Goal: Communication & Community: Answer question/provide support

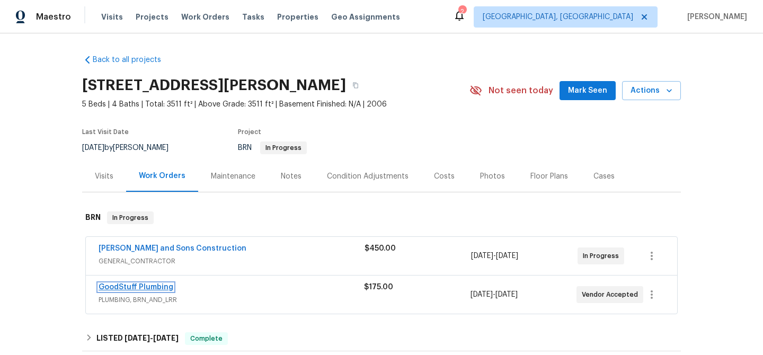
click at [107, 289] on link "GoodStuff Plumbing" at bounding box center [136, 286] width 75 height 7
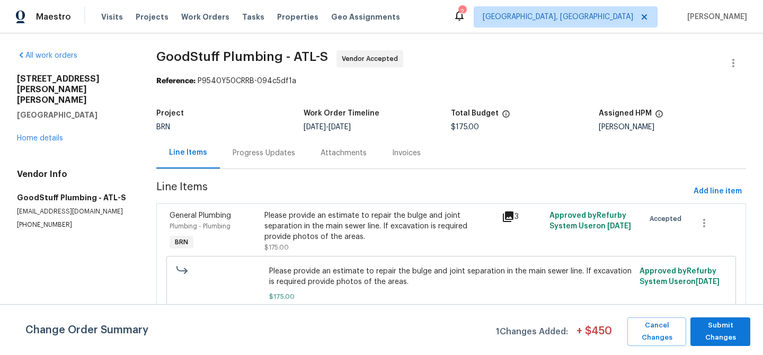
scroll to position [12, 0]
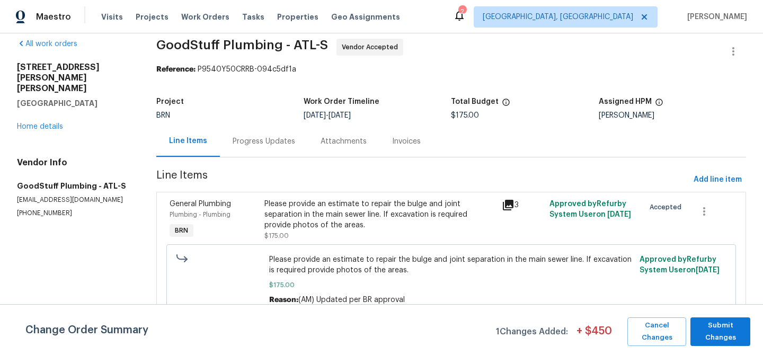
click at [252, 139] on div "Progress Updates" at bounding box center [264, 141] width 63 height 11
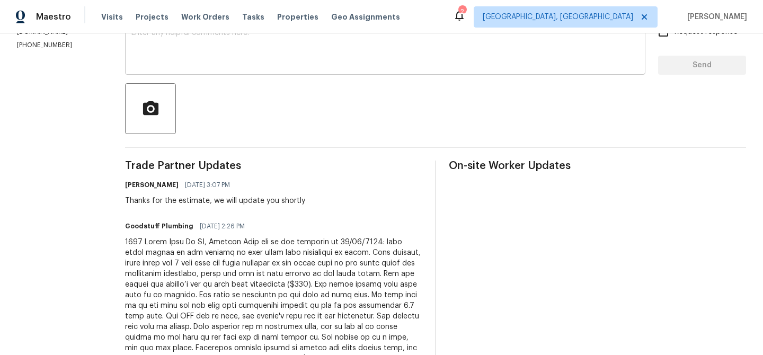
scroll to position [205, 0]
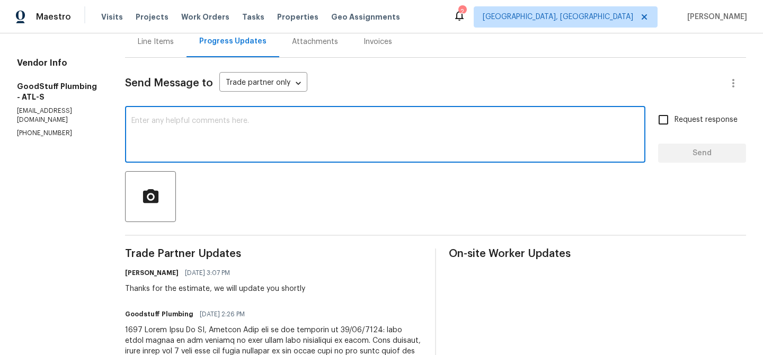
click at [208, 140] on textarea at bounding box center [385, 135] width 508 height 37
paste textarea "Could you please confirm whether you are able to provide a warranty that covers…"
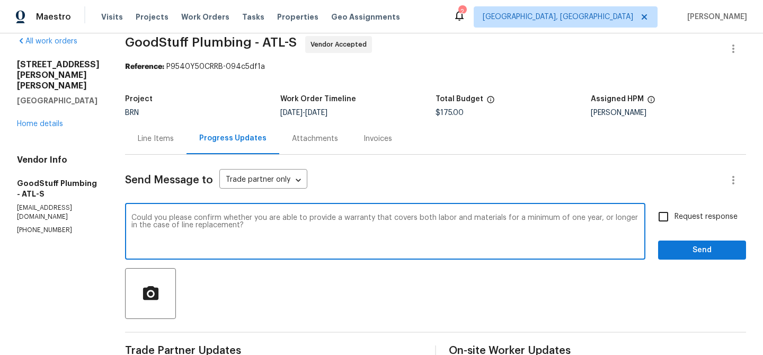
scroll to position [0, 0]
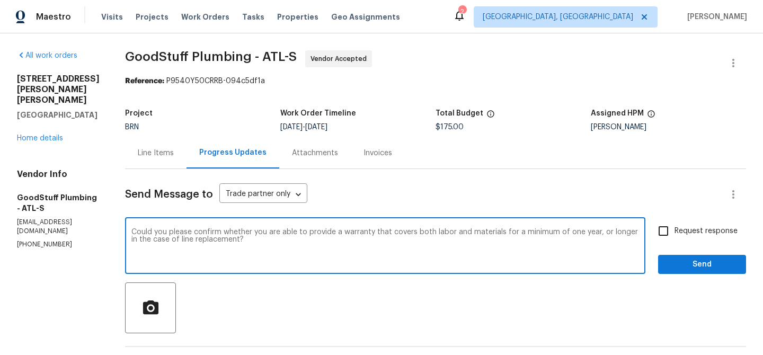
type textarea "Could you please confirm whether you are able to provide a warranty that covers…"
click at [680, 226] on span "Request response" at bounding box center [706, 231] width 63 height 11
click at [675, 226] on input "Request response" at bounding box center [663, 231] width 22 height 22
checkbox input "true"
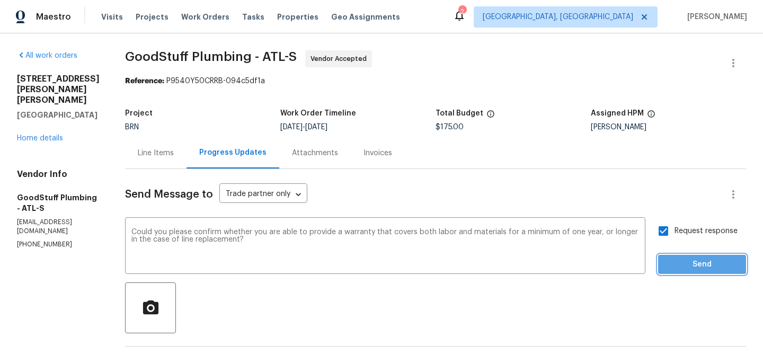
click at [675, 257] on button "Send" at bounding box center [702, 265] width 88 height 20
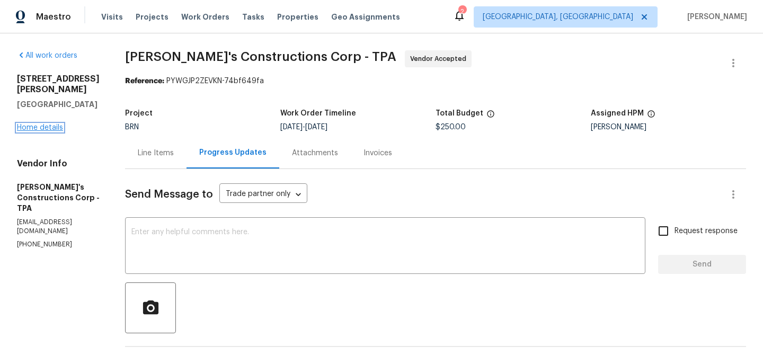
click at [42, 124] on link "Home details" at bounding box center [40, 127] width 46 height 7
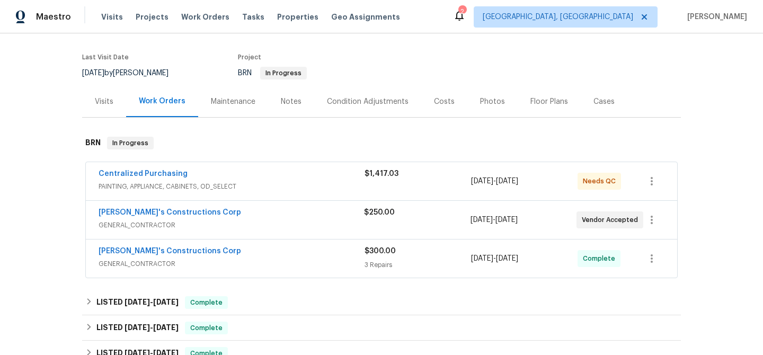
scroll to position [86, 0]
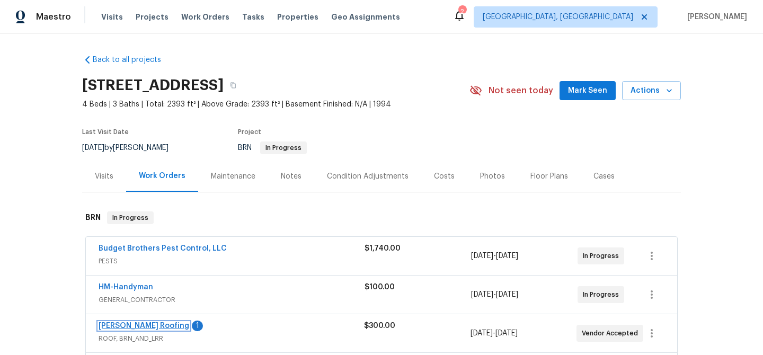
click at [126, 328] on link "Stout Roofing" at bounding box center [144, 325] width 91 height 7
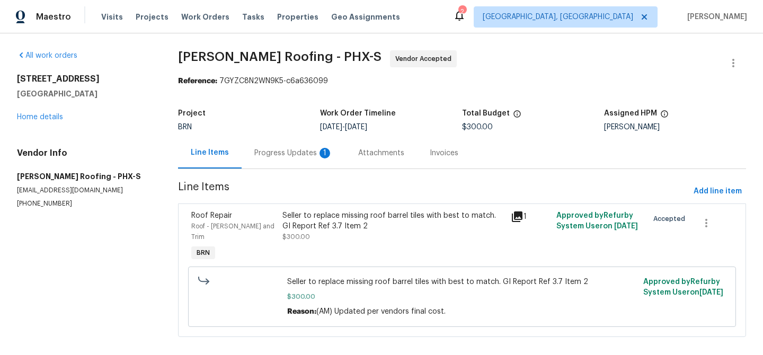
click at [273, 158] on div "Progress Updates 1" at bounding box center [293, 153] width 78 height 11
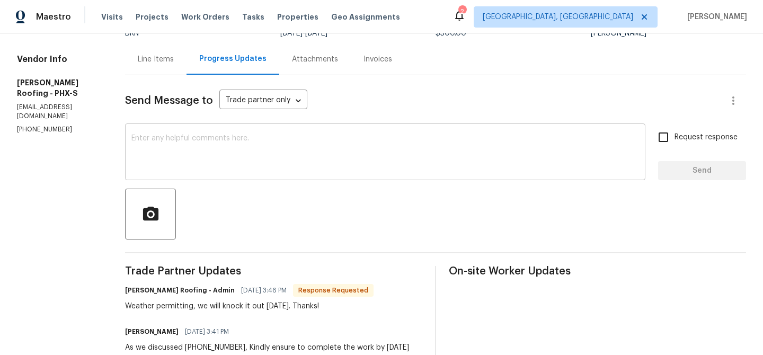
scroll to position [94, 0]
click at [216, 128] on div "x ​" at bounding box center [385, 153] width 520 height 54
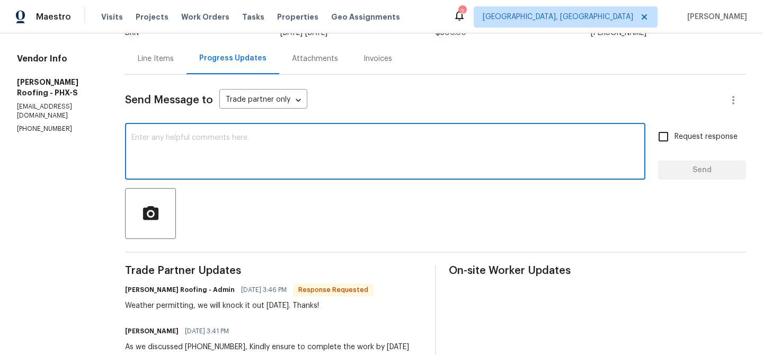
paste textarea "Could you please confirm if this is on schedule for Today?"
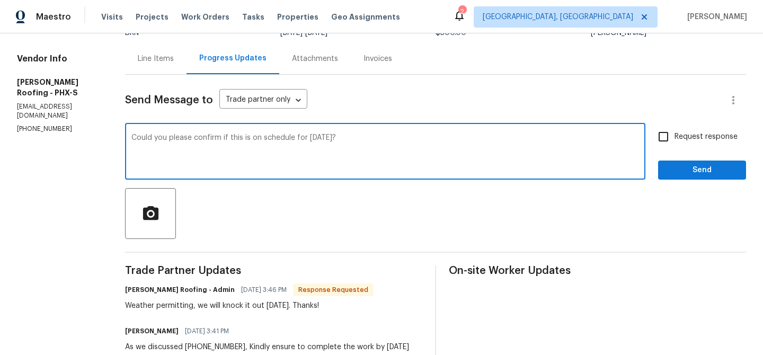
type textarea "Could you please confirm if this is on schedule for Today?"
click at [664, 148] on div "Request response Send" at bounding box center [702, 153] width 88 height 54
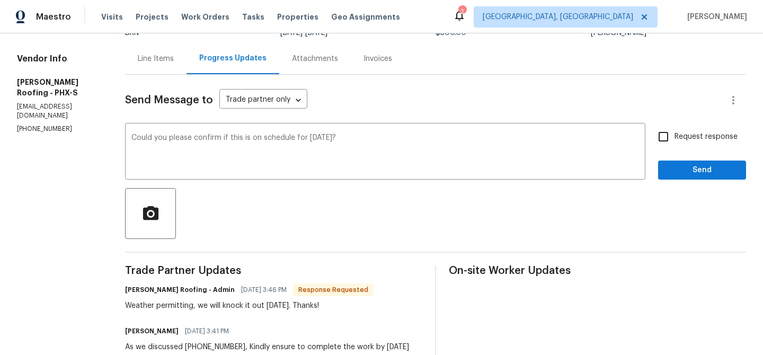
click at [670, 144] on input "Request response" at bounding box center [663, 137] width 22 height 22
checkbox input "true"
click at [672, 169] on span "Send" at bounding box center [702, 170] width 71 height 13
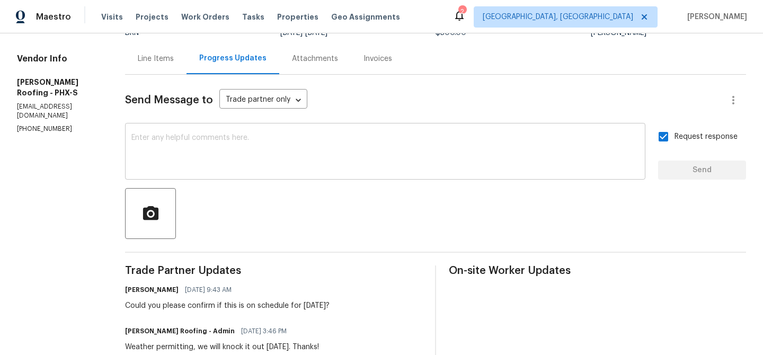
click at [319, 169] on textarea at bounding box center [385, 152] width 508 height 37
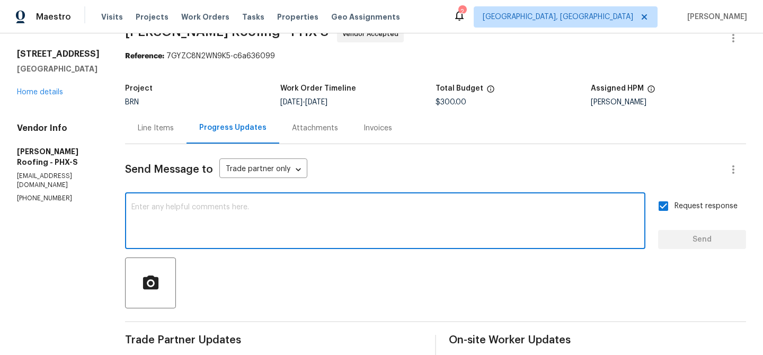
scroll to position [0, 0]
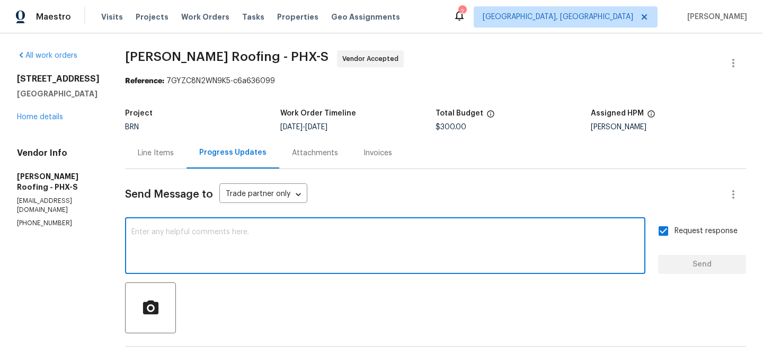
click at [157, 152] on div "Line Items" at bounding box center [156, 153] width 36 height 11
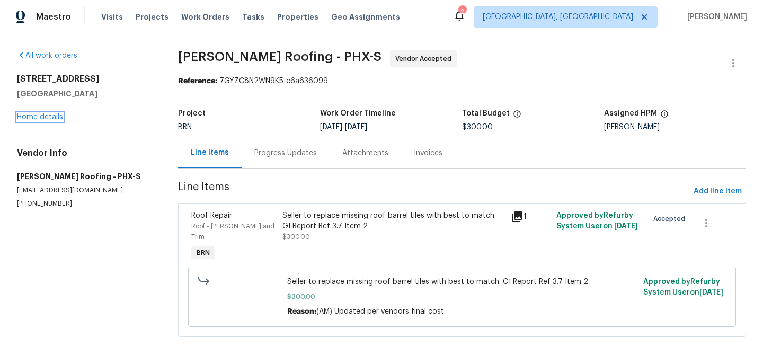
click at [43, 114] on link "Home details" at bounding box center [40, 116] width 46 height 7
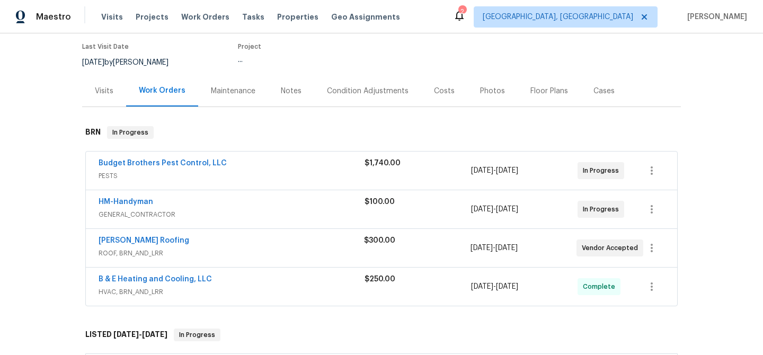
scroll to position [90, 0]
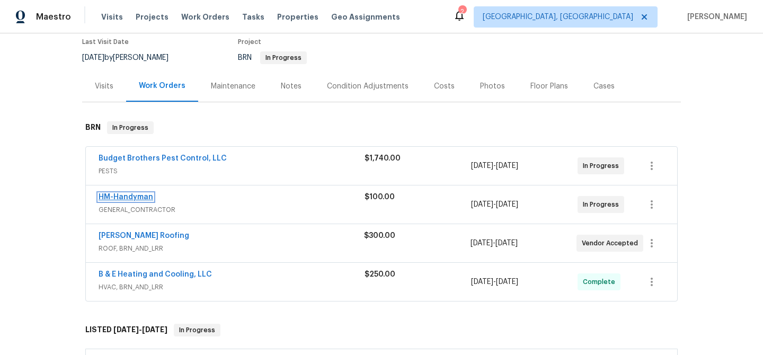
click at [134, 194] on link "HM-Handyman" at bounding box center [126, 196] width 55 height 7
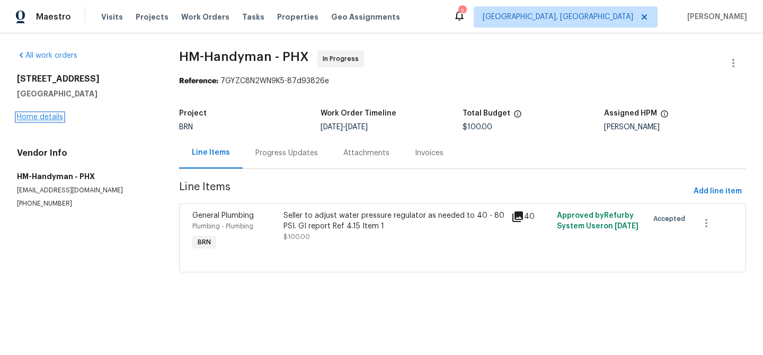
click at [41, 118] on link "Home details" at bounding box center [40, 116] width 46 height 7
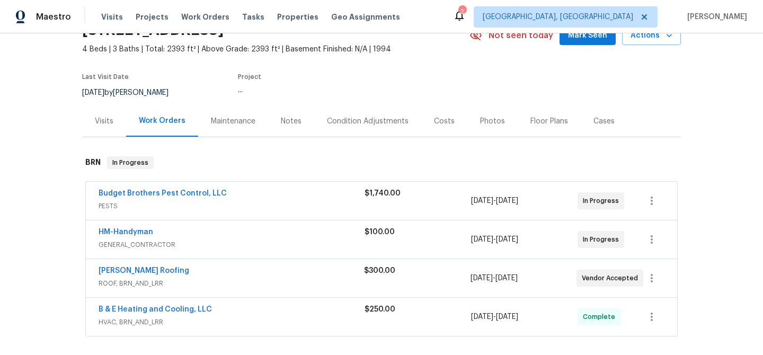
scroll to position [106, 0]
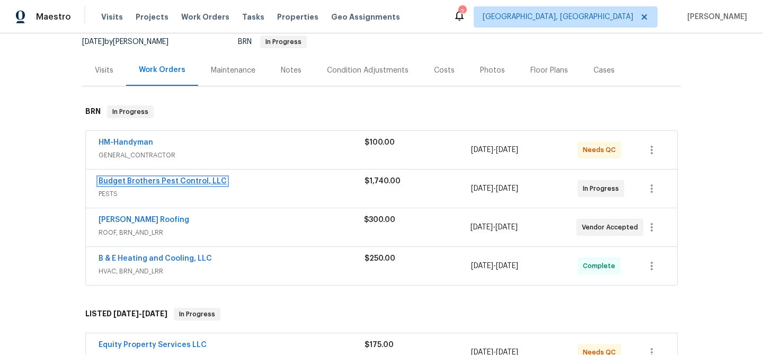
click at [141, 182] on link "Budget Brothers Pest Control, LLC" at bounding box center [163, 181] width 128 height 7
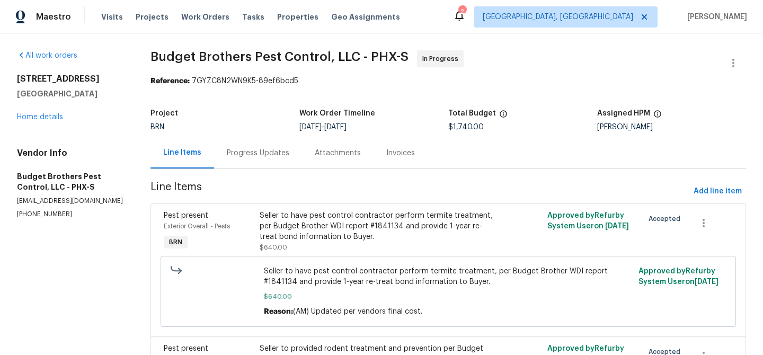
click at [264, 158] on div "Progress Updates" at bounding box center [258, 152] width 88 height 31
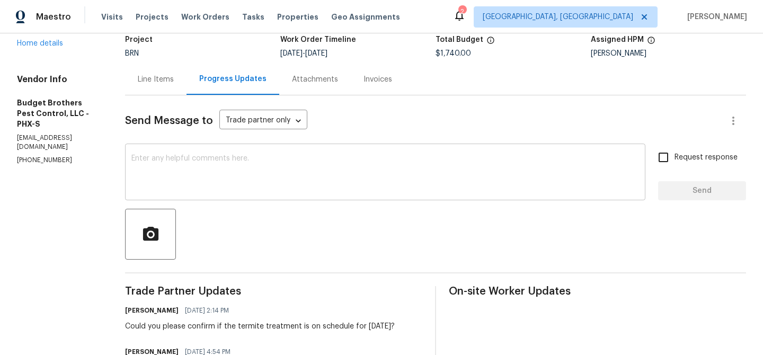
scroll to position [98, 0]
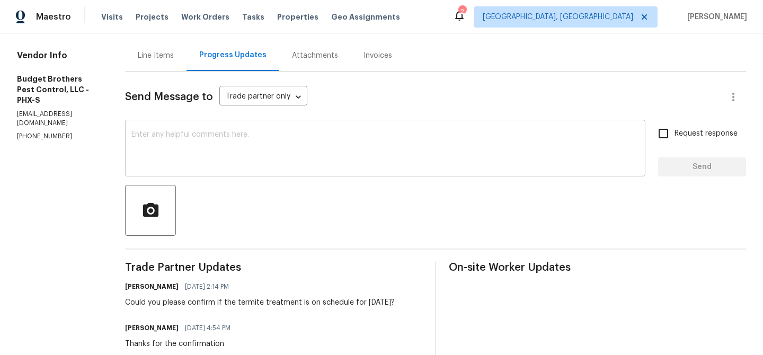
click at [216, 173] on div "x ​" at bounding box center [385, 149] width 520 height 54
click at [52, 132] on p "(602) 493-7555" at bounding box center [58, 136] width 83 height 9
click at [215, 149] on textarea at bounding box center [385, 149] width 508 height 37
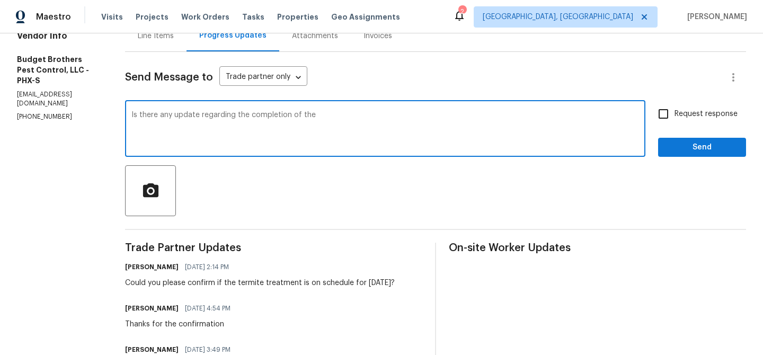
scroll to position [127, 0]
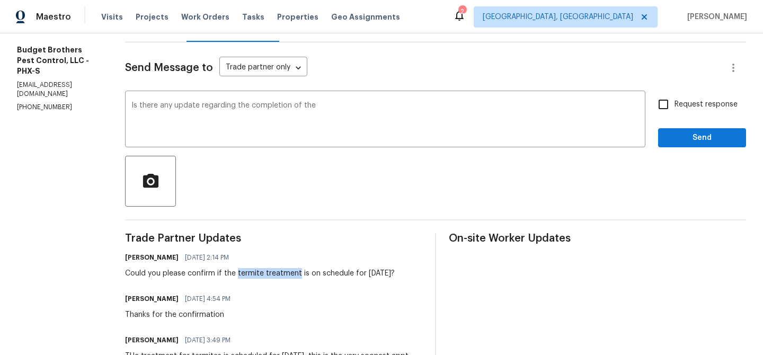
drag, startPoint x: 258, startPoint y: 276, endPoint x: 320, endPoint y: 273, distance: 62.6
click at [320, 273] on div "Could you please confirm if the termite treatment is on schedule for Today?" at bounding box center [260, 273] width 270 height 11
copy div "termite treatment"
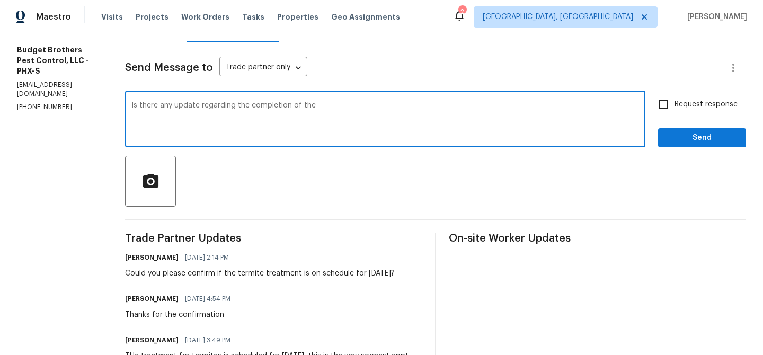
click at [371, 116] on textarea "Is there any update regarding the completion of the" at bounding box center [385, 120] width 508 height 37
paste textarea "termite treatment"
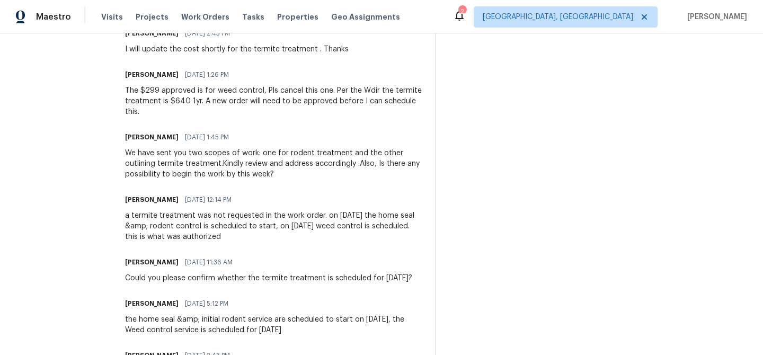
scroll to position [531, 0]
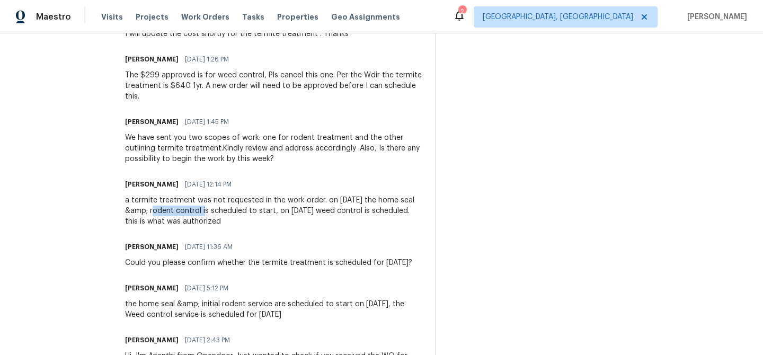
drag, startPoint x: 189, startPoint y: 225, endPoint x: 241, endPoint y: 224, distance: 51.4
click at [241, 224] on div "a termite treatment was not requested in the work order. on 8-25-27 the home se…" at bounding box center [273, 211] width 297 height 32
copy div "rodent control"
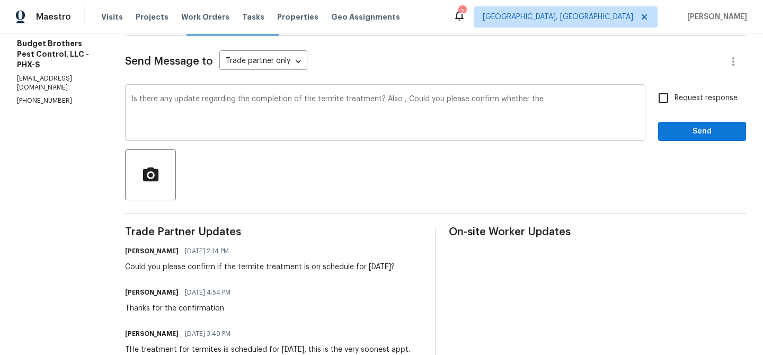
scroll to position [47, 0]
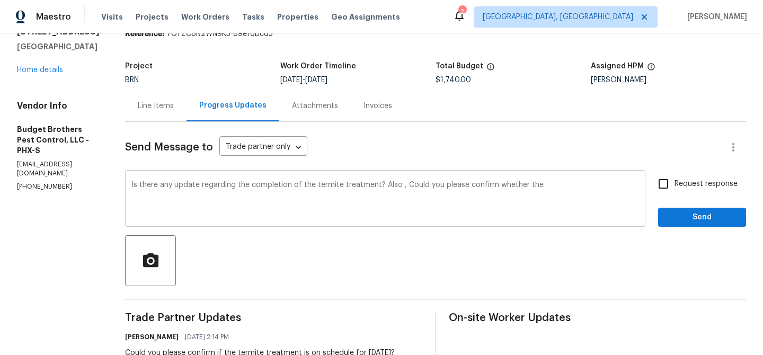
click at [564, 178] on div "Is there any update regarding the completion of the termite treatment? Also , C…" at bounding box center [385, 200] width 520 height 54
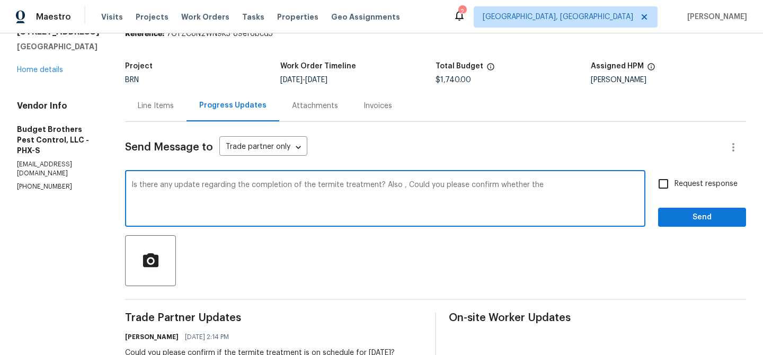
paste textarea "rodent control"
type textarea "Is there any update regarding the completion of the termite treatment? Also , C…"
click at [477, 184] on textarea "Is there any update regarding the completion of the termite treatment? Also , C…" at bounding box center [385, 199] width 508 height 37
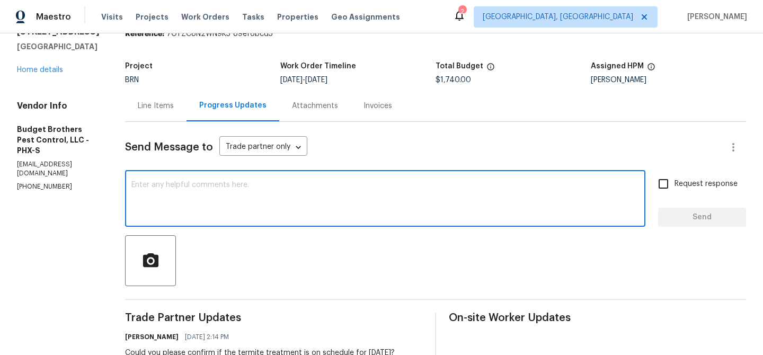
paste textarea "Could you please provide an update on the completion status of the termite trea…"
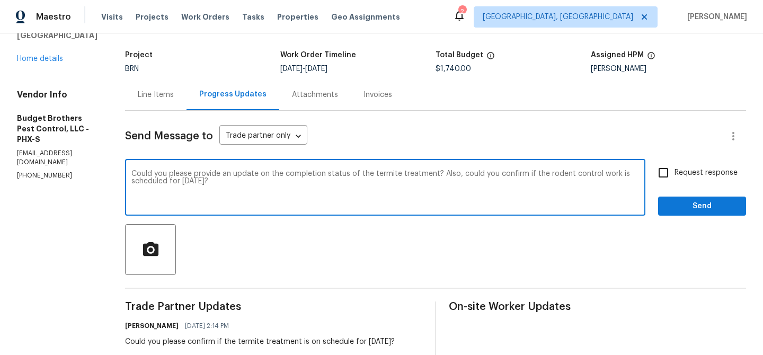
scroll to position [60, 0]
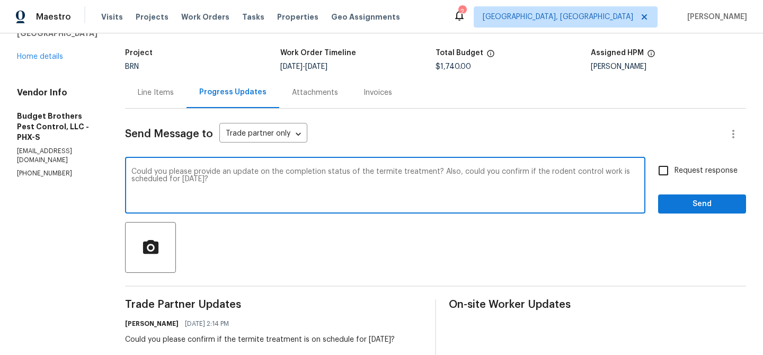
click at [352, 173] on textarea "Could you please provide an update on the completion status of the termite trea…" at bounding box center [385, 186] width 508 height 37
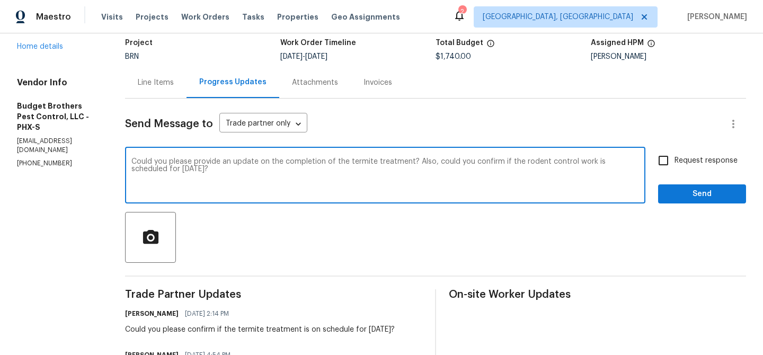
click at [237, 171] on textarea "Could you please provide an update on the completion of the termite treatment? …" at bounding box center [385, 176] width 508 height 37
type textarea "Could you please provide an update on the completion of the termite treatment? …"
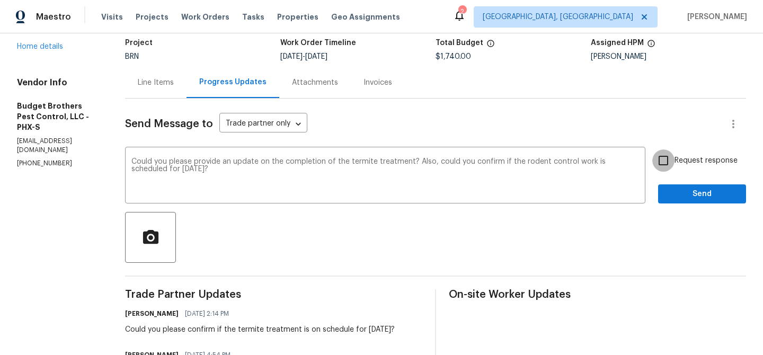
click at [661, 156] on input "Request response" at bounding box center [663, 160] width 22 height 22
checkbox input "true"
click at [671, 184] on div "Request response Send" at bounding box center [702, 176] width 88 height 54
click at [682, 202] on button "Send" at bounding box center [702, 194] width 88 height 20
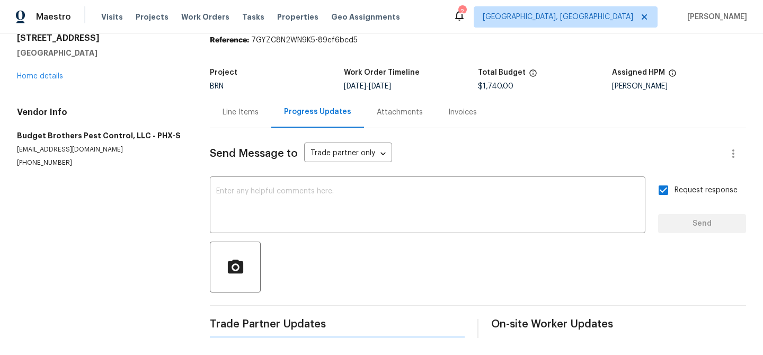
scroll to position [0, 0]
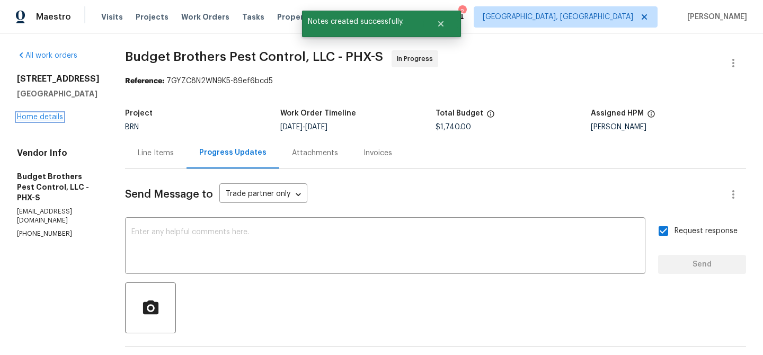
click at [47, 118] on link "Home details" at bounding box center [40, 116] width 46 height 7
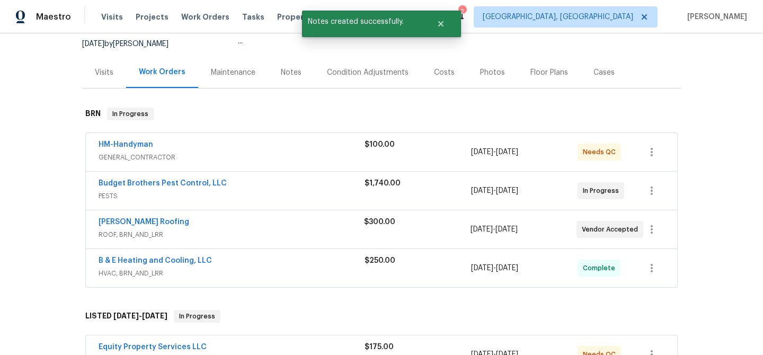
scroll to position [109, 0]
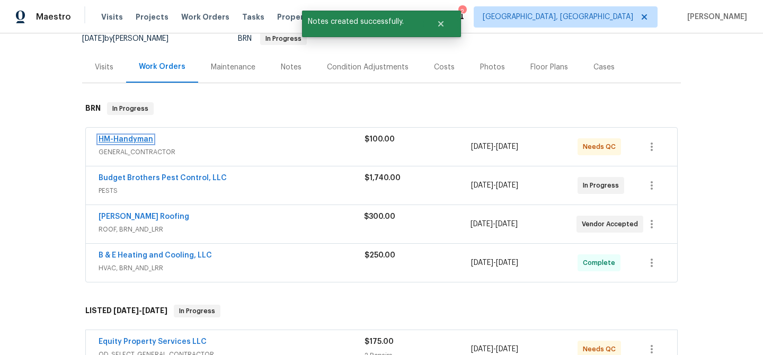
click at [143, 141] on link "HM-Handyman" at bounding box center [126, 139] width 55 height 7
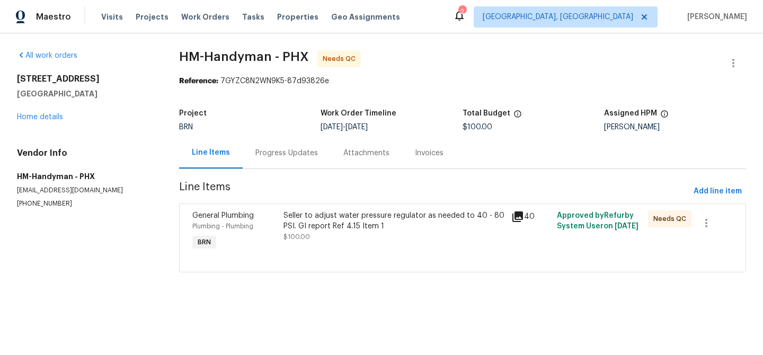
click at [365, 236] on div "Seller to adjust water pressure regulator as needed to 40 - 80 PSI. GI report R…" at bounding box center [393, 226] width 221 height 32
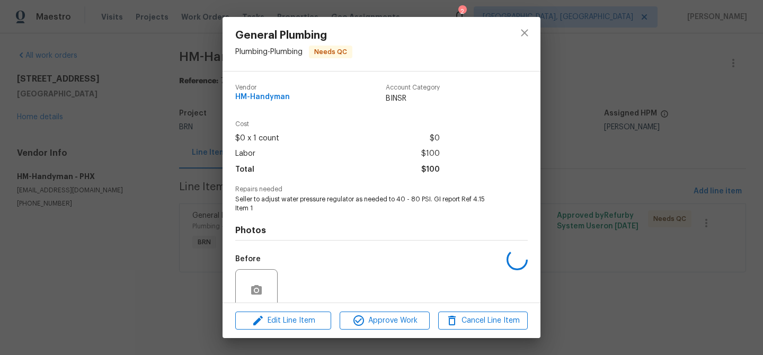
scroll to position [88, 0]
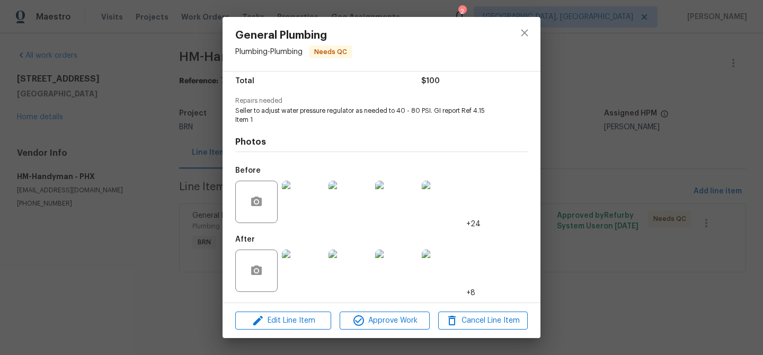
click at [301, 263] on img at bounding box center [303, 271] width 42 height 42
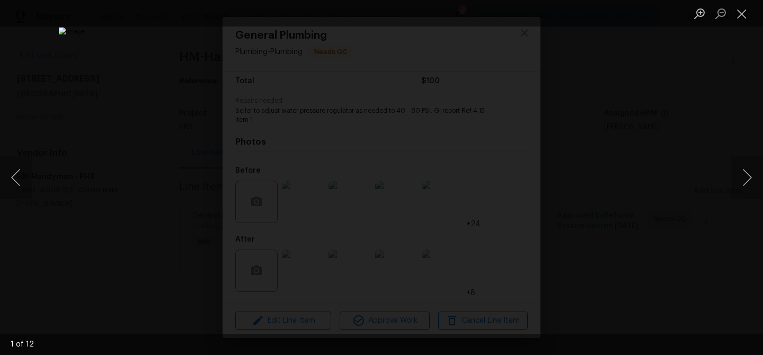
click at [78, 235] on div "Lightbox" at bounding box center [381, 177] width 763 height 355
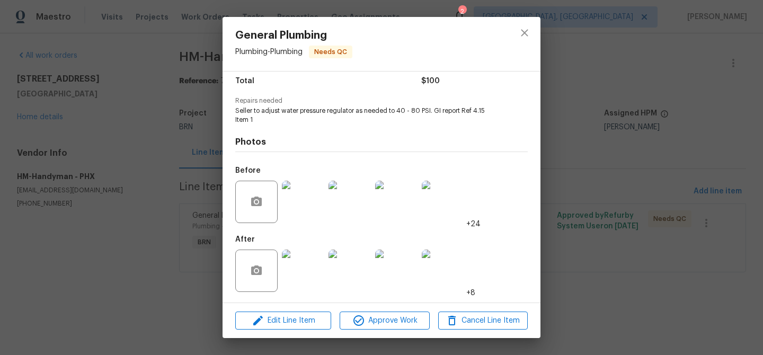
click at [111, 180] on div "General Plumbing Plumbing - Plumbing Needs QC Vendor HM-Handyman Account Catego…" at bounding box center [381, 177] width 763 height 355
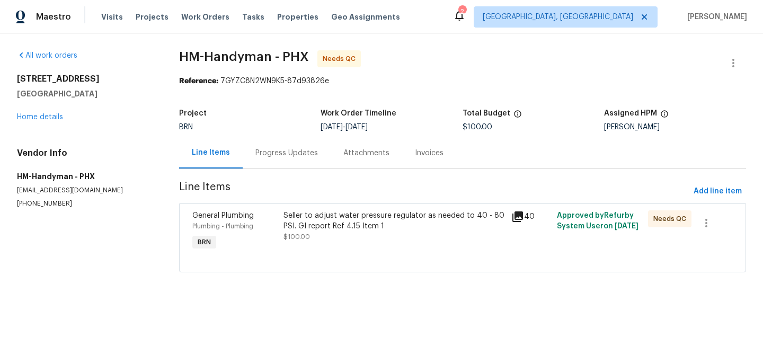
click at [269, 158] on div "Progress Updates" at bounding box center [286, 153] width 63 height 11
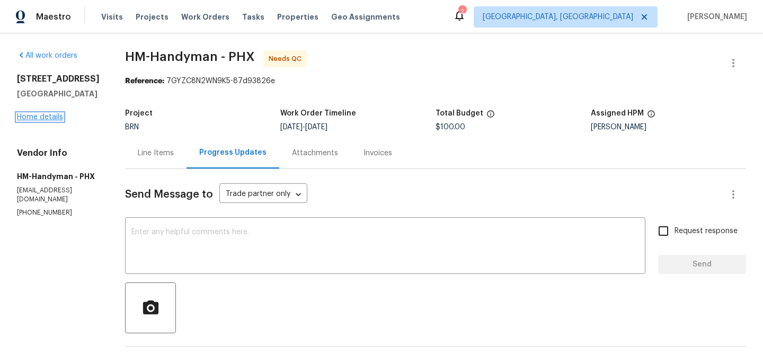
click at [51, 116] on link "Home details" at bounding box center [40, 116] width 46 height 7
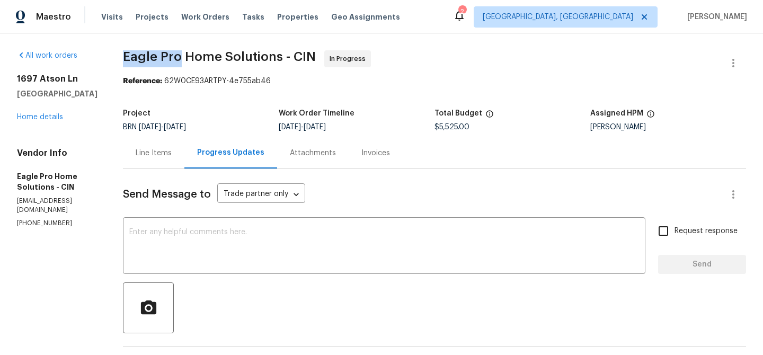
drag, startPoint x: 149, startPoint y: 59, endPoint x: 208, endPoint y: 58, distance: 58.3
copy span "Eagle Pro"
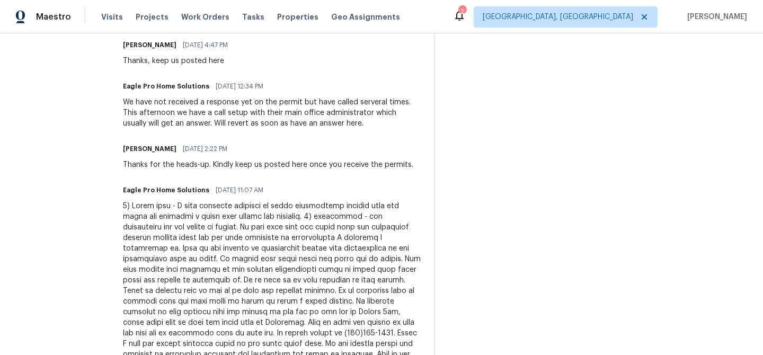
scroll to position [338, 0]
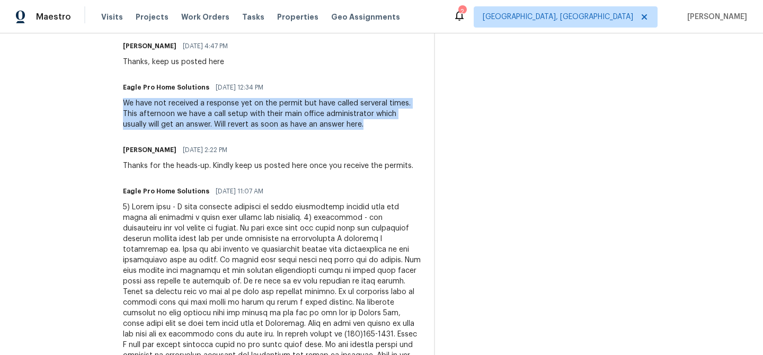
drag, startPoint x: 148, startPoint y: 104, endPoint x: 394, endPoint y: 122, distance: 246.0
copy div "We have not received a response yet on the permit but have called serveral time…"
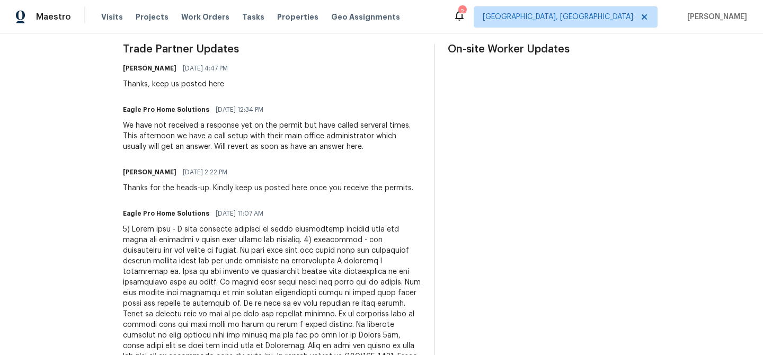
scroll to position [313, 0]
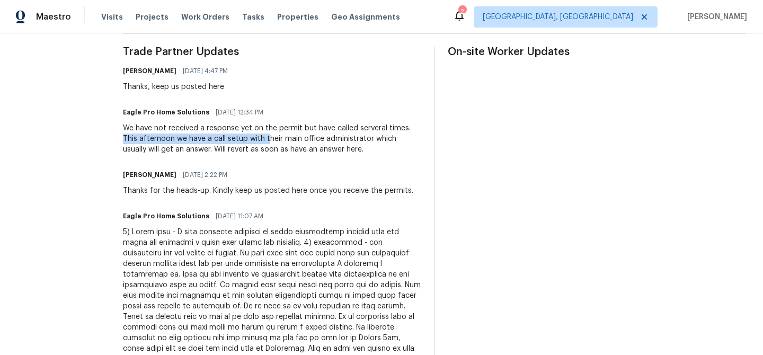
drag, startPoint x: 150, startPoint y: 138, endPoint x: 294, endPoint y: 136, distance: 143.6
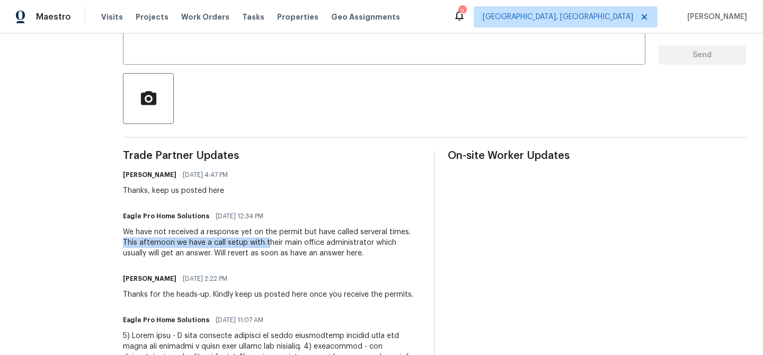
scroll to position [189, 0]
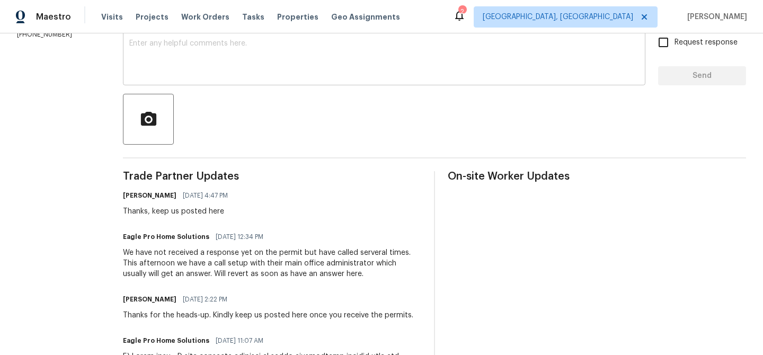
click at [240, 60] on textarea at bounding box center [384, 58] width 510 height 37
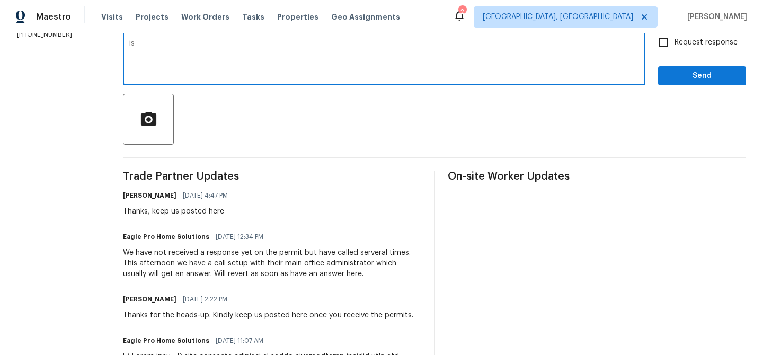
type textarea "i"
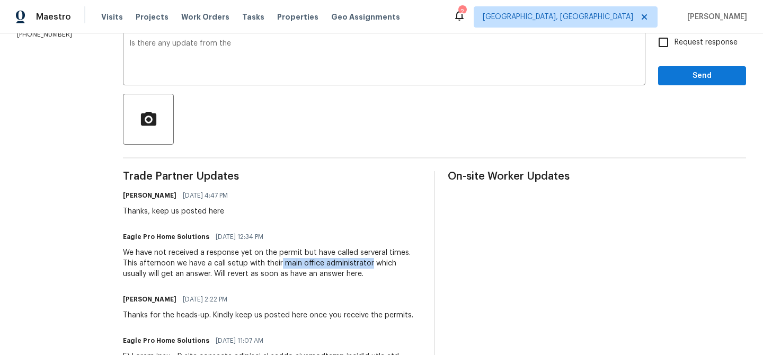
drag, startPoint x: 307, startPoint y: 263, endPoint x: 396, endPoint y: 262, distance: 89.0
click at [396, 262] on div "We have not received a response yet on the permit but have called serveral time…" at bounding box center [272, 263] width 298 height 32
copy div "main office administrator"
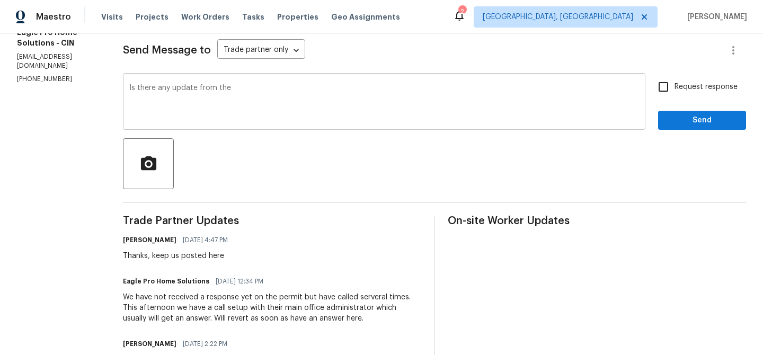
click at [301, 105] on textarea "Is there any update from the" at bounding box center [384, 102] width 510 height 37
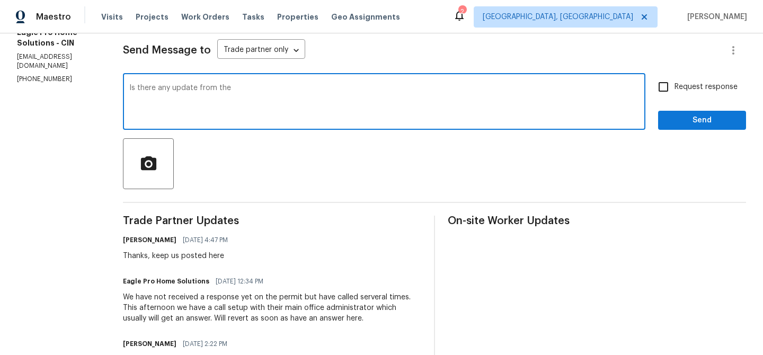
paste textarea "main office administrator"
type textarea "Is there any update from the main office administrator?"
click at [679, 92] on span "Request response" at bounding box center [706, 87] width 63 height 11
click at [675, 92] on input "Request response" at bounding box center [663, 87] width 22 height 22
checkbox input "true"
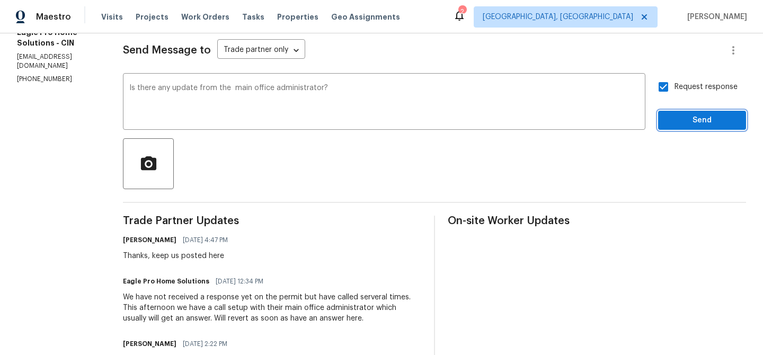
click at [676, 119] on span "Send" at bounding box center [702, 120] width 71 height 13
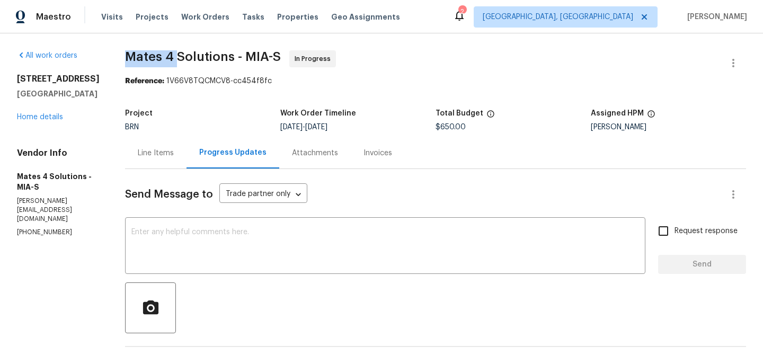
drag, startPoint x: 134, startPoint y: 54, endPoint x: 185, endPoint y: 55, distance: 51.4
click at [185, 55] on span "Mates 4 Solutions - MIA-S" at bounding box center [203, 56] width 156 height 13
copy span "Mates 4"
click at [182, 114] on div "Project" at bounding box center [202, 117] width 155 height 14
click at [167, 149] on div "Line Items" at bounding box center [156, 153] width 36 height 11
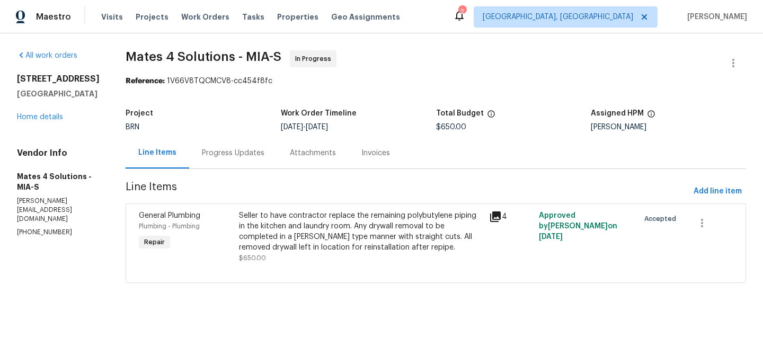
click at [307, 231] on div "Seller to have contractor replace the remaining polybutylene piping in the kitc…" at bounding box center [361, 231] width 244 height 42
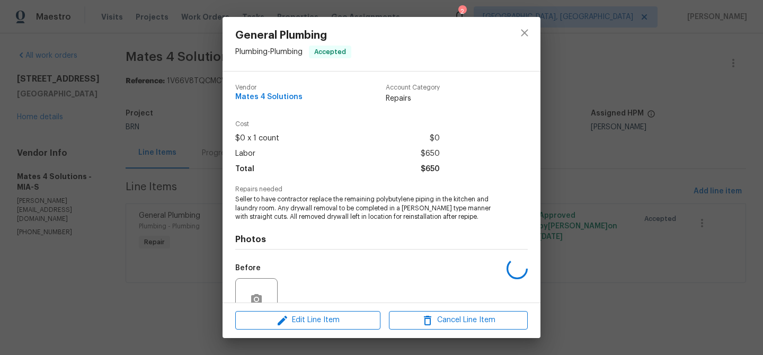
click at [287, 212] on span "Seller to have contractor replace the remaining polybutylene piping in the kitc…" at bounding box center [366, 208] width 263 height 26
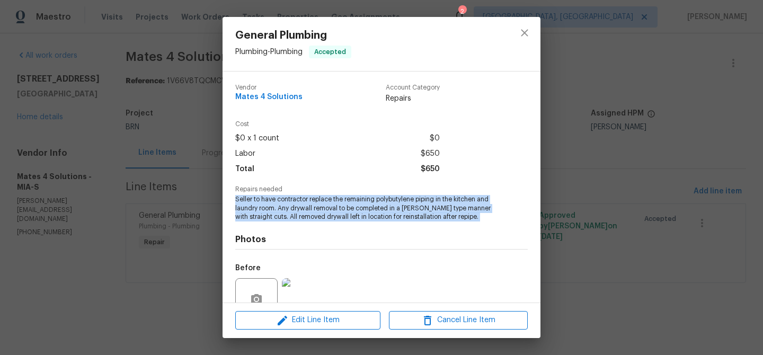
click at [287, 212] on span "Seller to have contractor replace the remaining polybutylene piping in the kitc…" at bounding box center [366, 208] width 263 height 26
copy span "Seller to have contractor replace the remaining polybutylene piping in the kitc…"
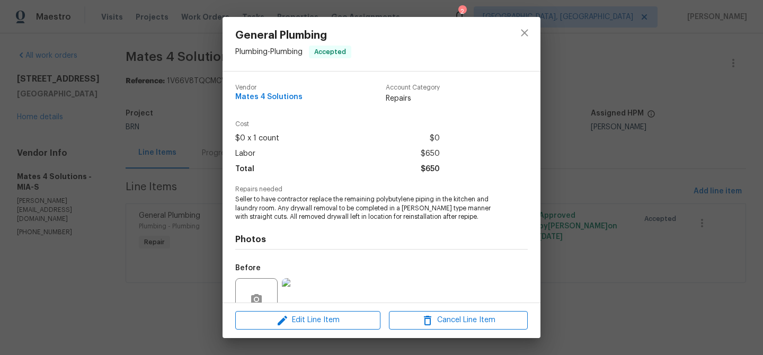
click at [148, 127] on div "General Plumbing Plumbing - Plumbing Accepted Vendor Mates 4 Solutions Account …" at bounding box center [381, 177] width 763 height 355
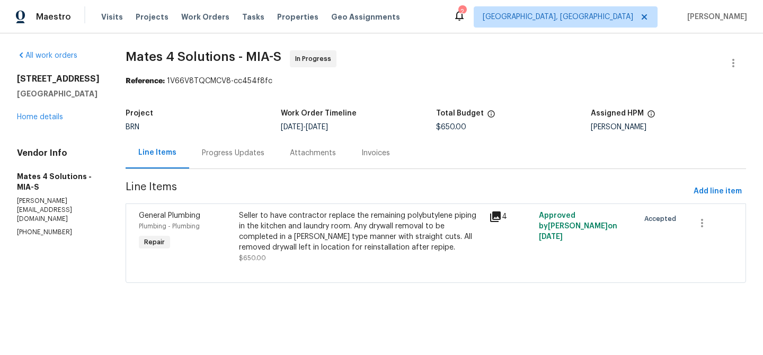
click at [252, 141] on div "Progress Updates" at bounding box center [233, 152] width 88 height 31
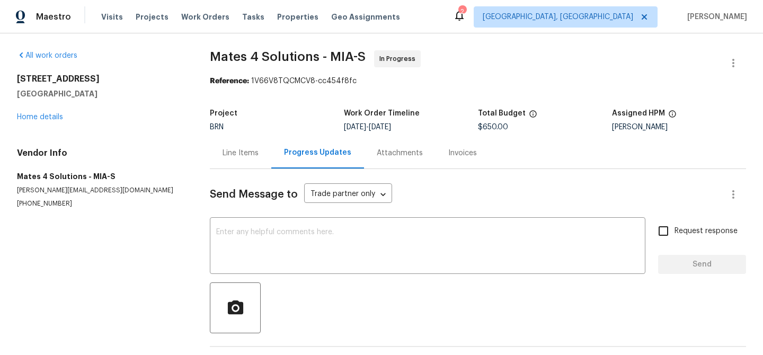
scroll to position [41, 0]
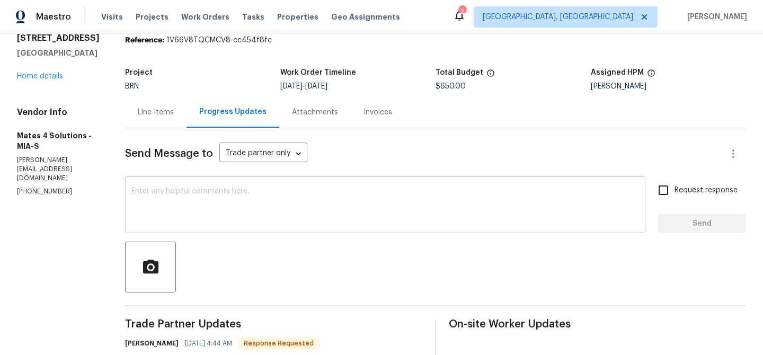
click at [233, 200] on textarea at bounding box center [385, 206] width 508 height 37
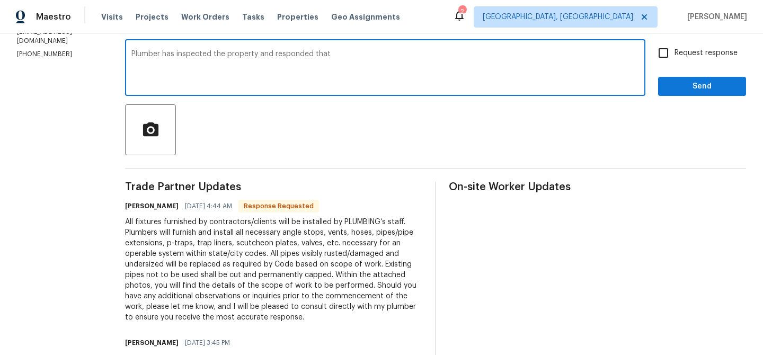
scroll to position [197, 0]
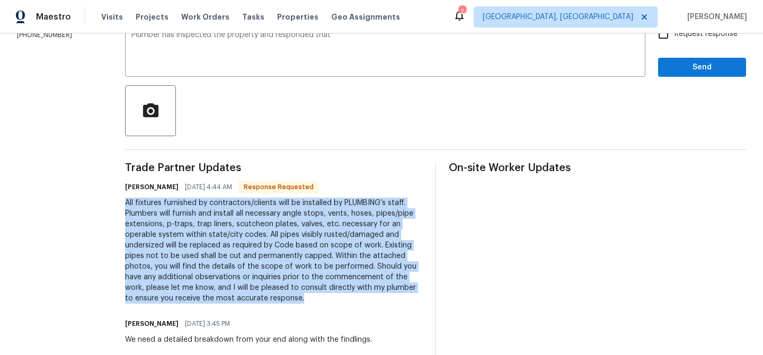
drag, startPoint x: 130, startPoint y: 196, endPoint x: 312, endPoint y: 299, distance: 208.8
copy div "All fixtures furnished by contractors/clients will be installed by PLUMBING’s s…"
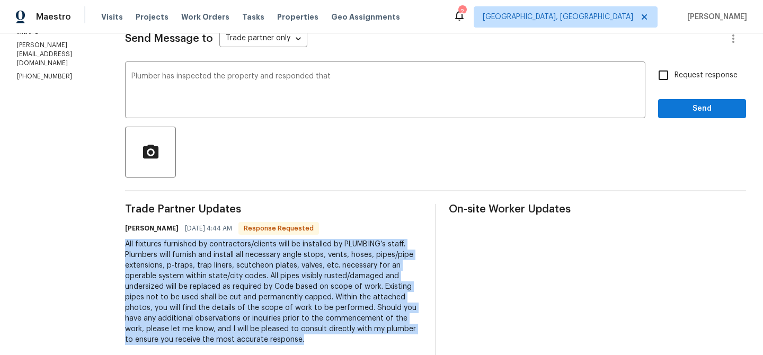
scroll to position [132, 0]
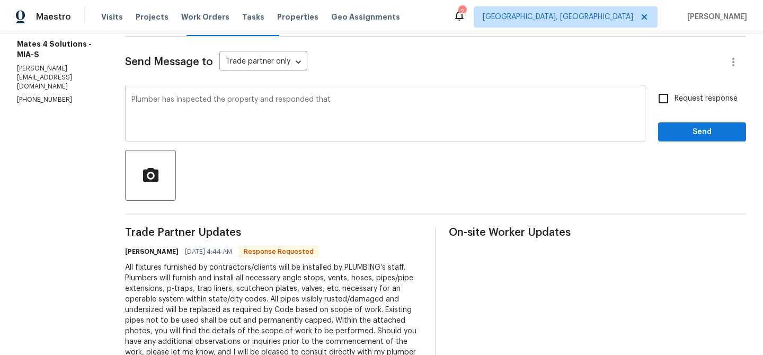
click at [363, 111] on textarea "Plumber has inspected the property and responded that" at bounding box center [385, 114] width 508 height 37
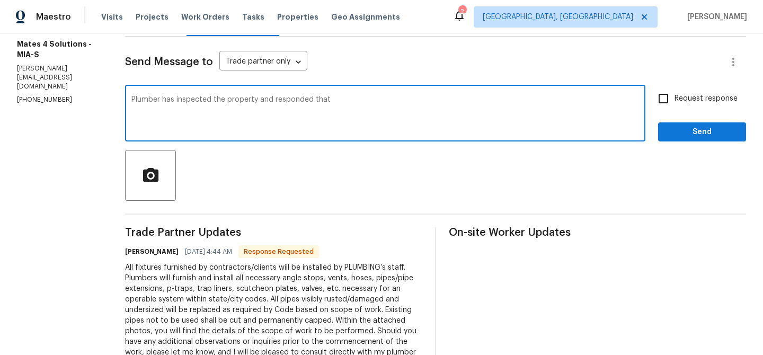
paste textarea "All fixtures furnished by contractors/clients will be installed by PLUMBING’s s…"
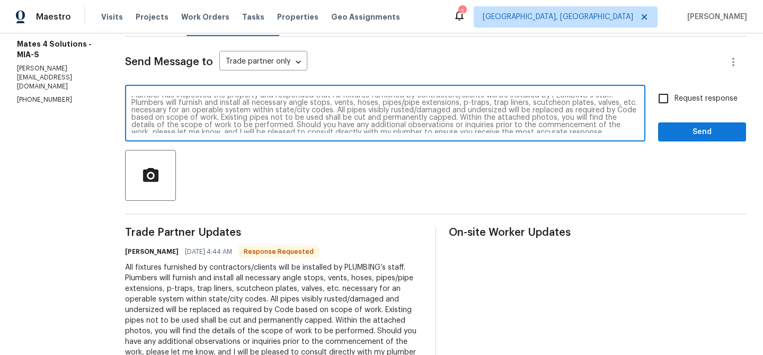
scroll to position [7, 0]
drag, startPoint x: 463, startPoint y: 114, endPoint x: 295, endPoint y: 125, distance: 168.3
click at [296, 125] on textarea "Plumber has inspected the property and responded that All fixtures furnished by…" at bounding box center [385, 114] width 508 height 37
click at [499, 115] on textarea "Plumber has inspected the property and responded that All fixtures furnished by…" at bounding box center [385, 114] width 508 height 37
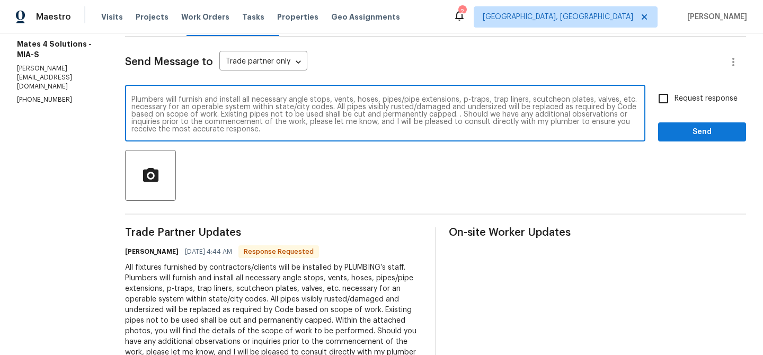
drag, startPoint x: 314, startPoint y: 123, endPoint x: 404, endPoint y: 122, distance: 90.6
click at [404, 122] on textarea "Plumber has inspected the property and responded that All fixtures furnished by…" at bounding box center [385, 114] width 508 height 37
click at [473, 122] on textarea "Plumber has inspected the property and responded that All fixtures furnished by…" at bounding box center [385, 114] width 508 height 37
click at [217, 129] on textarea "Plumber has inspected the property and responded that All fixtures furnished by…" at bounding box center [385, 114] width 508 height 37
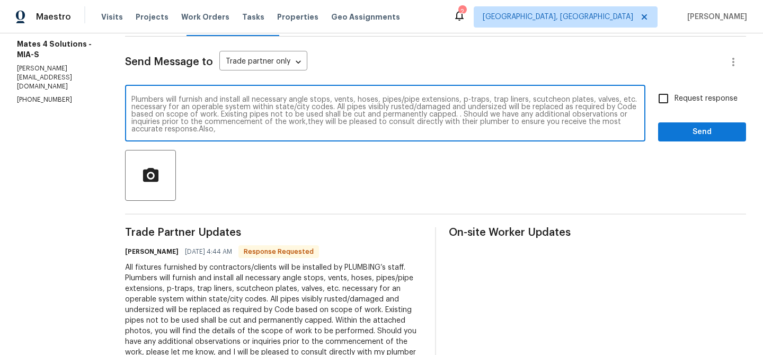
paste textarea "Within the attached photos, you will find the details of the scope of work to b…"
drag, startPoint x: 324, startPoint y: 130, endPoint x: 351, endPoint y: 128, distance: 27.1
click at [351, 128] on textarea "Plumber has inspected the property and responded that All fixtures furnished by…" at bounding box center [385, 114] width 508 height 37
click at [519, 127] on textarea "Plumber has inspected the property and responded that All fixtures furnished by…" at bounding box center [385, 114] width 508 height 37
type textarea "Plumber has inspected the property and responded that All fixtures furnished by…"
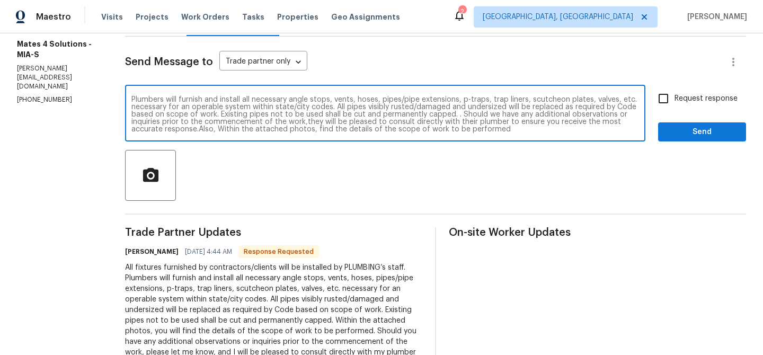
click at [395, 116] on textarea "Plumber has inspected the property and responded that All fixtures furnished by…" at bounding box center [385, 114] width 508 height 37
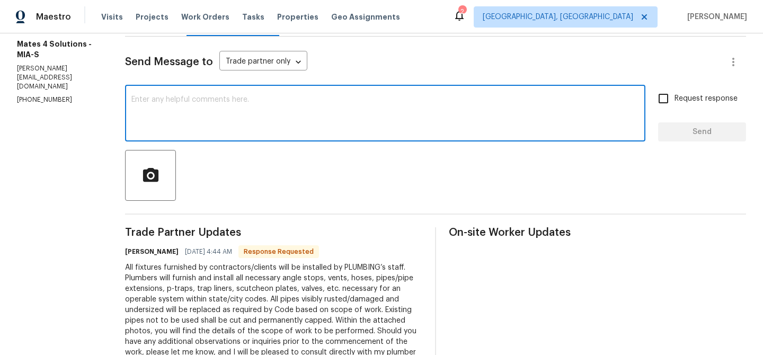
scroll to position [0, 0]
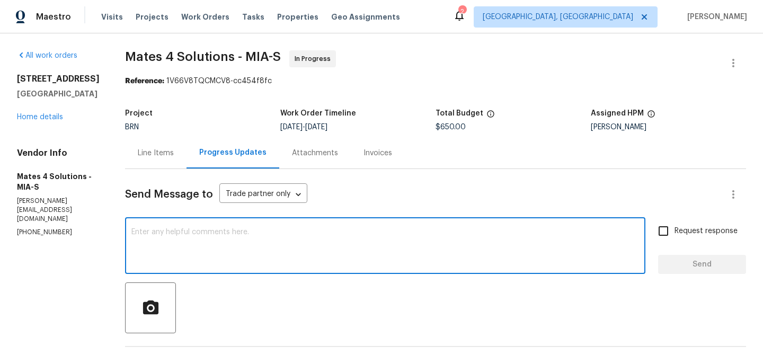
click at [162, 154] on div "Line Items" at bounding box center [156, 153] width 36 height 11
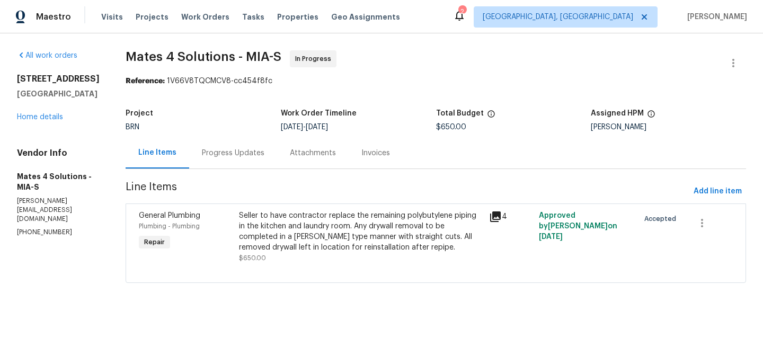
click at [356, 233] on div "Seller to have contractor replace the remaining polybutylene piping in the kitc…" at bounding box center [361, 231] width 244 height 42
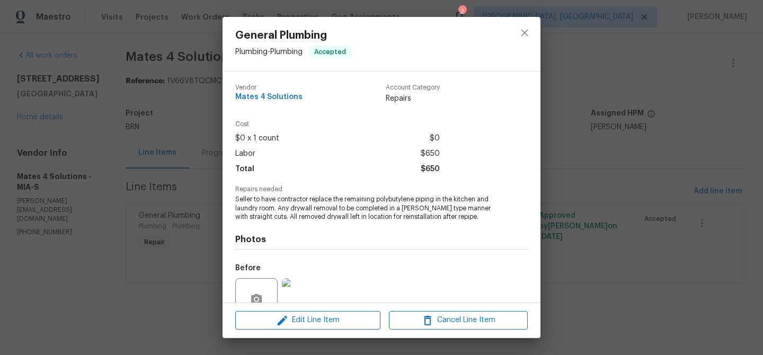
scroll to position [98, 0]
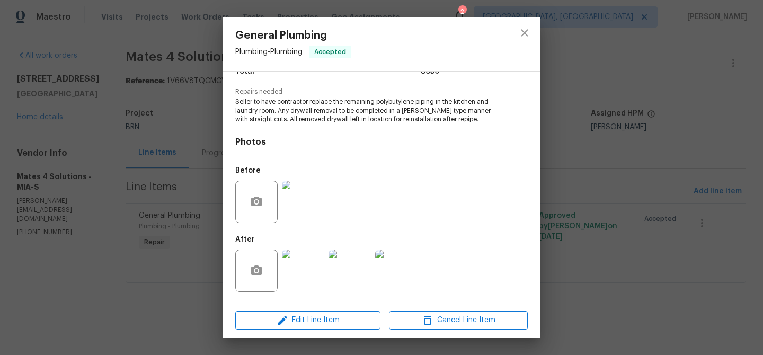
click at [313, 267] on img at bounding box center [303, 271] width 42 height 42
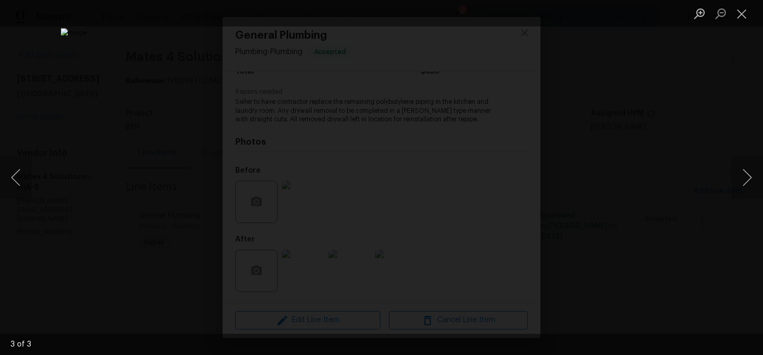
click at [88, 188] on div "Lightbox" at bounding box center [381, 177] width 763 height 355
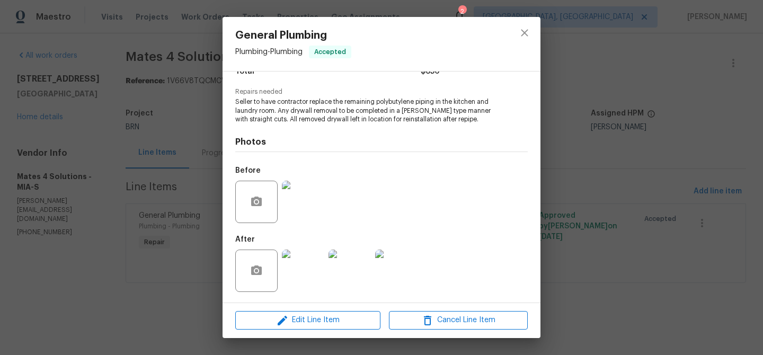
click at [140, 178] on div "General Plumbing Plumbing - Plumbing Accepted Vendor Mates 4 Solutions Account …" at bounding box center [381, 177] width 763 height 355
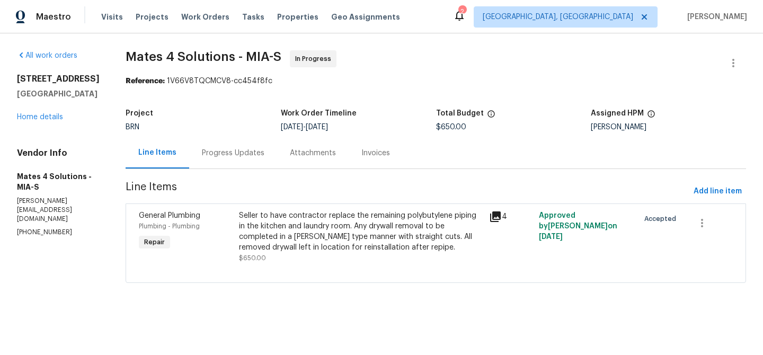
click at [320, 228] on div "Seller to have contractor replace the remaining polybutylene piping in the kitc…" at bounding box center [361, 231] width 244 height 42
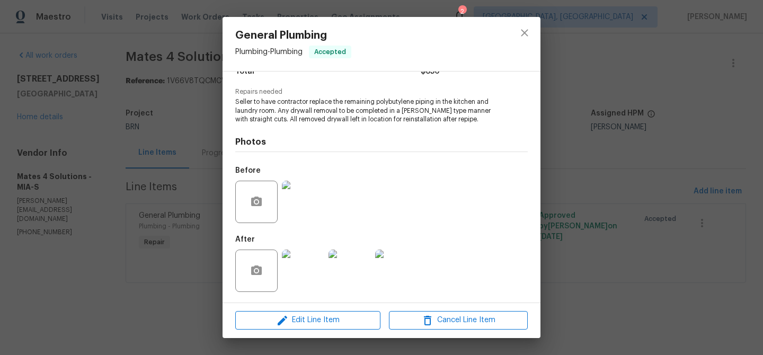
click at [304, 259] on img at bounding box center [303, 271] width 42 height 42
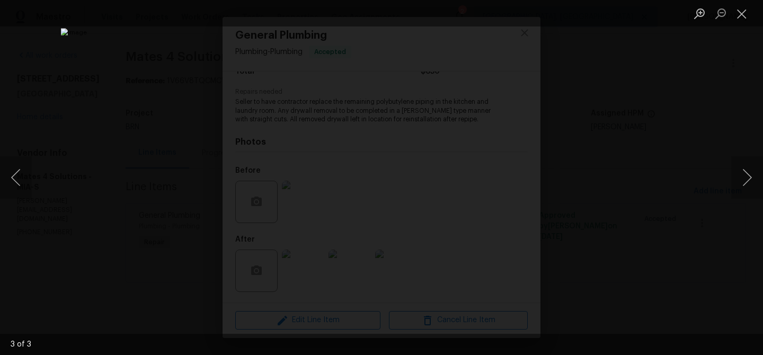
click at [111, 202] on div "Lightbox" at bounding box center [381, 177] width 763 height 355
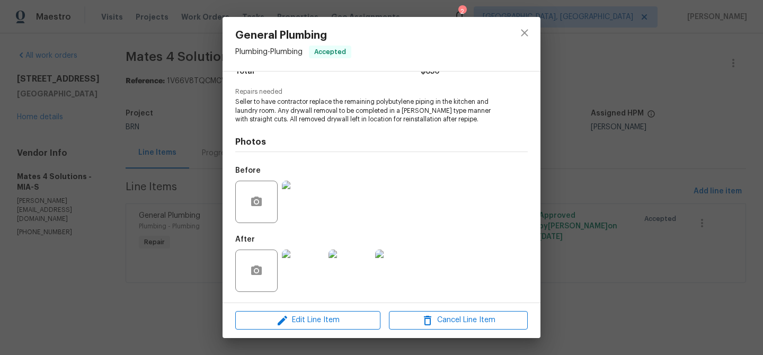
click at [171, 157] on div "General Plumbing Plumbing - Plumbing Accepted Vendor Mates 4 Solutions Account …" at bounding box center [381, 177] width 763 height 355
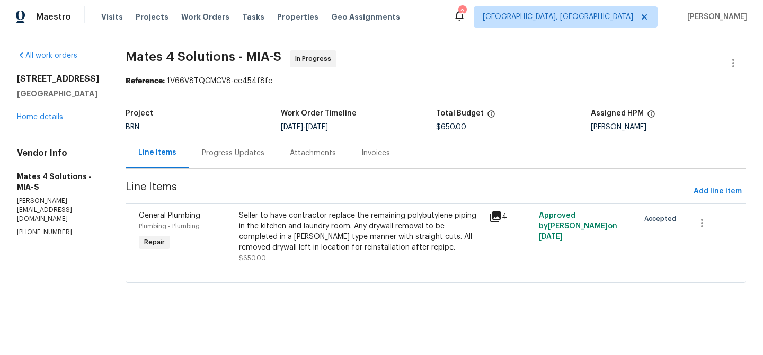
click at [231, 143] on div "Progress Updates" at bounding box center [233, 152] width 88 height 31
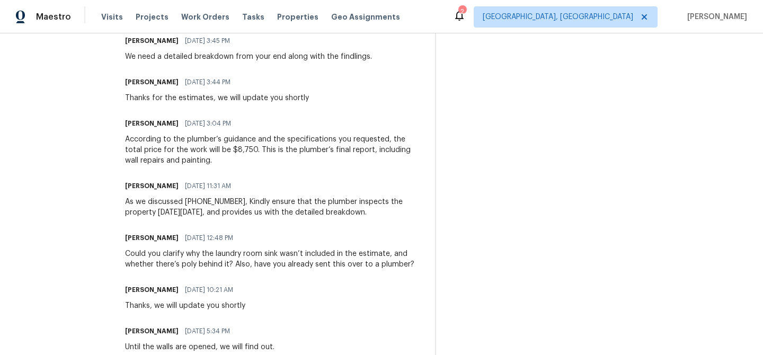
scroll to position [471, 0]
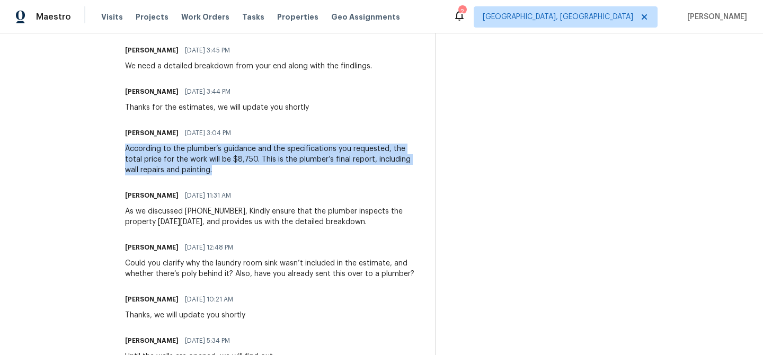
drag, startPoint x: 130, startPoint y: 152, endPoint x: 207, endPoint y: 167, distance: 78.3
click at [207, 167] on div "All work orders 7789 SE Spicewood Cir Hobe Sound, FL 33455 Home details Vendor …" at bounding box center [381, 201] width 763 height 1277
copy div "According to the plumber’s guidance and the specifications you requested, the t…"
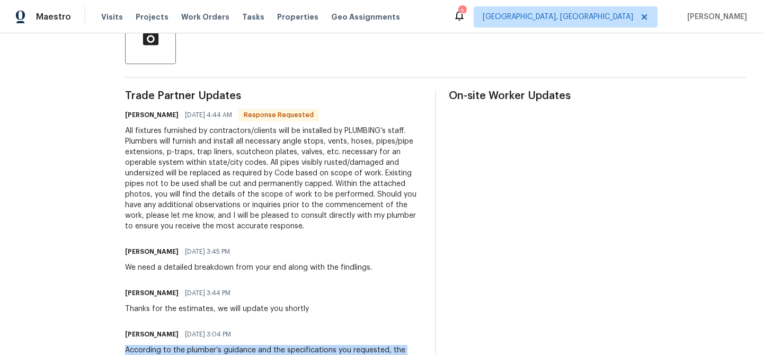
scroll to position [0, 0]
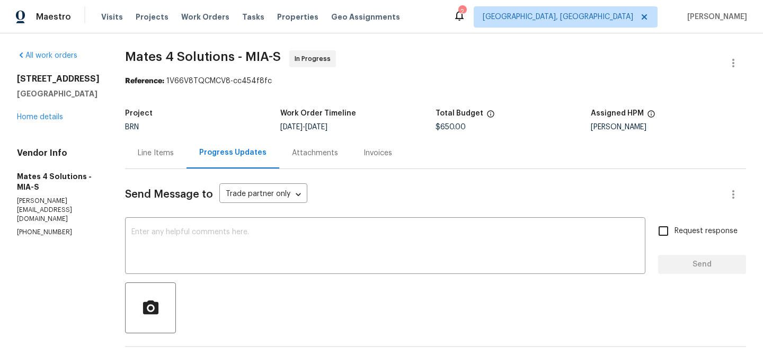
click at [445, 126] on span "$650.00" at bounding box center [451, 126] width 30 height 7
copy span "$650.00"
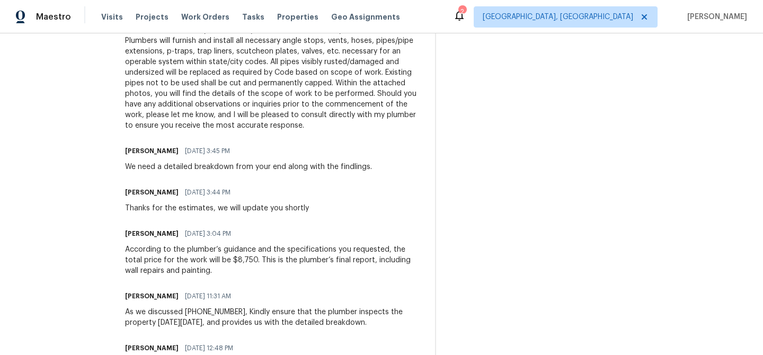
scroll to position [436, 0]
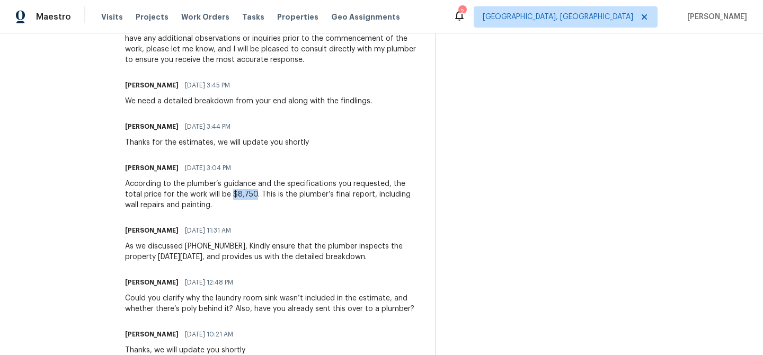
drag, startPoint x: 245, startPoint y: 194, endPoint x: 223, endPoint y: 194, distance: 21.7
click at [223, 194] on div "According to the plumber’s guidance and the specifications you requested, the t…" at bounding box center [273, 195] width 297 height 32
copy div "$8,750"
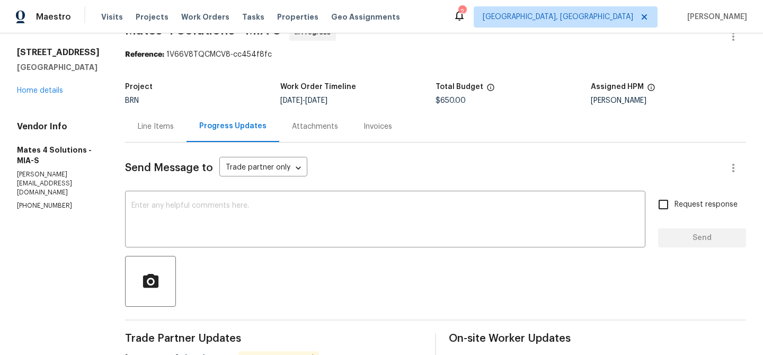
scroll to position [0, 0]
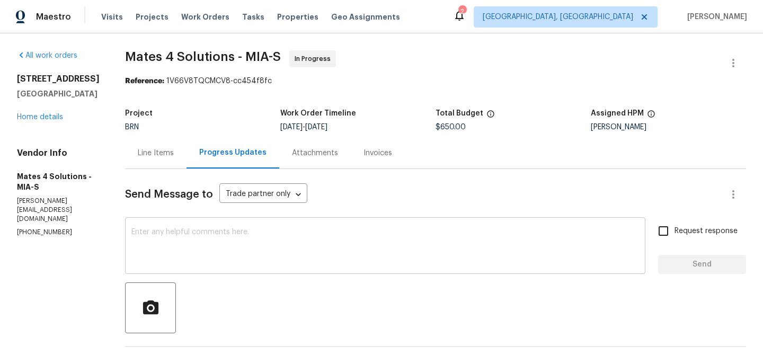
click at [196, 220] on div "x ​" at bounding box center [385, 247] width 520 height 54
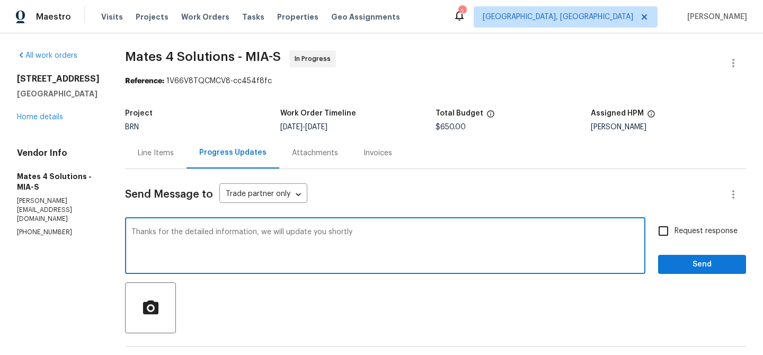
type textarea "Thanks for the detailed information, we will update you shortly"
click at [662, 238] on input "Request response" at bounding box center [663, 231] width 22 height 22
checkbox input "true"
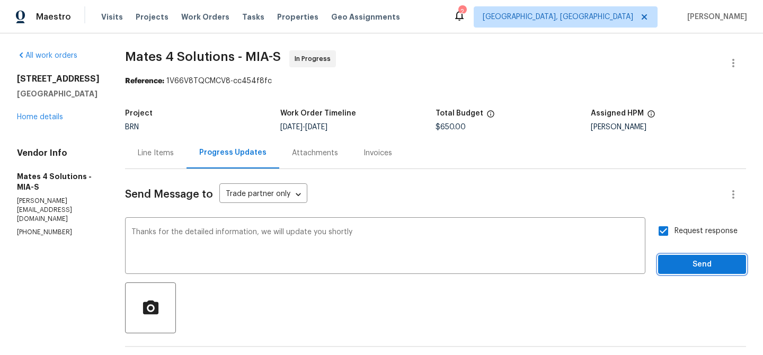
click at [667, 270] on button "Send" at bounding box center [702, 265] width 88 height 20
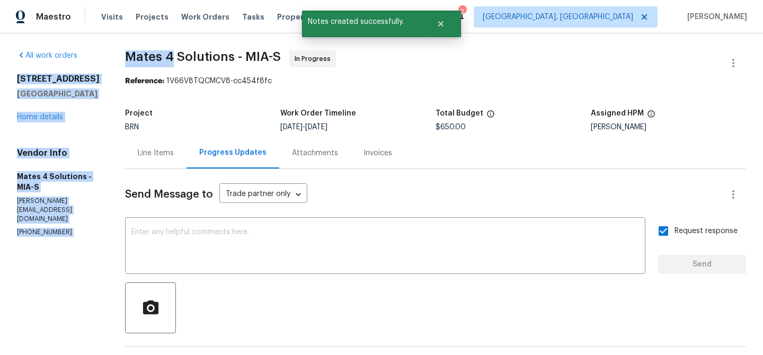
drag, startPoint x: 120, startPoint y: 59, endPoint x: 180, endPoint y: 59, distance: 59.9
click at [180, 59] on span "Mates 4 Solutions - MIA-S" at bounding box center [203, 56] width 156 height 13
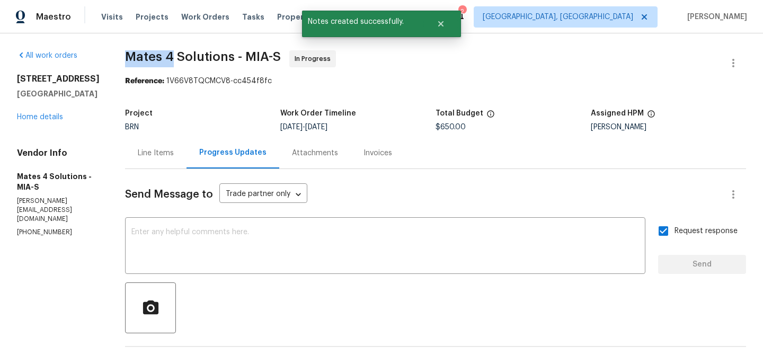
drag, startPoint x: 127, startPoint y: 57, endPoint x: 182, endPoint y: 57, distance: 55.1
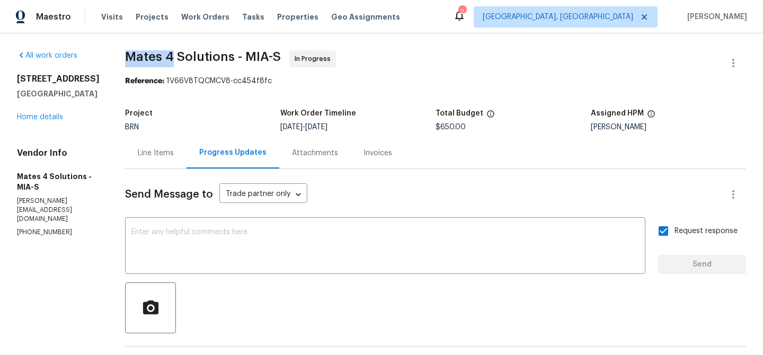
copy span "Mates 4"
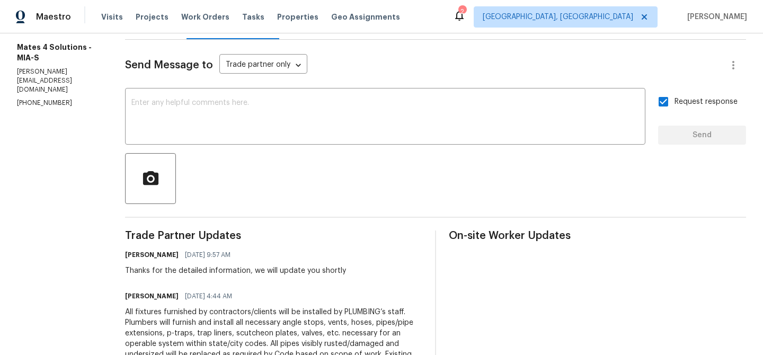
scroll to position [131, 0]
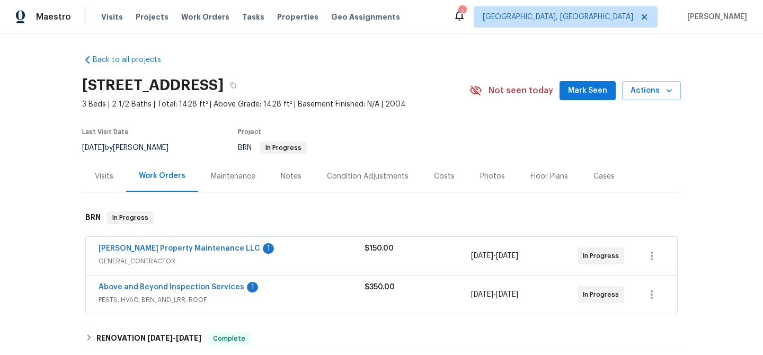
scroll to position [4, 0]
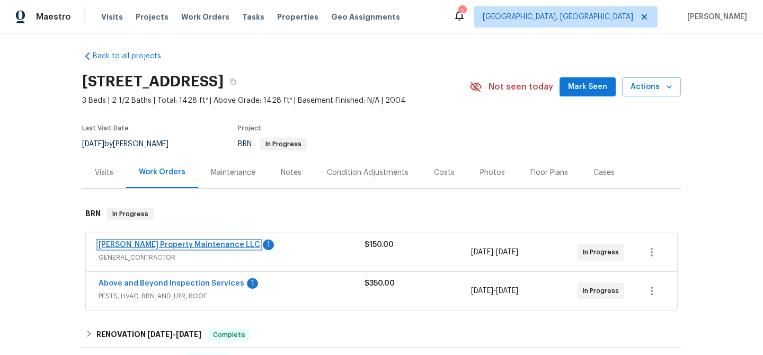
click at [134, 245] on link "[PERSON_NAME] Property Maintenance LLC" at bounding box center [180, 244] width 162 height 7
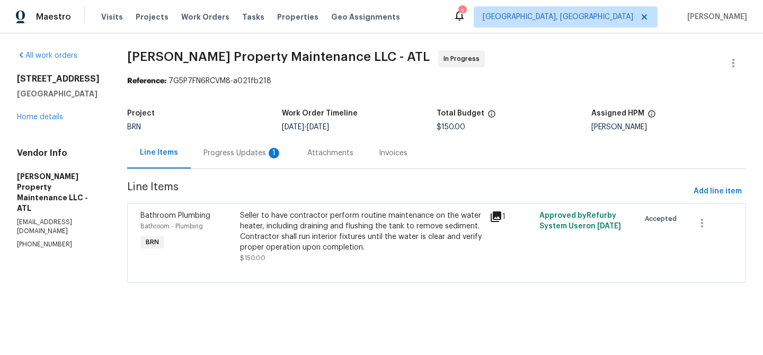
click at [244, 149] on div "Progress Updates 1" at bounding box center [242, 153] width 78 height 11
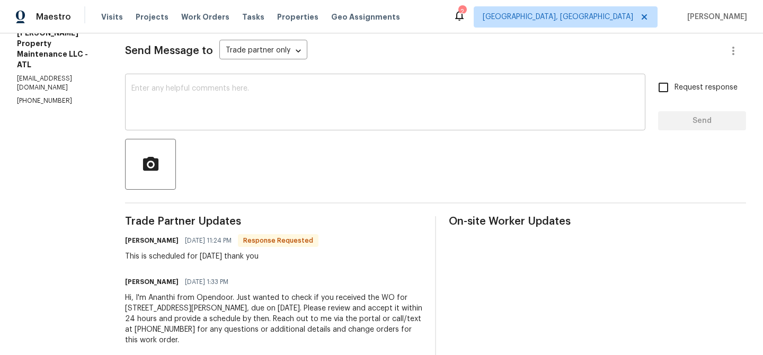
scroll to position [145, 0]
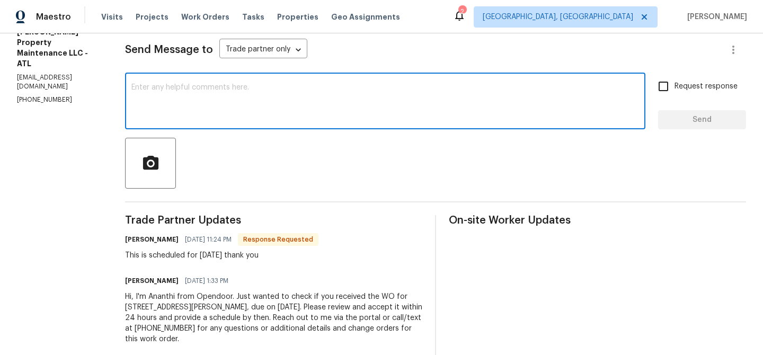
click at [201, 114] on textarea at bounding box center [385, 102] width 508 height 37
type textarea "Thanks, keep us posted here"
click at [203, 101] on textarea "Thanks, keep us posted here" at bounding box center [385, 102] width 508 height 37
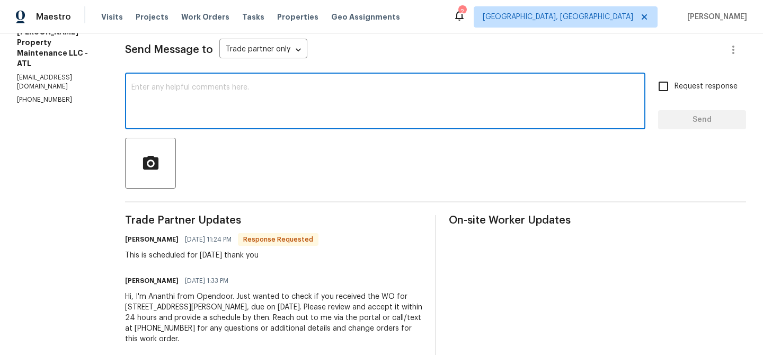
scroll to position [80, 0]
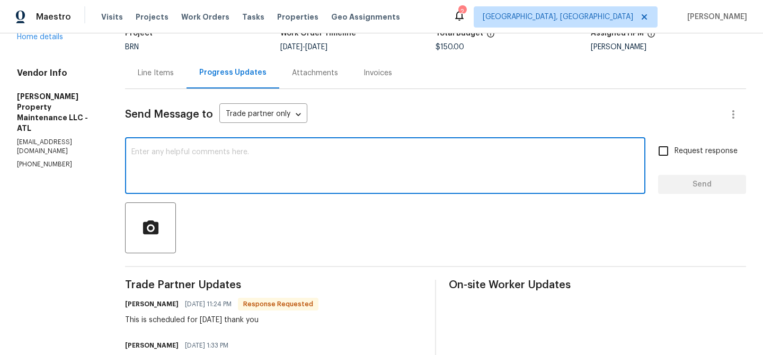
click at [160, 89] on div "Send Message to Trade partner only Trade partner only ​ x ​ Request response Se…" at bounding box center [435, 255] width 621 height 333
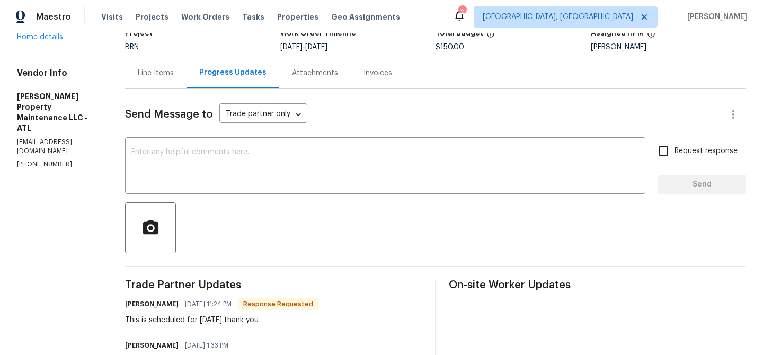
click at [156, 64] on div "Line Items" at bounding box center [155, 72] width 61 height 31
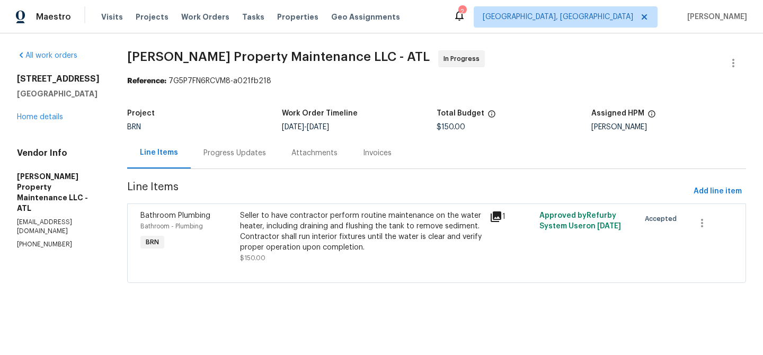
click at [311, 222] on div "Seller to have contractor perform routine maintenance on the water heater, incl…" at bounding box center [361, 231] width 243 height 42
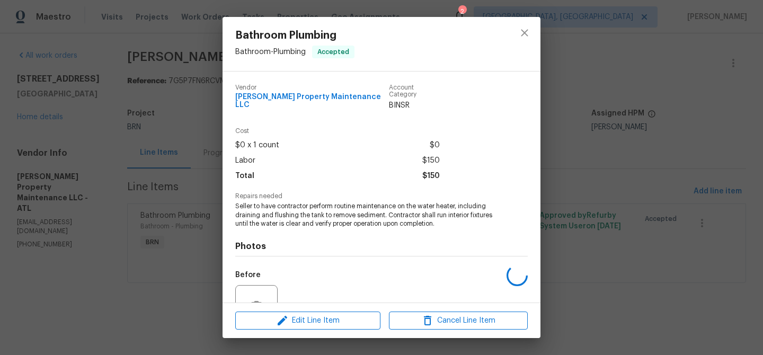
scroll to position [98, 0]
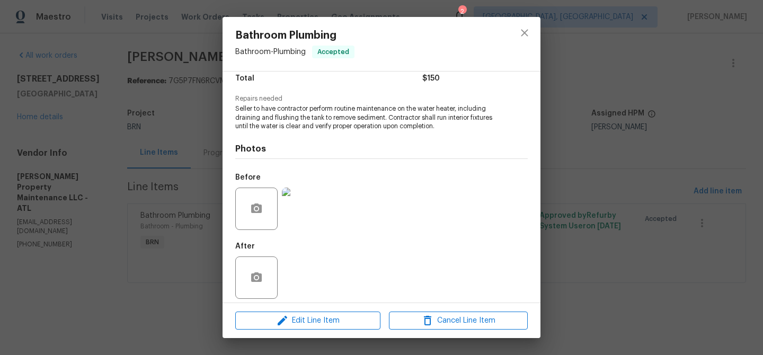
click at [160, 146] on div "Bathroom Plumbing Bathroom - Plumbing Accepted Vendor [PERSON_NAME] Property Ma…" at bounding box center [381, 177] width 763 height 355
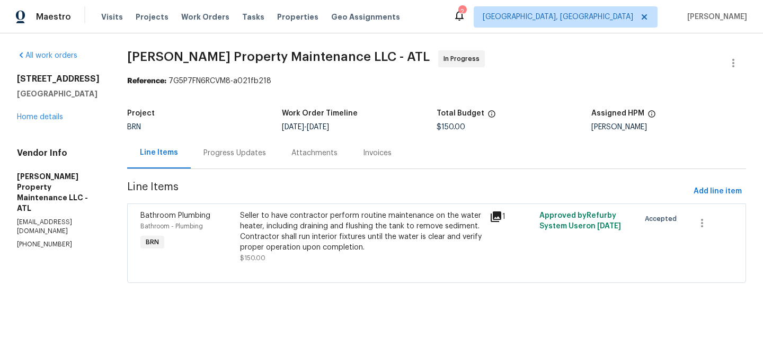
click at [250, 148] on div "Progress Updates" at bounding box center [234, 153] width 63 height 11
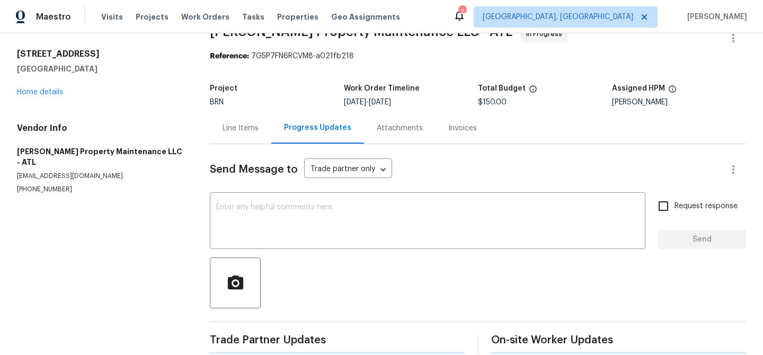
scroll to position [38, 0]
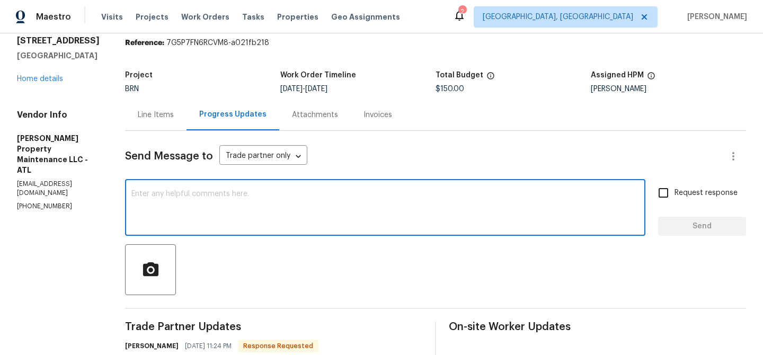
click at [229, 212] on textarea at bounding box center [385, 208] width 508 height 37
paste textarea "Thanks, keep us posted here"
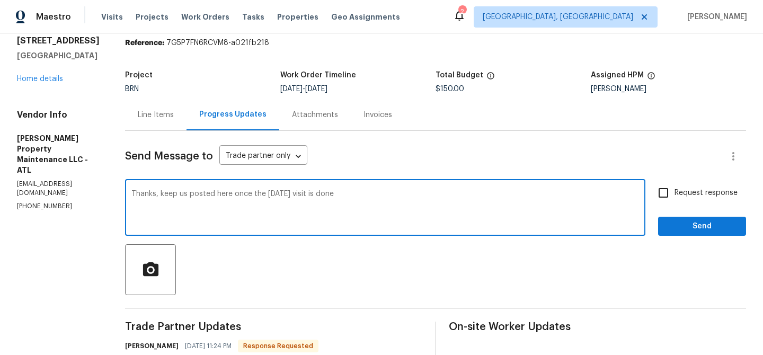
type textarea "Thanks, keep us posted here once the today's visit is done"
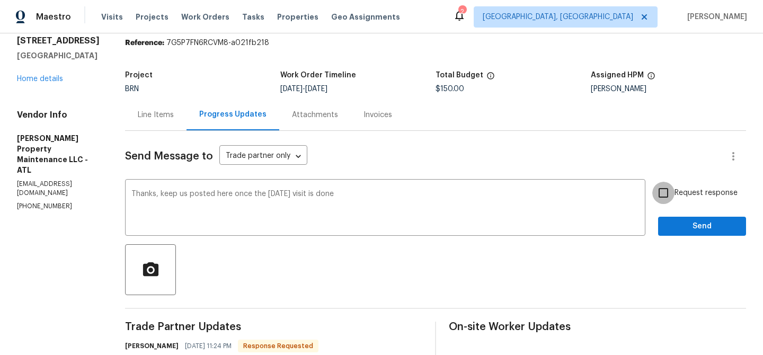
click at [660, 187] on input "Request response" at bounding box center [663, 193] width 22 height 22
checkbox input "true"
click at [664, 234] on button "Send" at bounding box center [702, 227] width 88 height 20
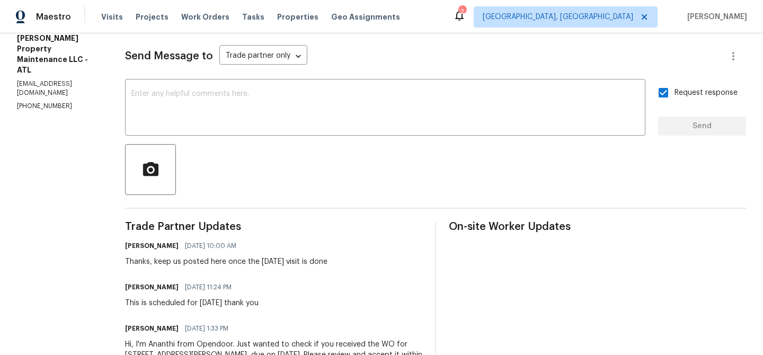
scroll to position [0, 0]
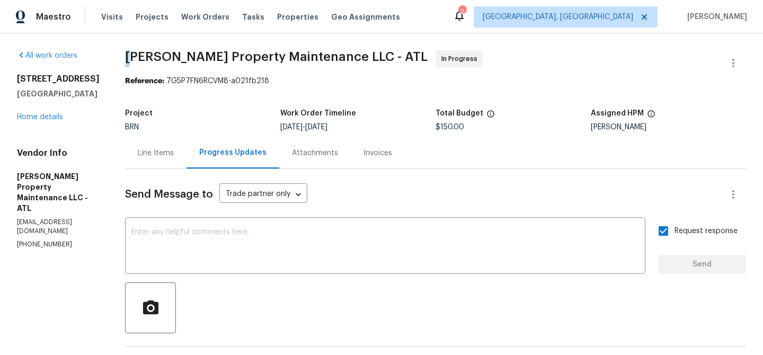
drag, startPoint x: 127, startPoint y: 57, endPoint x: 171, endPoint y: 57, distance: 44.5
click at [162, 57] on div "All work orders 11403 S Grove Dr Hampton, GA 30228 Home details Vendor Info Gle…" at bounding box center [381, 296] width 763 height 527
drag, startPoint x: 214, startPoint y: 55, endPoint x: 126, endPoint y: 51, distance: 87.5
click at [126, 51] on div "All work orders 11403 S Grove Dr Hampton, GA 30228 Home details Vendor Info Gle…" at bounding box center [381, 296] width 763 height 527
copy span "Glen Property"
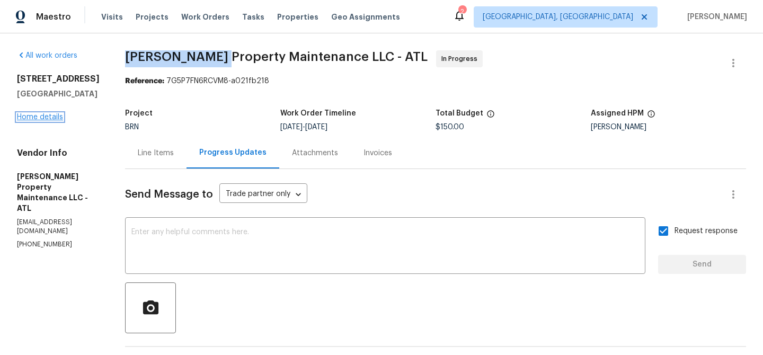
click at [41, 116] on link "Home details" at bounding box center [40, 116] width 46 height 7
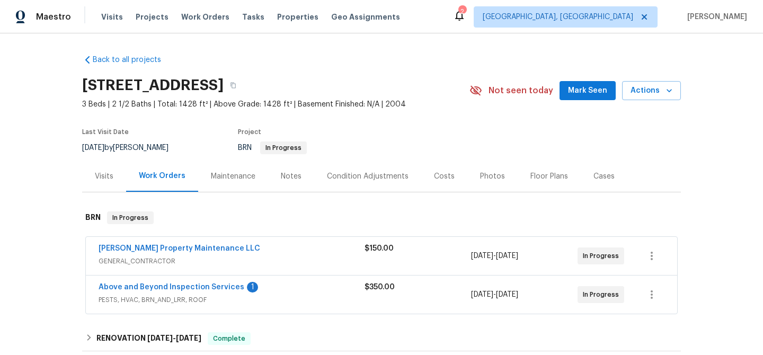
scroll to position [84, 0]
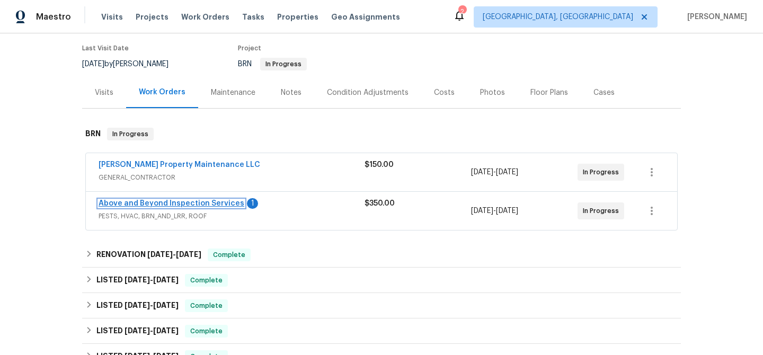
click at [156, 202] on link "Above and Beyond Inspection Services" at bounding box center [172, 203] width 146 height 7
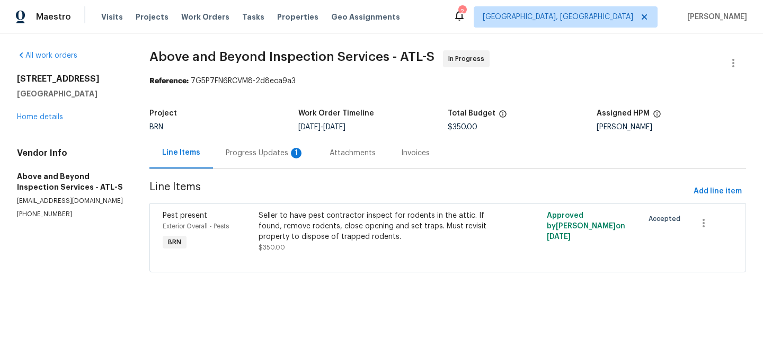
click at [278, 149] on div "Progress Updates 1" at bounding box center [265, 153] width 78 height 11
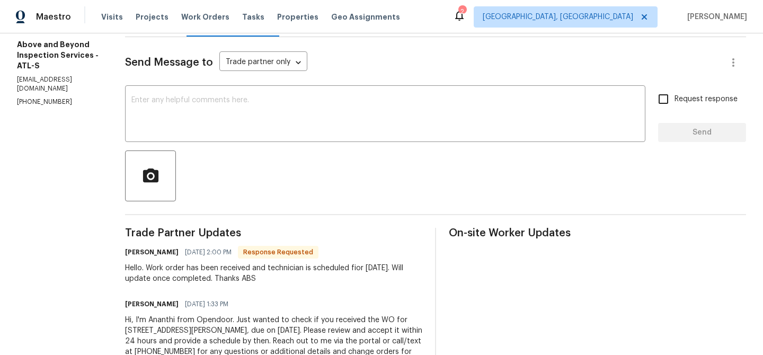
scroll to position [137, 0]
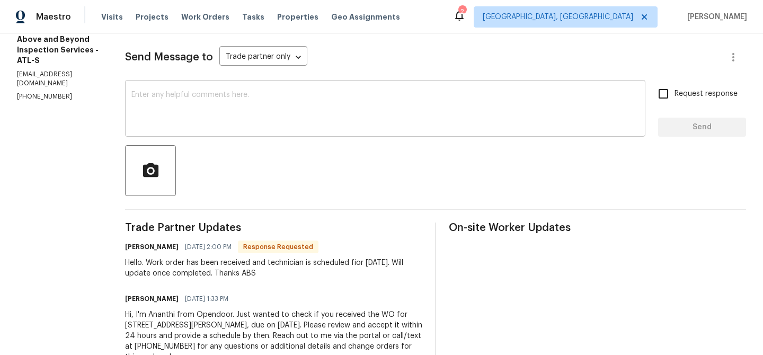
click at [213, 113] on textarea at bounding box center [385, 109] width 508 height 37
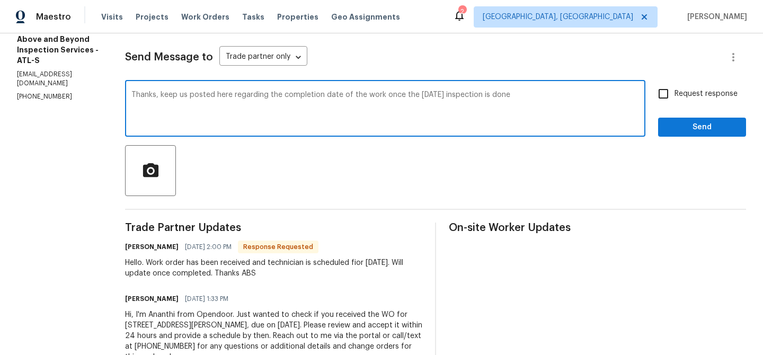
type textarea "Thanks, keep us posted here regarding the completion date of the work once the …"
click at [681, 92] on span "Request response" at bounding box center [706, 93] width 63 height 11
click at [675, 92] on input "Request response" at bounding box center [663, 94] width 22 height 22
checkbox input "true"
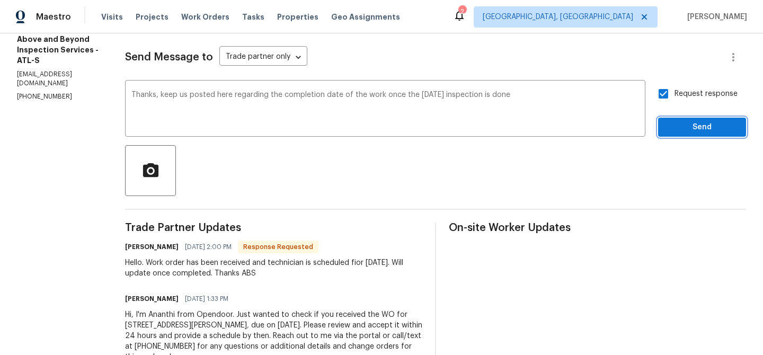
click at [677, 125] on span "Send" at bounding box center [702, 127] width 71 height 13
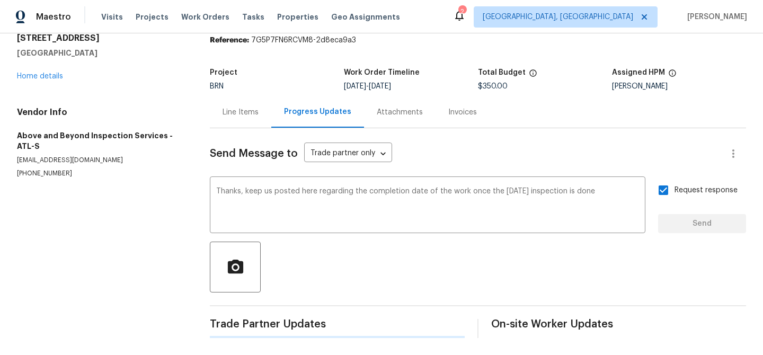
scroll to position [0, 0]
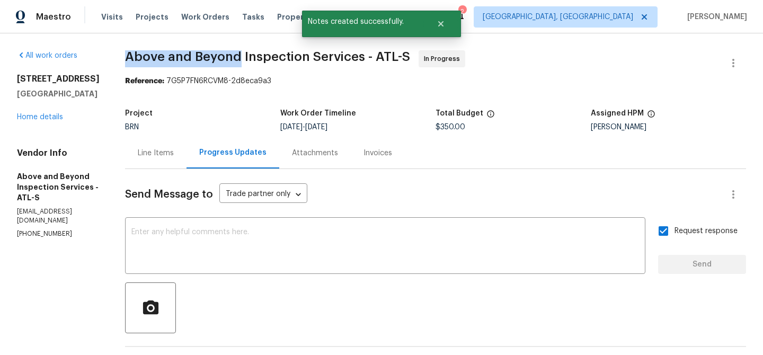
drag, startPoint x: 157, startPoint y: 56, endPoint x: 277, endPoint y: 54, distance: 119.8
click at [277, 54] on div "All work orders 11403 S Grove Dr Hampton, GA 30228 Home details Vendor Info Abo…" at bounding box center [381, 307] width 763 height 548
copy span "Above and Beyond"
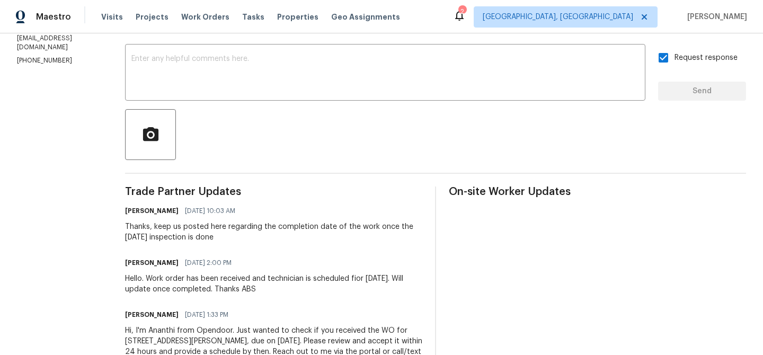
scroll to position [174, 0]
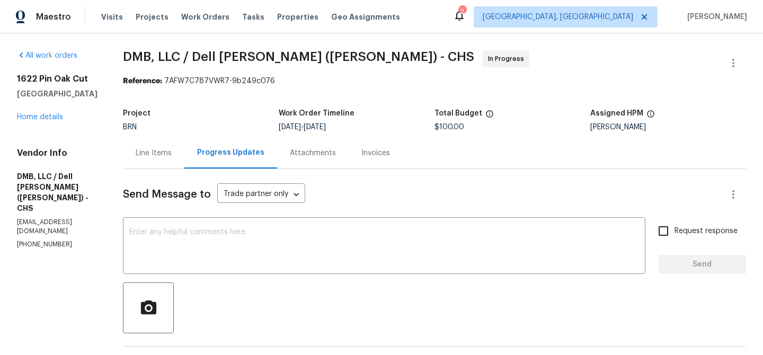
click at [136, 137] on div "Project BRN Work Order Timeline [DATE] - [DATE] Total Budget $100.00 Assigned H…" at bounding box center [434, 120] width 623 height 34
click at [149, 156] on div "Line Items" at bounding box center [154, 153] width 36 height 11
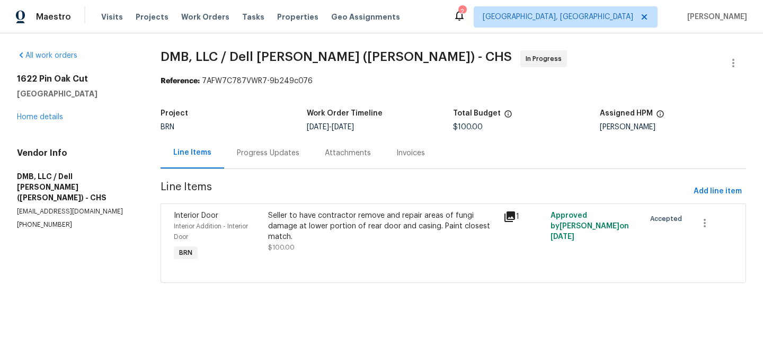
click at [240, 144] on div "Progress Updates" at bounding box center [268, 152] width 88 height 31
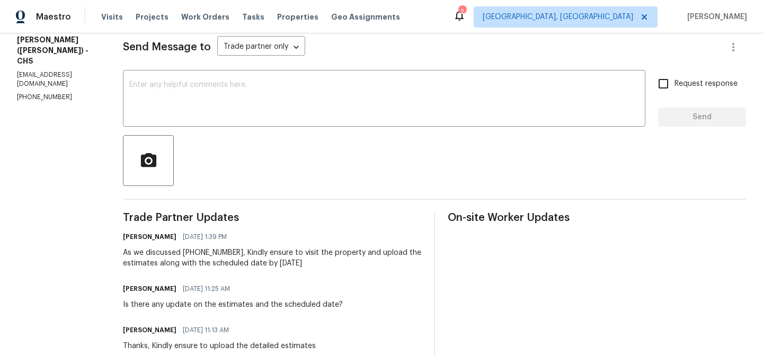
scroll to position [161, 0]
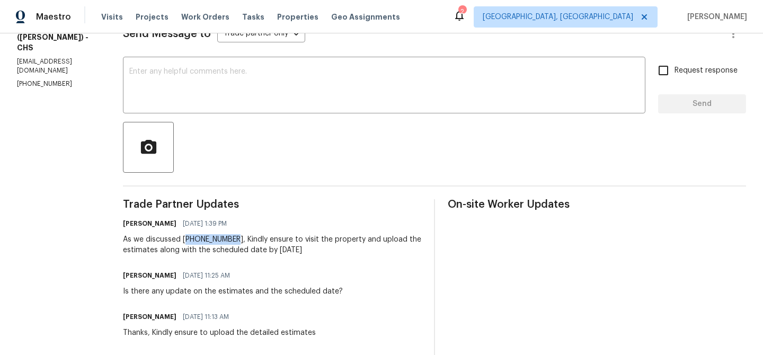
drag, startPoint x: 227, startPoint y: 236, endPoint x: 179, endPoint y: 237, distance: 48.2
click at [179, 237] on div "As we discussed [PHONE_NUMBER], Kindly ensure to visit the property and upload …" at bounding box center [272, 244] width 298 height 21
copy div "843) 991-808"
click at [203, 240] on div "As we discussed [PHONE_NUMBER], Kindly ensure to visit the property and upload …" at bounding box center [272, 244] width 298 height 21
drag, startPoint x: 229, startPoint y: 240, endPoint x: 177, endPoint y: 239, distance: 52.5
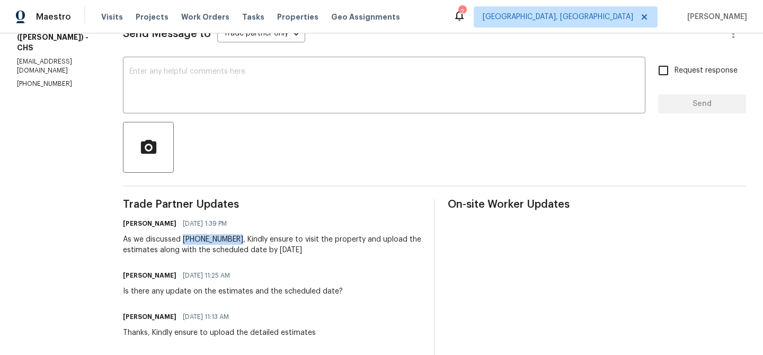
click at [177, 239] on div "As we discussed [PHONE_NUMBER], Kindly ensure to visit the property and upload …" at bounding box center [272, 244] width 298 height 21
copy div "[PHONE_NUMBER]"
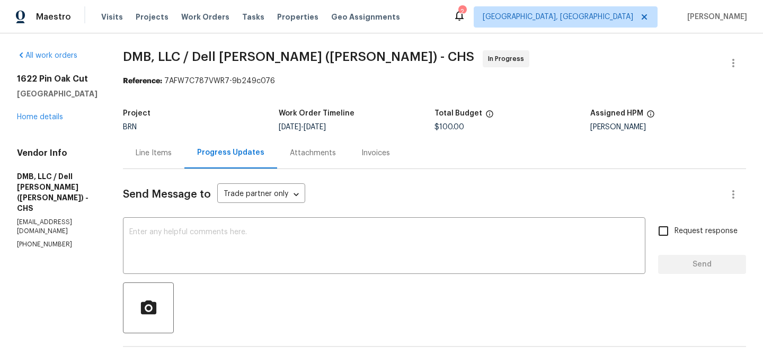
click at [34, 218] on p "[EMAIL_ADDRESS][DOMAIN_NAME]" at bounding box center [57, 227] width 81 height 18
click at [28, 240] on p "[PHONE_NUMBER]" at bounding box center [57, 244] width 81 height 9
copy p "[PHONE_NUMBER]"
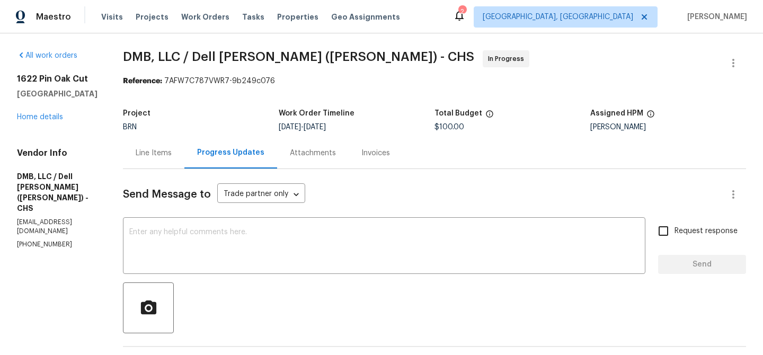
click at [140, 140] on div "Line Items" at bounding box center [153, 152] width 61 height 31
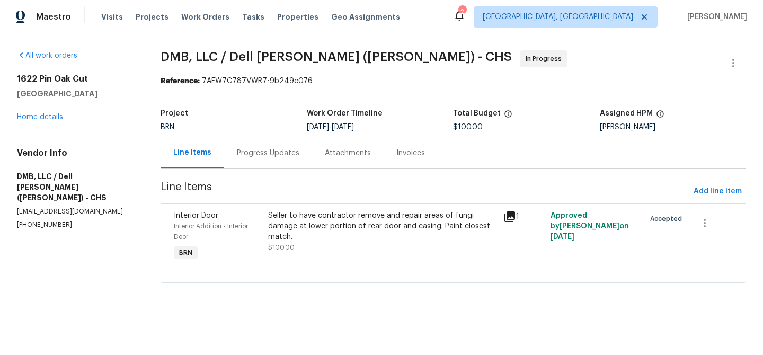
click at [309, 224] on div "Seller to have contractor remove and repair areas of fungi damage at lower port…" at bounding box center [382, 226] width 229 height 32
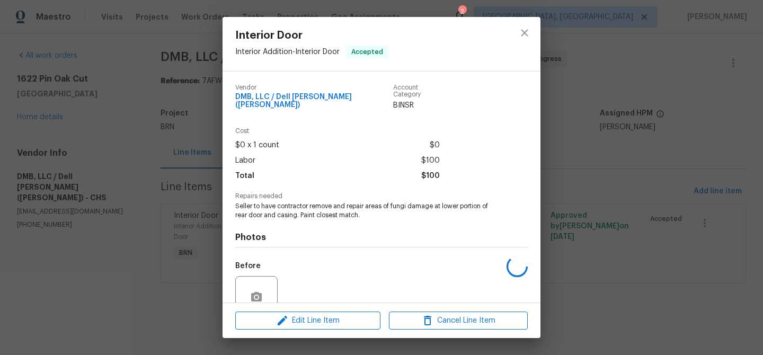
scroll to position [88, 0]
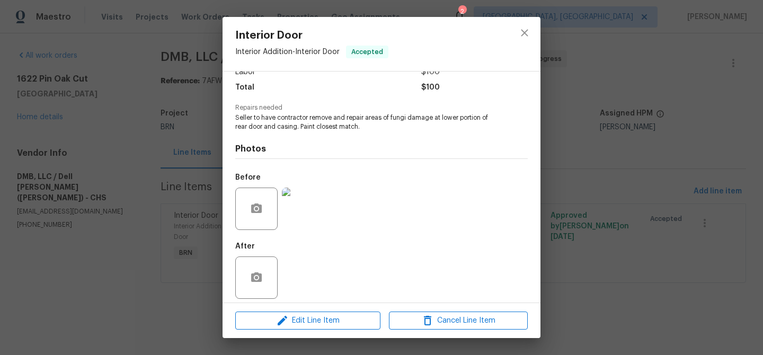
click at [306, 208] on img at bounding box center [303, 209] width 42 height 42
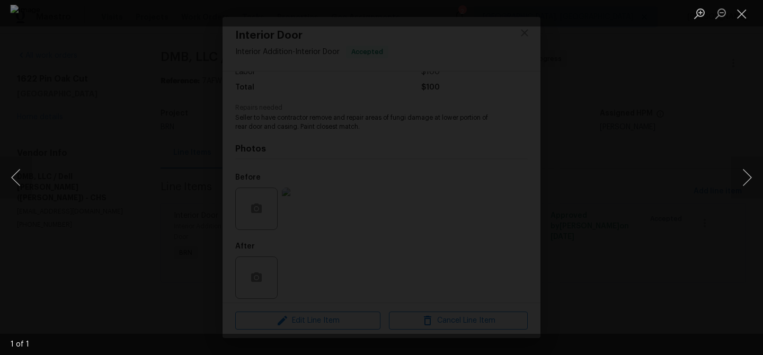
click at [126, 226] on div "Lightbox" at bounding box center [381, 177] width 763 height 355
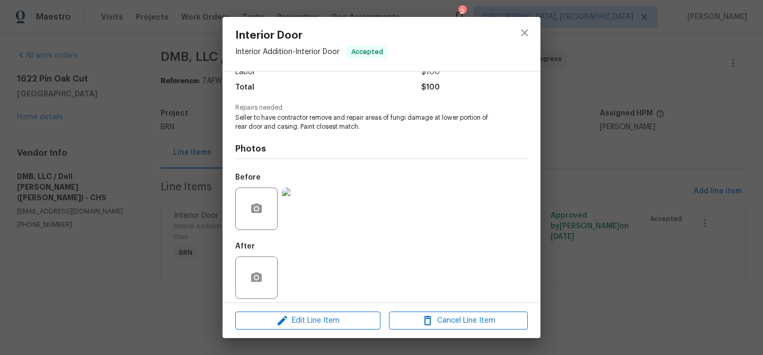
click at [131, 171] on div "Interior Door Interior Addition - Interior Door Accepted Vendor DMB, LLC / Dell…" at bounding box center [381, 177] width 763 height 355
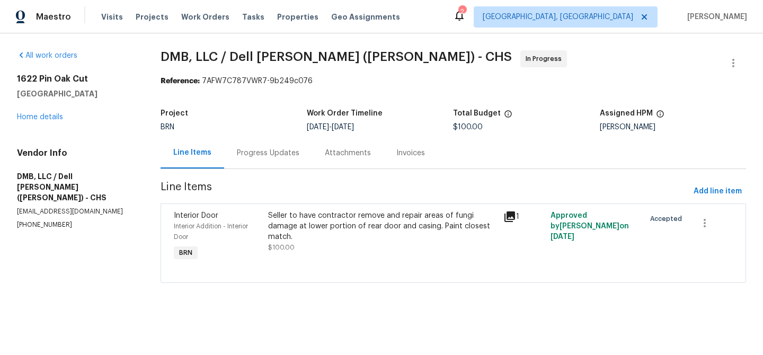
click at [289, 158] on div "Progress Updates" at bounding box center [268, 153] width 63 height 11
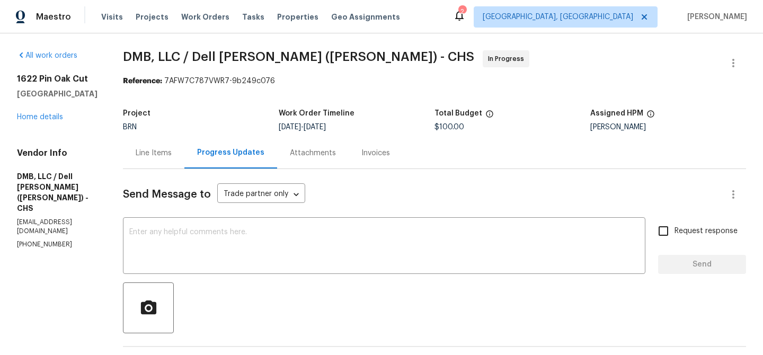
click at [164, 164] on div "Line Items" at bounding box center [153, 152] width 61 height 31
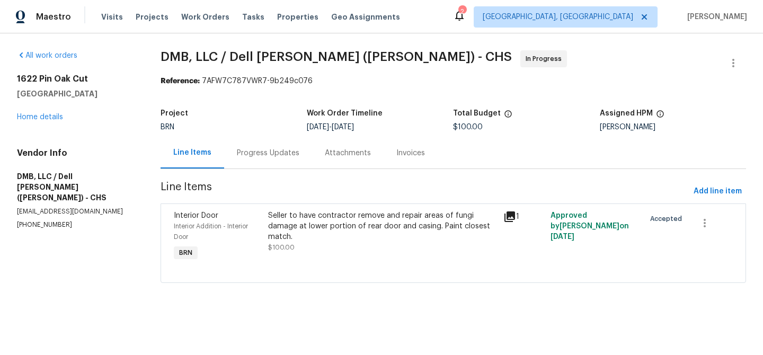
click at [322, 244] on div "Seller to have contractor remove and repair areas of fungi damage at lower port…" at bounding box center [382, 231] width 229 height 42
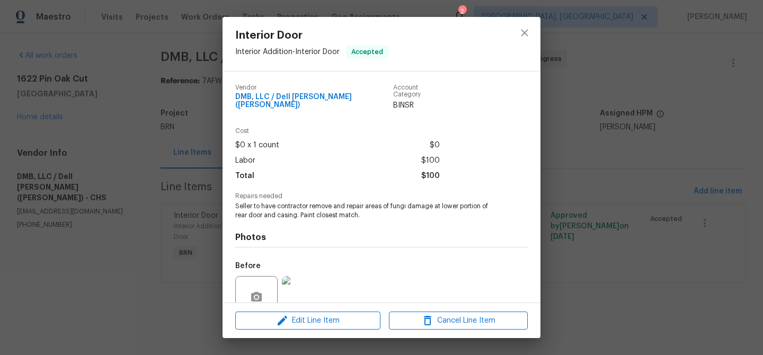
scroll to position [88, 0]
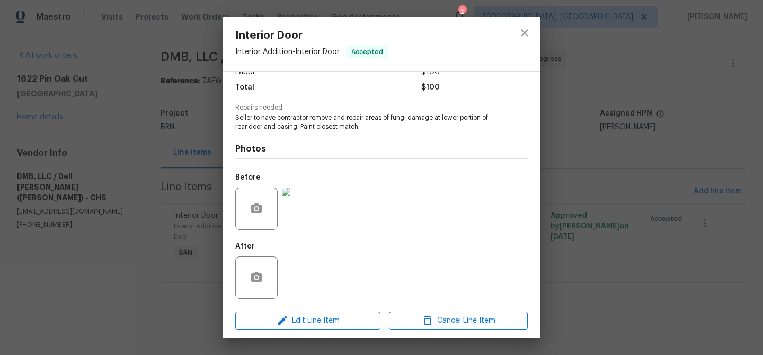
click at [304, 201] on img at bounding box center [303, 209] width 42 height 42
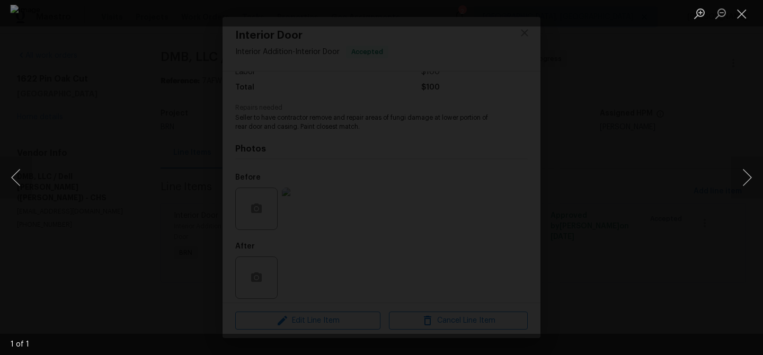
click at [75, 135] on div "Lightbox" at bounding box center [381, 177] width 763 height 355
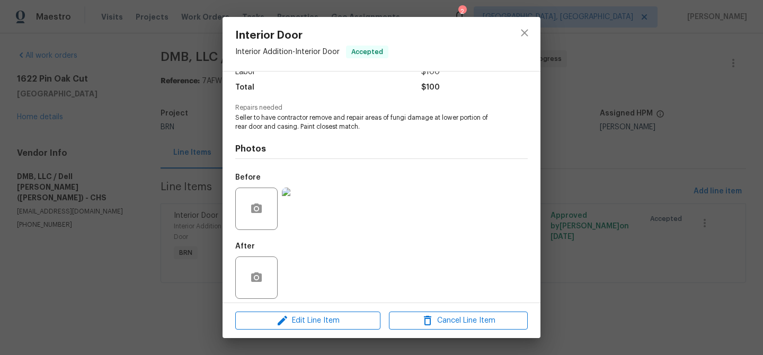
click at [302, 188] on img at bounding box center [303, 209] width 42 height 42
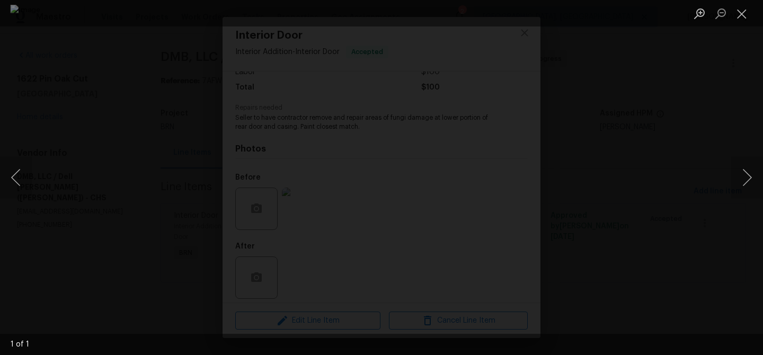
click at [96, 200] on div "Lightbox" at bounding box center [381, 177] width 763 height 355
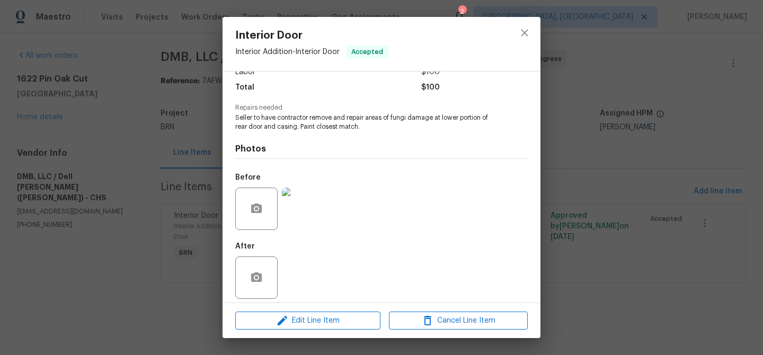
click at [305, 191] on img at bounding box center [303, 209] width 42 height 42
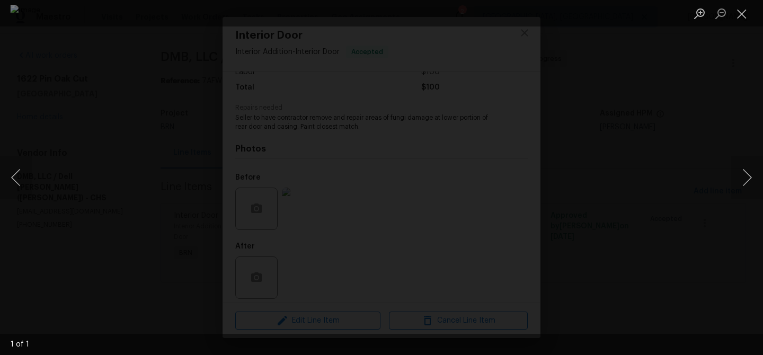
click at [57, 105] on div "Lightbox" at bounding box center [381, 177] width 763 height 355
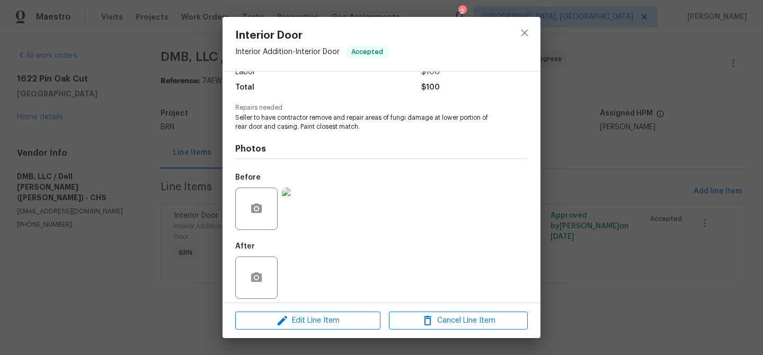
click at [91, 105] on div "Interior Door Interior Addition - Interior Door Accepted Vendor DMB, LLC / Dell…" at bounding box center [381, 177] width 763 height 355
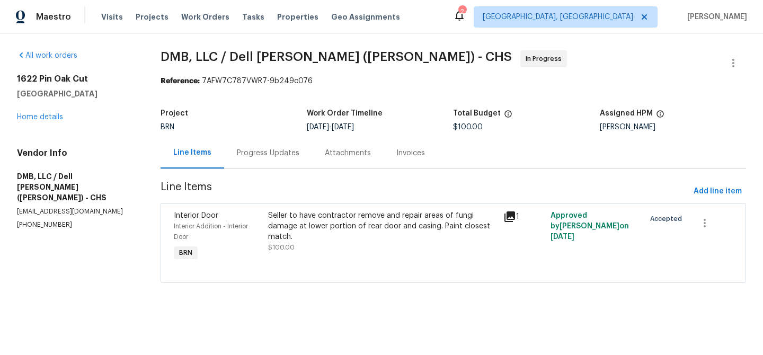
click at [274, 144] on div "Progress Updates" at bounding box center [268, 152] width 88 height 31
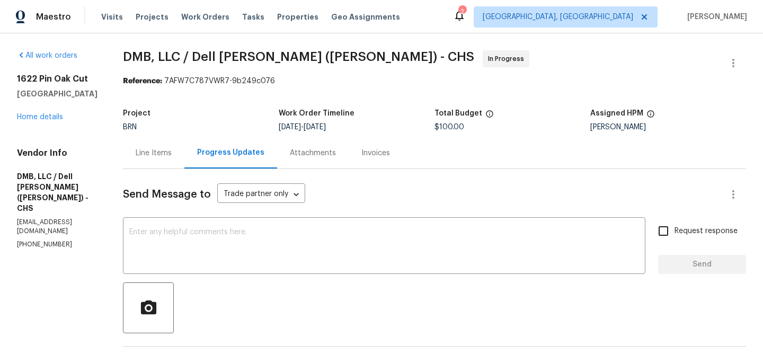
scroll to position [77, 0]
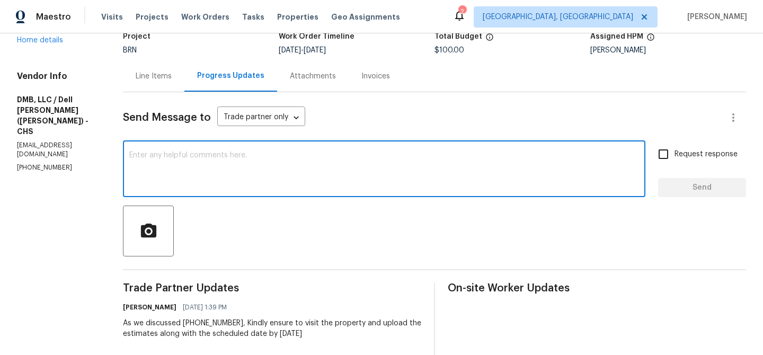
click at [177, 173] on textarea at bounding box center [384, 170] width 510 height 37
click at [47, 154] on section "All work orders 1622 Pin Oak Cut Mount Pleasant, SC 29466 Home details Vendor I…" at bounding box center [57, 272] width 81 height 597
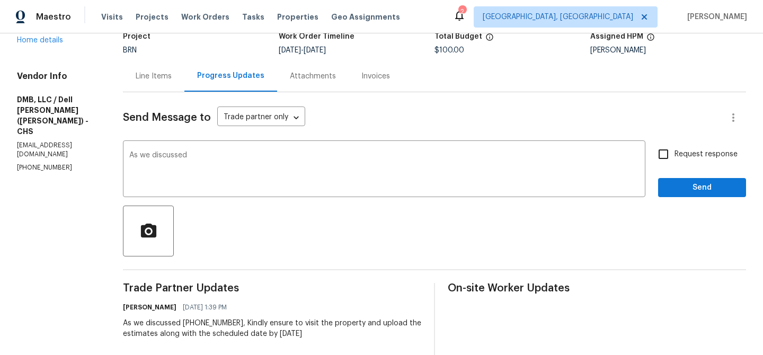
click at [47, 154] on section "All work orders 1622 Pin Oak Cut Mount Pleasant, SC 29466 Home details Vendor I…" at bounding box center [57, 272] width 81 height 597
copy p "(843) 991-8081"
click at [242, 165] on textarea "As we discussed" at bounding box center [384, 170] width 510 height 37
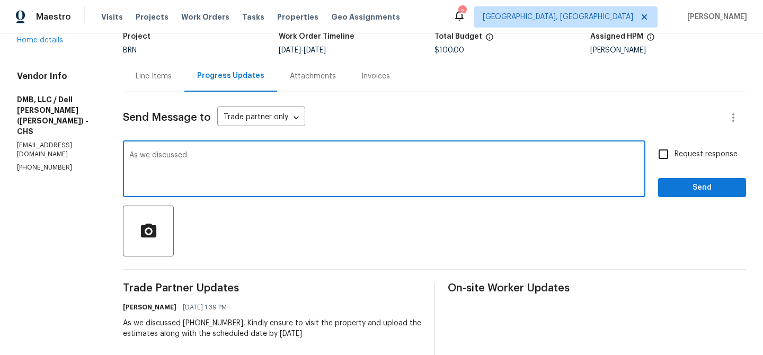
paste textarea "(843) 991-8081"
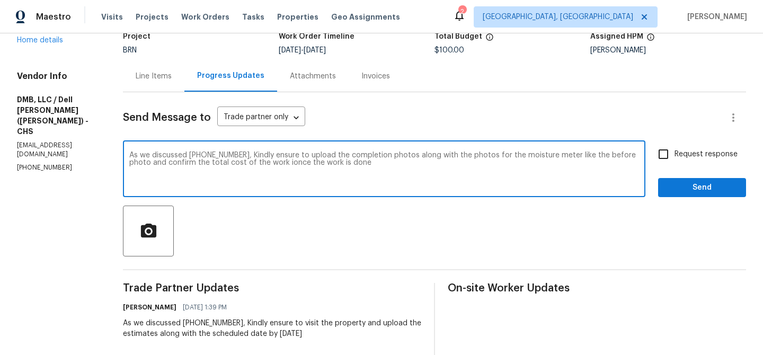
drag, startPoint x: 240, startPoint y: 156, endPoint x: 355, endPoint y: 178, distance: 117.1
click at [355, 178] on textarea "As we discussed (843) 991-8081, Kindly ensure to upload the completion photos a…" at bounding box center [384, 170] width 510 height 37
paste textarea "Please make sure to upload the completion photos along with the moisture meter …"
type textarea "As we discussed (843) 991-8081, Please make sure to upload the completion photo…"
click at [654, 160] on input "Request response" at bounding box center [663, 154] width 22 height 22
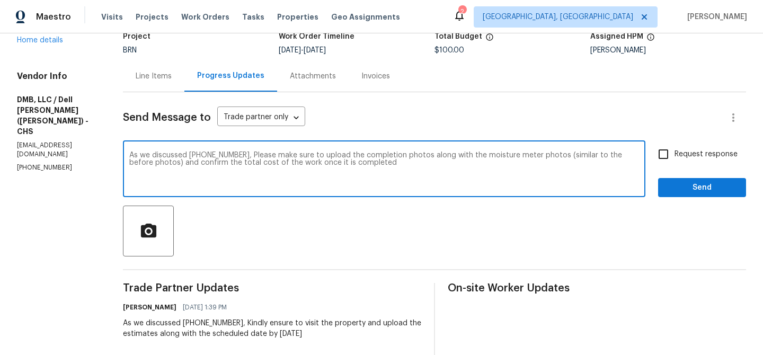
checkbox input "true"
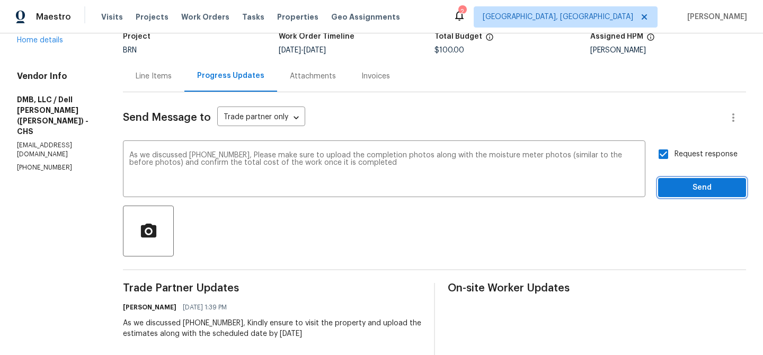
click at [670, 190] on span "Send" at bounding box center [702, 187] width 71 height 13
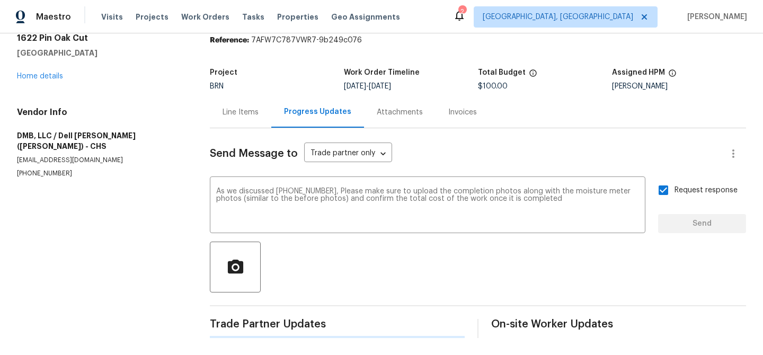
scroll to position [0, 0]
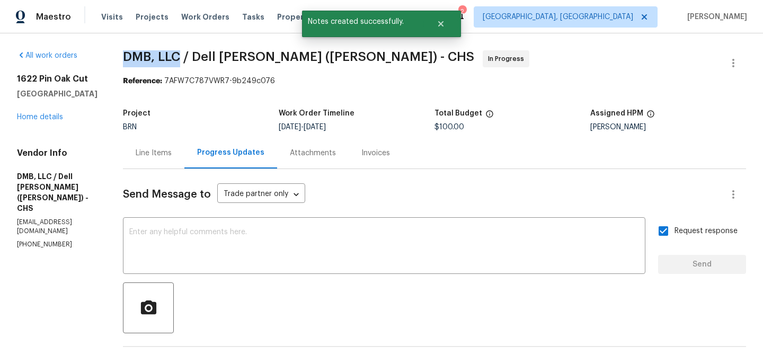
drag, startPoint x: 109, startPoint y: 60, endPoint x: 179, endPoint y: 58, distance: 69.4
copy span "DMB, LLC"
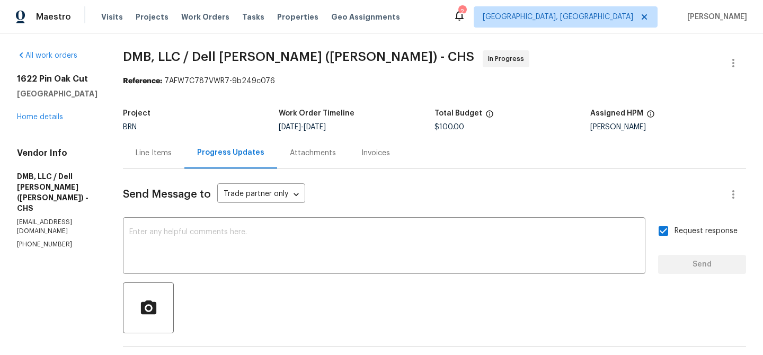
click at [160, 150] on div "Line Items" at bounding box center [154, 153] width 36 height 11
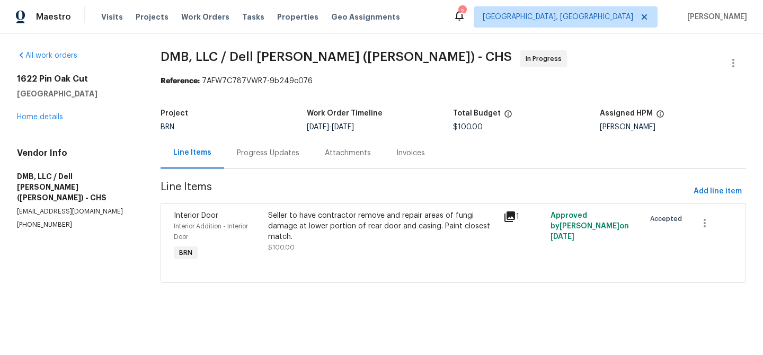
click at [299, 212] on div "Seller to have contractor remove and repair areas of fungi damage at lower port…" at bounding box center [382, 226] width 229 height 32
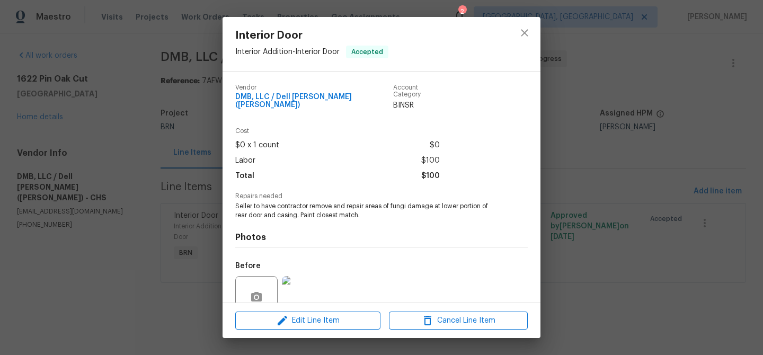
click at [348, 202] on span "Seller to have contractor remove and repair areas of fungi damage at lower port…" at bounding box center [366, 211] width 263 height 18
copy span "repair"
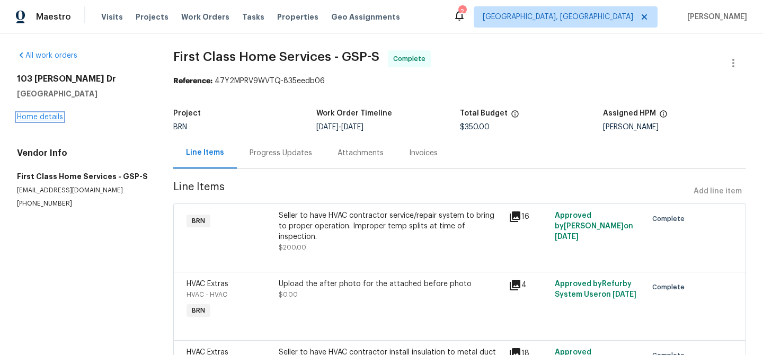
click at [31, 114] on link "Home details" at bounding box center [40, 116] width 46 height 7
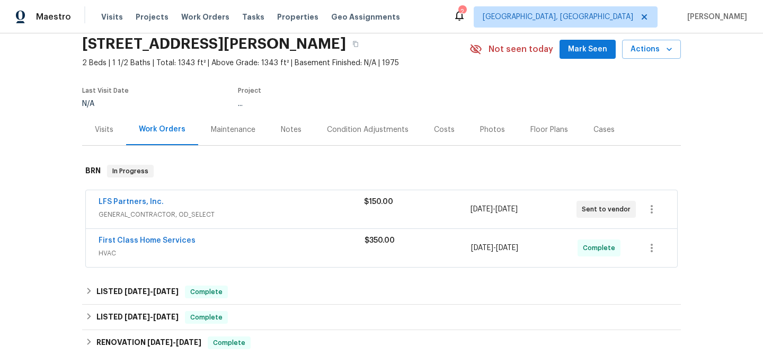
scroll to position [45, 0]
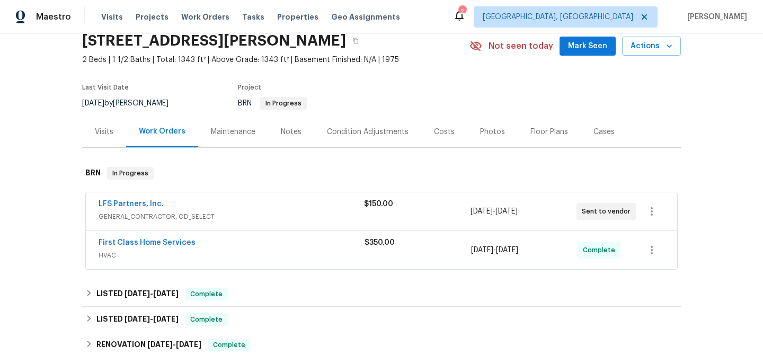
click at [118, 236] on div "First Class Home Services HVAC $350.00 [DATE] - [DATE] Complete" at bounding box center [381, 250] width 591 height 38
click at [116, 239] on link "First Class Home Services" at bounding box center [147, 242] width 97 height 7
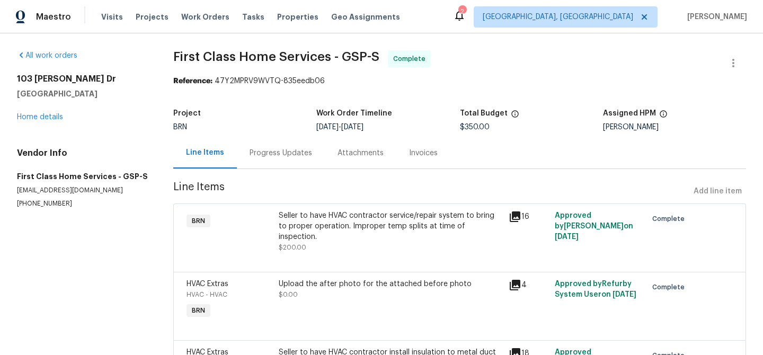
scroll to position [74, 0]
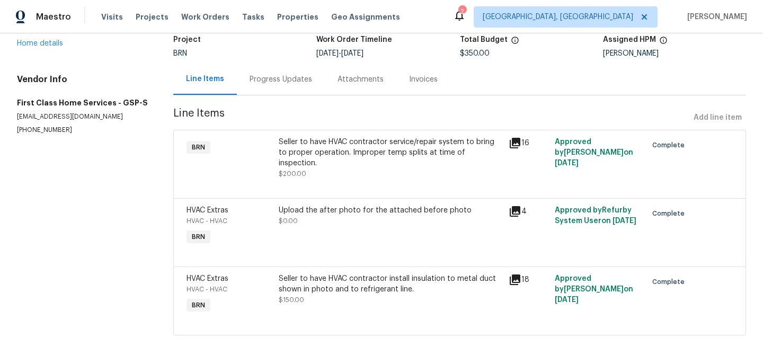
click at [324, 211] on div "Upload the after photo for the attached before photo $0.00" at bounding box center [391, 215] width 224 height 21
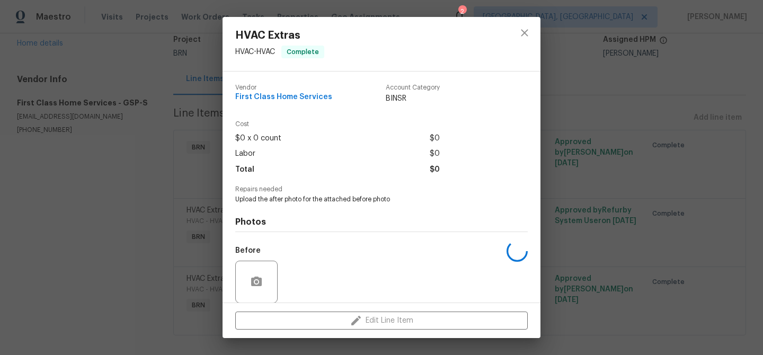
scroll to position [79, 0]
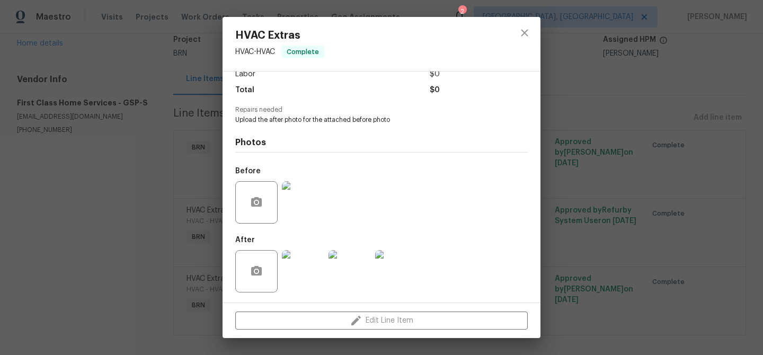
click at [148, 179] on div "HVAC Extras HVAC - HVAC Complete Vendor First Class Home Services Account Categ…" at bounding box center [381, 177] width 763 height 355
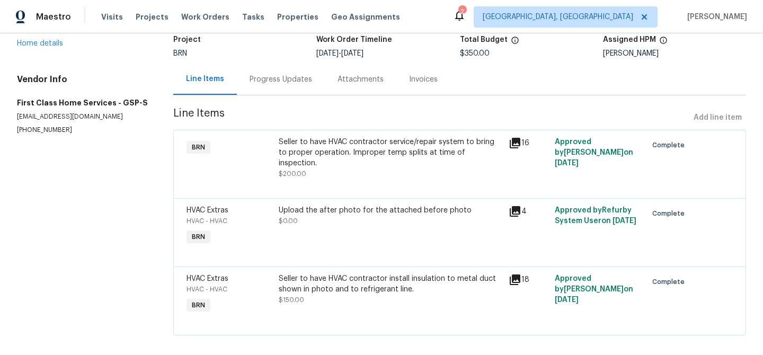
click at [270, 96] on section "First Class Home Services - GSP-S Complete Reference: 47Y2MPRV9WVTQ-835eedb06 P…" at bounding box center [459, 162] width 573 height 371
click at [269, 83] on div "Progress Updates" at bounding box center [281, 79] width 63 height 11
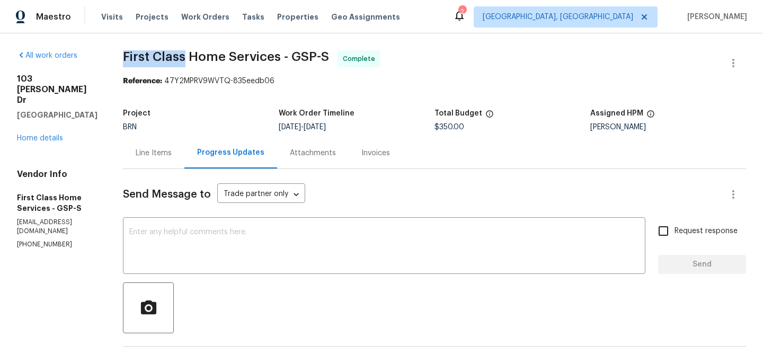
drag, startPoint x: 118, startPoint y: 54, endPoint x: 181, endPoint y: 57, distance: 63.1
copy span "First Class"
click at [152, 151] on div "Line Items" at bounding box center [154, 153] width 36 height 11
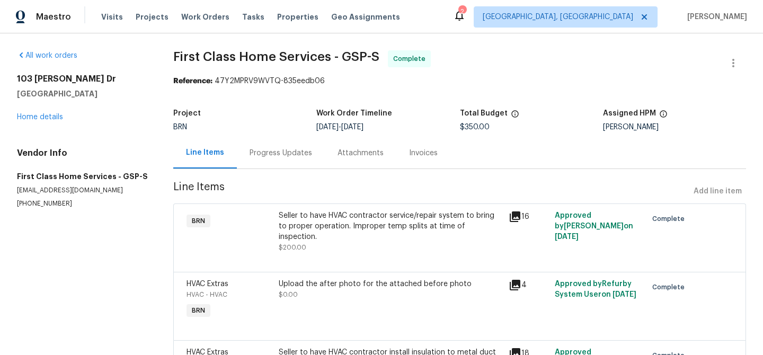
scroll to position [74, 0]
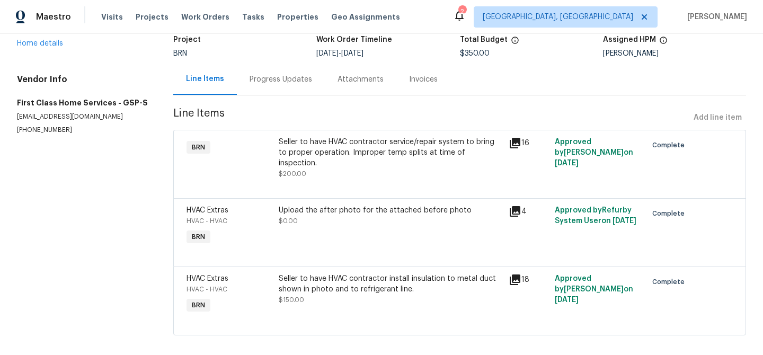
click at [388, 205] on div "Upload the after photo for the attached before photo" at bounding box center [391, 210] width 224 height 11
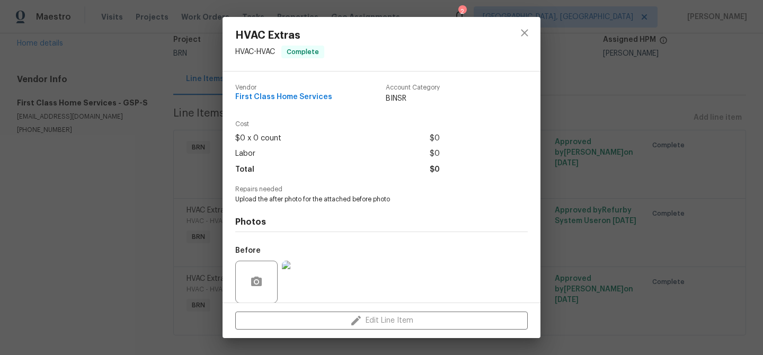
scroll to position [79, 0]
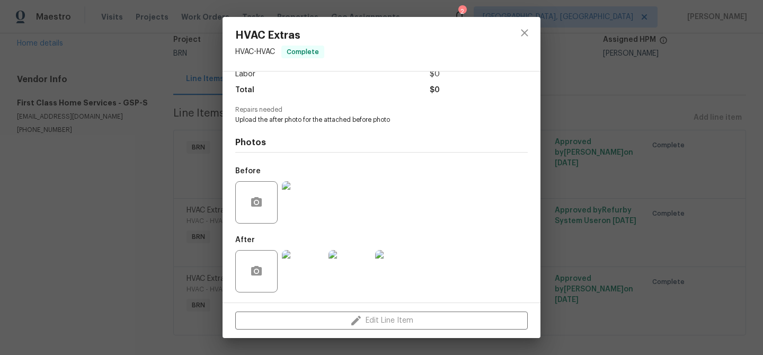
click at [296, 205] on img at bounding box center [303, 202] width 42 height 42
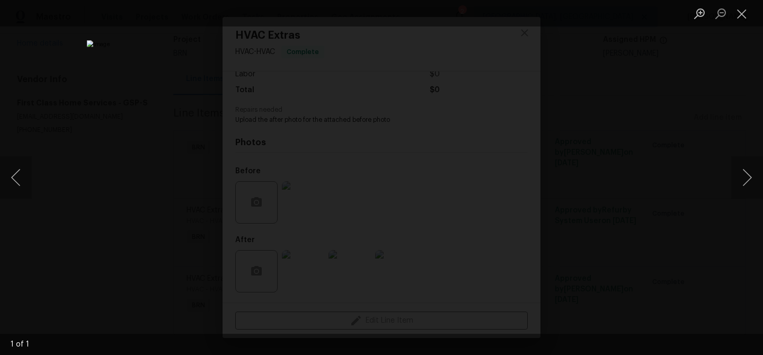
click at [91, 226] on div "Lightbox" at bounding box center [381, 177] width 763 height 355
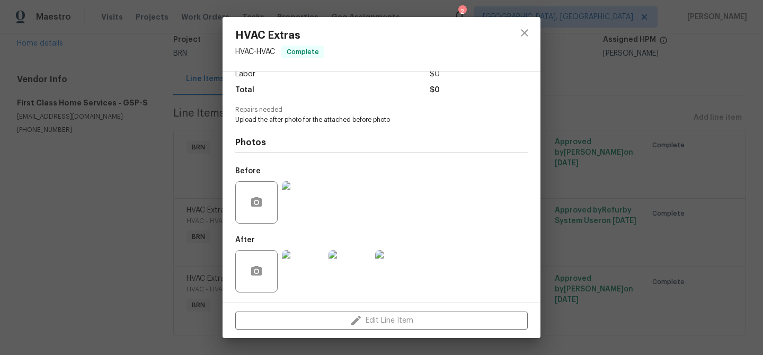
click at [301, 271] on img at bounding box center [303, 271] width 42 height 42
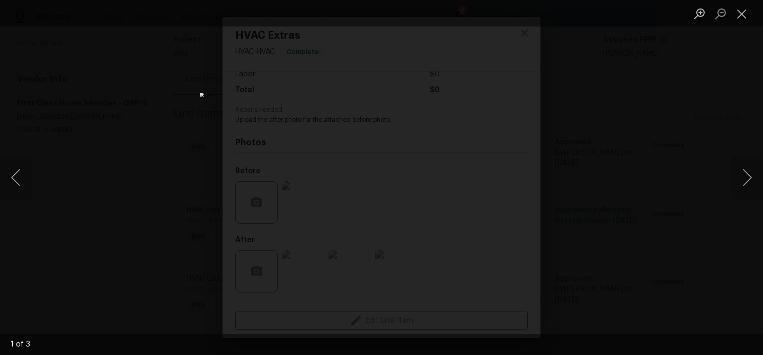
click at [158, 196] on div "Lightbox" at bounding box center [381, 177] width 763 height 355
click at [138, 222] on div "Lightbox" at bounding box center [381, 177] width 763 height 355
click at [108, 279] on div "Lightbox" at bounding box center [381, 177] width 763 height 355
click at [741, 10] on button "Close lightbox" at bounding box center [741, 13] width 21 height 19
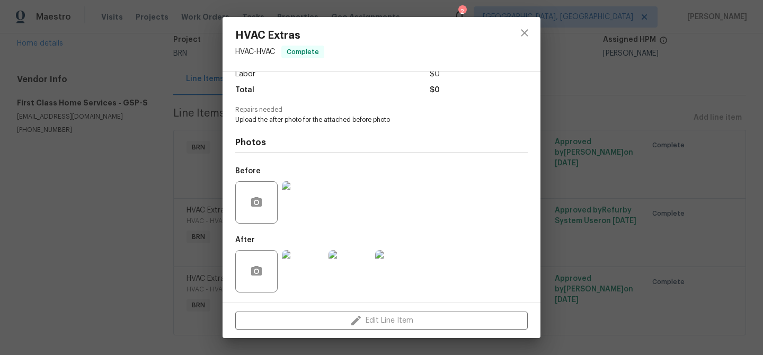
click at [563, 98] on div "HVAC Extras HVAC - HVAC Complete Vendor First Class Home Services Account Categ…" at bounding box center [381, 177] width 763 height 355
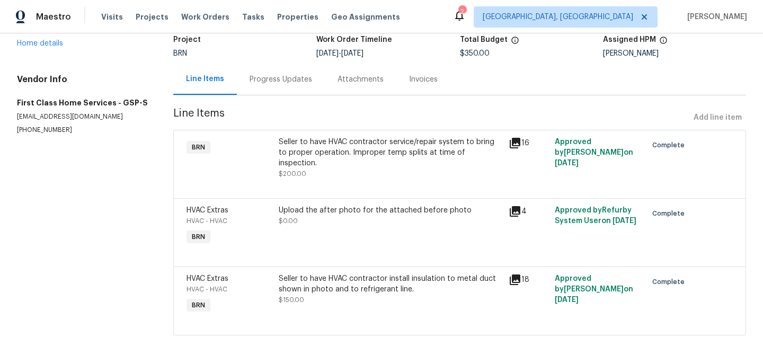
click at [340, 164] on div "Seller to have HVAC contractor service/repair system to bring to proper operati…" at bounding box center [391, 158] width 224 height 42
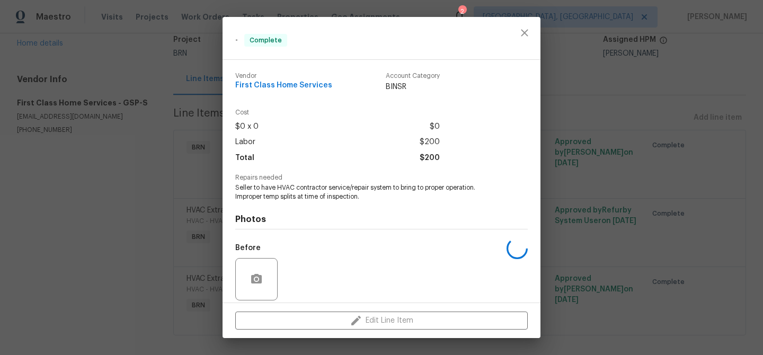
scroll to position [77, 0]
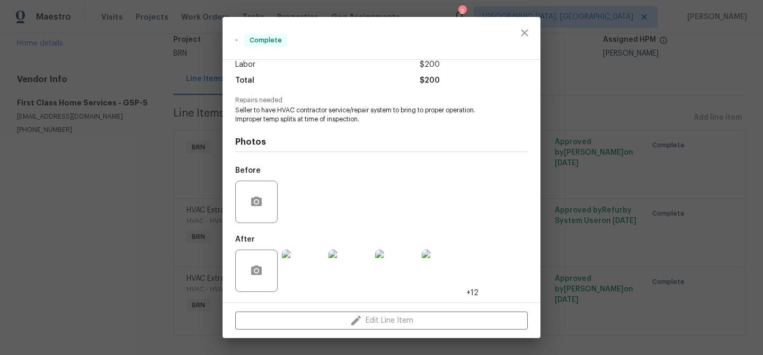
click at [128, 257] on div "- Complete Vendor First Class Home Services Account Category BINSR Cost $0 x 0 …" at bounding box center [381, 177] width 763 height 355
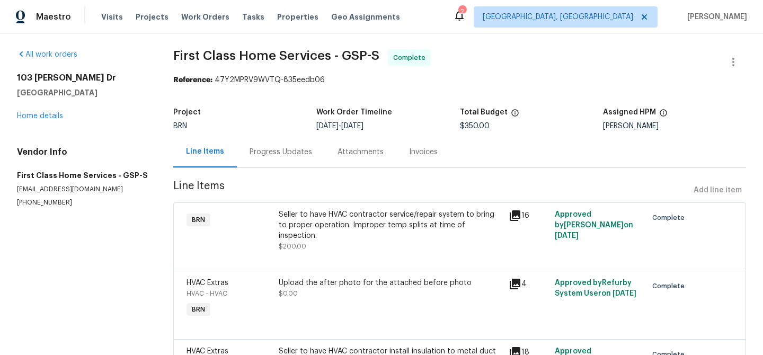
click at [282, 143] on div "Progress Updates" at bounding box center [281, 151] width 88 height 31
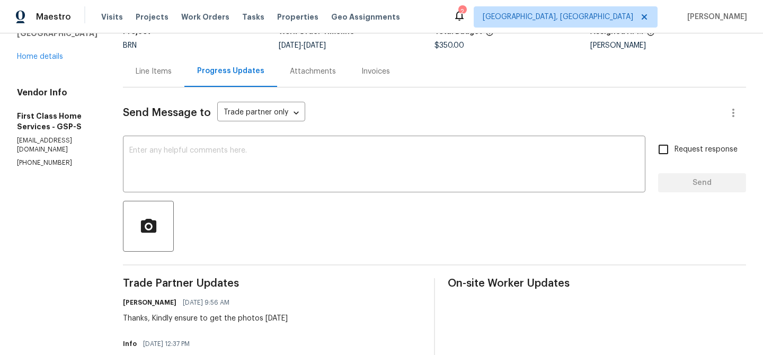
scroll to position [101, 0]
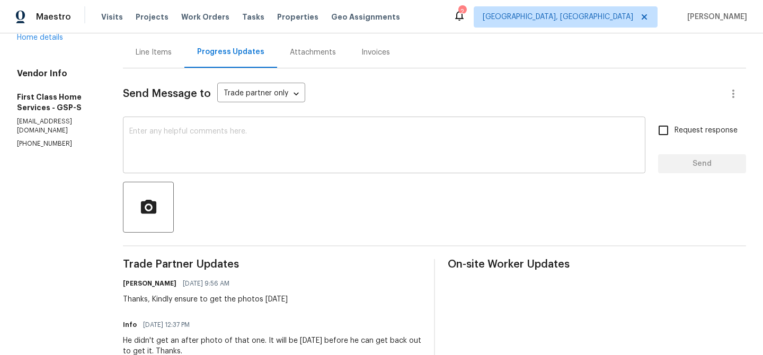
click at [195, 155] on textarea at bounding box center [384, 146] width 510 height 37
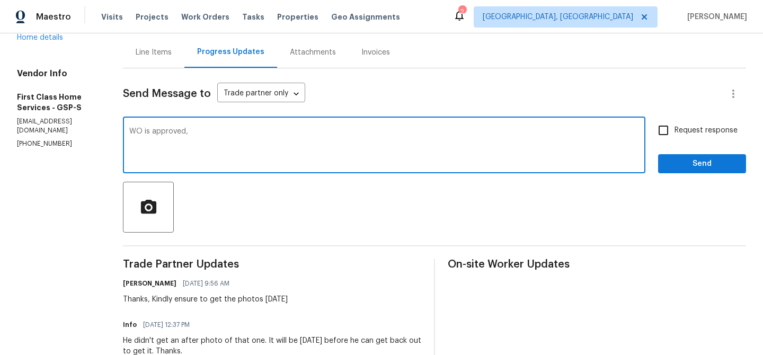
paste textarea "Please upload the invoice under the invoice section.Thanks"
click at [245, 132] on textarea "WO is approved, Please upload the invoice under the invoice section.Thanks" at bounding box center [384, 146] width 510 height 37
type textarea "WO is approved, Please upload the detailed invoice under the invoice section.Th…"
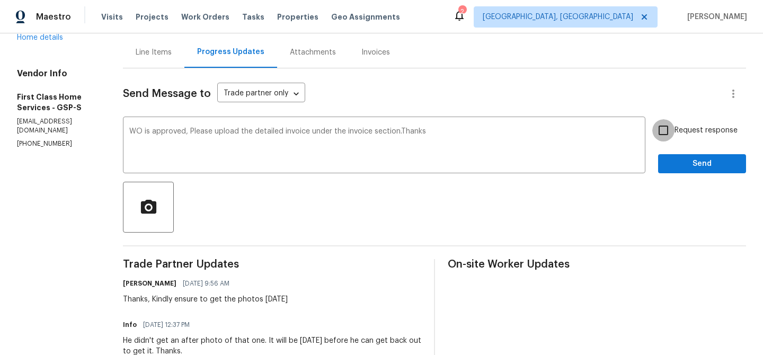
click at [672, 130] on input "Request response" at bounding box center [663, 130] width 22 height 22
checkbox input "true"
click at [672, 163] on span "Send" at bounding box center [702, 163] width 71 height 13
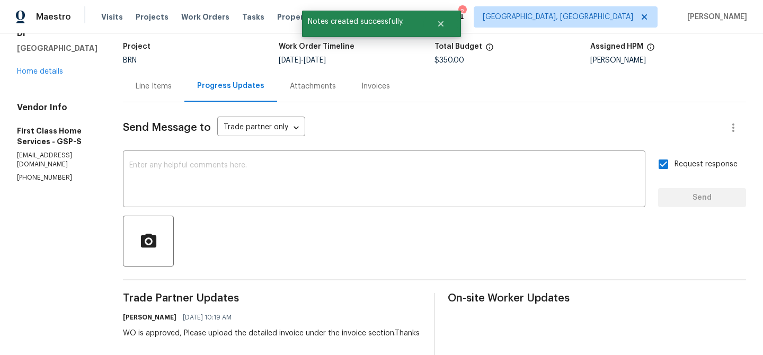
scroll to position [26, 0]
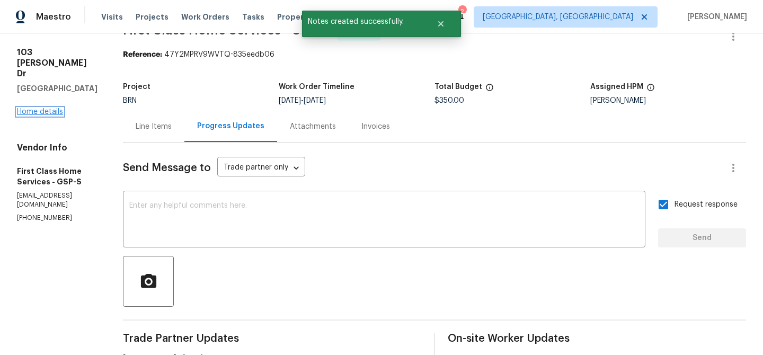
click at [35, 108] on link "Home details" at bounding box center [40, 111] width 46 height 7
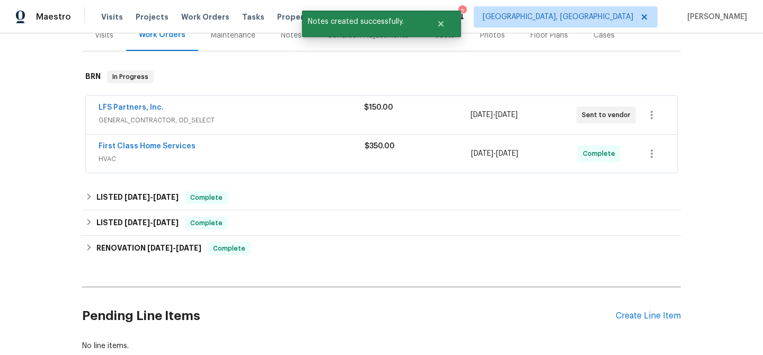
scroll to position [151, 0]
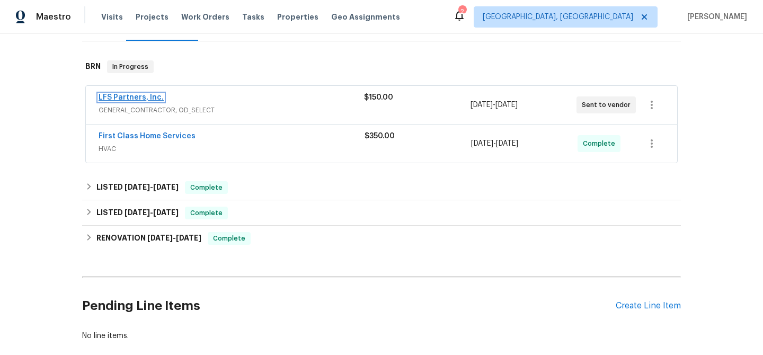
click at [136, 94] on link "LFS Partners, Inc." at bounding box center [131, 97] width 65 height 7
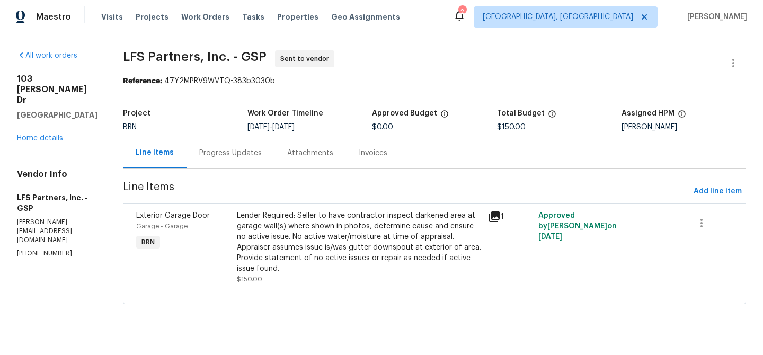
click at [45, 249] on p "[PHONE_NUMBER]" at bounding box center [57, 253] width 81 height 9
copy p "[PHONE_NUMBER]"
click at [60, 218] on p "[PERSON_NAME][EMAIL_ADDRESS][DOMAIN_NAME]" at bounding box center [57, 231] width 81 height 27
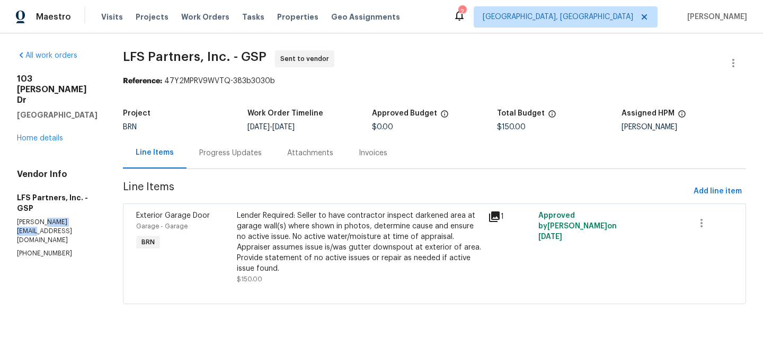
click at [60, 218] on p "[PERSON_NAME][EMAIL_ADDRESS][DOMAIN_NAME]" at bounding box center [57, 231] width 81 height 27
copy p "[PERSON_NAME][EMAIL_ADDRESS][DOMAIN_NAME]"
click at [23, 249] on p "[PHONE_NUMBER]" at bounding box center [57, 253] width 81 height 9
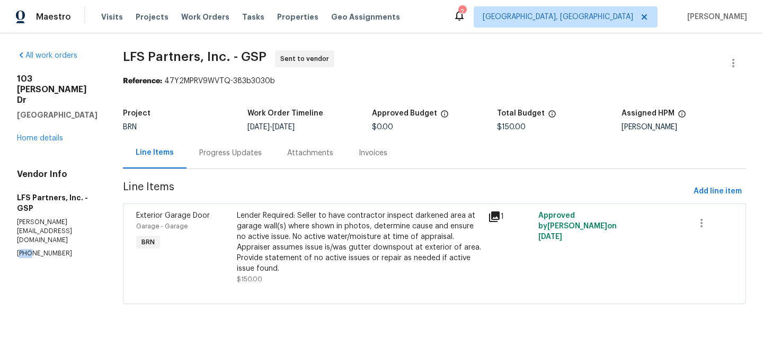
copy p "704"
click at [49, 249] on p "[PHONE_NUMBER]" at bounding box center [57, 253] width 81 height 9
copy p "[PHONE_NUMBER]"
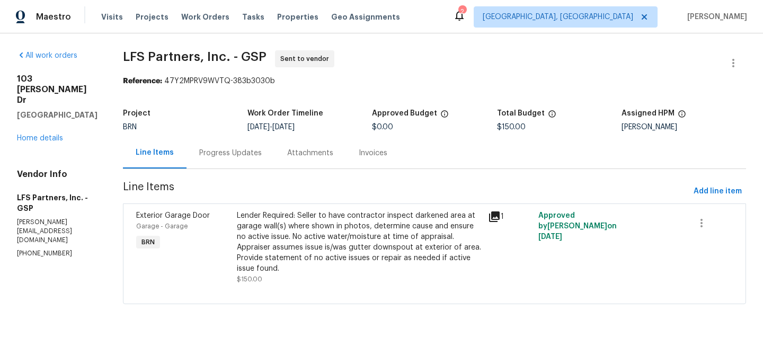
click at [325, 242] on div "Lender Required: Seller to have contractor inspect darkened area at garage wall…" at bounding box center [359, 242] width 245 height 64
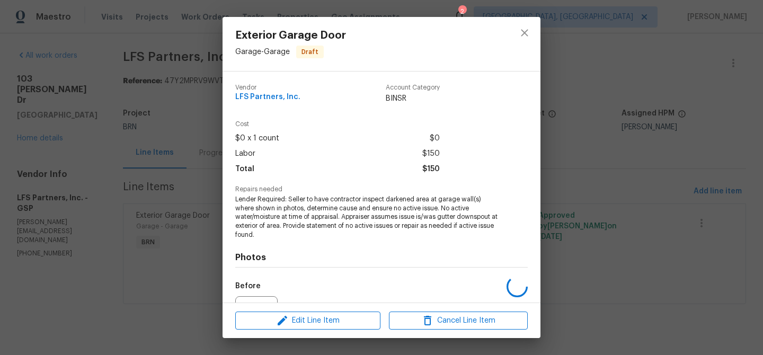
scroll to position [116, 0]
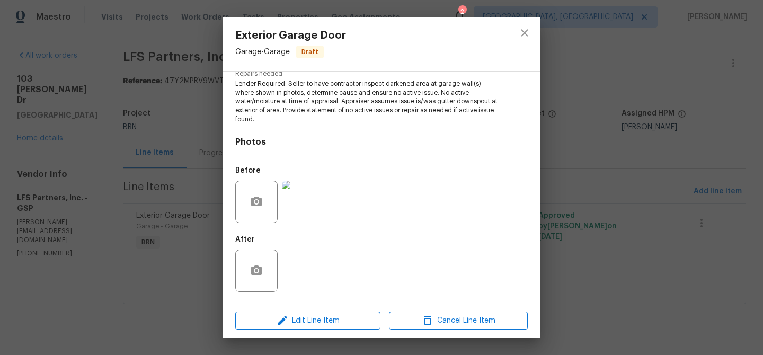
click at [293, 199] on img at bounding box center [303, 202] width 42 height 42
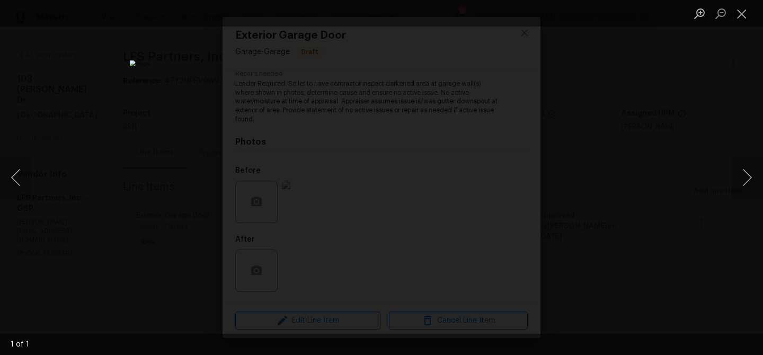
click at [117, 185] on div "Lightbox" at bounding box center [381, 177] width 763 height 355
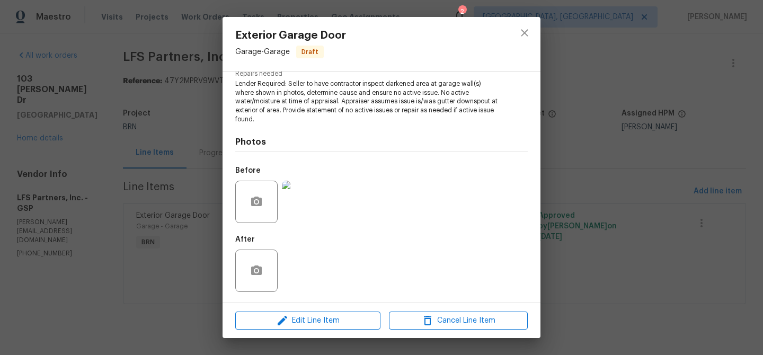
click at [155, 164] on div "Exterior Garage Door Garage - Garage Draft Vendor LFS Partners, Inc. Account Ca…" at bounding box center [381, 177] width 763 height 355
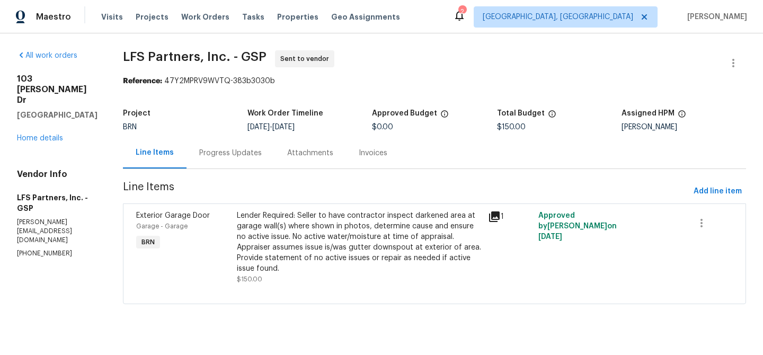
click at [251, 148] on div "Progress Updates" at bounding box center [231, 152] width 88 height 31
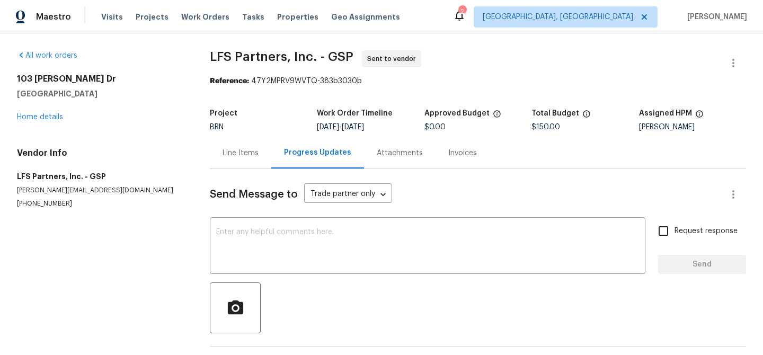
scroll to position [41, 0]
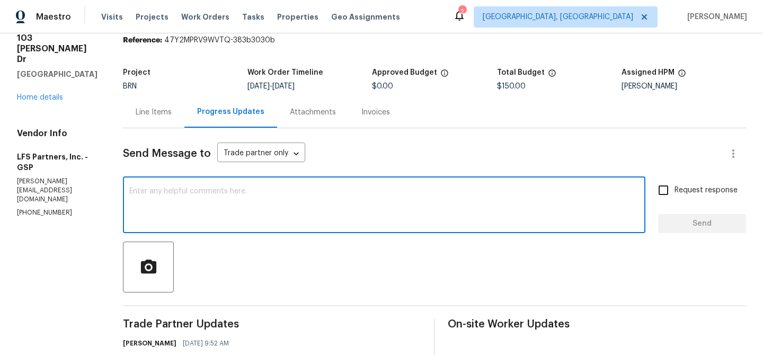
click at [225, 207] on textarea at bounding box center [384, 206] width 510 height 37
click at [69, 182] on section "All work orders [STREET_ADDRESS][PERSON_NAME][PERSON_NAME] Home details Vendor …" at bounding box center [57, 215] width 81 height 410
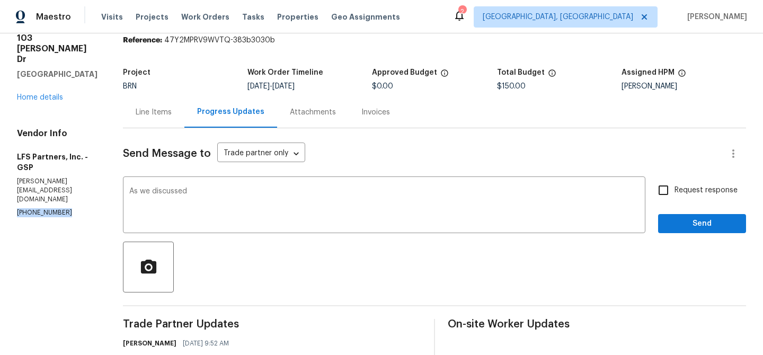
click at [69, 182] on section "All work orders [STREET_ADDRESS][PERSON_NAME][PERSON_NAME] Home details Vendor …" at bounding box center [57, 215] width 81 height 410
copy p "[PHONE_NUMBER]"
click at [214, 193] on textarea "As we discussed" at bounding box center [384, 206] width 510 height 37
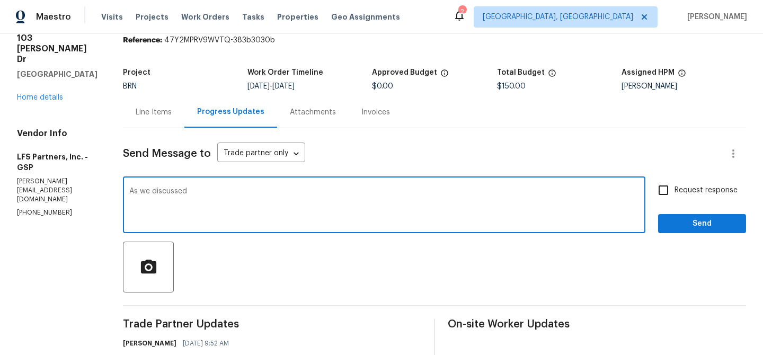
paste textarea "[PHONE_NUMBER]"
type textarea "As we discussed [PHONE_NUMBER], Kindly accept the WO and provide us with the sc…"
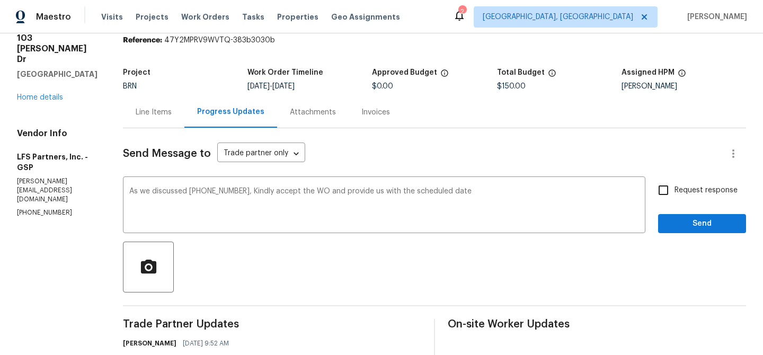
click at [702, 200] on label "Request response" at bounding box center [694, 190] width 85 height 22
click at [675, 200] on input "Request response" at bounding box center [663, 190] width 22 height 22
checkbox input "true"
click at [675, 213] on div "Request response Send" at bounding box center [702, 206] width 88 height 54
click at [666, 220] on button "Send" at bounding box center [702, 224] width 88 height 20
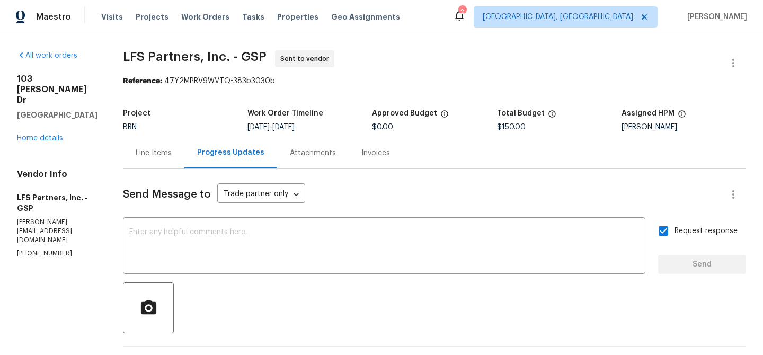
scroll to position [20, 0]
drag, startPoint x: 109, startPoint y: 62, endPoint x: 196, endPoint y: 62, distance: 86.9
click at [196, 62] on div "All work orders [STREET_ADDRESS][PERSON_NAME][PERSON_NAME] Home details Vendor …" at bounding box center [381, 281] width 763 height 496
copy span "LFS Partners"
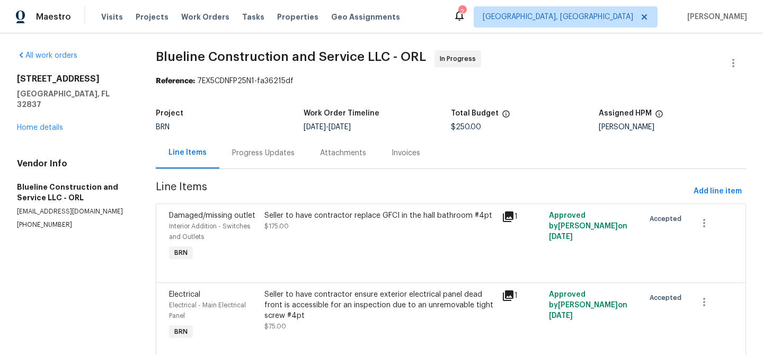
click at [265, 191] on span "Line Items" at bounding box center [423, 192] width 534 height 20
click at [265, 174] on section "Blueline Construction and Service LLC - ORL In Progress Reference: 7EX5CDNFP25N…" at bounding box center [451, 212] width 590 height 324
click at [259, 155] on div "Progress Updates" at bounding box center [263, 153] width 63 height 11
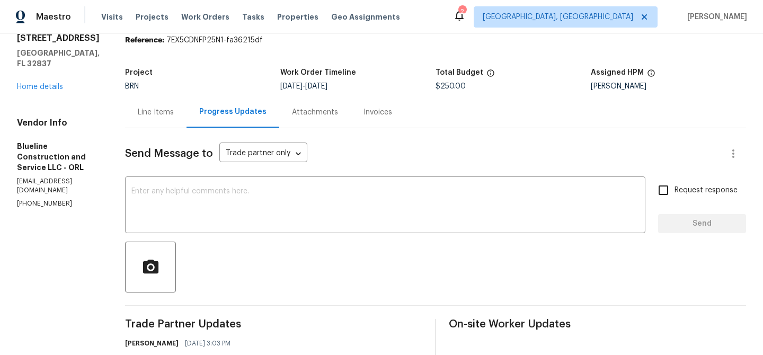
scroll to position [88, 0]
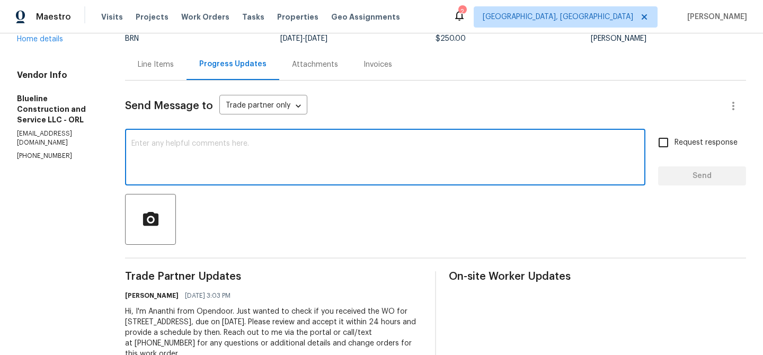
click at [256, 149] on textarea at bounding box center [385, 158] width 508 height 37
click at [402, 172] on textarea at bounding box center [385, 158] width 508 height 37
paste textarea "Could you please provide us with the scheduled date?"
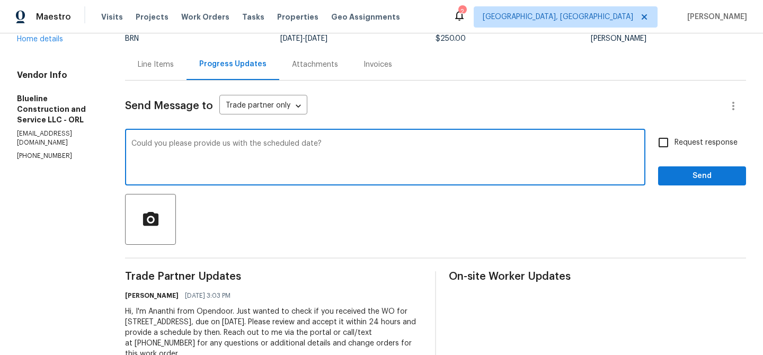
type textarea "Could you please provide us with the scheduled date?"
click at [678, 142] on span "Request response" at bounding box center [706, 142] width 63 height 11
click at [675, 142] on input "Request response" at bounding box center [663, 142] width 22 height 22
checkbox input "true"
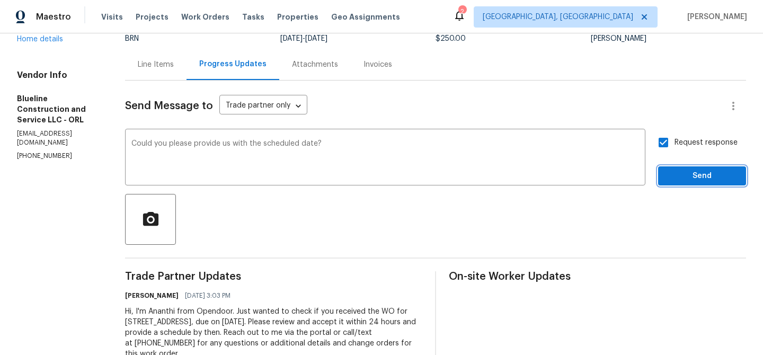
click at [679, 179] on span "Send" at bounding box center [702, 176] width 71 height 13
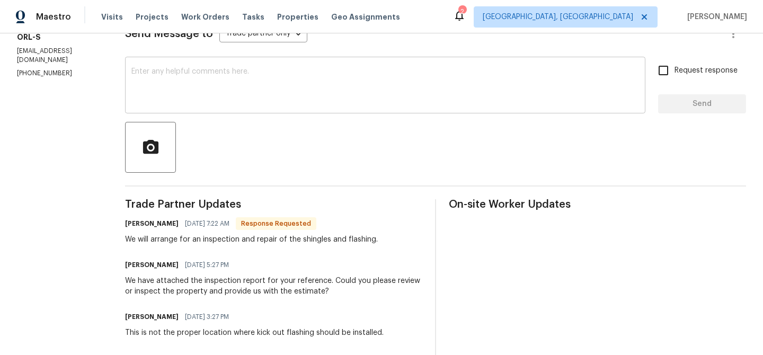
scroll to position [173, 0]
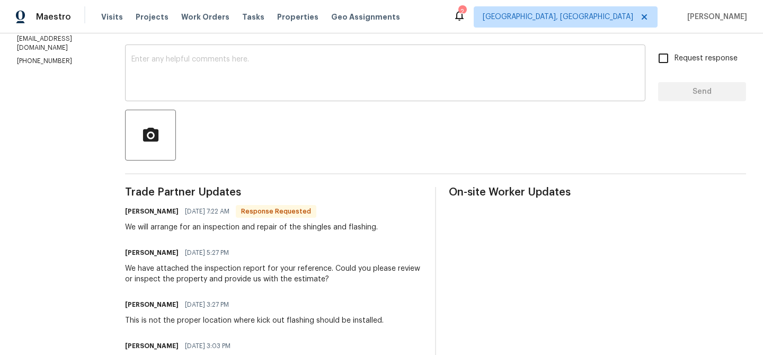
click at [178, 88] on textarea at bounding box center [385, 74] width 508 height 37
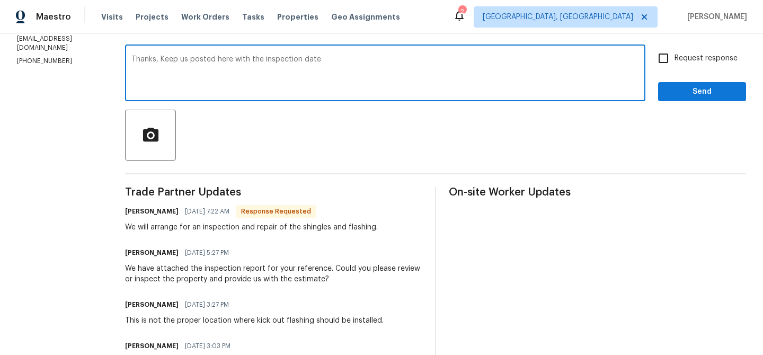
type textarea "Thanks, Keep us posted here with the inspection date"
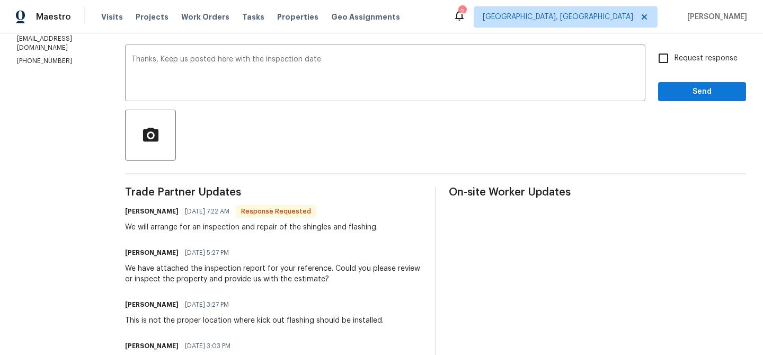
click at [680, 58] on span "Request response" at bounding box center [706, 58] width 63 height 11
click at [675, 58] on input "Request response" at bounding box center [663, 58] width 22 height 22
checkbox input "true"
click at [677, 90] on span "Send" at bounding box center [702, 91] width 71 height 13
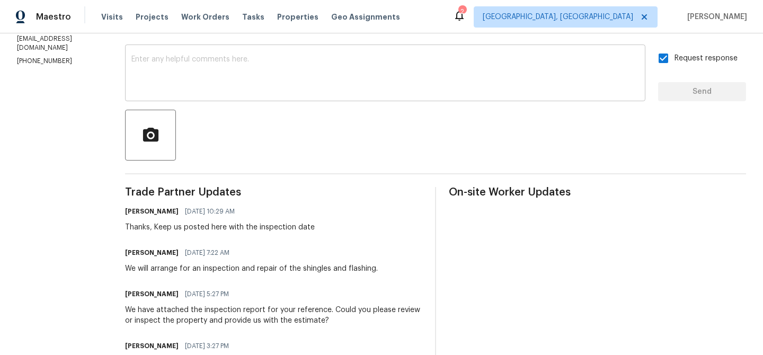
scroll to position [162, 0]
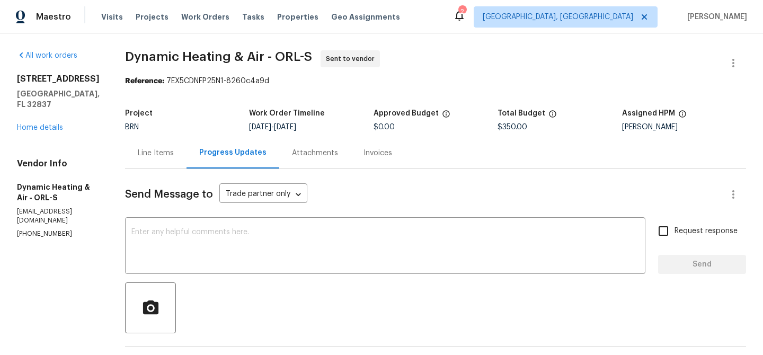
scroll to position [122, 0]
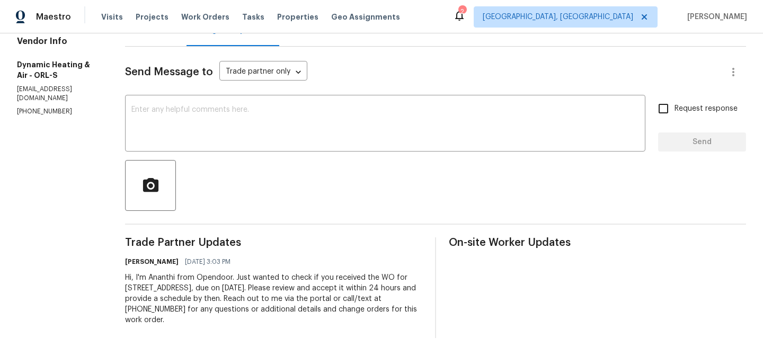
click at [41, 107] on p "[PHONE_NUMBER]" at bounding box center [58, 111] width 83 height 9
copy p "[PHONE_NUMBER]"
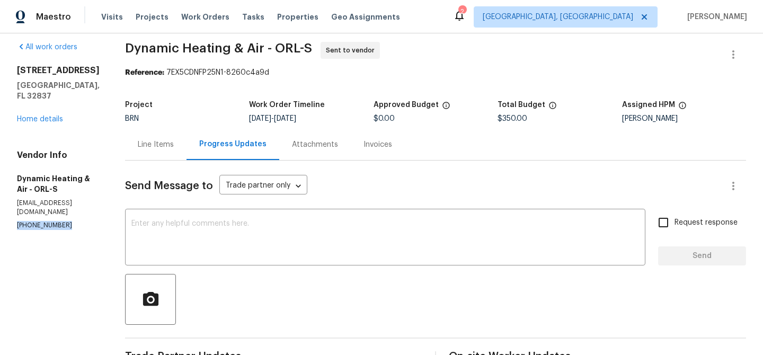
scroll to position [0, 0]
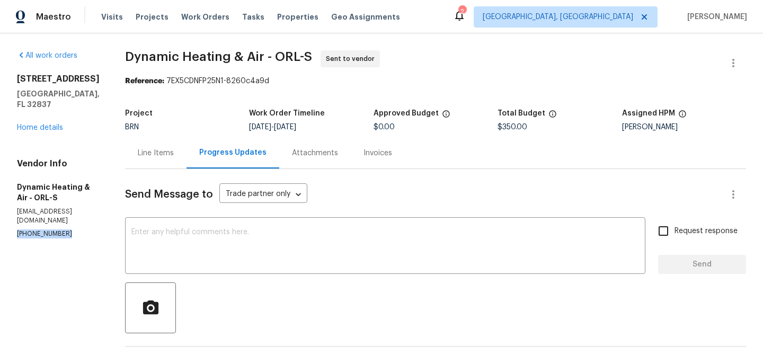
copy p "[PHONE_NUMBER]"
click at [40, 207] on p "[EMAIL_ADDRESS][DOMAIN_NAME]" at bounding box center [58, 216] width 83 height 18
click at [22, 224] on section "All work orders [STREET_ADDRESS][PERSON_NAME] Home details Vendor Info Dynamic …" at bounding box center [58, 255] width 83 height 410
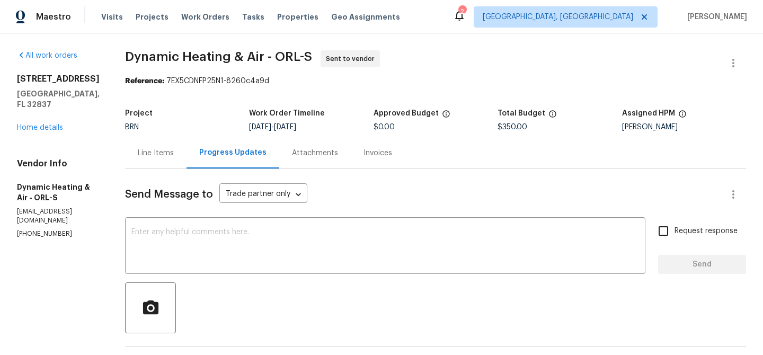
click at [23, 209] on div "Vendor Info Dynamic Heating & Air - ORL-S [EMAIL_ADDRESS][DOMAIN_NAME] [PHONE_N…" at bounding box center [58, 198] width 83 height 80
copy p "[PHONE_NUMBER]"
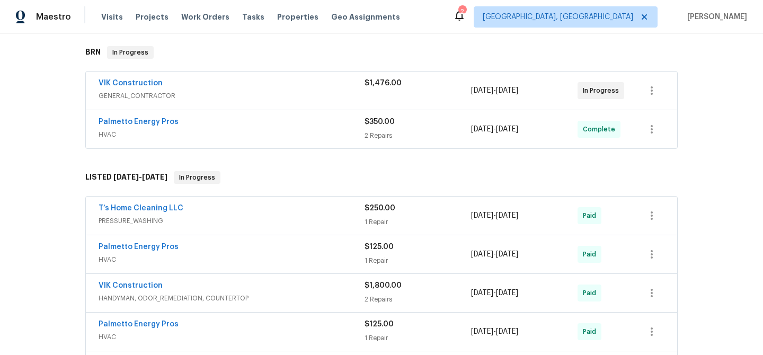
scroll to position [181, 0]
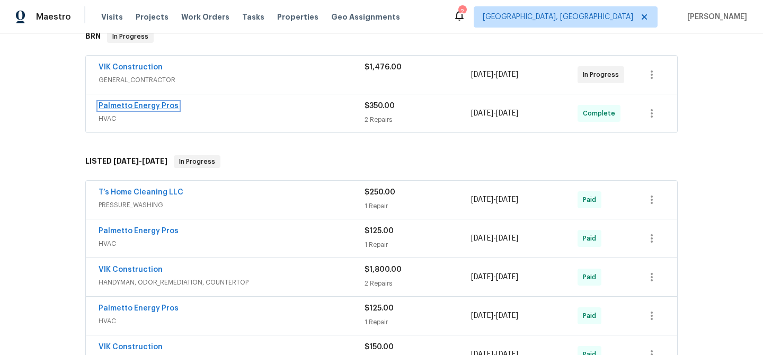
click at [127, 106] on link "Palmetto Energy Pros" at bounding box center [139, 105] width 80 height 7
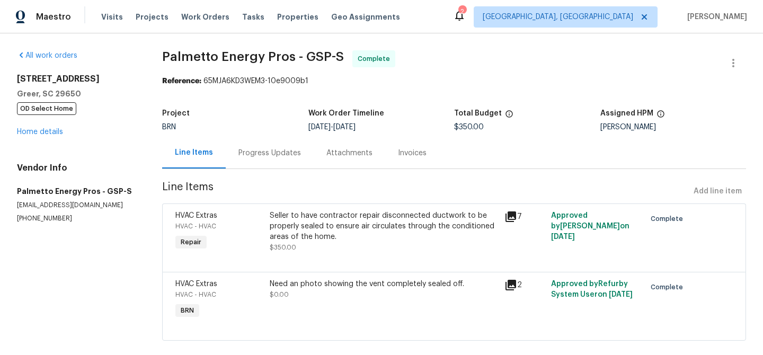
click at [281, 154] on div "Progress Updates" at bounding box center [269, 153] width 63 height 11
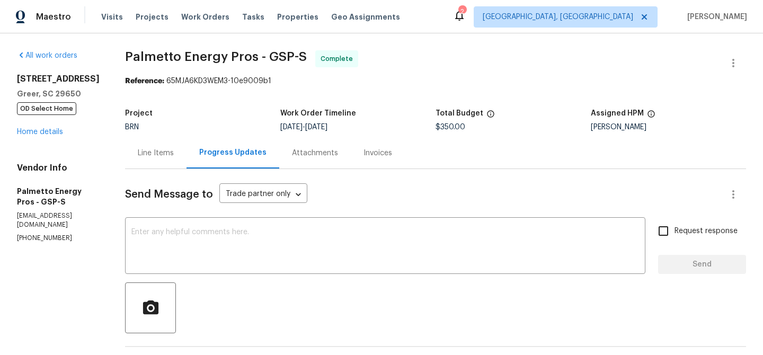
click at [163, 156] on div "Line Items" at bounding box center [156, 153] width 36 height 11
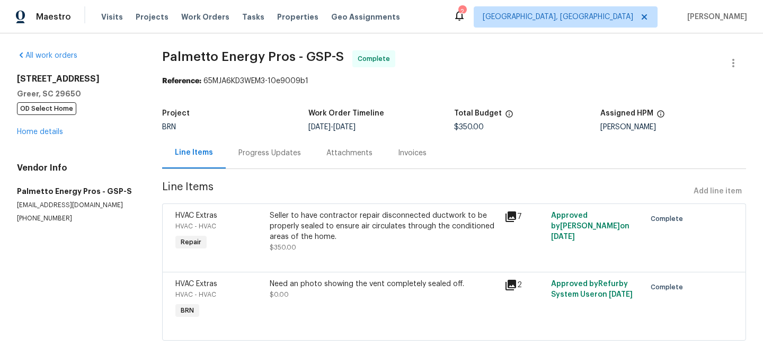
click at [330, 297] on div "Need an photo showing the vent completely sealed off. $0.00" at bounding box center [384, 289] width 228 height 21
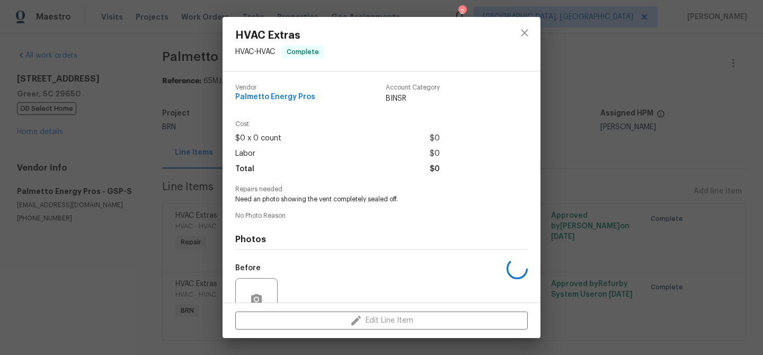
scroll to position [97, 0]
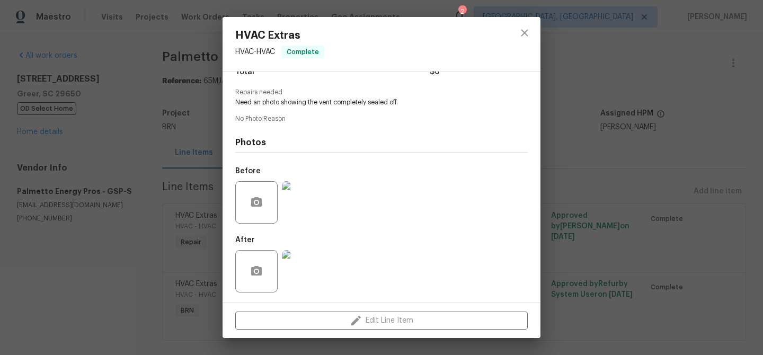
click at [300, 267] on img at bounding box center [303, 271] width 42 height 42
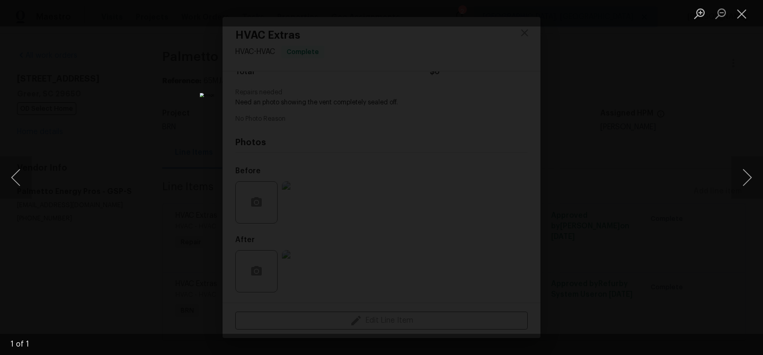
click at [149, 168] on div "Lightbox" at bounding box center [381, 177] width 763 height 355
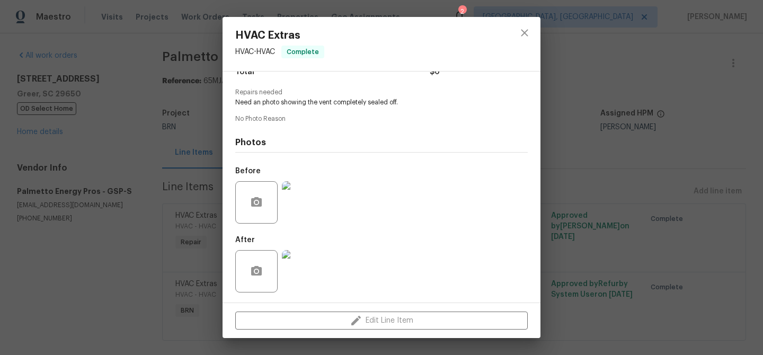
click at [180, 99] on div "HVAC Extras HVAC - HVAC Complete Vendor Palmetto Energy Pros Account Category B…" at bounding box center [381, 177] width 763 height 355
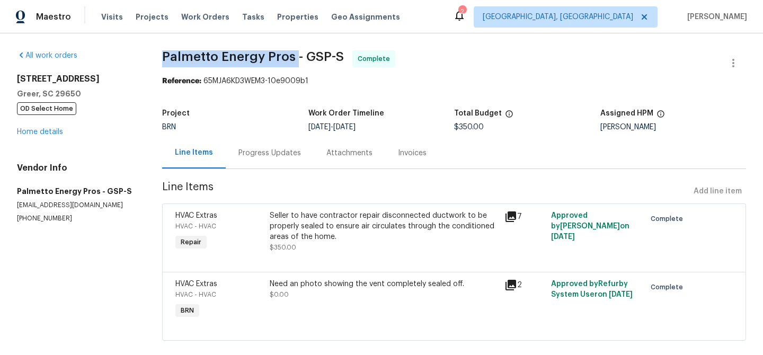
drag, startPoint x: 156, startPoint y: 58, endPoint x: 295, endPoint y: 59, distance: 139.4
click at [295, 59] on div "All work orders 7 Riverton Ct Greer, SC 29650 OD Select Home Home details Vendo…" at bounding box center [381, 201] width 763 height 337
copy span "Palmetto Energy Pros"
click at [305, 227] on div "Seller to have contractor repair disconnected ductwork to be properly sealed to…" at bounding box center [384, 226] width 228 height 32
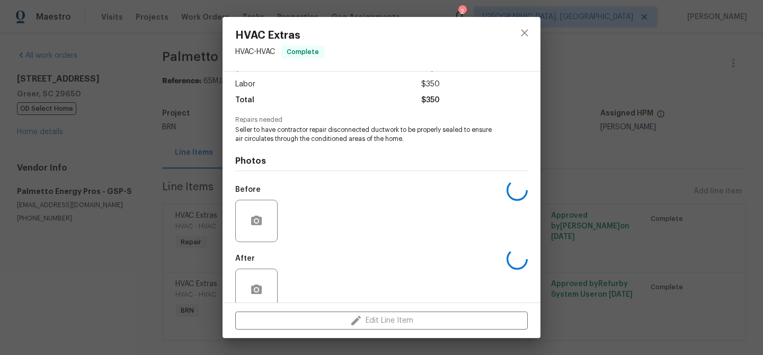
scroll to position [88, 0]
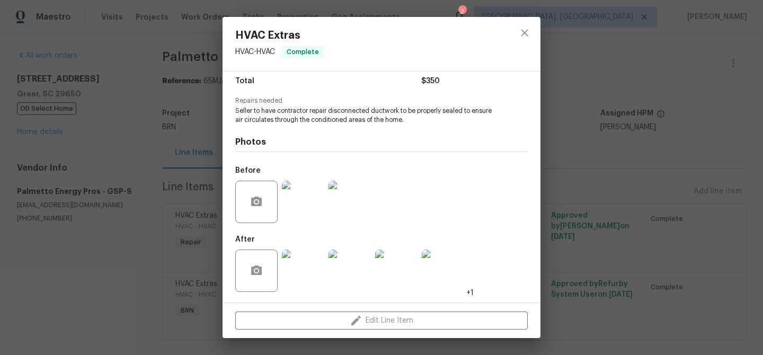
click at [306, 269] on img at bounding box center [303, 271] width 42 height 42
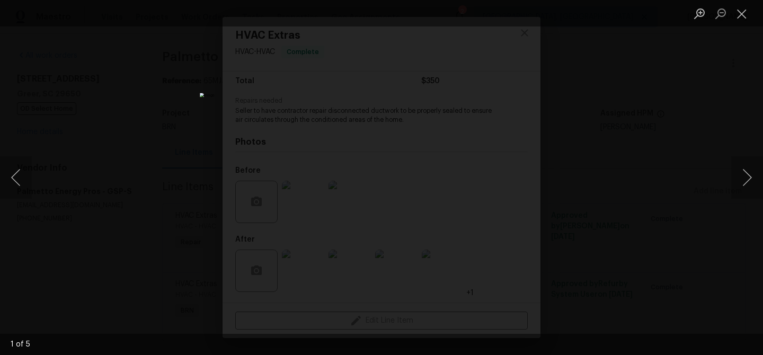
click at [154, 156] on div "Lightbox" at bounding box center [381, 177] width 763 height 355
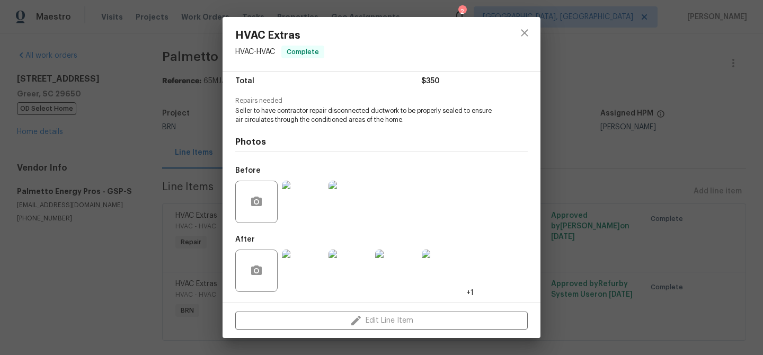
click at [130, 179] on div "HVAC Extras HVAC - HVAC Complete Vendor Palmetto Energy Pros Account Category R…" at bounding box center [381, 177] width 763 height 355
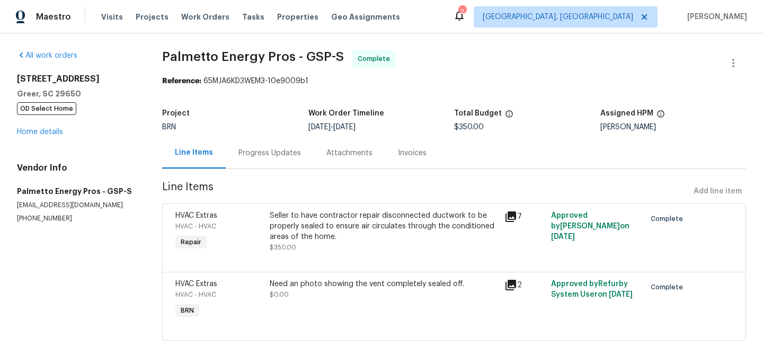
click at [322, 286] on div "Need an photo showing the vent completely sealed off." at bounding box center [384, 284] width 228 height 11
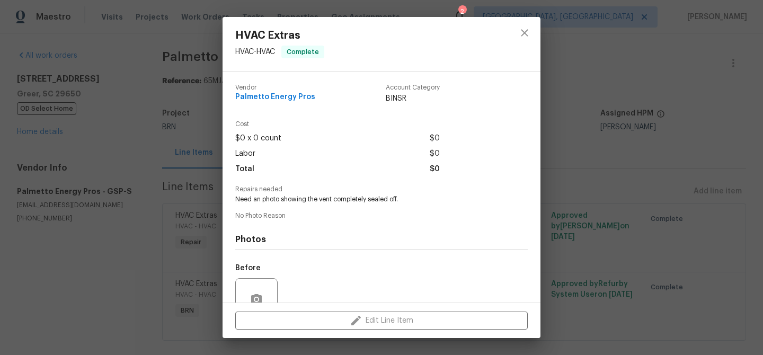
scroll to position [97, 0]
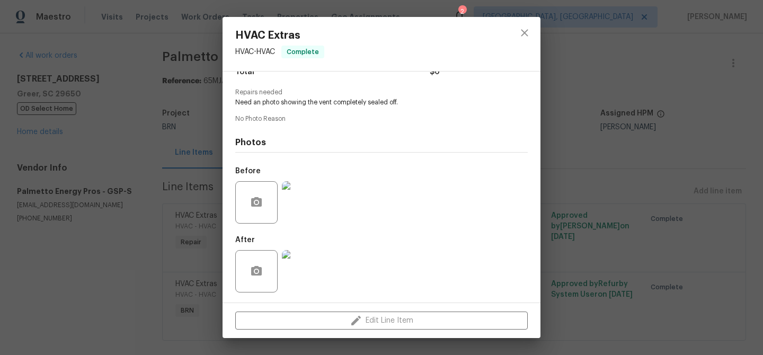
click at [301, 267] on img at bounding box center [303, 271] width 42 height 42
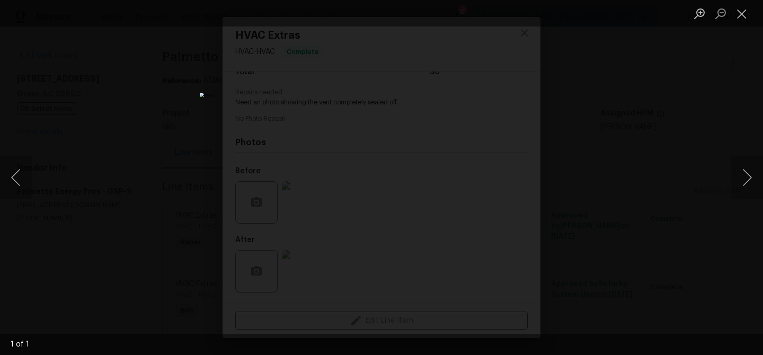
click at [211, 189] on div "Lightbox" at bounding box center [381, 177] width 763 height 355
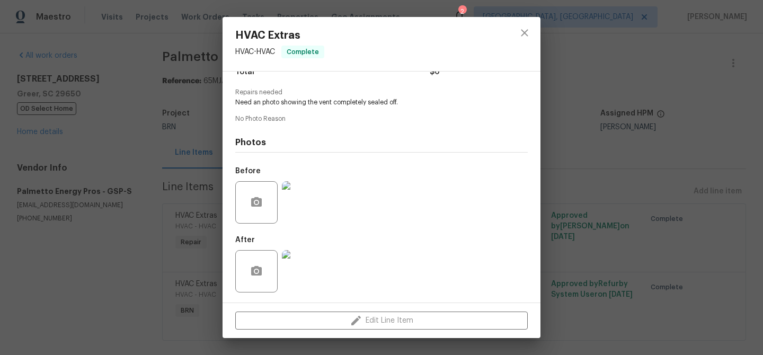
click at [129, 129] on div "HVAC Extras HVAC - HVAC Complete Vendor Palmetto Energy Pros Account Category B…" at bounding box center [381, 177] width 763 height 355
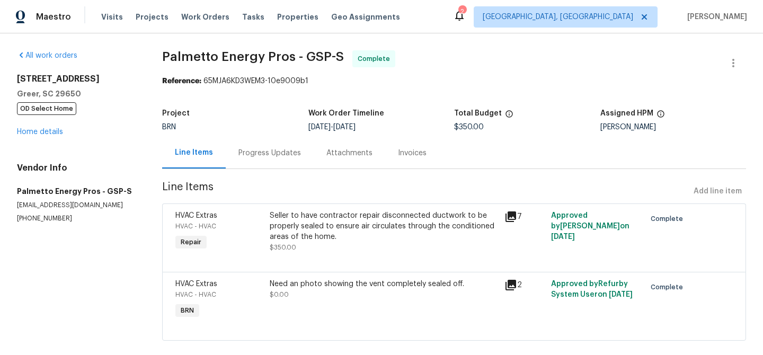
click at [286, 150] on div "Progress Updates" at bounding box center [269, 153] width 63 height 11
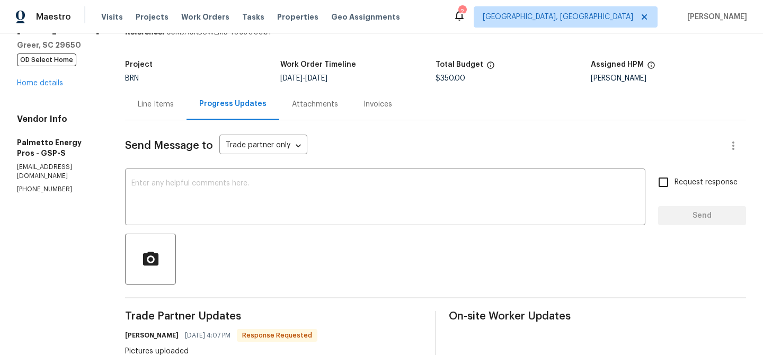
scroll to position [6, 0]
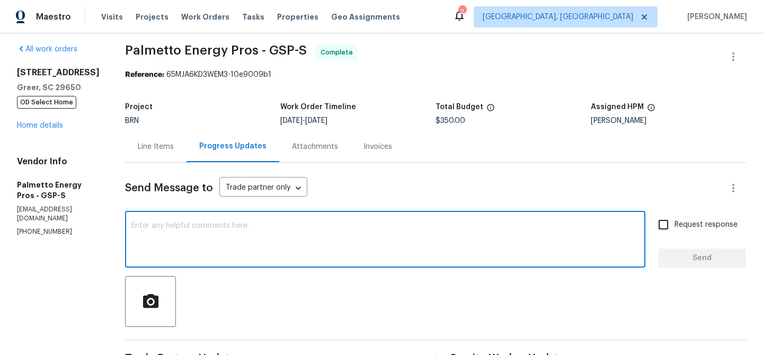
click at [207, 231] on textarea at bounding box center [385, 240] width 508 height 37
type textarea "Thanks"
click at [672, 221] on input "Request response" at bounding box center [663, 225] width 22 height 22
checkbox input "true"
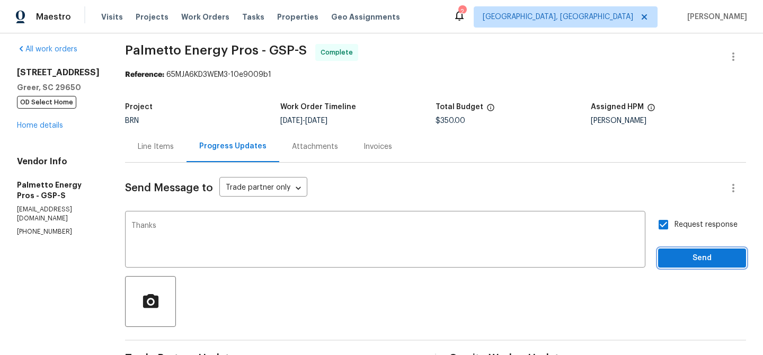
click at [678, 260] on span "Send" at bounding box center [702, 258] width 71 height 13
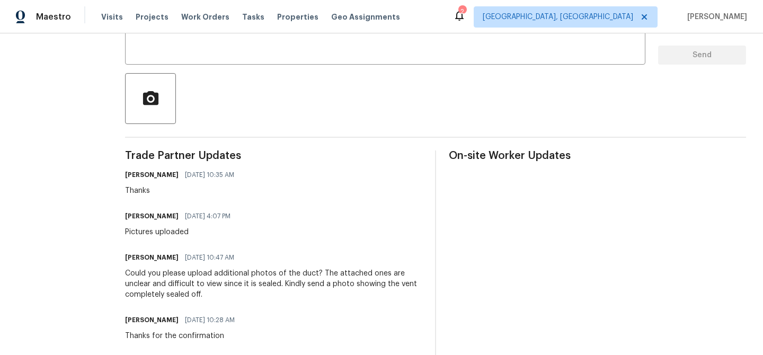
scroll to position [72, 0]
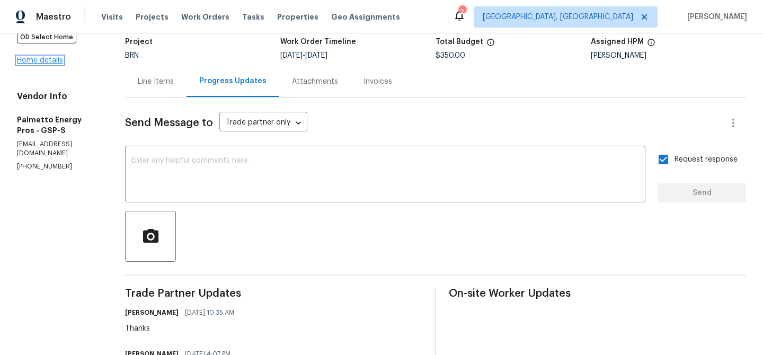
click at [48, 63] on link "Home details" at bounding box center [40, 60] width 46 height 7
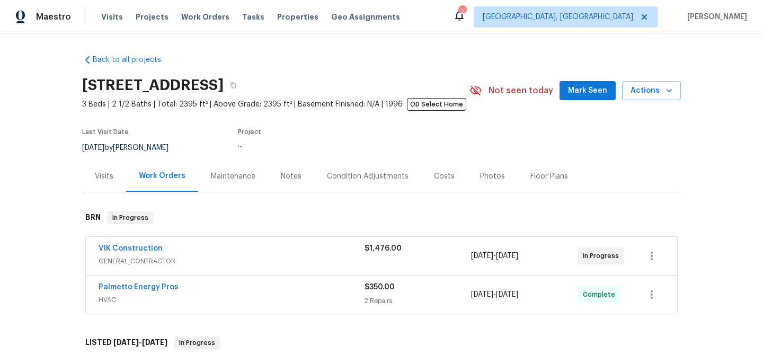
scroll to position [45, 0]
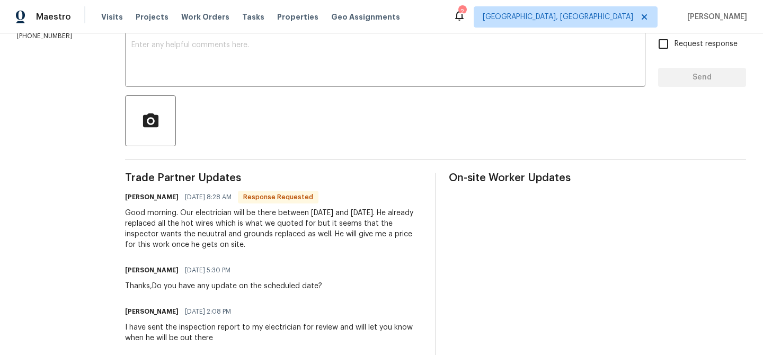
scroll to position [185, 0]
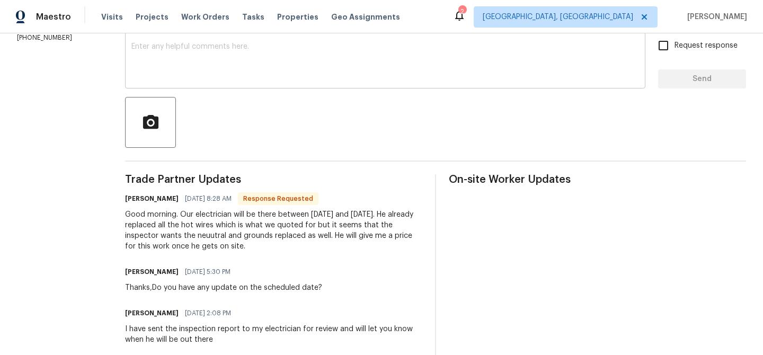
click at [185, 82] on div "x ​" at bounding box center [385, 61] width 520 height 54
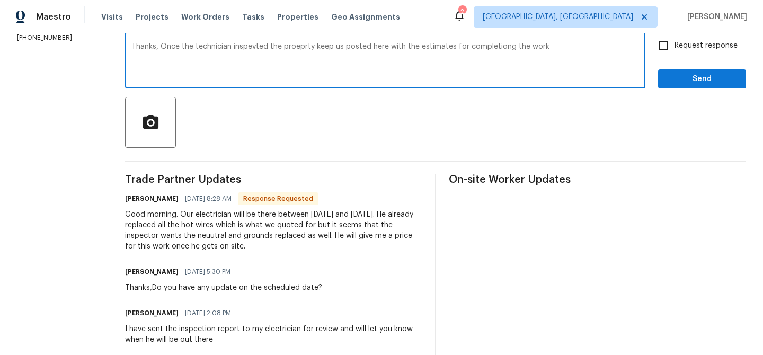
type textarea "Thanks, Once the technician inspevted the proeprty keep us posted here with the…"
click at [176, 56] on textarea "Thanks, Once the technician inspevted the proeprty keep us posted here with the…" at bounding box center [385, 61] width 508 height 37
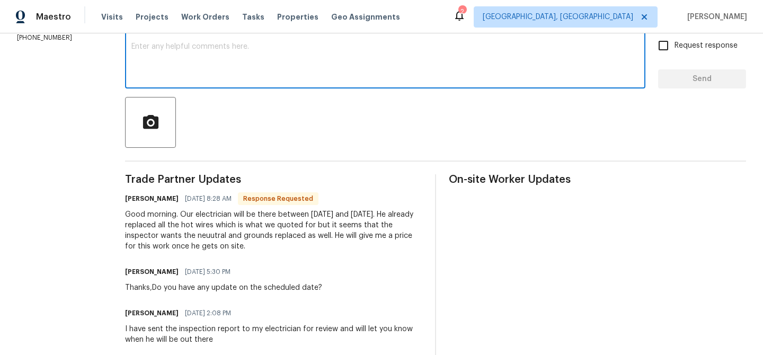
scroll to position [0, 0]
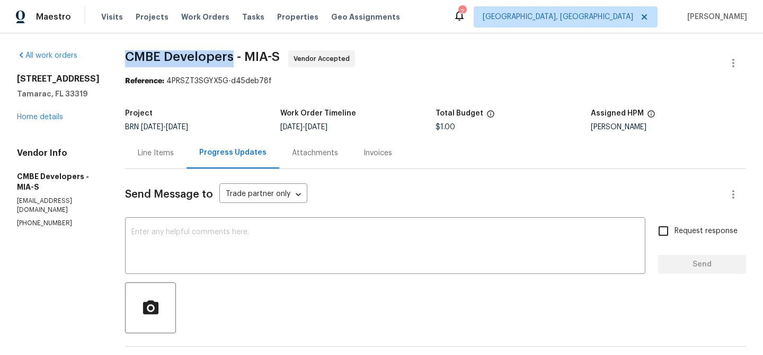
drag, startPoint x: 119, startPoint y: 52, endPoint x: 236, endPoint y: 54, distance: 117.1
copy span "CMBE Developers"
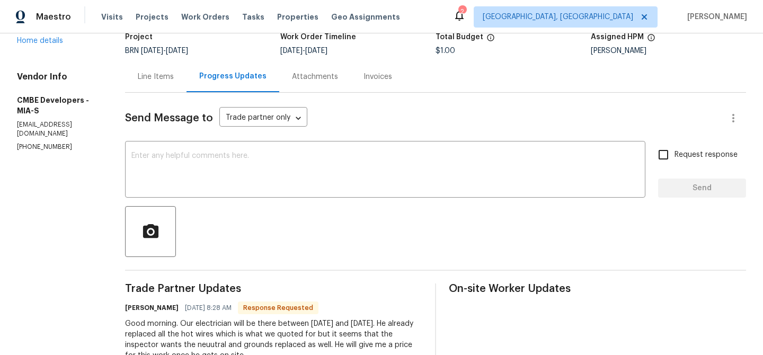
scroll to position [86, 0]
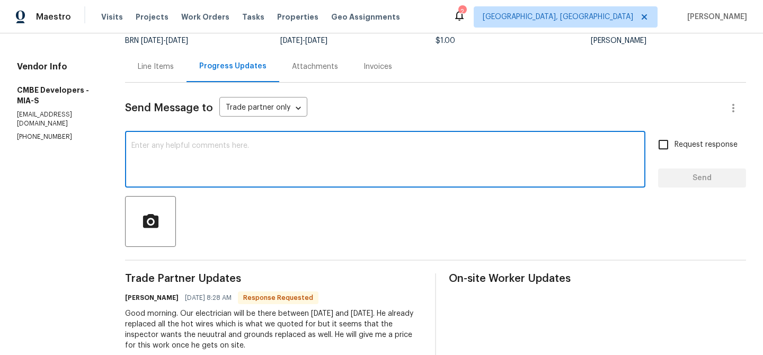
click at [201, 145] on textarea at bounding box center [385, 160] width 508 height 37
paste textarea "Thanks. Once the technician has inspected the property, please keep us updated …"
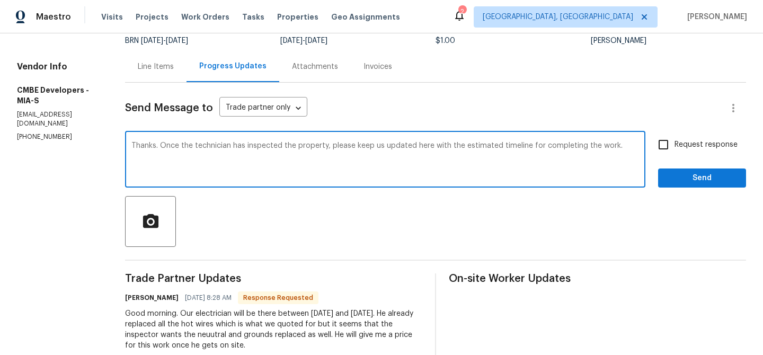
scroll to position [94, 0]
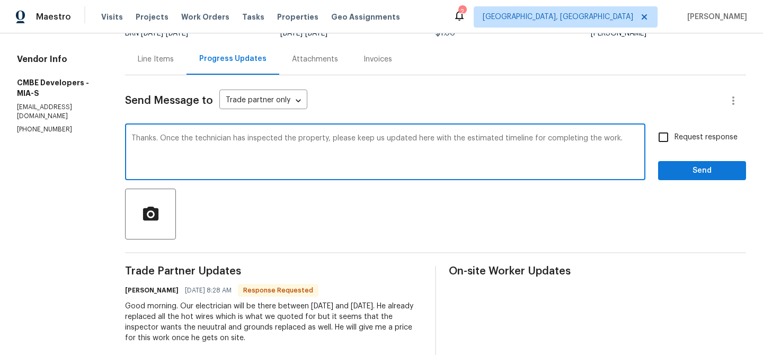
type textarea "Thanks. Once the technician has inspected the property, please keep us updated …"
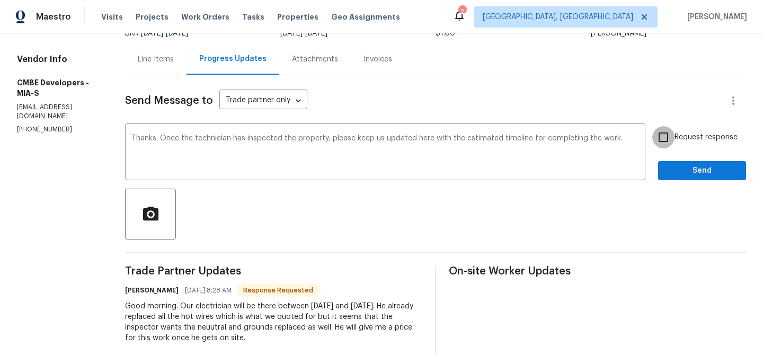
click at [661, 137] on input "Request response" at bounding box center [663, 137] width 22 height 22
checkbox input "true"
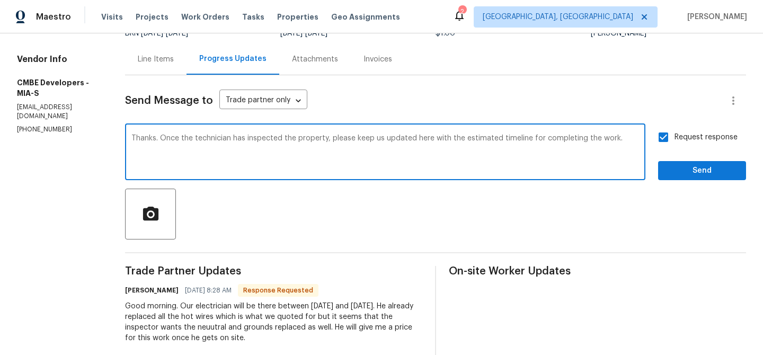
click at [501, 138] on textarea "Thanks. Once the technician has inspected the property, please keep us updated …" at bounding box center [385, 153] width 508 height 37
type textarea "Thanks. Once the technician has inspected the property, please keep us updated …"
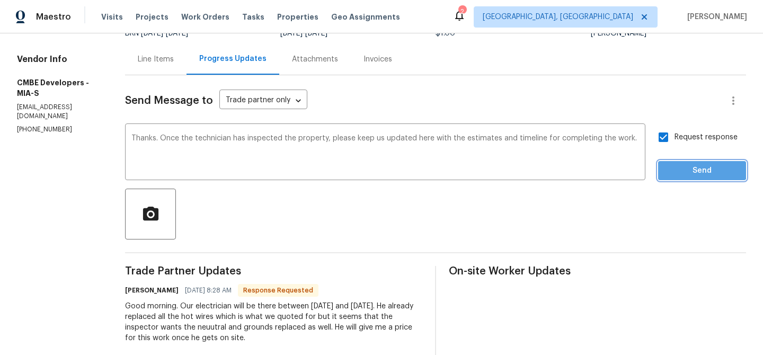
click at [681, 170] on span "Send" at bounding box center [702, 170] width 71 height 13
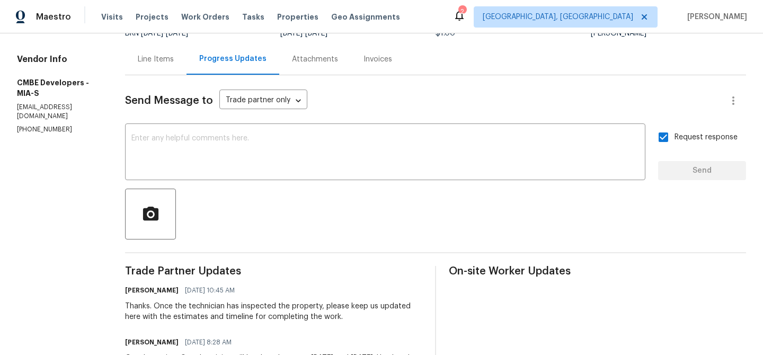
scroll to position [0, 0]
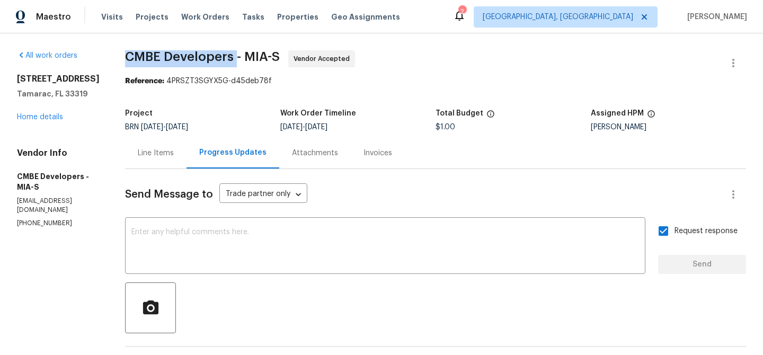
drag, startPoint x: 131, startPoint y: 57, endPoint x: 240, endPoint y: 52, distance: 109.3
click at [240, 52] on span "CMBE Developers - MIA-S" at bounding box center [202, 56] width 155 height 13
copy span "CMBE Developers"
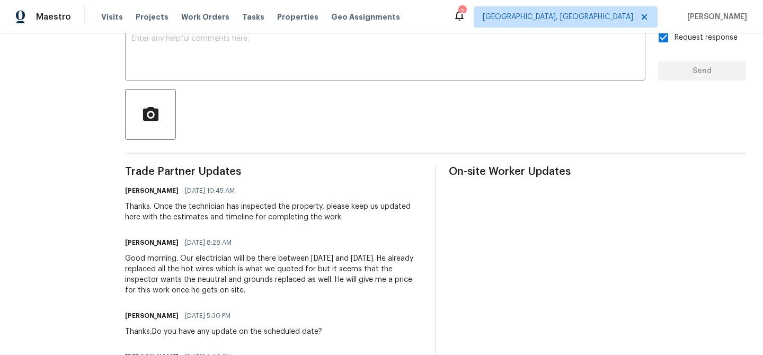
scroll to position [202, 0]
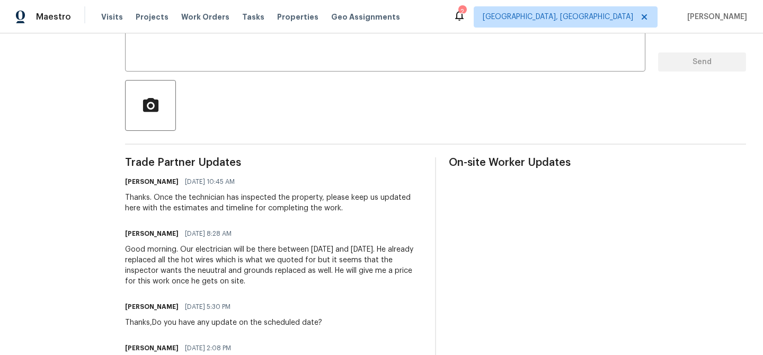
drag, startPoint x: 198, startPoint y: 251, endPoint x: 248, endPoint y: 277, distance: 56.4
click at [248, 277] on div "Good morning. Our electrician will be there between [DATE] and [DATE]. He alrea…" at bounding box center [273, 265] width 297 height 42
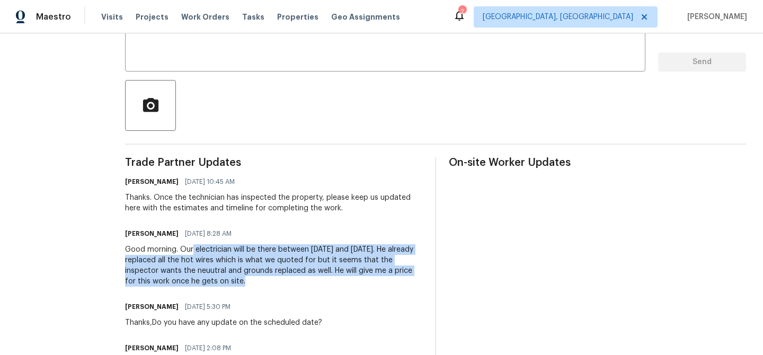
drag, startPoint x: 198, startPoint y: 252, endPoint x: 246, endPoint y: 277, distance: 54.5
click at [246, 278] on div "Good morning. Our electrician will be there between [DATE] and [DATE]. He alrea…" at bounding box center [273, 265] width 297 height 42
copy div "electrician will be there between [DATE] and [DATE]. He already replaced all th…"
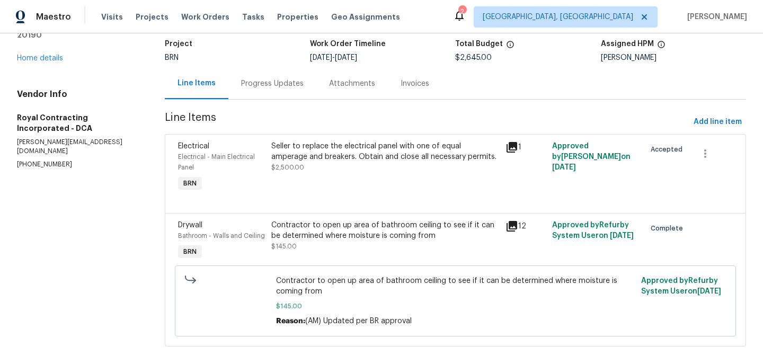
scroll to position [43, 0]
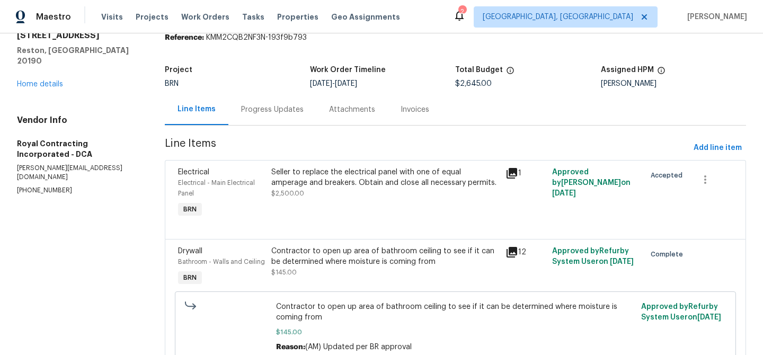
click at [43, 73] on div "[STREET_ADDRESS] Home details" at bounding box center [78, 59] width 122 height 59
click at [37, 78] on div "[STREET_ADDRESS] Home details" at bounding box center [78, 59] width 122 height 59
click at [37, 90] on div "All work orders [STREET_ADDRESS] Home details Vendor Info Royal Contracting Inc…" at bounding box center [78, 101] width 122 height 188
click at [40, 81] on link "Home details" at bounding box center [40, 84] width 46 height 7
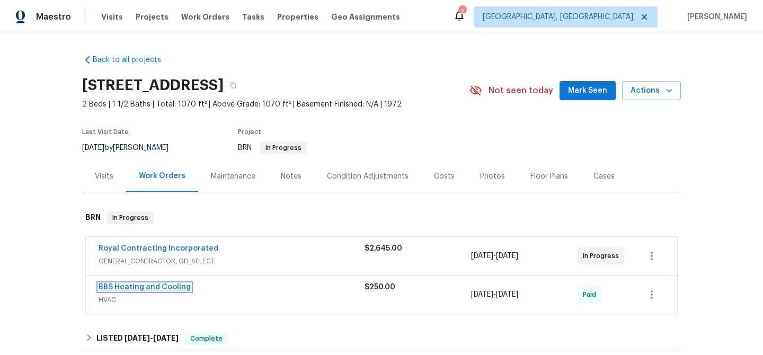
click at [122, 291] on link "BBS Heating and Cooling" at bounding box center [145, 286] width 92 height 7
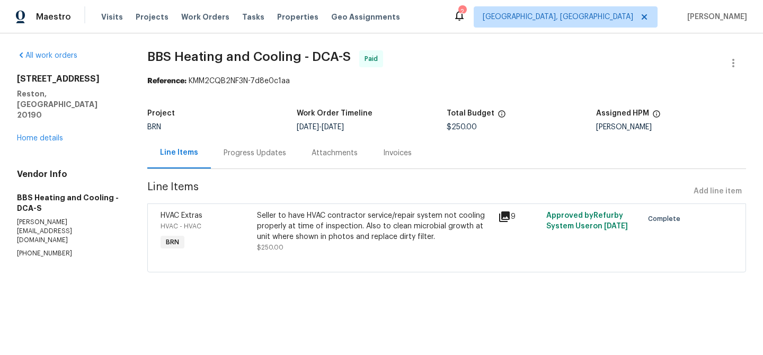
click at [253, 149] on div "Progress Updates" at bounding box center [255, 153] width 63 height 11
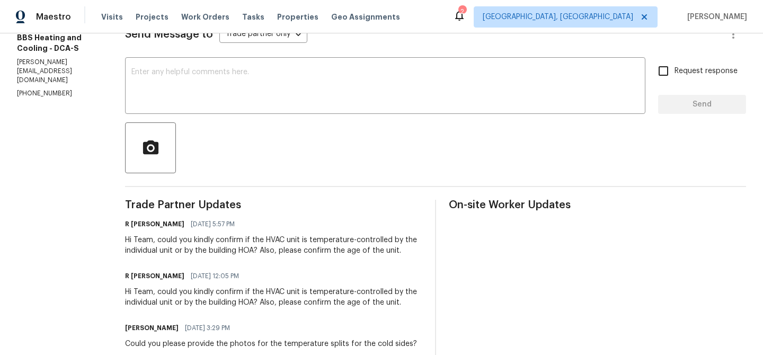
scroll to position [162, 0]
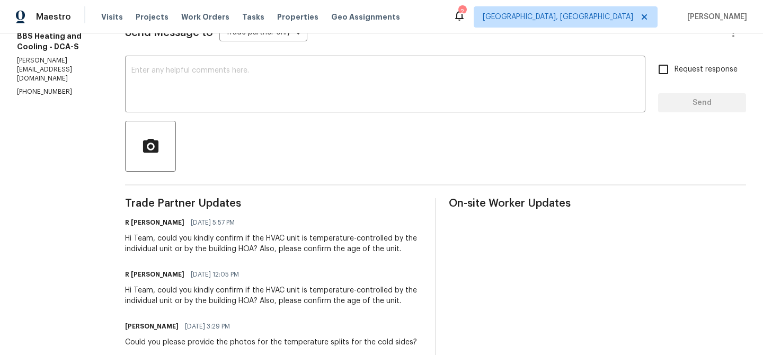
click at [42, 58] on div "Vendor Info BBS Heating and Cooling - DCA-S [PERSON_NAME][EMAIL_ADDRESS][DOMAIN…" at bounding box center [58, 52] width 83 height 90
copy p "[PHONE_NUMBER]"
click at [83, 56] on p "[PERSON_NAME][EMAIL_ADDRESS][DOMAIN_NAME]" at bounding box center [58, 69] width 83 height 27
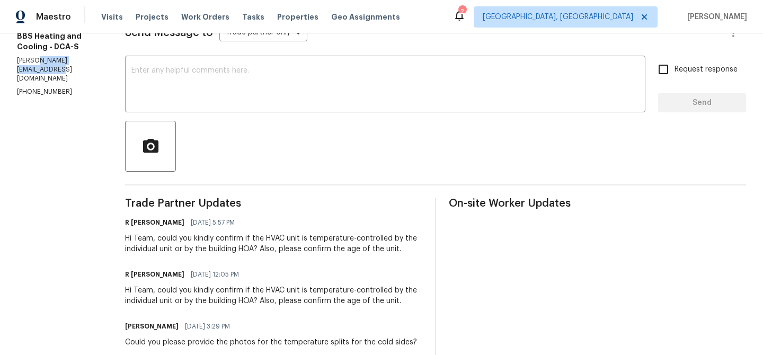
click at [83, 56] on p "[PERSON_NAME][EMAIL_ADDRESS][DOMAIN_NAME]" at bounding box center [58, 69] width 83 height 27
copy p "[PERSON_NAME][EMAIL_ADDRESS][DOMAIN_NAME]"
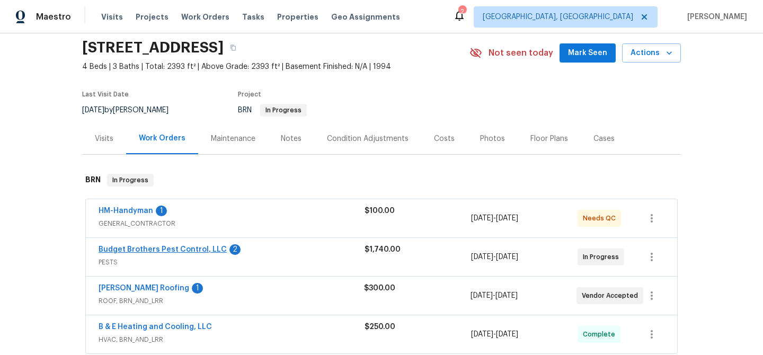
scroll to position [65, 0]
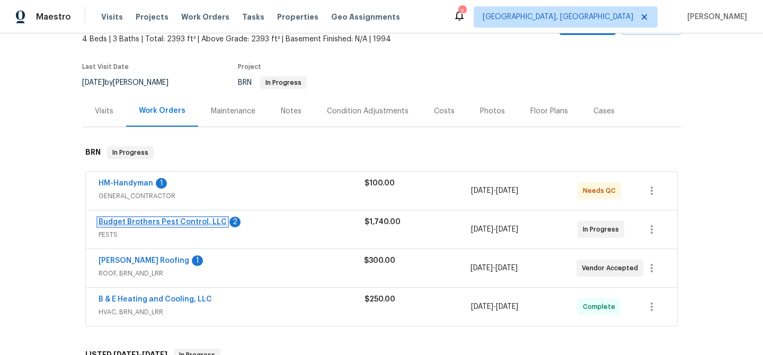
click at [129, 220] on link "Budget Brothers Pest Control, LLC" at bounding box center [163, 221] width 128 height 7
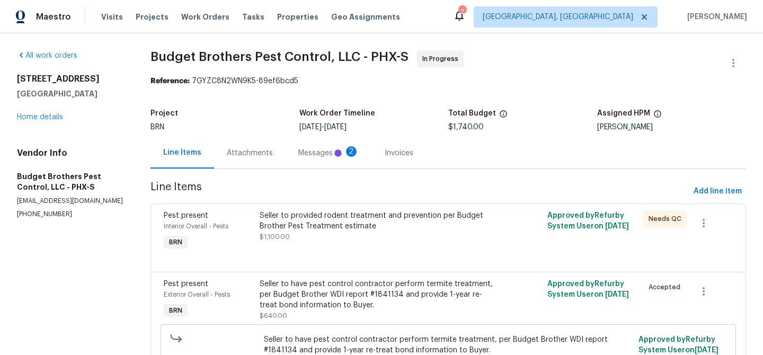
click at [286, 152] on div "Messages 2" at bounding box center [329, 152] width 86 height 31
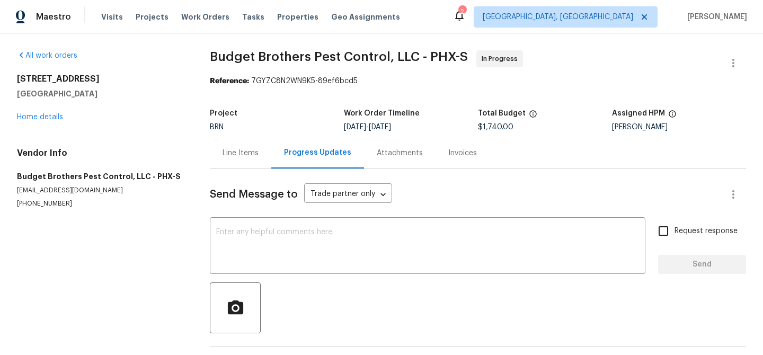
click at [267, 153] on div "Line Items" at bounding box center [240, 152] width 61 height 31
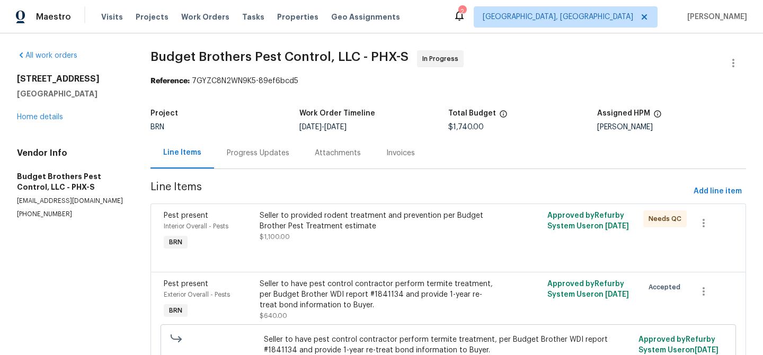
click at [267, 153] on div "Progress Updates" at bounding box center [258, 153] width 63 height 11
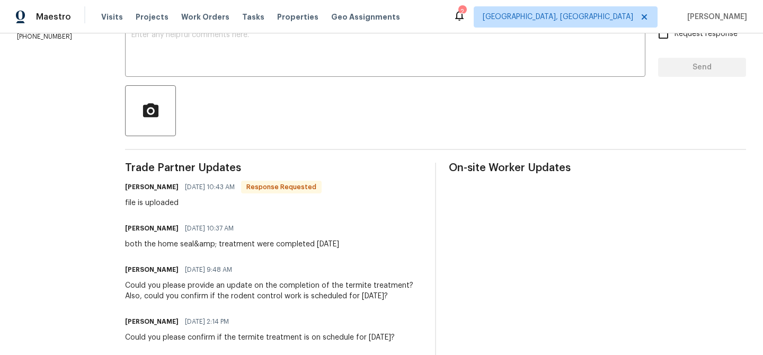
scroll to position [199, 0]
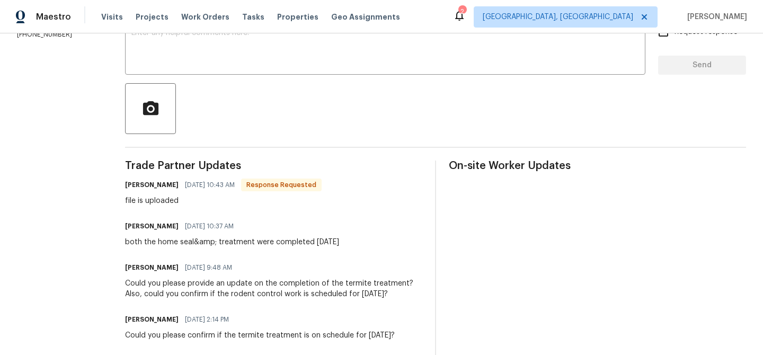
drag, startPoint x: 146, startPoint y: 249, endPoint x: 423, endPoint y: 248, distance: 277.1
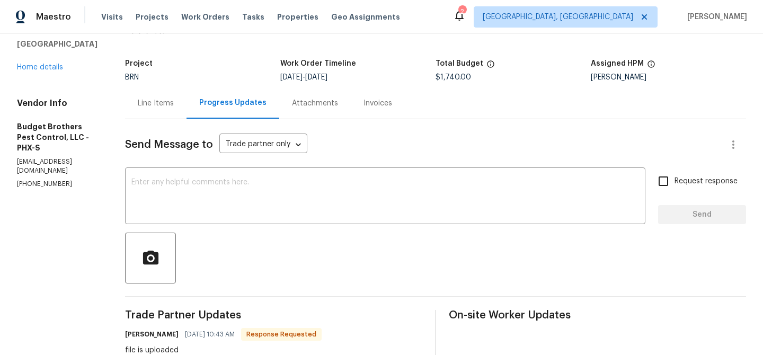
scroll to position [0, 0]
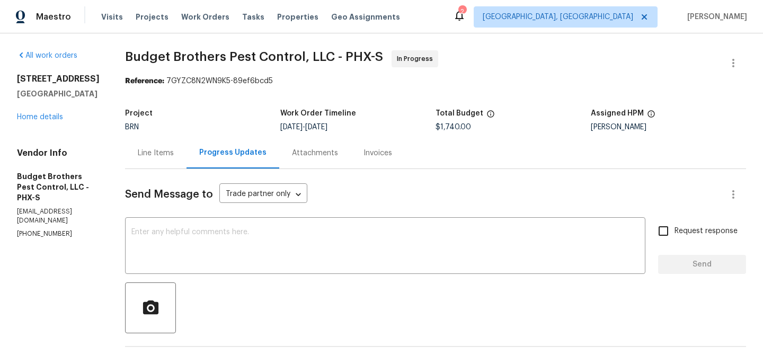
click at [187, 159] on div "Line Items" at bounding box center [155, 152] width 61 height 31
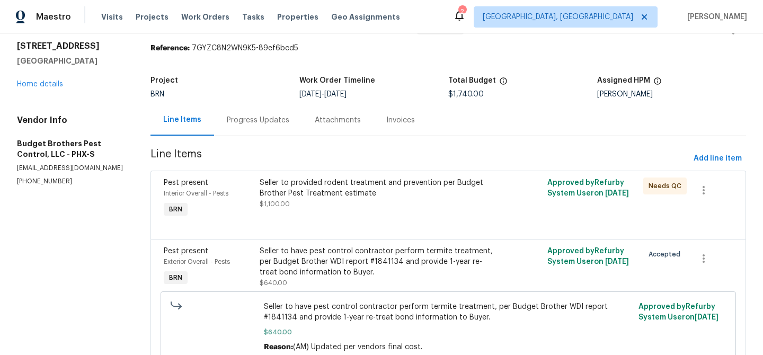
click at [275, 118] on div "Progress Updates" at bounding box center [258, 120] width 63 height 11
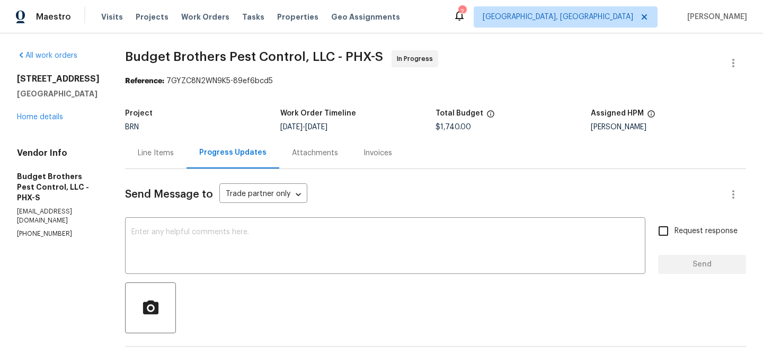
click at [174, 149] on div "Line Items" at bounding box center [156, 153] width 36 height 11
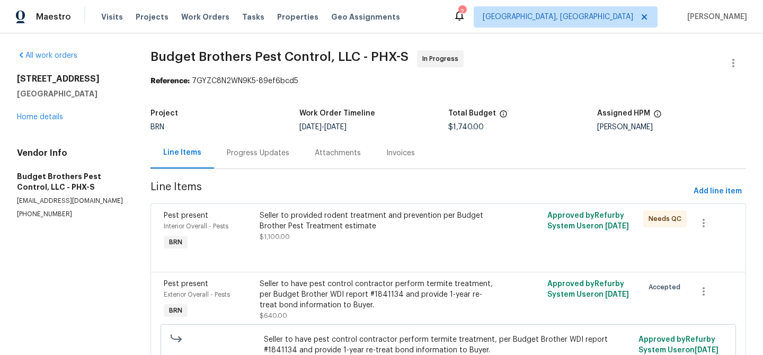
click at [303, 231] on div "Seller to provided rodent treatment and prevention per Budget Brother Pest Trea…" at bounding box center [377, 220] width 234 height 21
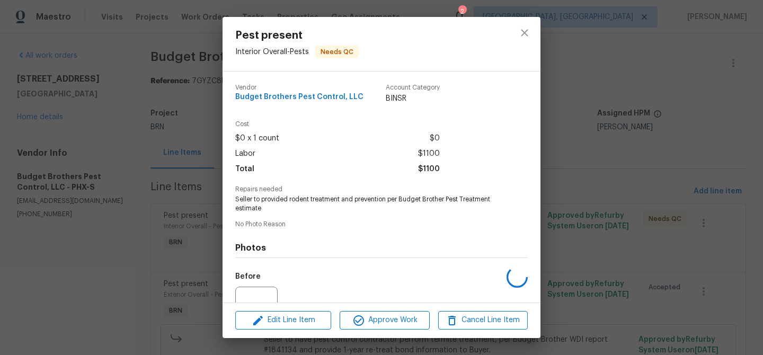
scroll to position [106, 0]
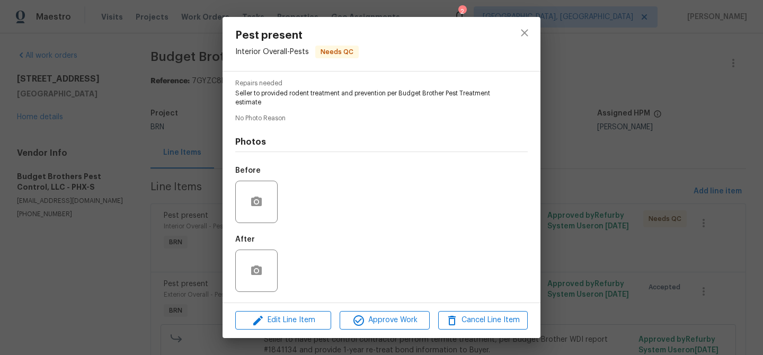
click at [109, 135] on div "Pest present Interior Overall - Pests Needs QC Vendor Budget Brothers Pest Cont…" at bounding box center [381, 177] width 763 height 355
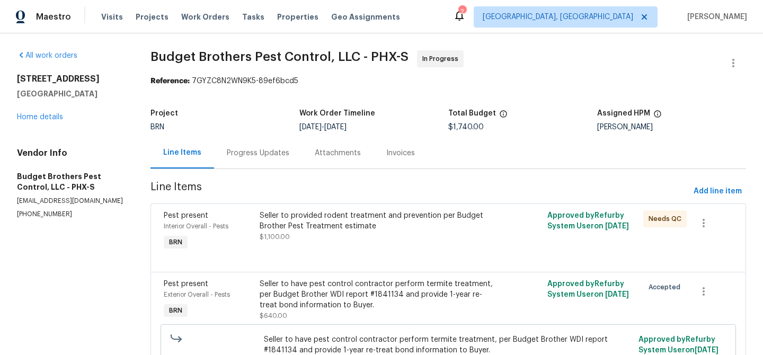
click at [223, 145] on div "Progress Updates" at bounding box center [258, 152] width 88 height 31
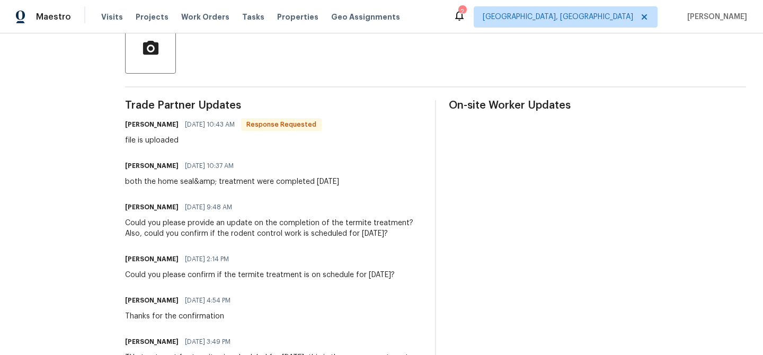
scroll to position [260, 0]
drag, startPoint x: 145, startPoint y: 184, endPoint x: 251, endPoint y: 183, distance: 106.0
click at [251, 184] on div "All work orders 5976 W Alameda Rd Glendale, AZ 85310 Home details Vendor Info B…" at bounding box center [381, 306] width 763 height 1066
click at [218, 186] on div "both the home seal&amp; treatment were completed yesterday" at bounding box center [232, 181] width 214 height 11
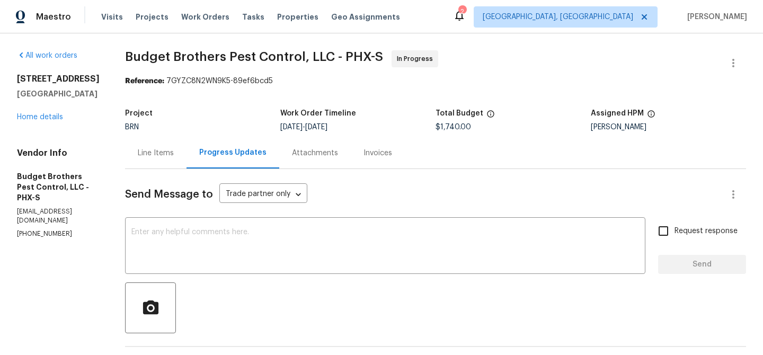
click at [175, 129] on div "BRN" at bounding box center [202, 126] width 155 height 7
click at [167, 157] on div "Line Items" at bounding box center [156, 153] width 36 height 11
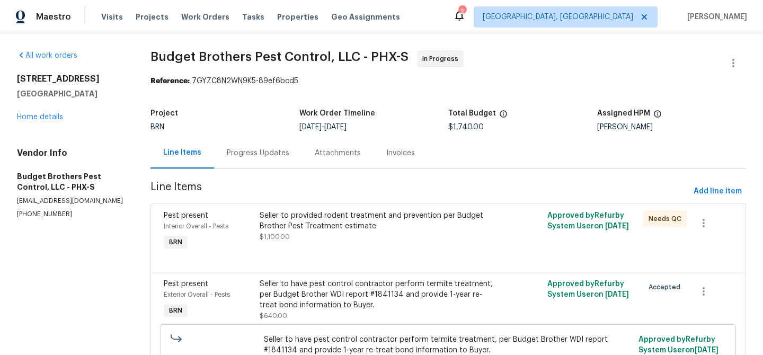
click at [334, 206] on div "Pest present Interior Overall - Pests BRN Seller to provided rodent treatment a…" at bounding box center [448, 237] width 596 height 68
click at [311, 231] on div "Seller to provided rodent treatment and prevention per Budget Brother Pest Trea…" at bounding box center [377, 220] width 234 height 21
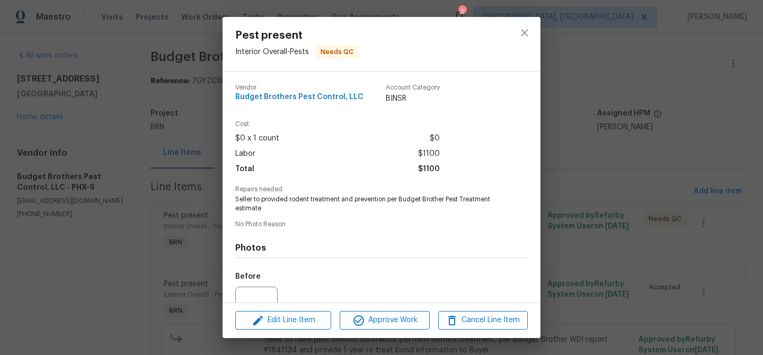
scroll to position [106, 0]
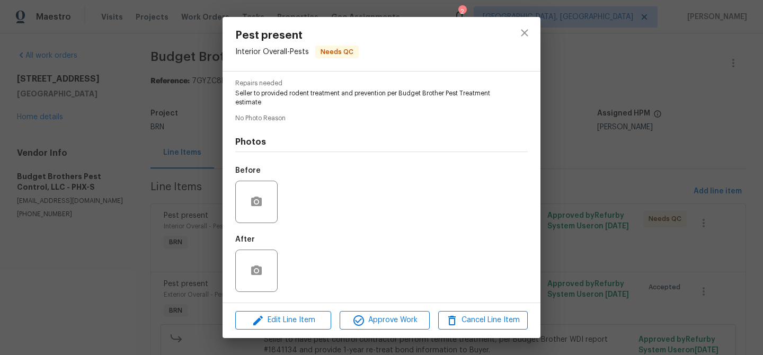
click at [168, 199] on div "Pest present Interior Overall - Pests Needs QC Vendor Budget Brothers Pest Cont…" at bounding box center [381, 177] width 763 height 355
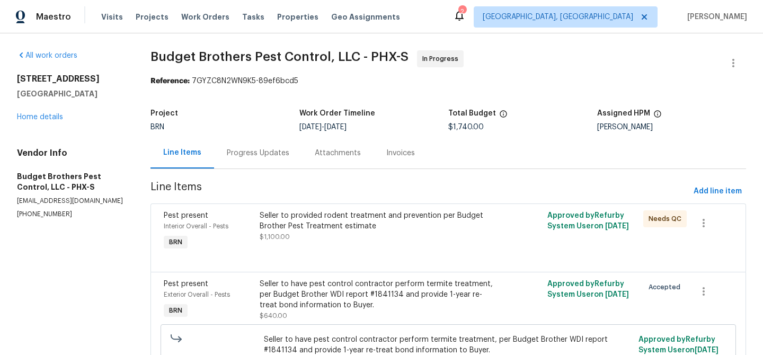
click at [261, 137] on div "Project BRN Work Order Timeline 8/19/2025 - 8/21/2025 Total Budget $1,740.00 As…" at bounding box center [448, 120] width 596 height 34
click at [252, 137] on div "Progress Updates" at bounding box center [258, 152] width 88 height 31
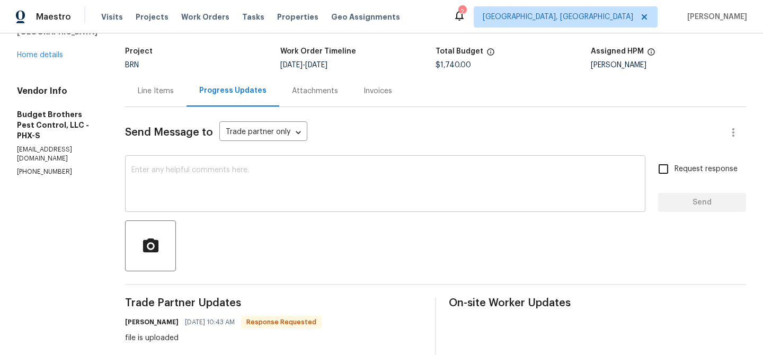
scroll to position [70, 0]
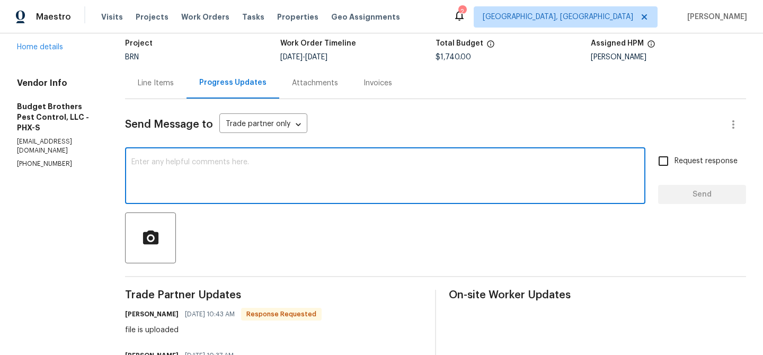
click at [173, 185] on textarea at bounding box center [385, 176] width 508 height 37
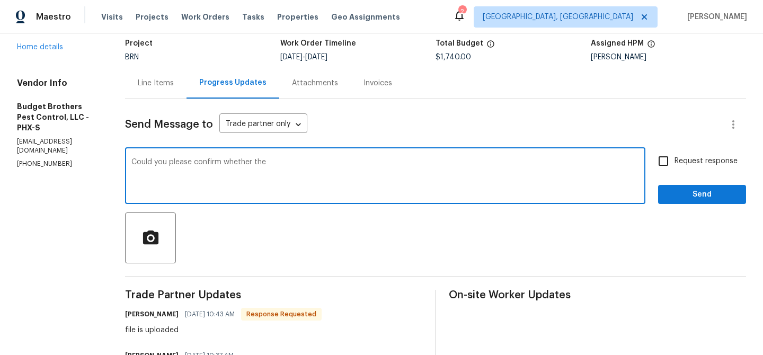
paste textarea "rodent treatment"
type textarea "Could you please confirm whether the rodent treatment also completed at the pro…"
click at [664, 152] on input "Request response" at bounding box center [663, 161] width 22 height 22
checkbox input "true"
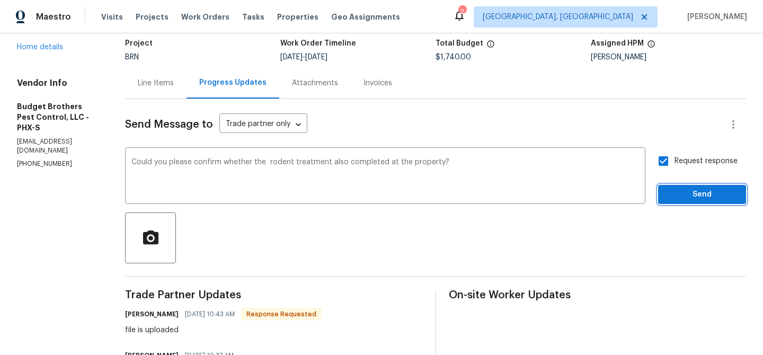
click at [674, 185] on button "Send" at bounding box center [702, 195] width 88 height 20
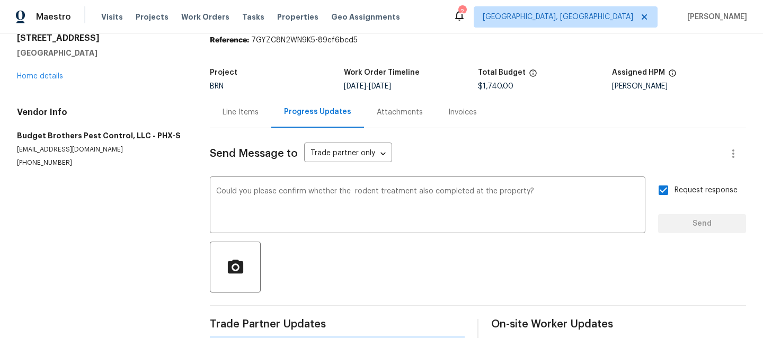
scroll to position [0, 0]
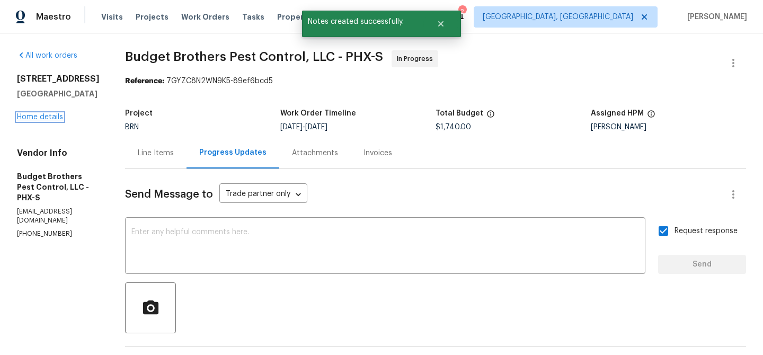
click at [48, 119] on link "Home details" at bounding box center [40, 116] width 46 height 7
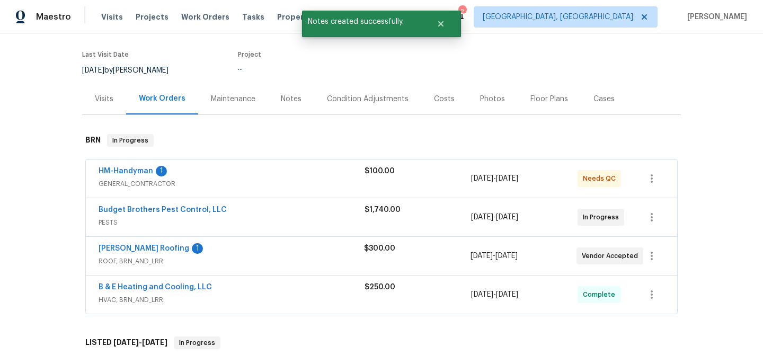
scroll to position [90, 0]
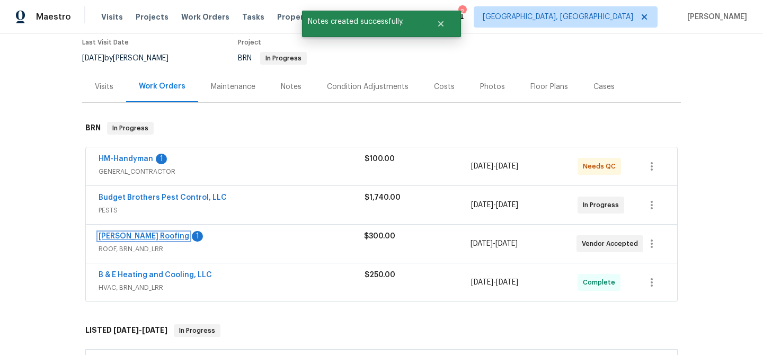
click at [116, 238] on link "Stout Roofing" at bounding box center [144, 236] width 91 height 7
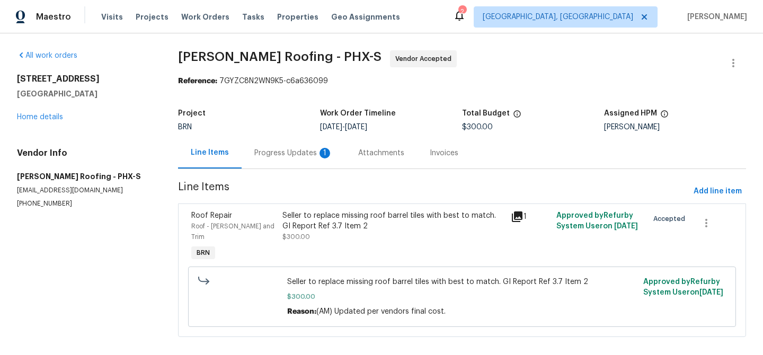
click at [269, 148] on div "Progress Updates 1" at bounding box center [293, 153] width 78 height 11
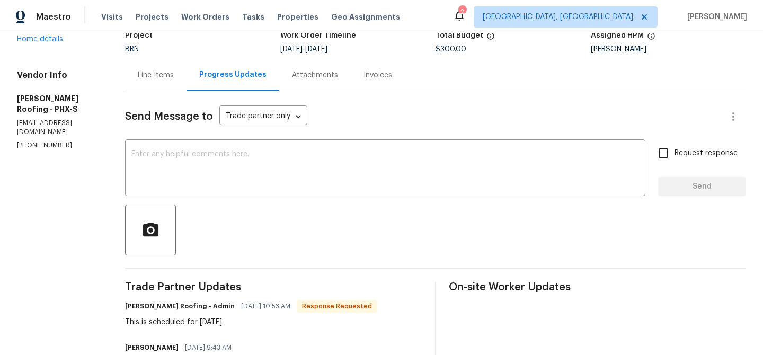
scroll to position [88, 0]
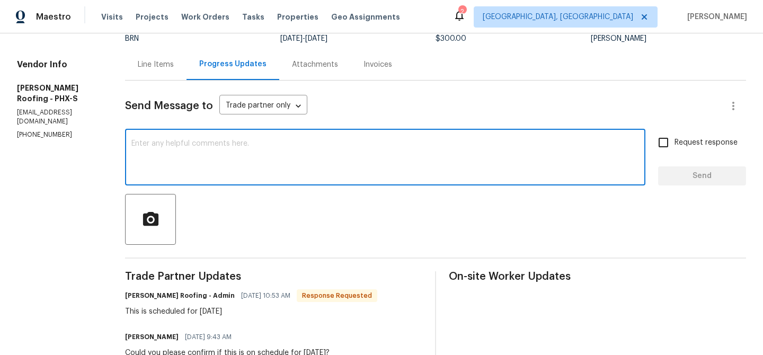
click at [185, 151] on textarea at bounding box center [385, 158] width 508 height 37
type textarea "Thanks for the confirmation"
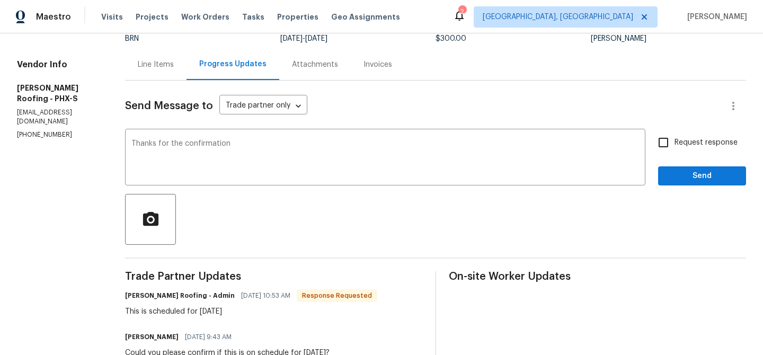
click at [677, 148] on label "Request response" at bounding box center [694, 142] width 85 height 22
click at [675, 148] on input "Request response" at bounding box center [663, 142] width 22 height 22
checkbox input "true"
click at [674, 177] on span "Send" at bounding box center [702, 176] width 71 height 13
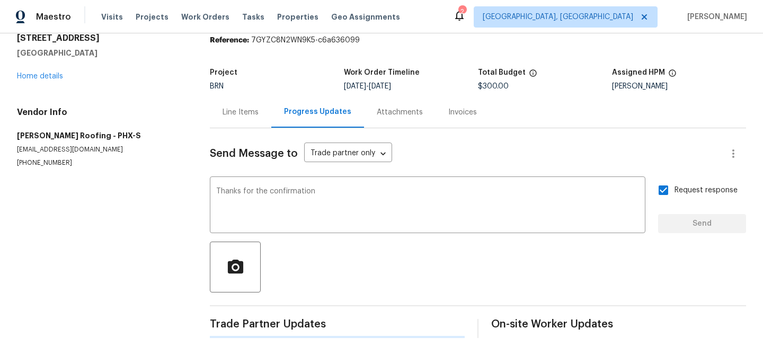
scroll to position [0, 0]
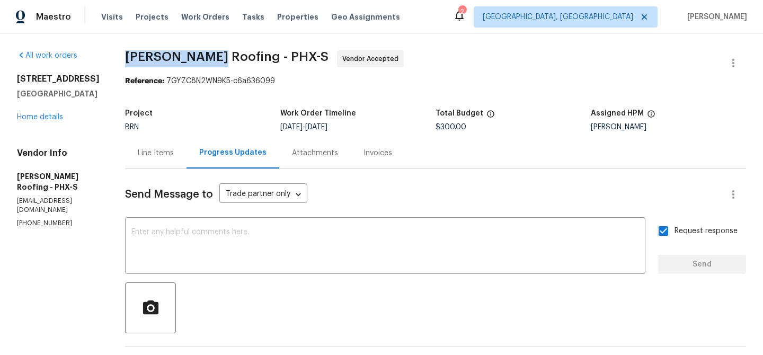
drag, startPoint x: 118, startPoint y: 54, endPoint x: 207, endPoint y: 57, distance: 89.1
copy span "Stout Roofing"
click at [45, 120] on link "Home details" at bounding box center [40, 116] width 46 height 7
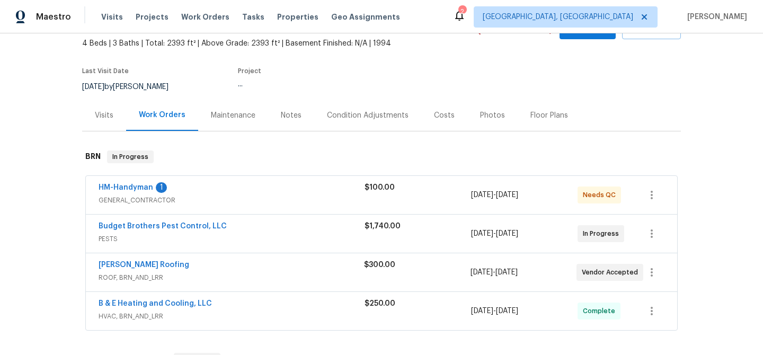
scroll to position [107, 0]
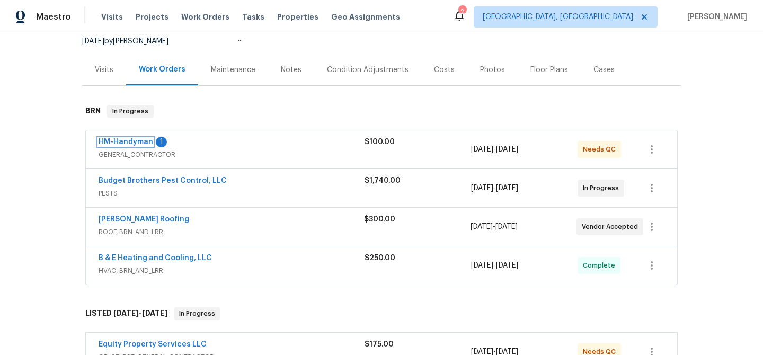
click at [115, 141] on link "HM-Handyman" at bounding box center [126, 141] width 55 height 7
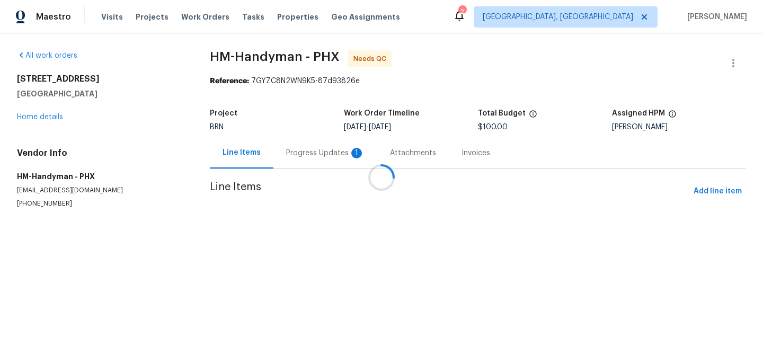
click at [293, 139] on div at bounding box center [381, 177] width 763 height 355
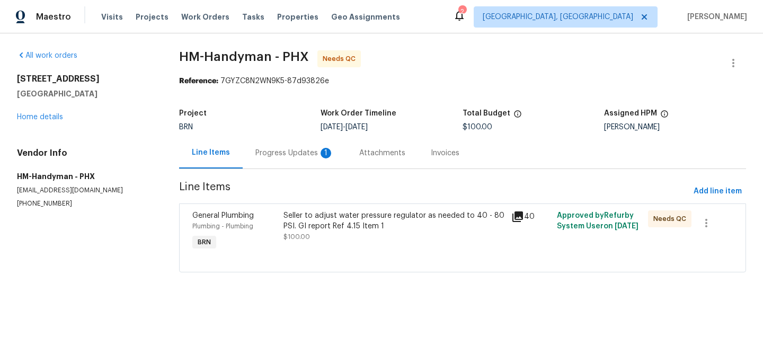
click at [284, 148] on div "Progress Updates 1" at bounding box center [294, 153] width 78 height 11
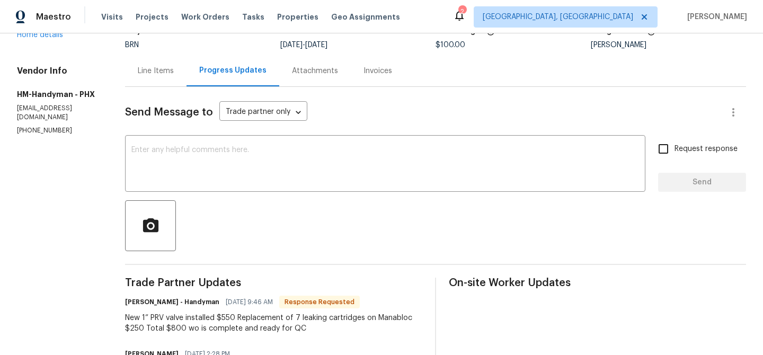
scroll to position [89, 0]
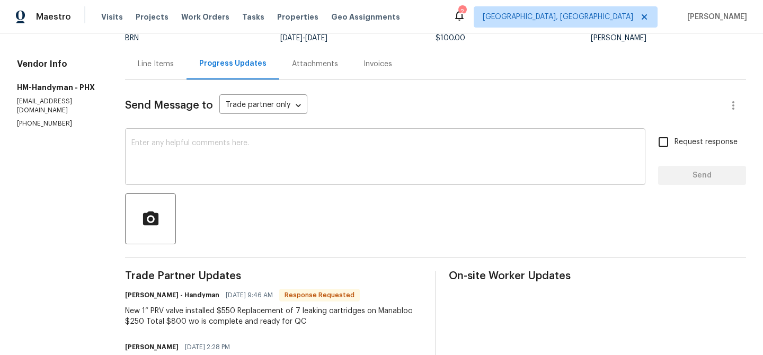
click at [212, 156] on textarea at bounding box center [385, 157] width 508 height 37
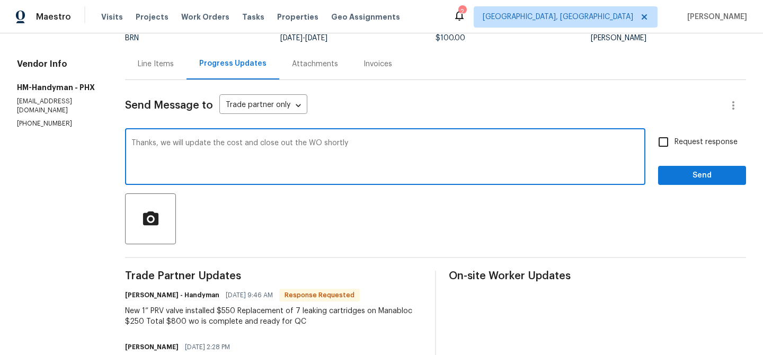
type textarea "Thanks, we will update the cost and close out the WO shortly"
click at [671, 140] on input "Request response" at bounding box center [663, 142] width 22 height 22
checkbox input "true"
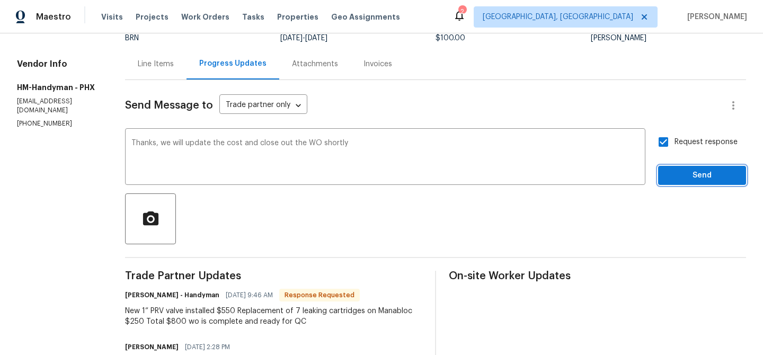
click at [670, 184] on button "Send" at bounding box center [702, 176] width 88 height 20
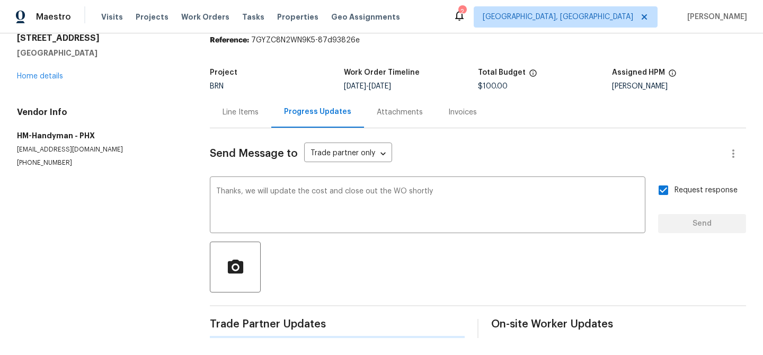
scroll to position [0, 0]
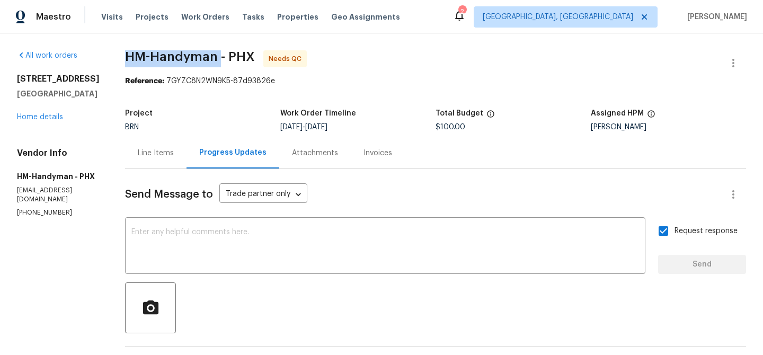
drag, startPoint x: 136, startPoint y: 58, endPoint x: 228, endPoint y: 58, distance: 92.7
click at [228, 58] on span "HM-Handyman - PHX" at bounding box center [190, 56] width 130 height 13
copy span "HM-Handyman"
click at [161, 149] on div "Line Items" at bounding box center [156, 153] width 36 height 11
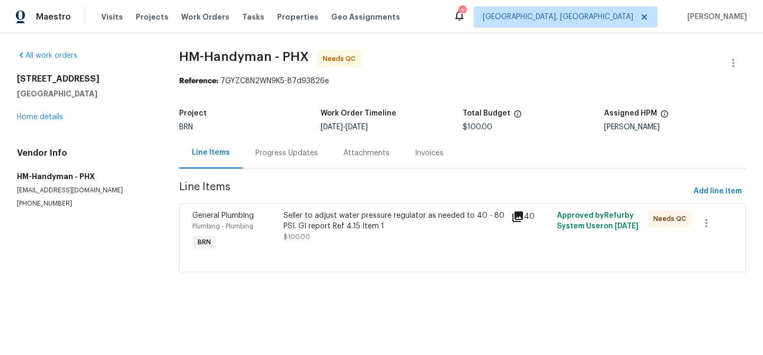
click at [301, 227] on div "Seller to adjust water pressure regulator as needed to 40 - 80 PSI. GI report R…" at bounding box center [393, 220] width 221 height 21
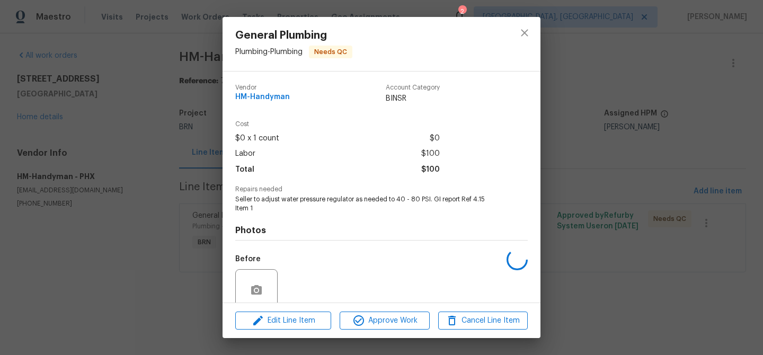
click at [278, 200] on span "Seller to adjust water pressure regulator as needed to 40 - 80 PSI. GI report R…" at bounding box center [366, 204] width 263 height 18
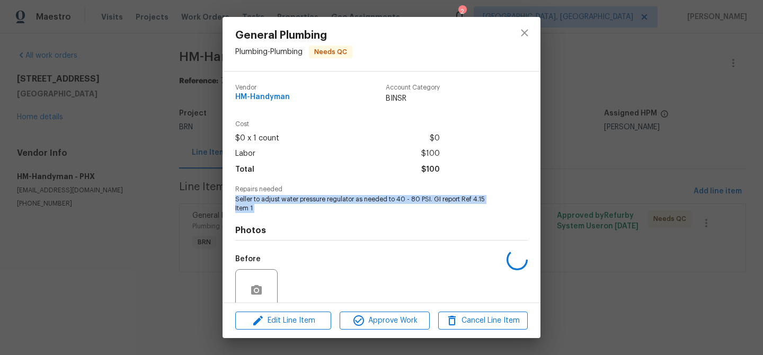
click at [278, 200] on span "Seller to adjust water pressure regulator as needed to 40 - 80 PSI. GI report R…" at bounding box center [366, 204] width 263 height 18
copy span "Seller to adjust water pressure regulator as needed to 40 - 80 PSI. GI report R…"
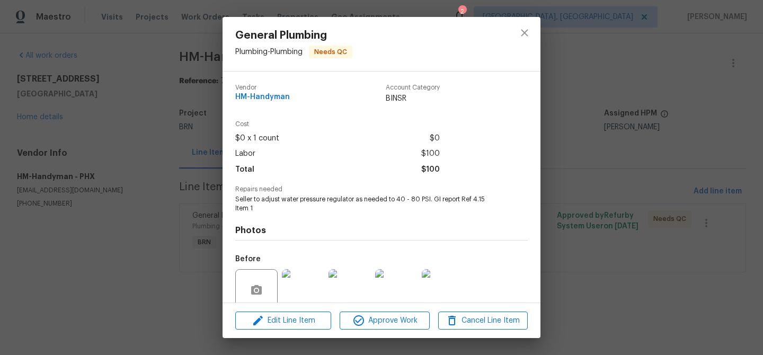
click at [99, 119] on div "General Plumbing Plumbing - Plumbing Needs QC Vendor HM-Handyman Account Catego…" at bounding box center [381, 177] width 763 height 355
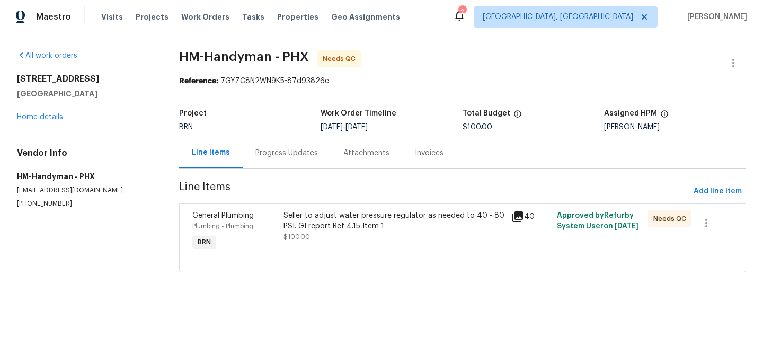
click at [303, 160] on div "Progress Updates" at bounding box center [287, 152] width 88 height 31
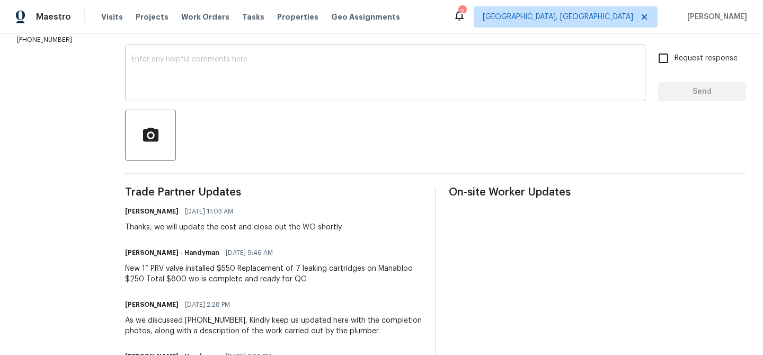
scroll to position [182, 0]
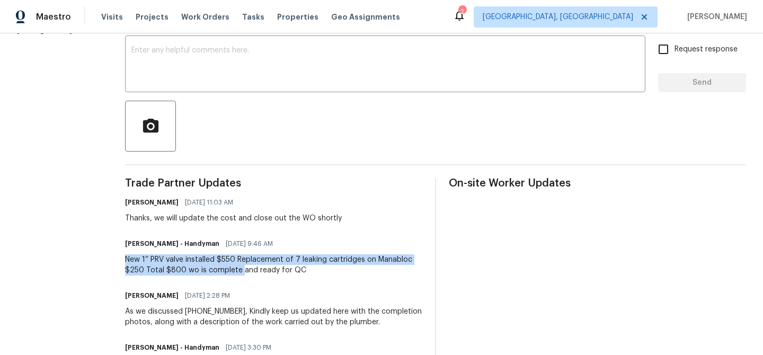
drag, startPoint x: 129, startPoint y: 261, endPoint x: 249, endPoint y: 267, distance: 120.5
click at [249, 267] on div "All work orders 5976 W Alameda Rd Glendale, AZ 85310 Home details Vendor Info H…" at bounding box center [381, 359] width 763 height 1015
copy div "New 1” PRV valve installed $550 Replacement of 7 leaking cartridges on Manabloc…"
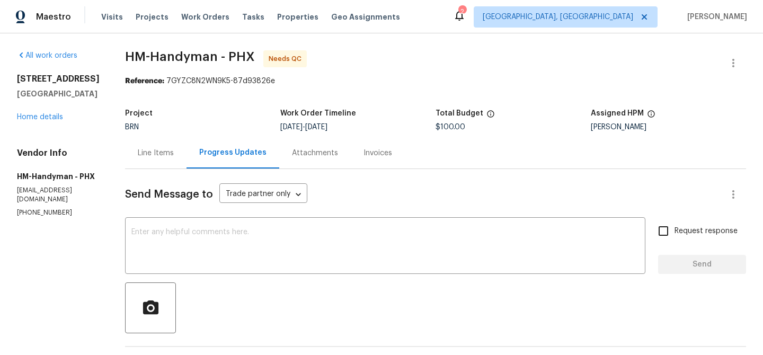
click at [447, 126] on span "$100.00" at bounding box center [451, 126] width 30 height 7
copy span "$100.00"
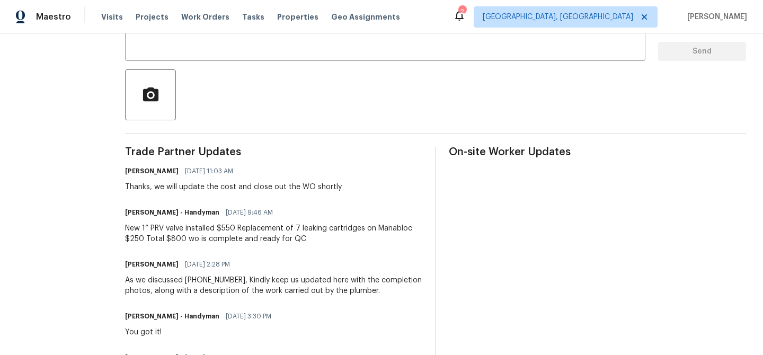
scroll to position [227, 0]
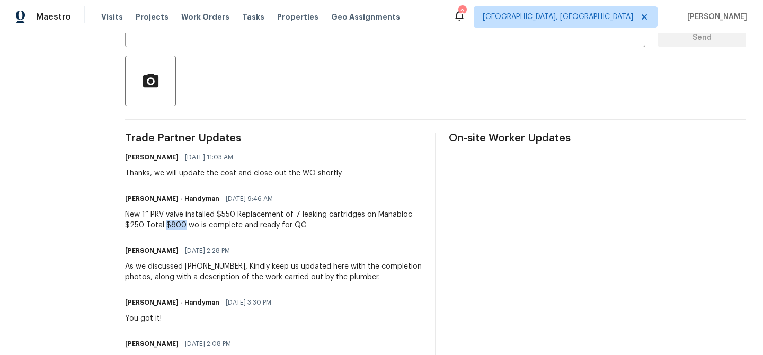
drag, startPoint x: 192, startPoint y: 228, endPoint x: 174, endPoint y: 227, distance: 18.0
click at [174, 227] on div "New 1” PRV valve installed $550 Replacement of 7 leaking cartridges on Manabloc…" at bounding box center [273, 219] width 297 height 21
copy div "$800"
click at [142, 67] on button "button" at bounding box center [150, 81] width 51 height 51
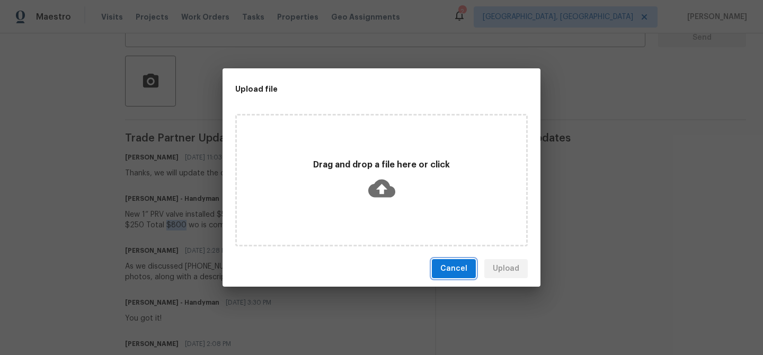
click at [440, 261] on button "Cancel" at bounding box center [454, 269] width 44 height 20
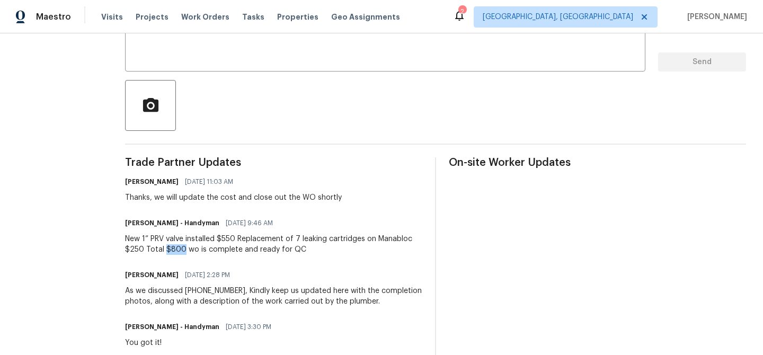
scroll to position [7, 0]
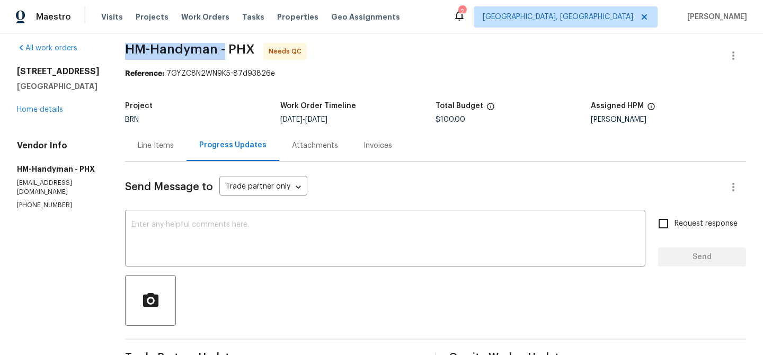
drag, startPoint x: 134, startPoint y: 56, endPoint x: 232, endPoint y: 55, distance: 98.0
copy span "HM-Handyman -"
click at [55, 104] on div "5976 W Alameda Rd Glendale, AZ 85310 Home details" at bounding box center [58, 90] width 83 height 49
click at [51, 106] on link "Home details" at bounding box center [40, 109] width 46 height 7
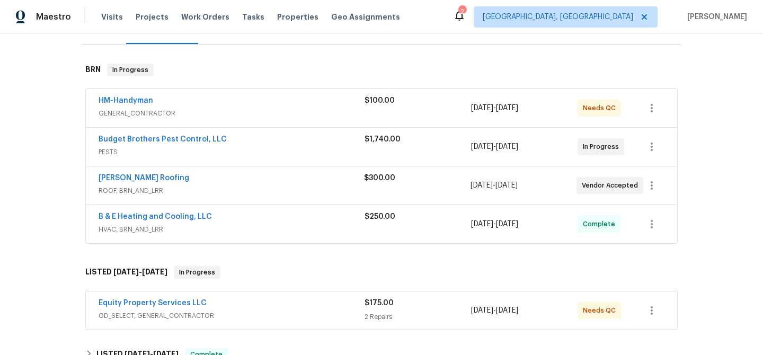
scroll to position [155, 0]
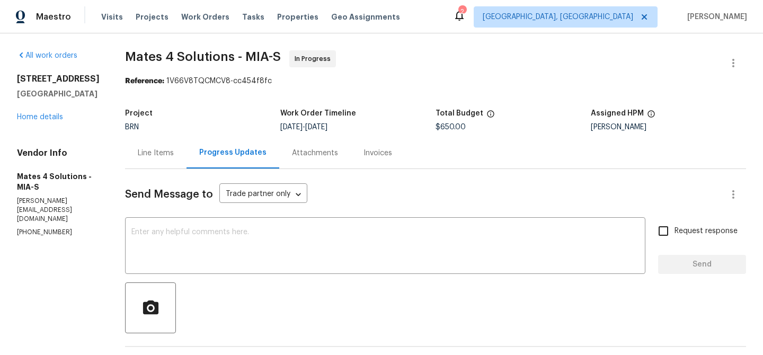
click at [34, 196] on div "Vendor Info Mates 4 Solutions - MIA-S [PERSON_NAME][EMAIL_ADDRESS][DOMAIN_NAME]…" at bounding box center [58, 193] width 83 height 90
click at [33, 203] on p "[PERSON_NAME][EMAIL_ADDRESS][DOMAIN_NAME]" at bounding box center [58, 210] width 83 height 27
click at [31, 228] on p "[PHONE_NUMBER]" at bounding box center [58, 232] width 83 height 9
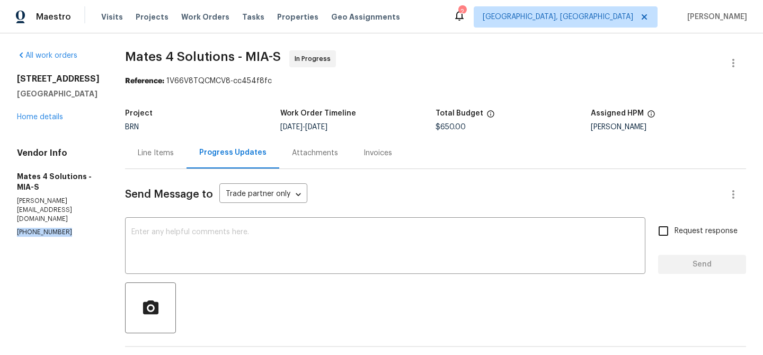
copy p "[PHONE_NUMBER]"
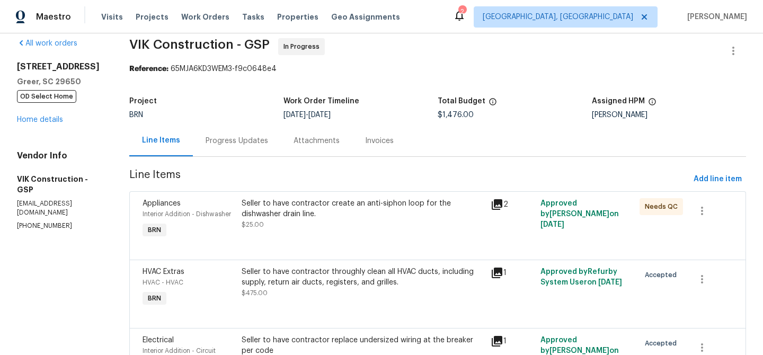
scroll to position [23, 0]
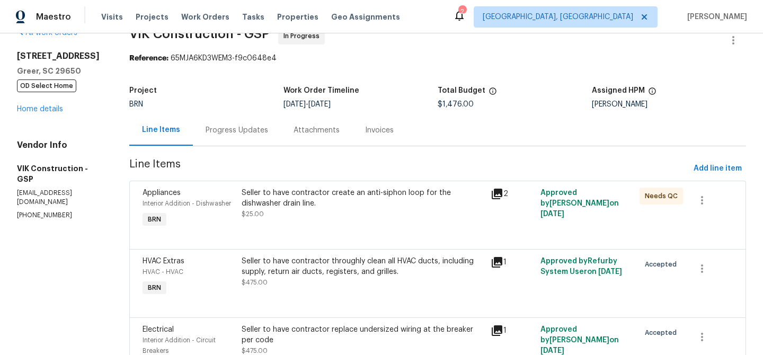
click at [255, 146] on div "Progress Updates" at bounding box center [237, 129] width 88 height 31
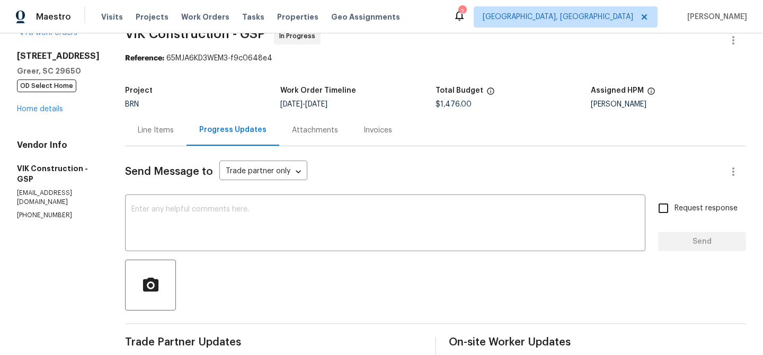
click at [174, 128] on div "Line Items" at bounding box center [156, 130] width 36 height 11
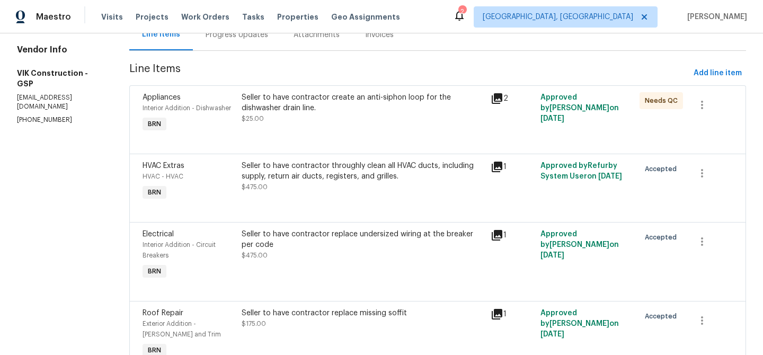
scroll to position [308, 0]
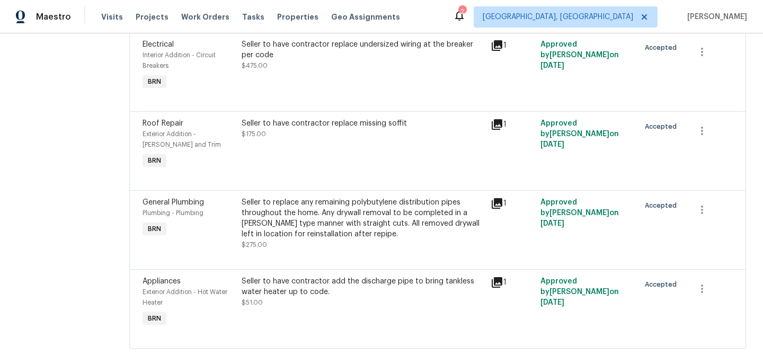
click at [308, 216] on div "Seller to replace any remaining polybutylene distribution pipes throughout the …" at bounding box center [363, 218] width 242 height 42
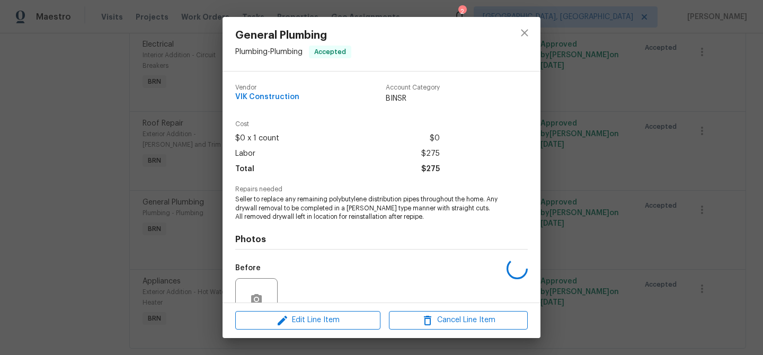
scroll to position [98, 0]
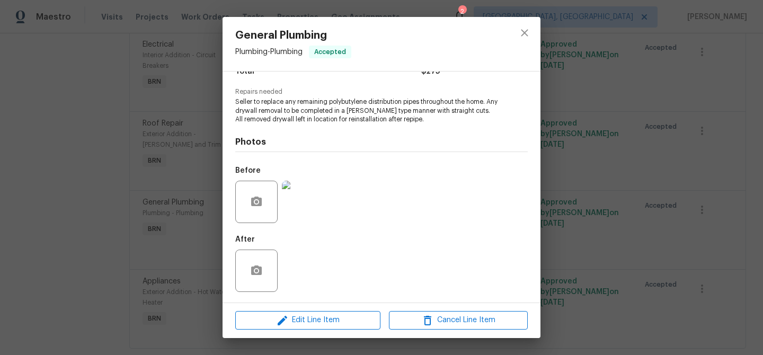
click at [123, 202] on div "General Plumbing Plumbing - Plumbing Accepted Vendor VIK Construction Account C…" at bounding box center [381, 177] width 763 height 355
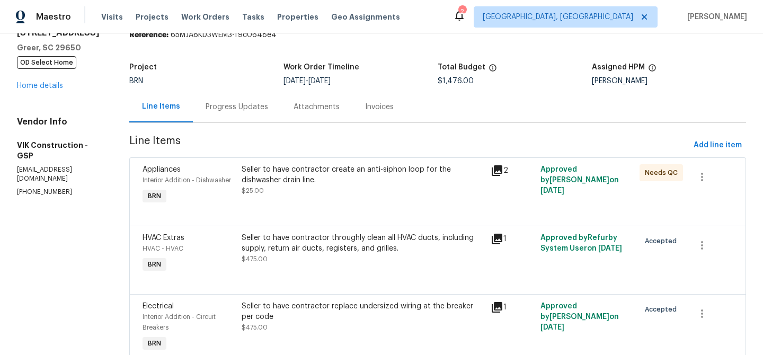
scroll to position [0, 0]
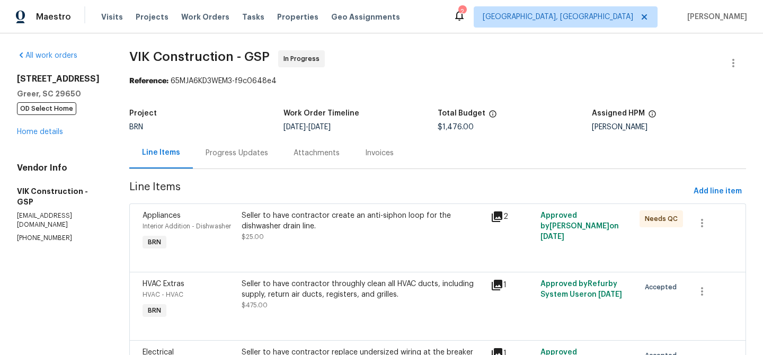
click at [235, 143] on div "Progress Updates" at bounding box center [237, 152] width 88 height 31
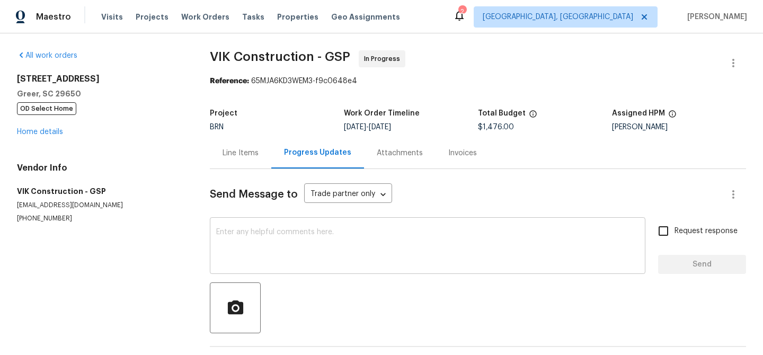
click at [240, 230] on textarea at bounding box center [427, 246] width 423 height 37
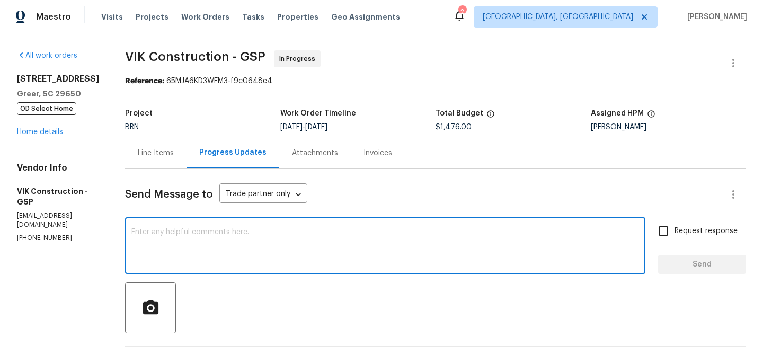
paste textarea "please ask the TP to provide photos of the areas that the drywall is going to b…"
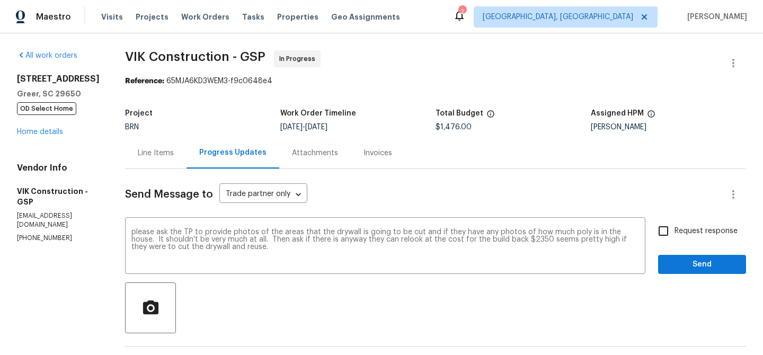
click at [75, 211] on p "[EMAIL_ADDRESS][DOMAIN_NAME]" at bounding box center [58, 220] width 83 height 18
click at [60, 211] on p "[EMAIL_ADDRESS][DOMAIN_NAME]" at bounding box center [58, 220] width 83 height 18
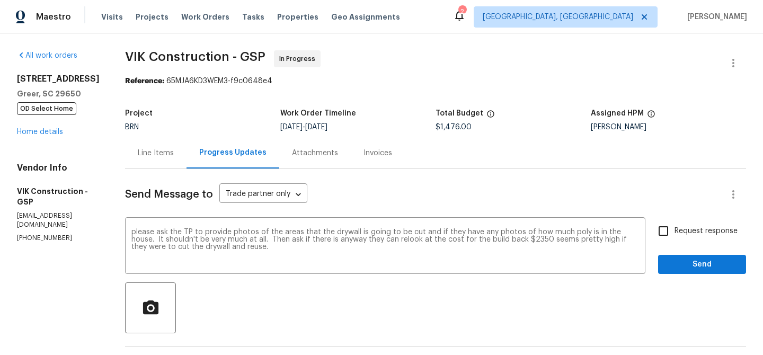
click at [52, 234] on p "[PHONE_NUMBER]" at bounding box center [58, 238] width 83 height 9
copy p "[PHONE_NUMBER]"
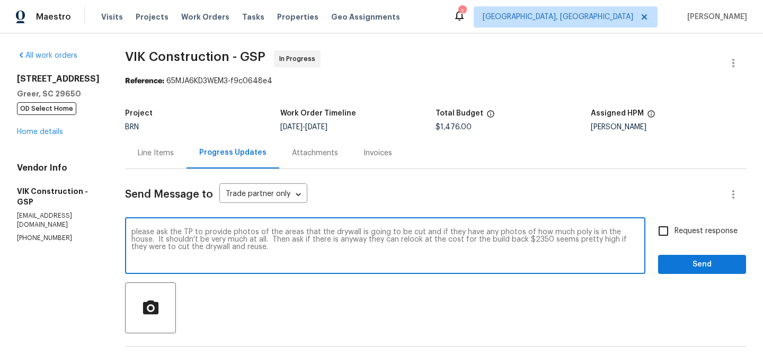
drag, startPoint x: 219, startPoint y: 233, endPoint x: 141, endPoint y: 232, distance: 77.4
type textarea "Could you please provide photos of the areas that the drywall is going to be cu…"
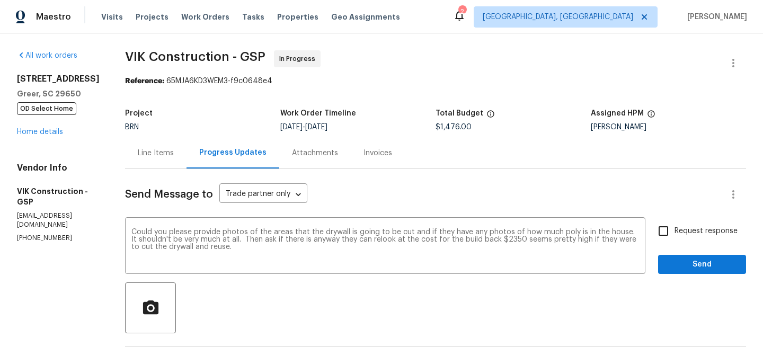
click at [37, 234] on p "[PHONE_NUMBER]" at bounding box center [58, 238] width 83 height 9
copy p "[PHONE_NUMBER]"
click at [88, 211] on p "[EMAIL_ADDRESS][DOMAIN_NAME]" at bounding box center [58, 220] width 83 height 18
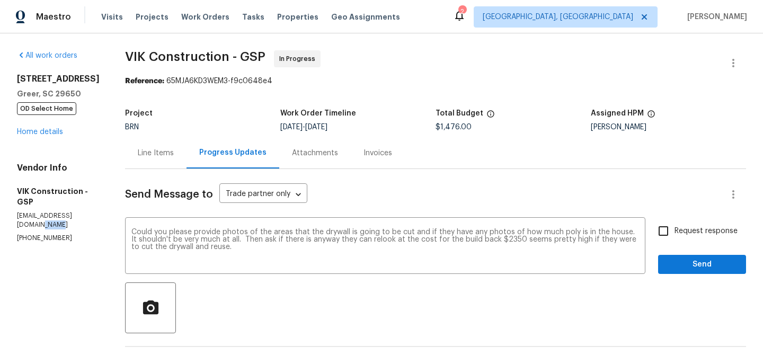
click at [88, 211] on p "[EMAIL_ADDRESS][DOMAIN_NAME]" at bounding box center [58, 220] width 83 height 18
copy p "[EMAIL_ADDRESS][DOMAIN_NAME]"
click at [186, 244] on textarea "Could you please provide photos of the areas that the drywall is going to be cu…" at bounding box center [385, 246] width 508 height 37
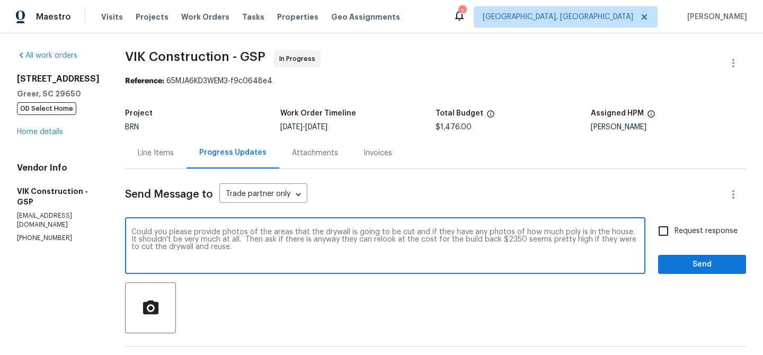
click at [186, 244] on textarea "Could you please provide photos of the areas that the drywall is going to be cu…" at bounding box center [385, 246] width 508 height 37
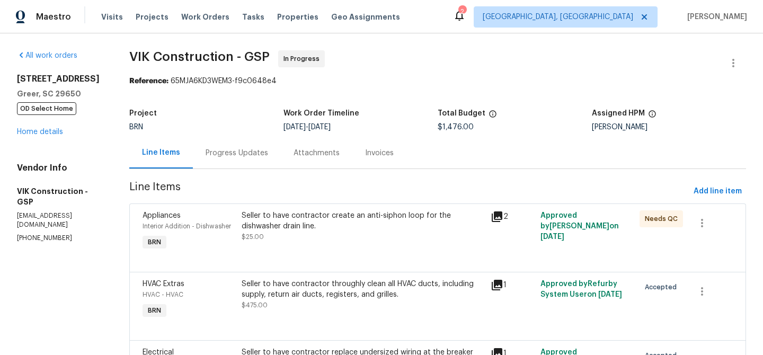
click at [239, 167] on div "Progress Updates" at bounding box center [237, 152] width 88 height 31
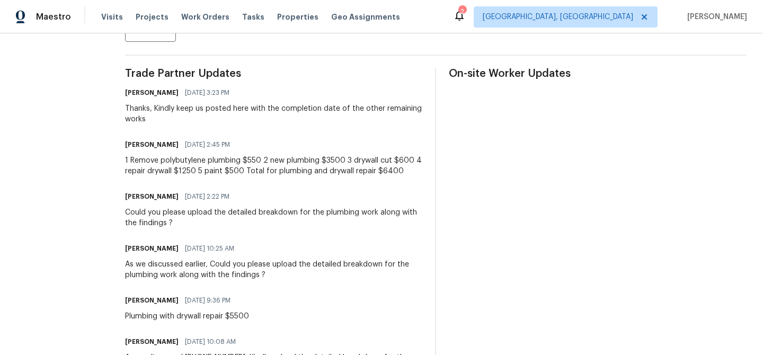
scroll to position [306, 0]
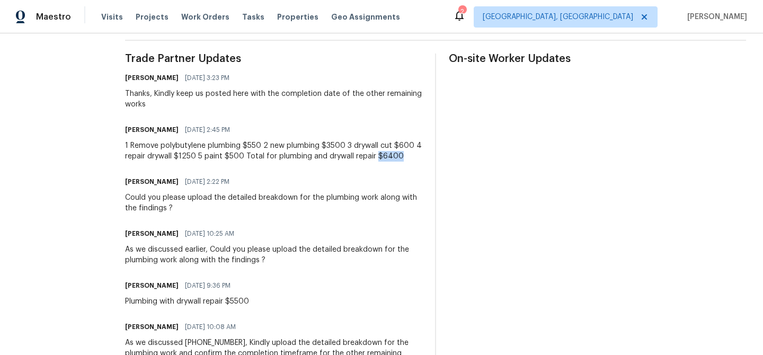
drag, startPoint x: 401, startPoint y: 157, endPoint x: 424, endPoint y: 156, distance: 23.3
click at [422, 156] on div "1 Remove polybutylene plumbing $550 2 new plumbing $3500 3 drywall cut $600 4 r…" at bounding box center [273, 150] width 297 height 21
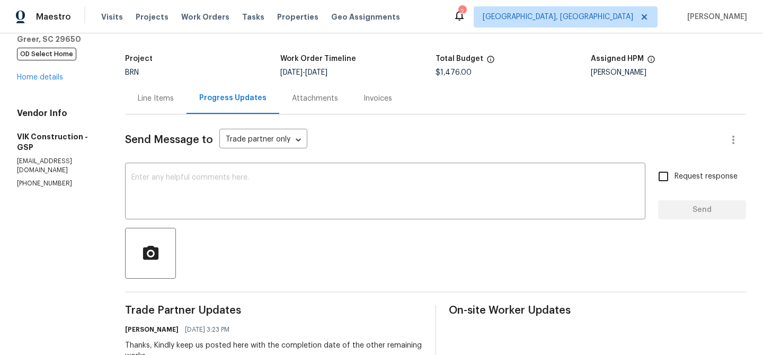
scroll to position [0, 0]
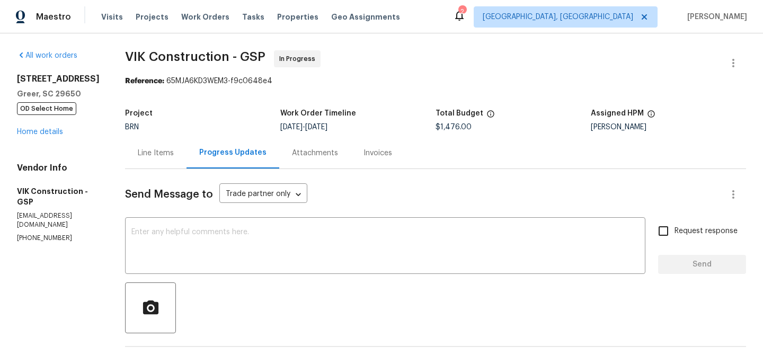
click at [163, 144] on div "Line Items" at bounding box center [155, 152] width 61 height 31
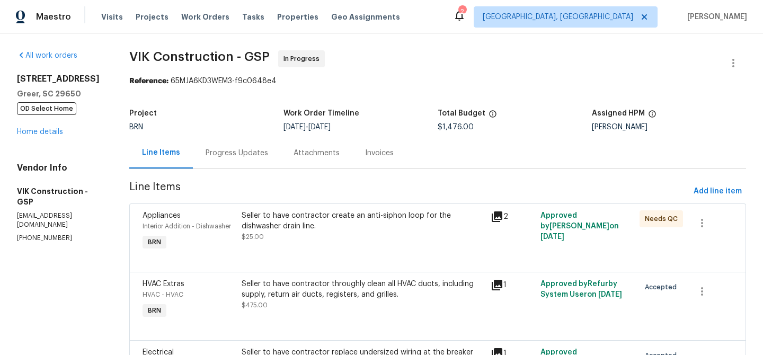
click at [327, 237] on div "Seller to have contractor create an anti-siphon loop for the dishwasher drain l…" at bounding box center [363, 226] width 242 height 32
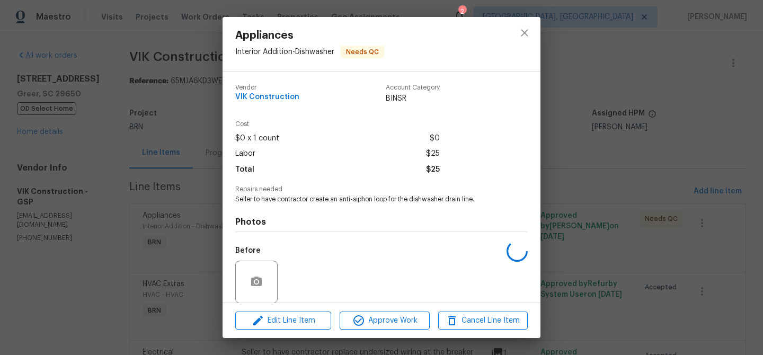
scroll to position [79, 0]
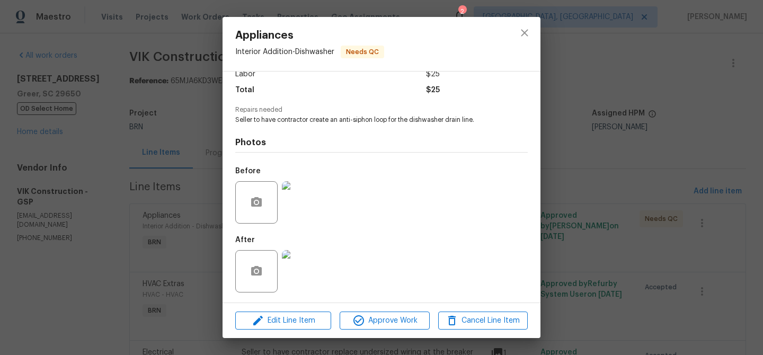
click at [299, 256] on img at bounding box center [303, 271] width 42 height 42
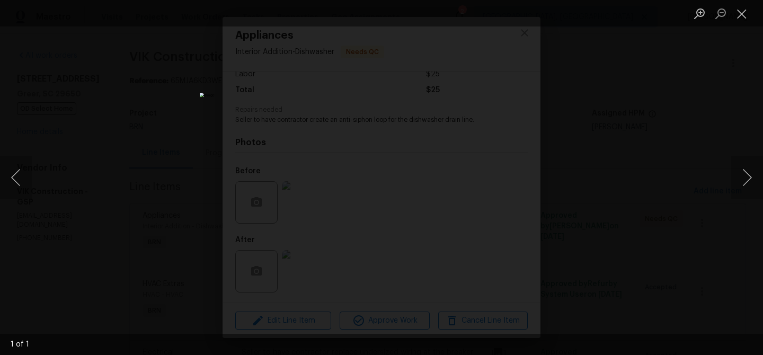
click at [60, 197] on div "Lightbox" at bounding box center [381, 177] width 763 height 355
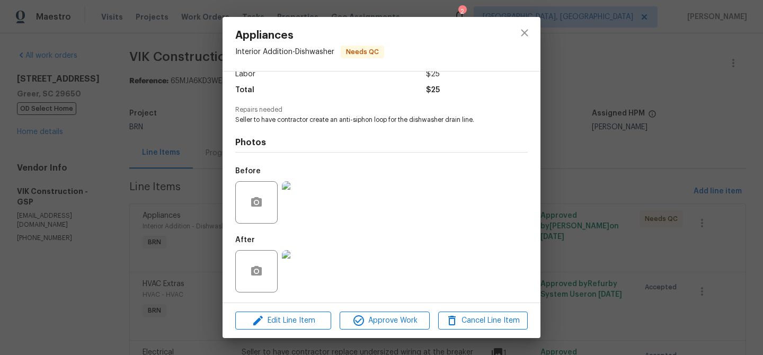
click at [282, 197] on img at bounding box center [303, 202] width 42 height 42
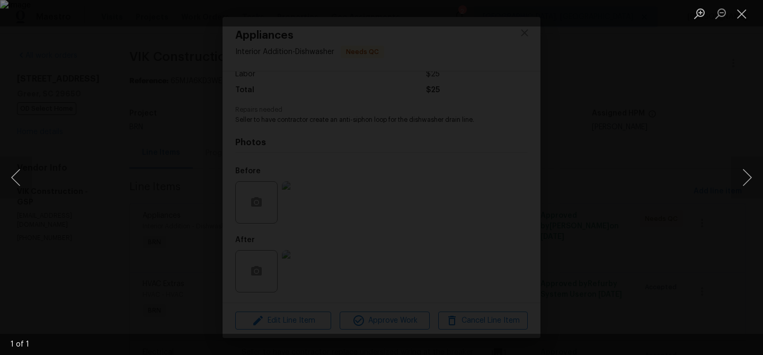
click at [81, 172] on div "Lightbox" at bounding box center [381, 177] width 763 height 355
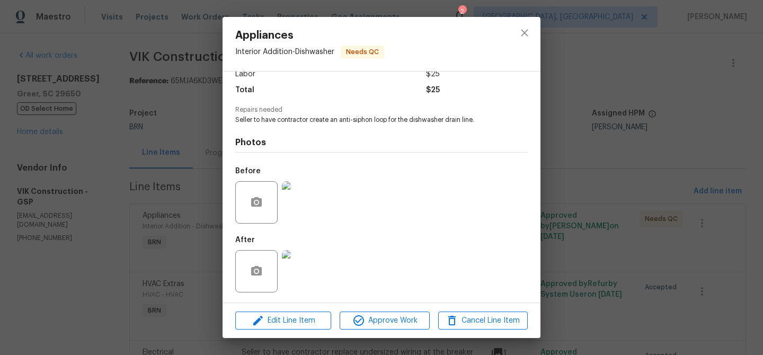
click at [111, 167] on div "Appliances Interior Addition - Dishwasher Needs QC Vendor VIK Construction Acco…" at bounding box center [381, 177] width 763 height 355
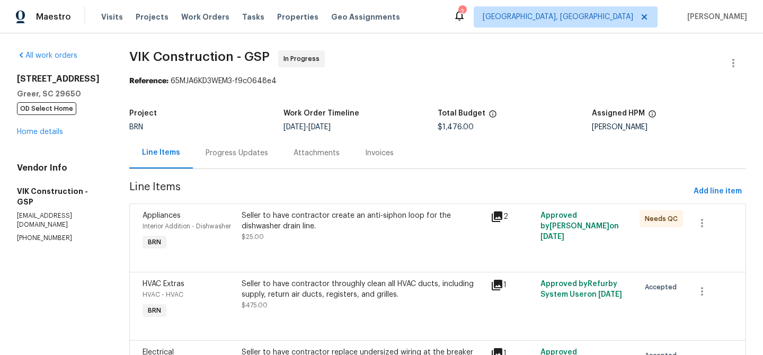
click at [242, 170] on section "VIK Construction - GSP In Progress Reference: 65MJA6KD3WEM3-f9c0648e4 Project B…" at bounding box center [437, 359] width 617 height 619
click at [243, 162] on div "Progress Updates" at bounding box center [237, 152] width 88 height 31
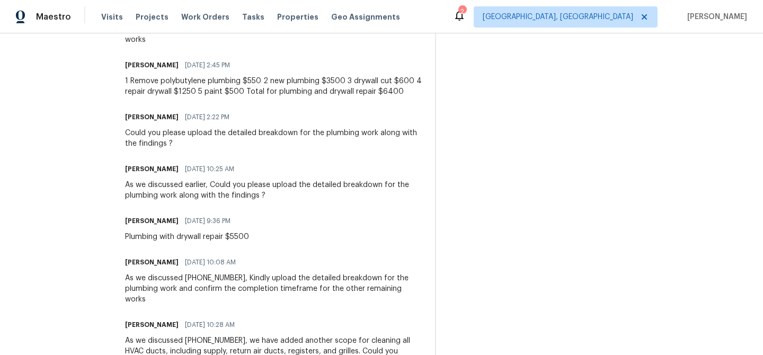
scroll to position [374, 0]
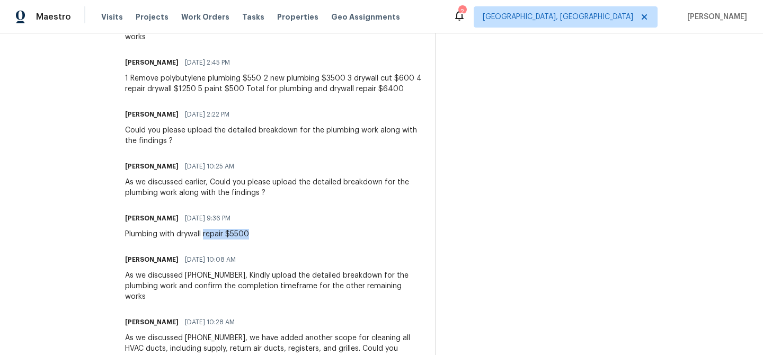
drag, startPoint x: 224, startPoint y: 236, endPoint x: 289, endPoint y: 236, distance: 64.7
click at [290, 236] on div "Viktor Matviiv 08/22/2025 9:36 PM Plumbing with drywall repair $5500" at bounding box center [273, 225] width 297 height 29
click at [246, 179] on div "As we discussed earlier, Could you please upload the detailed breakdown for the…" at bounding box center [273, 187] width 297 height 21
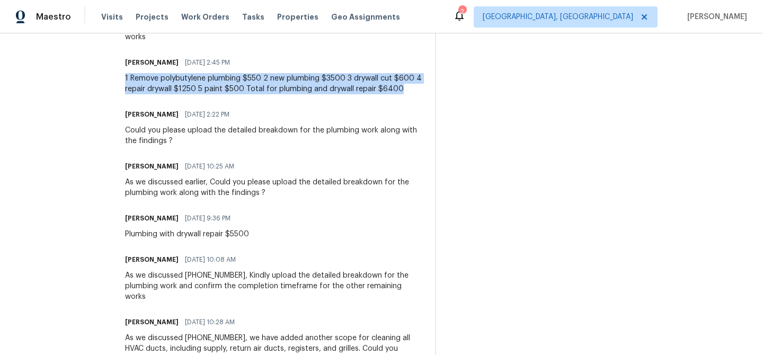
drag, startPoint x: 140, startPoint y: 79, endPoint x: 426, endPoint y: 88, distance: 286.3
click at [426, 89] on div "All work orders 7 Riverton Ct Greer, SC 29650 OD Select Home Home details Vendo…" at bounding box center [381, 235] width 763 height 1150
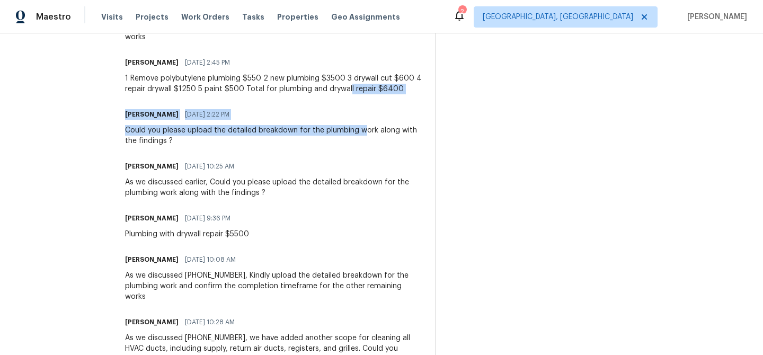
drag, startPoint x: 374, startPoint y: 84, endPoint x: 380, endPoint y: 133, distance: 49.7
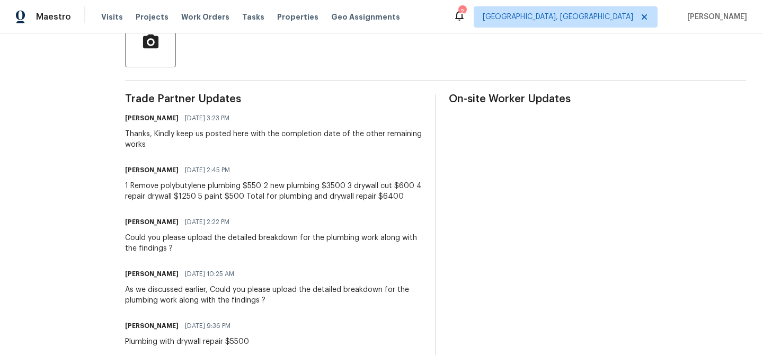
click at [254, 194] on div "1 Remove polybutylene plumbing $550 2 new plumbing $3500 3 drywall cut $600 4 r…" at bounding box center [273, 191] width 297 height 21
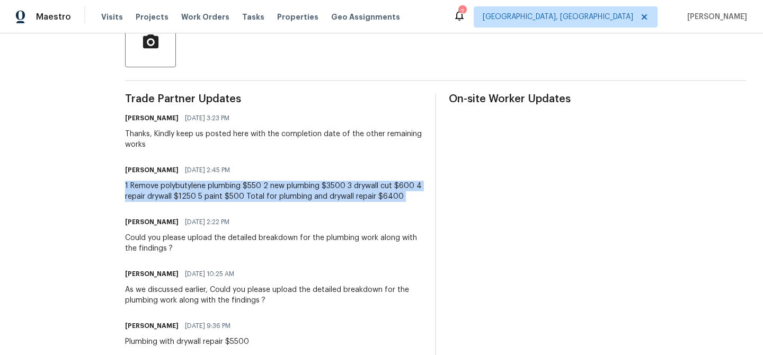
click at [254, 194] on div "1 Remove polybutylene plumbing $550 2 new plumbing $3500 3 drywall cut $600 4 r…" at bounding box center [273, 191] width 297 height 21
copy div "1 Remove polybutylene plumbing $550 2 new plumbing $3500 3 drywall cut $600 4 r…"
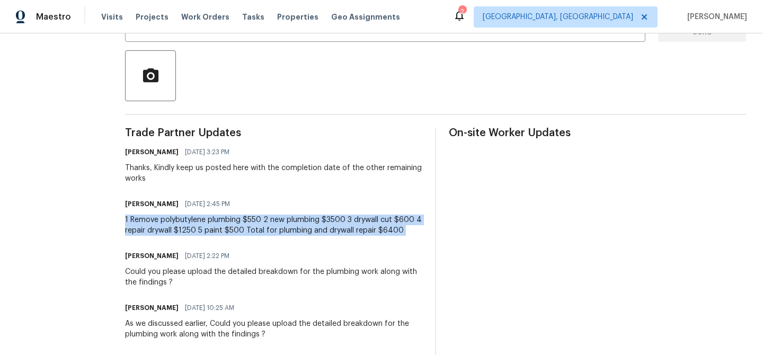
scroll to position [147, 0]
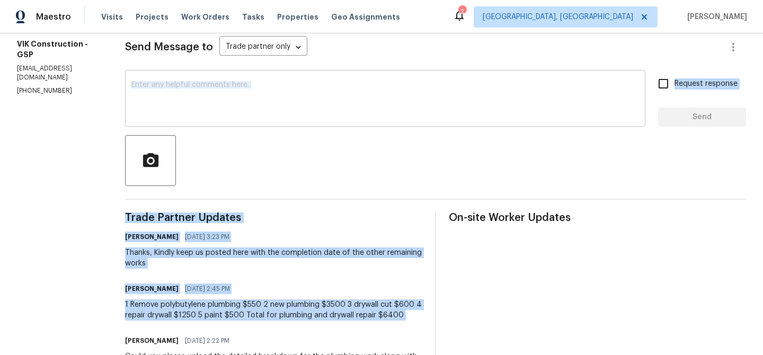
drag, startPoint x: 253, startPoint y: 309, endPoint x: 259, endPoint y: 101, distance: 208.3
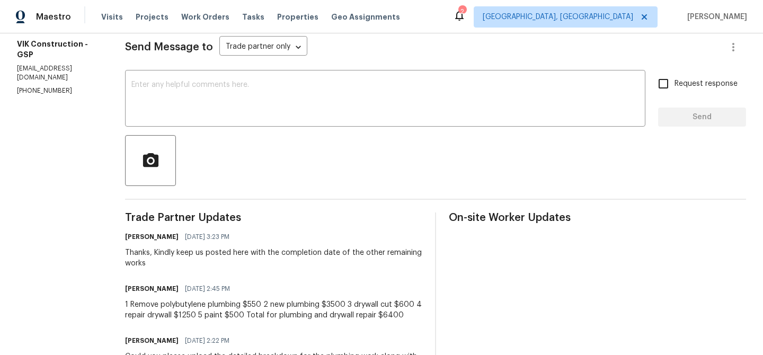
click at [237, 305] on div "1 Remove polybutylene plumbing $550 2 new plumbing $3500 3 drywall cut $600 4 r…" at bounding box center [273, 309] width 297 height 21
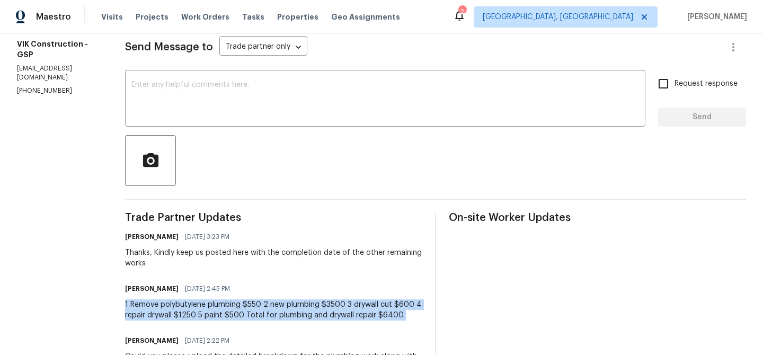
click at [237, 305] on div "1 Remove polybutylene plumbing $550 2 new plumbing $3500 3 drywall cut $600 4 r…" at bounding box center [273, 309] width 297 height 21
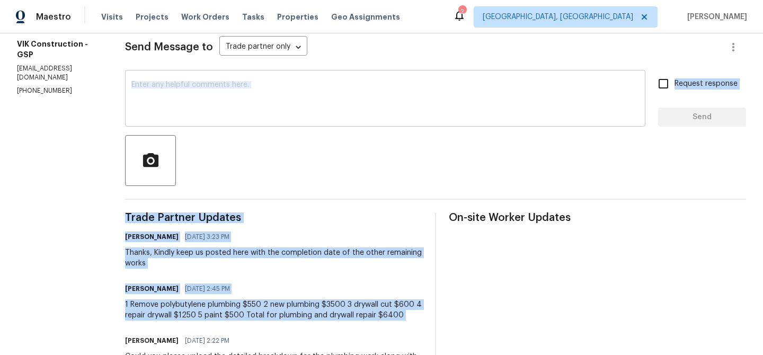
drag, startPoint x: 228, startPoint y: 307, endPoint x: 264, endPoint y: 104, distance: 206.1
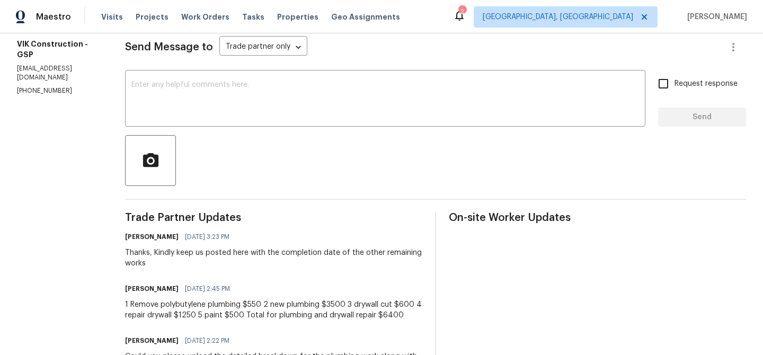
click at [193, 315] on div "1 Remove polybutylene plumbing $550 2 new plumbing $3500 3 drywall cut $600 4 r…" at bounding box center [273, 309] width 297 height 21
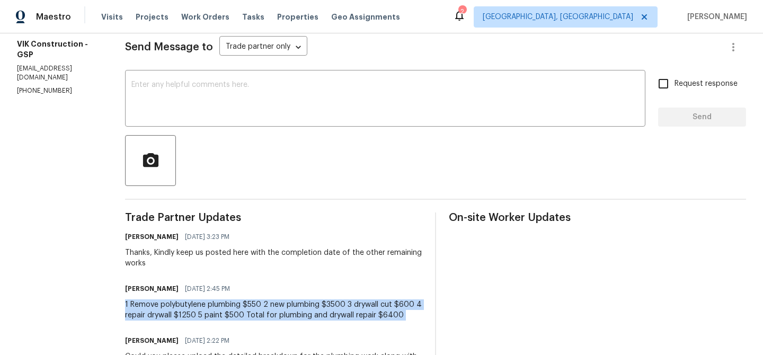
click at [193, 315] on div "1 Remove polybutylene plumbing $550 2 new plumbing $3500 3 drywall cut $600 4 r…" at bounding box center [273, 309] width 297 height 21
type textarea "1 Remove polybutylene plumbing $550 2 new plumbing $3500 3 drywall cut $600 4 r…"
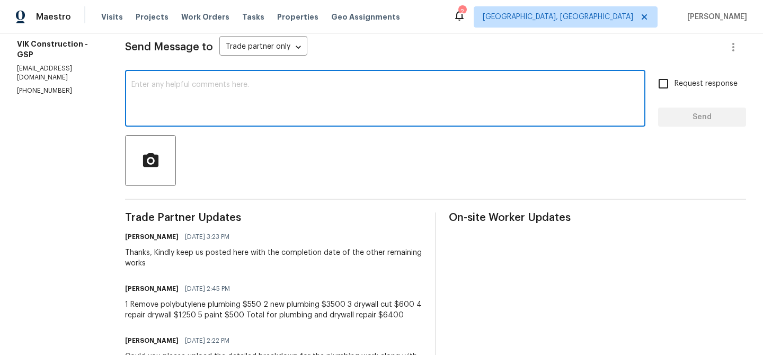
click at [203, 318] on div "1 Remove polybutylene plumbing $550 2 new plumbing $3500 3 drywall cut $600 4 r…" at bounding box center [273, 309] width 297 height 21
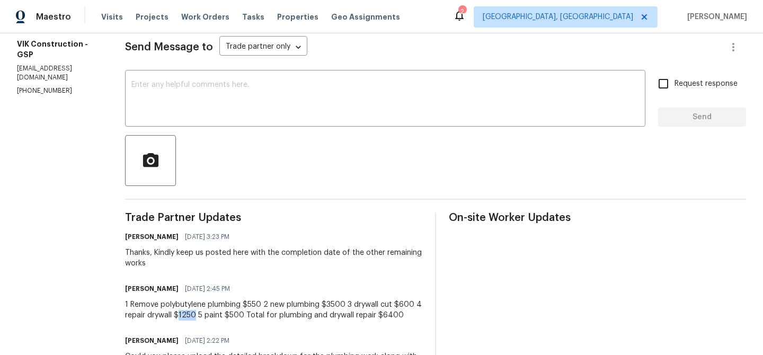
click at [203, 318] on div "1 Remove polybutylene plumbing $550 2 new plumbing $3500 3 drywall cut $600 4 r…" at bounding box center [273, 309] width 297 height 21
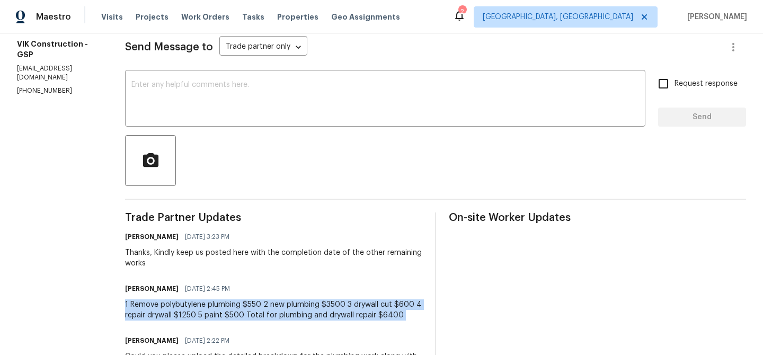
click at [203, 318] on div "1 Remove polybutylene plumbing $550 2 new plumbing $3500 3 drywall cut $600 4 r…" at bounding box center [273, 309] width 297 height 21
type textarea "1 Remove polybutylene plumbing $550 2 new plumbing $3500 3 drywall cut $600 4 r…"
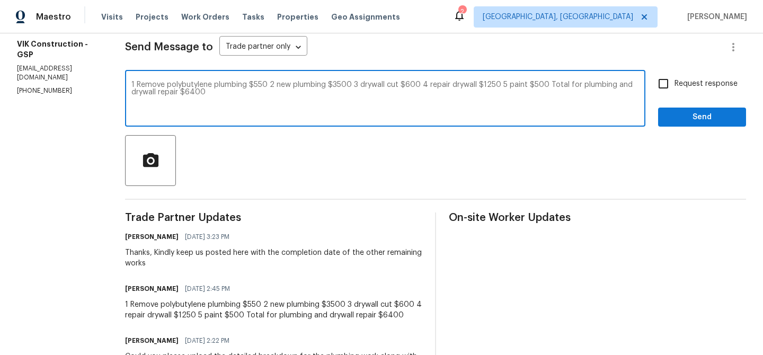
click at [231, 93] on textarea "1 Remove polybutylene plumbing $550 2 new plumbing $3500 3 drywall cut $600 4 r…" at bounding box center [385, 99] width 508 height 37
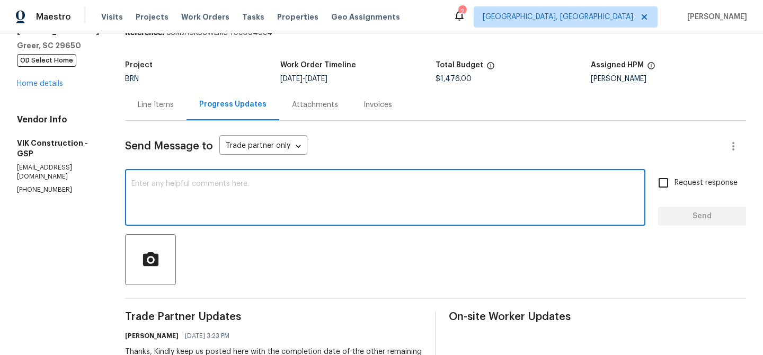
scroll to position [47, 0]
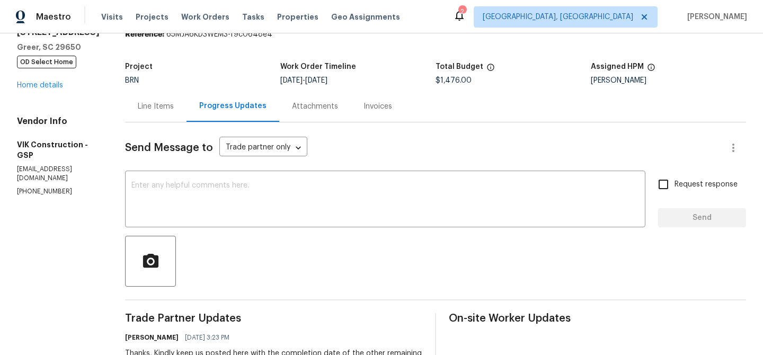
click at [184, 96] on div "Line Items" at bounding box center [155, 106] width 61 height 31
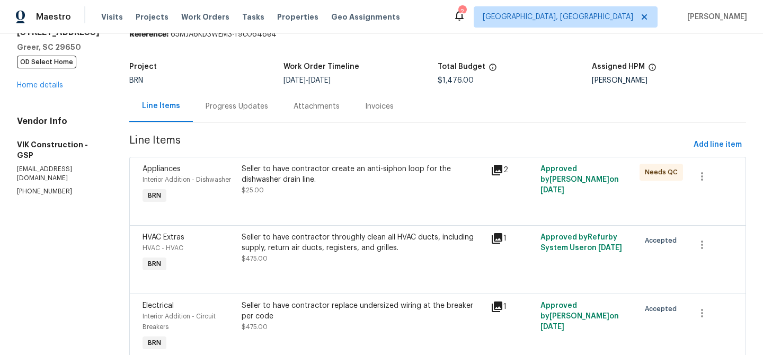
click at [338, 192] on div "Seller to have contractor create an anti-siphon loop for the dishwasher drain l…" at bounding box center [363, 180] width 242 height 32
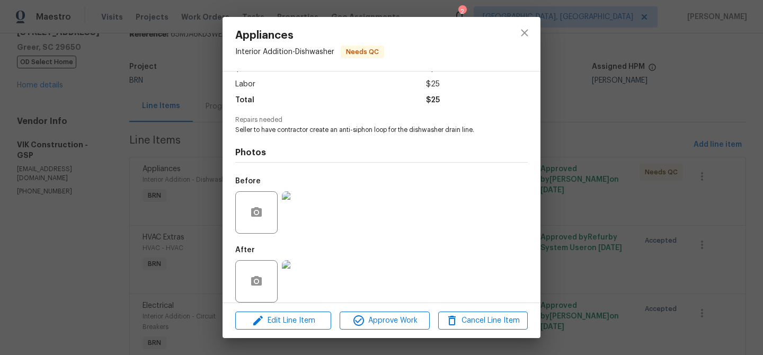
scroll to position [79, 0]
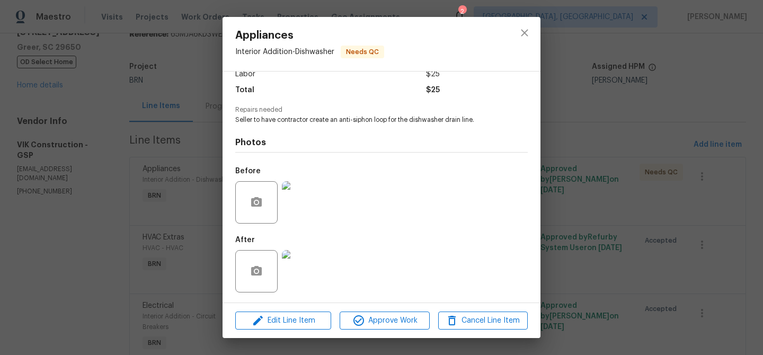
click at [304, 249] on div at bounding box center [303, 271] width 47 height 55
click at [295, 272] on img at bounding box center [303, 271] width 42 height 42
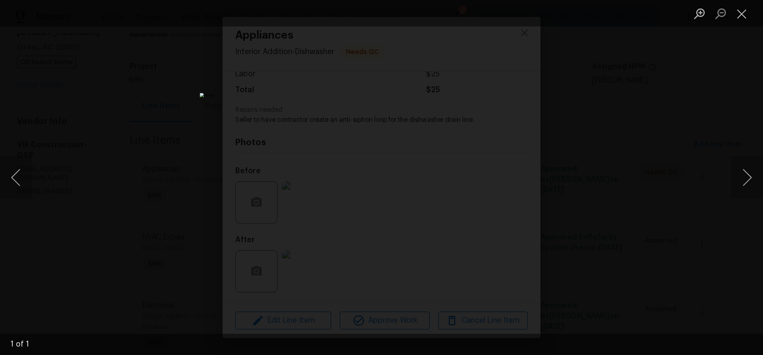
click at [124, 196] on div "Lightbox" at bounding box center [381, 177] width 763 height 355
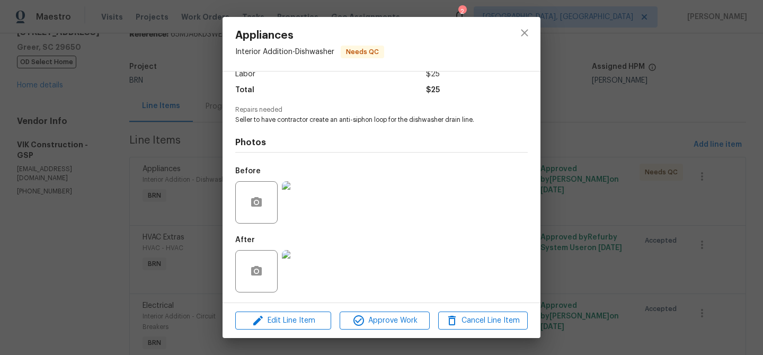
click at [83, 169] on div "Appliances Interior Addition - Dishwasher Needs QC Vendor VIK Construction Acco…" at bounding box center [381, 177] width 763 height 355
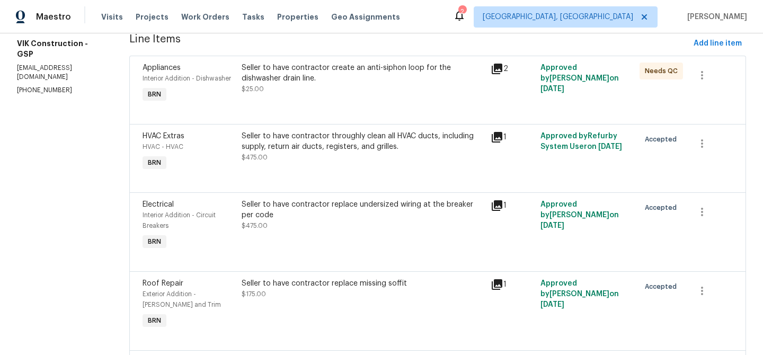
scroll to position [109, 0]
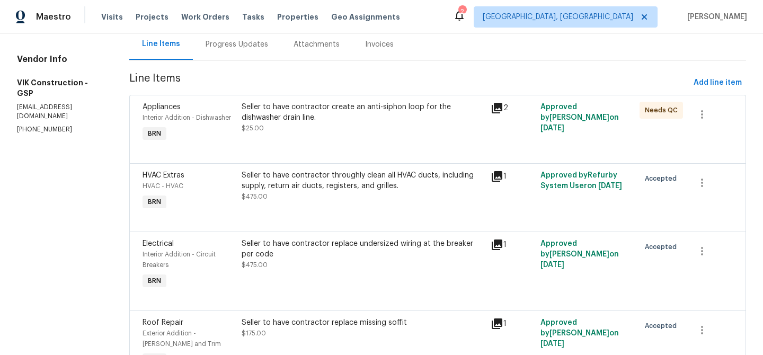
click at [280, 186] on div "Seller to have contractor throughly clean all HVAC ducts, including supply, ret…" at bounding box center [363, 180] width 242 height 21
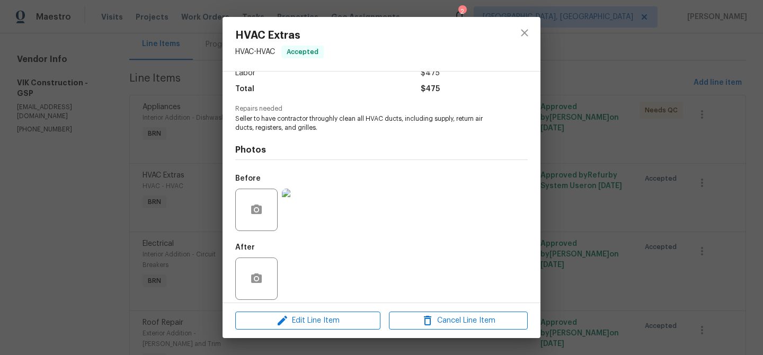
scroll to position [88, 0]
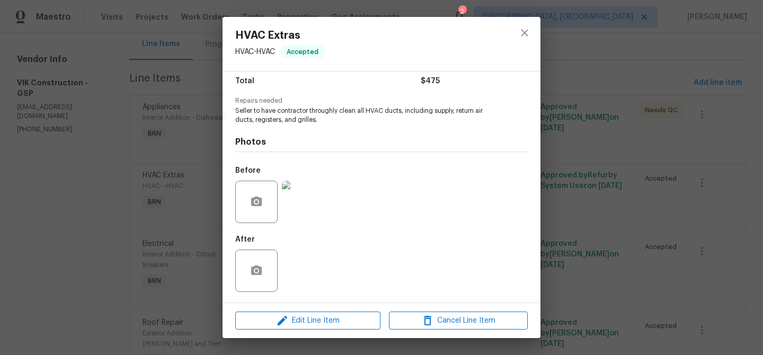
click at [309, 199] on img at bounding box center [303, 202] width 42 height 42
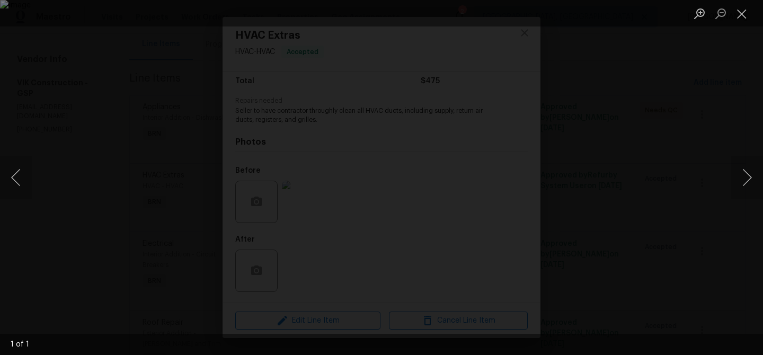
click at [93, 194] on div "Lightbox" at bounding box center [381, 177] width 763 height 355
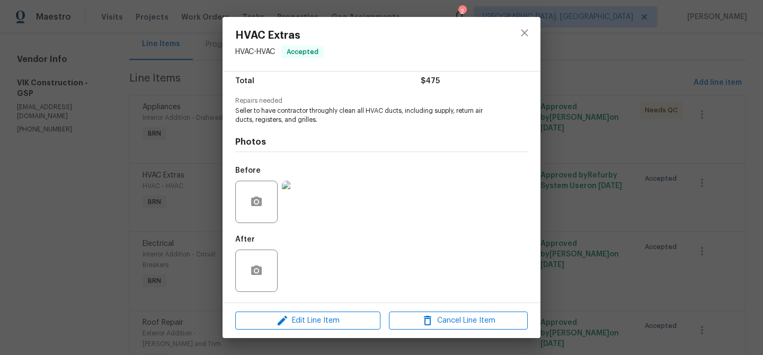
click at [115, 193] on div "HVAC Extras HVAC - HVAC Accepted Vendor VIK Construction Account Category BINSR…" at bounding box center [381, 177] width 763 height 355
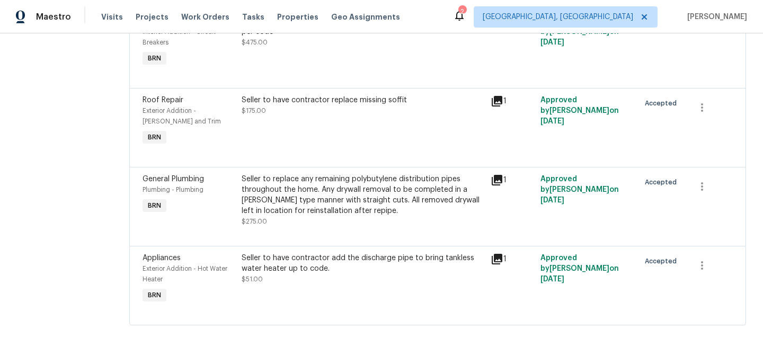
scroll to position [0, 0]
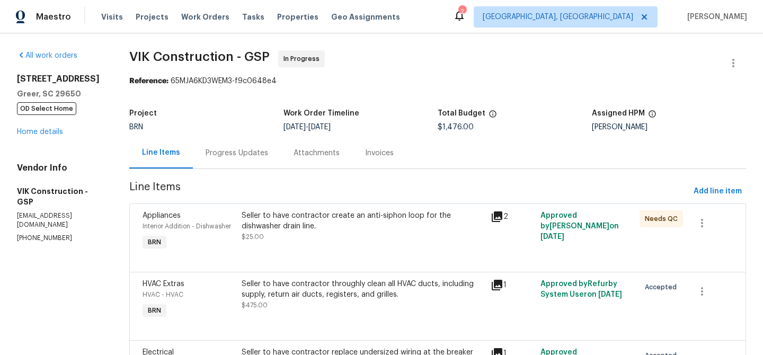
click at [94, 211] on p "vik.construction.more@gmail.com" at bounding box center [60, 220] width 87 height 18
click at [46, 234] on p "(916) 804-9045" at bounding box center [60, 238] width 87 height 9
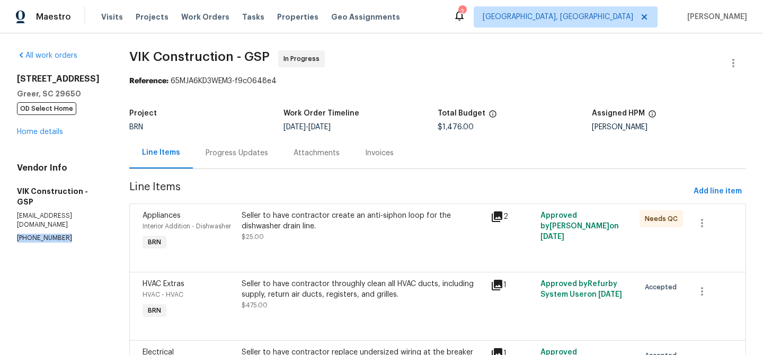
click at [46, 234] on p "(916) 804-9045" at bounding box center [60, 238] width 87 height 9
copy p "(916) 804-9045"
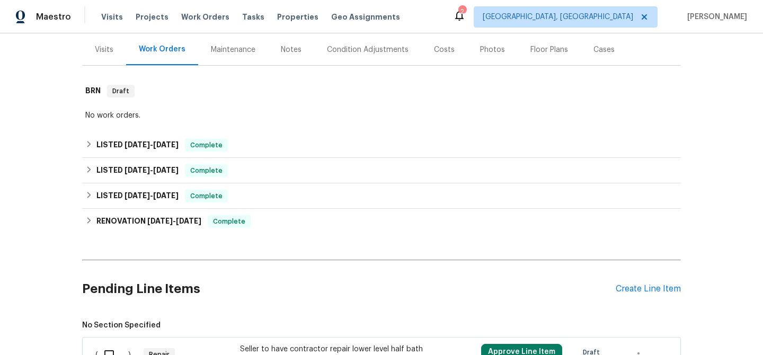
scroll to position [318, 0]
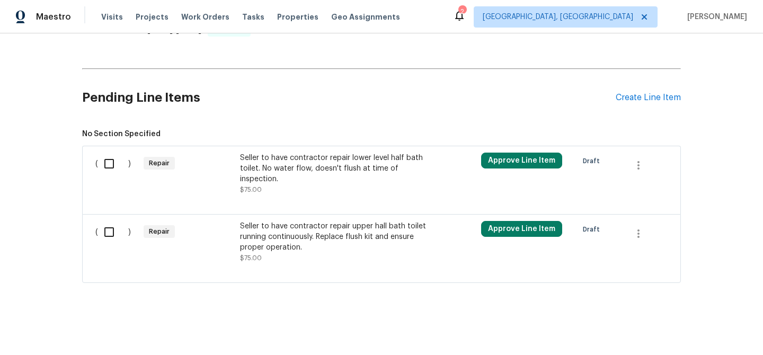
click at [296, 160] on div "Seller to have contractor repair lower level half bath toilet. No water flow, d…" at bounding box center [333, 169] width 187 height 32
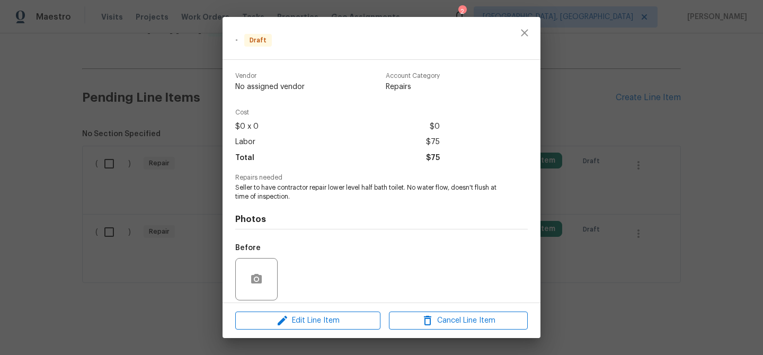
click at [204, 93] on div "- Draft Vendor No assigned vendor Account Category Repairs Cost $0 x 0 $0 Labor…" at bounding box center [381, 177] width 763 height 355
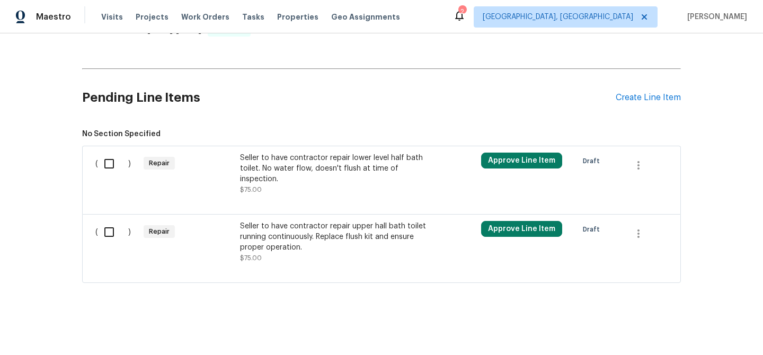
click at [304, 178] on div "Seller to have contractor repair lower level half bath toilet. No water flow, d…" at bounding box center [333, 169] width 187 height 32
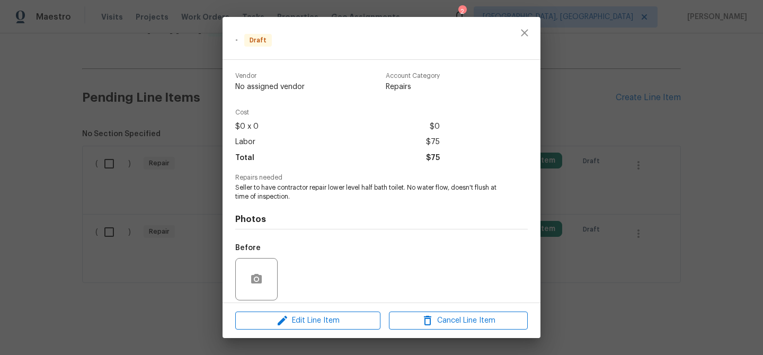
scroll to position [77, 0]
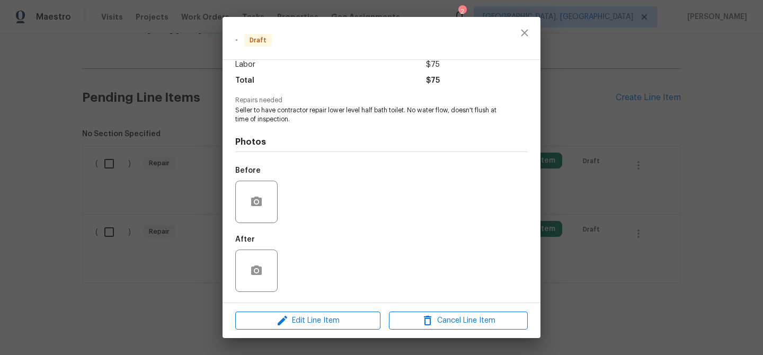
click at [300, 331] on div "Edit Line Item Cancel Line Item" at bounding box center [382, 321] width 318 height 36
click at [293, 313] on button "Edit Line Item" at bounding box center [307, 321] width 145 height 19
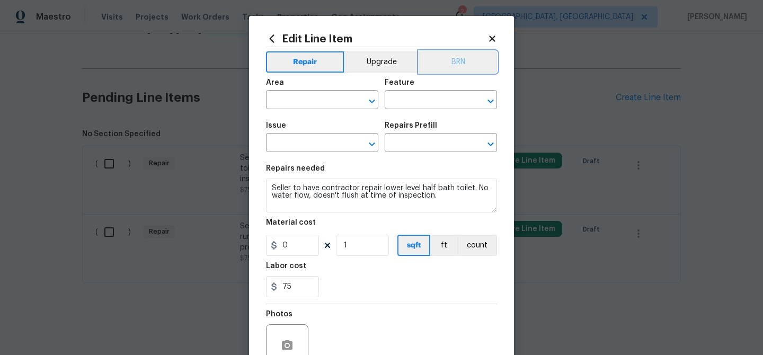
click at [457, 58] on button "BRN" at bounding box center [458, 61] width 78 height 21
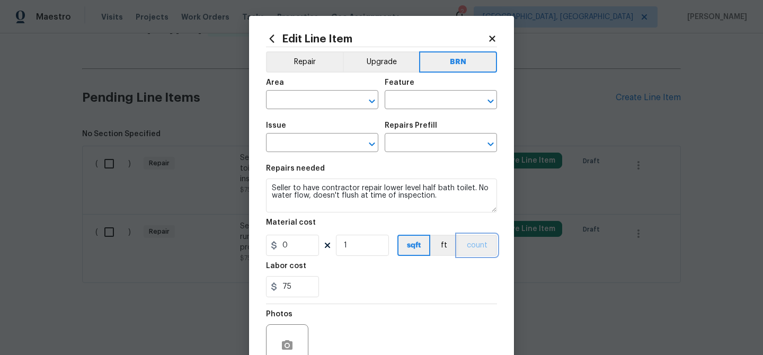
click at [481, 249] on button "count" at bounding box center [477, 245] width 40 height 21
click at [306, 106] on input "text" at bounding box center [307, 101] width 83 height 16
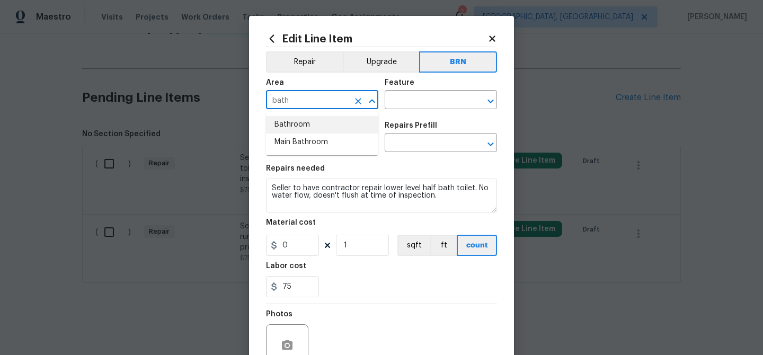
click at [300, 123] on li "Bathroom" at bounding box center [322, 124] width 112 height 17
type input "Bathroom"
click at [408, 105] on input "text" at bounding box center [426, 101] width 83 height 16
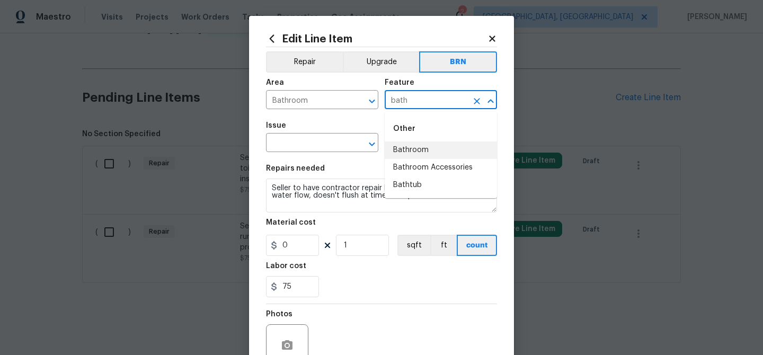
click at [416, 149] on li "Bathroom" at bounding box center [441, 149] width 112 height 17
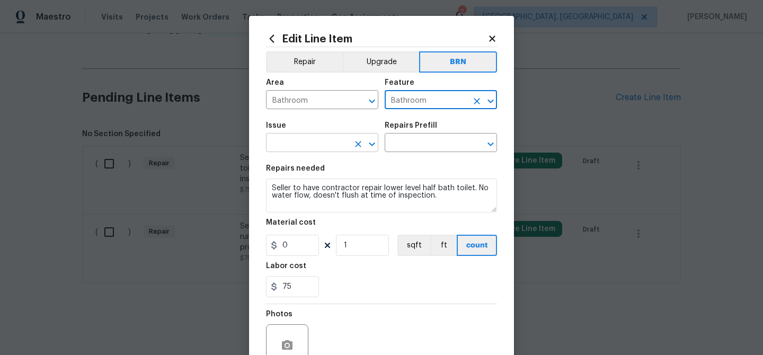
type input "Bathroom"
click at [326, 149] on input "text" at bounding box center [307, 144] width 83 height 16
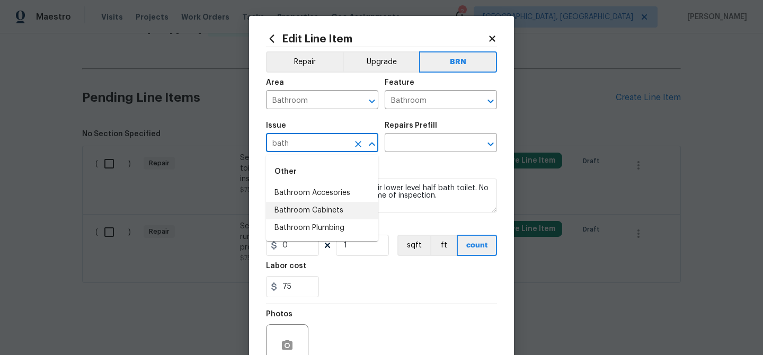
click at [331, 218] on li "Bathroom Cabinets" at bounding box center [322, 210] width 112 height 17
type input "Bathroom Cabinets"
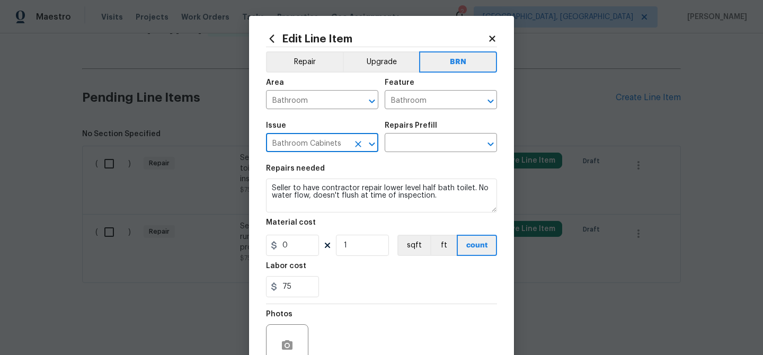
click at [359, 141] on icon "Clear" at bounding box center [358, 144] width 11 height 11
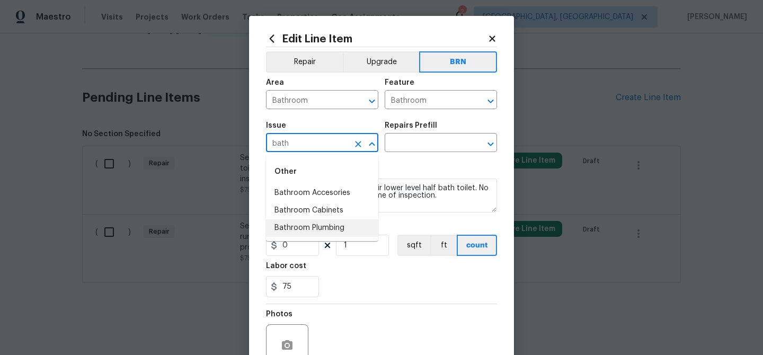
click at [318, 223] on li "Bathroom Plumbing" at bounding box center [322, 227] width 112 height 17
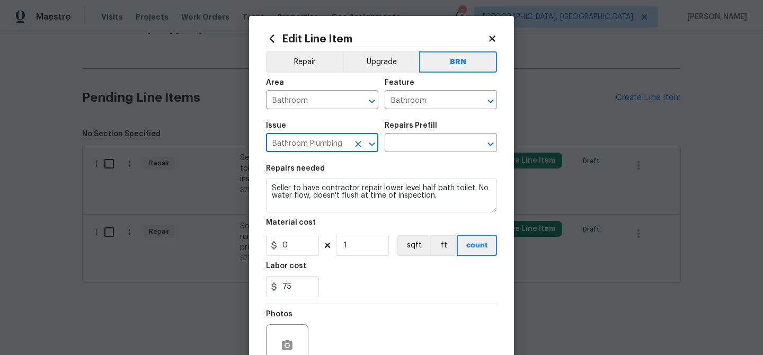
type input "Bathroom Plumbing"
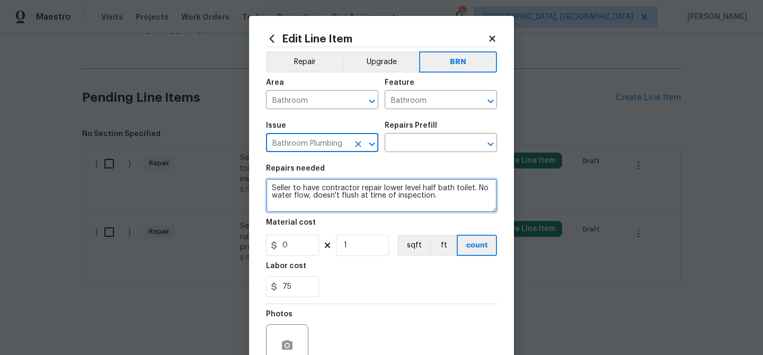
click at [315, 208] on textarea "Seller to have contractor repair lower level half bath toilet. No water flow, d…" at bounding box center [381, 196] width 231 height 34
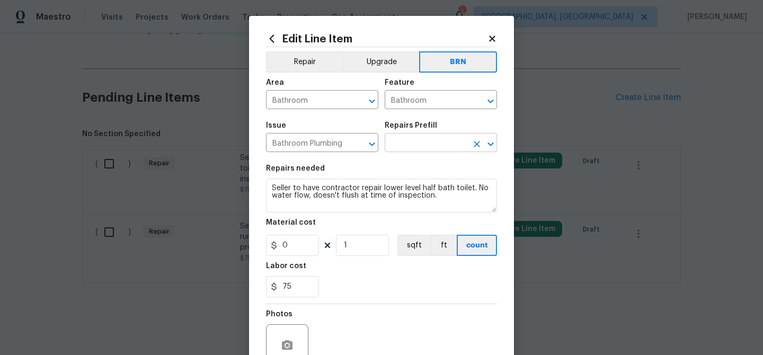
click at [403, 146] on input "text" at bounding box center [426, 144] width 83 height 16
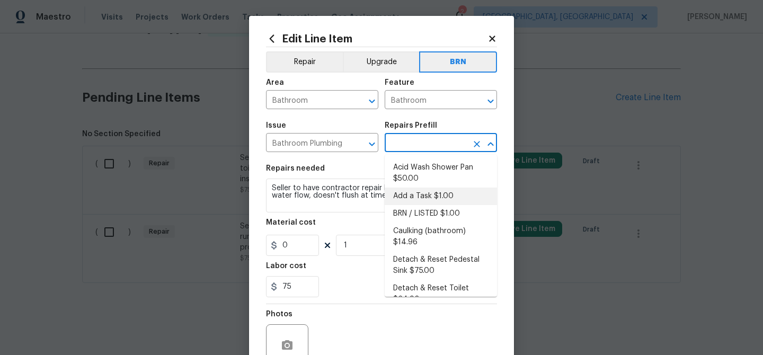
click at [406, 194] on li "Add a Task $1.00" at bounding box center [441, 196] width 112 height 17
type input "Plumbing"
type input "Add a Task $1.00"
type textarea "HPM to detail"
type input "1"
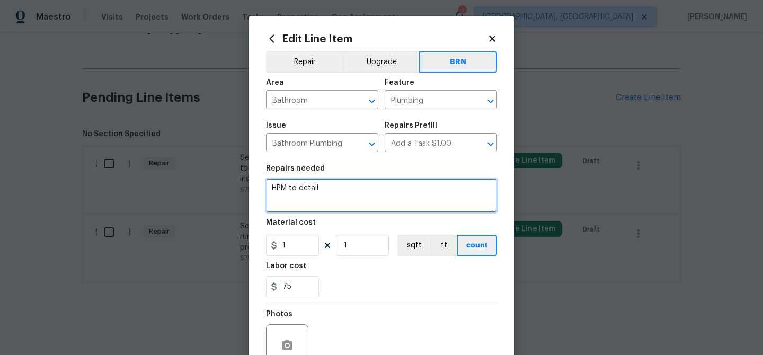
click at [332, 191] on textarea "HPM to detail" at bounding box center [381, 196] width 231 height 34
paste textarea "Seller to have contractor repair lower level half bath toilet. No water flow, d…"
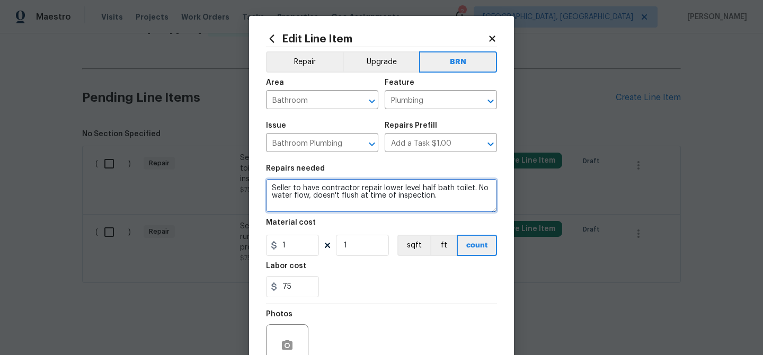
type textarea "Seller to have contractor repair lower level half bath toilet. No water flow, d…"
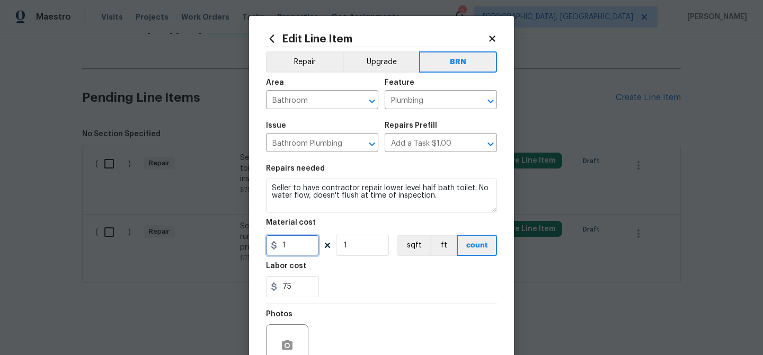
click at [290, 253] on input "1" at bounding box center [292, 245] width 53 height 21
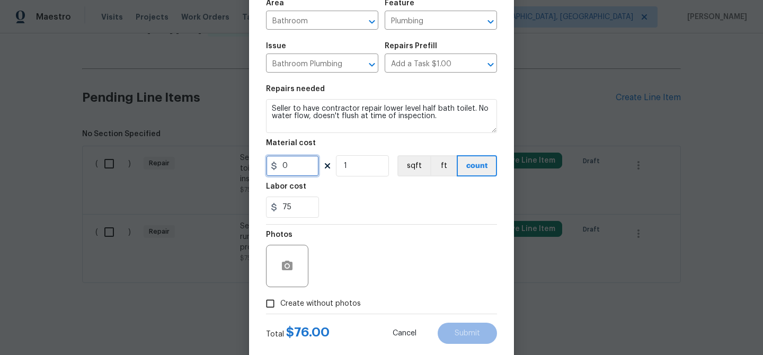
scroll to position [102, 0]
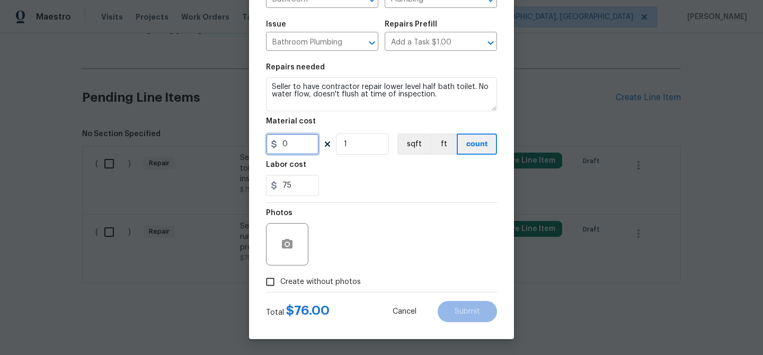
type input "0"
click at [265, 274] on input "Create without photos" at bounding box center [270, 282] width 20 height 20
checkbox input "true"
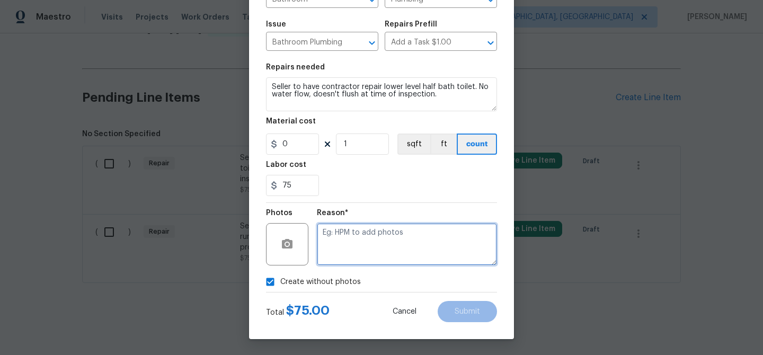
click at [368, 247] on textarea at bounding box center [407, 244] width 180 height 42
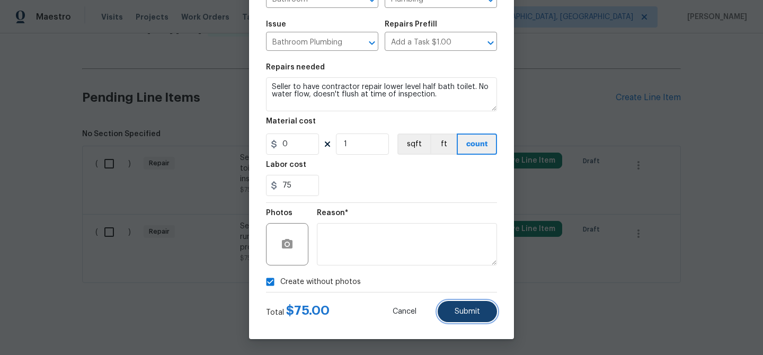
click at [459, 312] on span "Submit" at bounding box center [467, 312] width 25 height 8
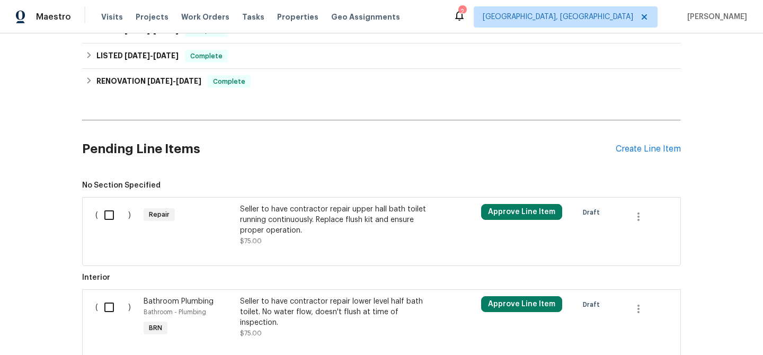
scroll to position [318, 0]
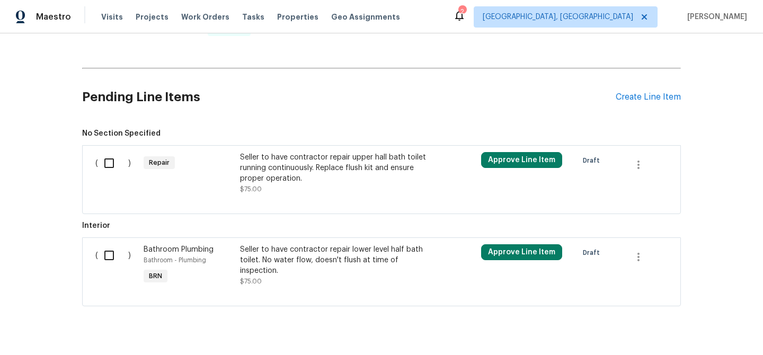
click at [306, 175] on div "Seller to have contractor repair upper hall bath toilet running continuously. R…" at bounding box center [333, 168] width 187 height 32
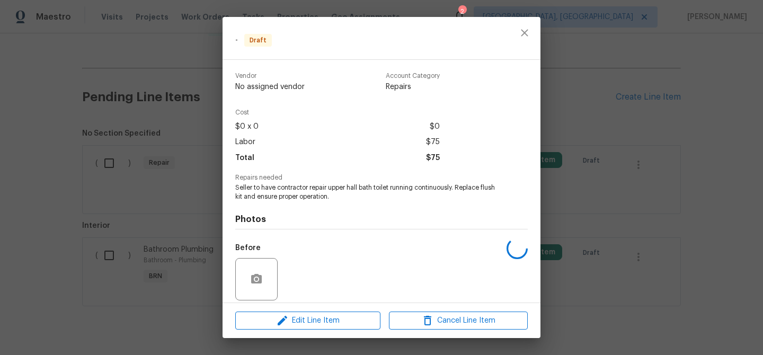
scroll to position [77, 0]
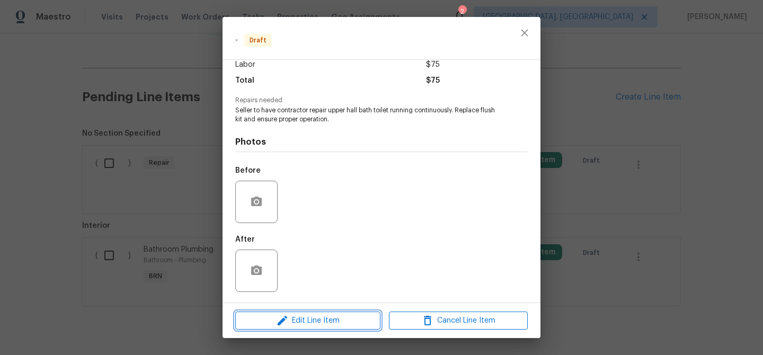
click at [319, 319] on span "Edit Line Item" at bounding box center [307, 320] width 139 height 13
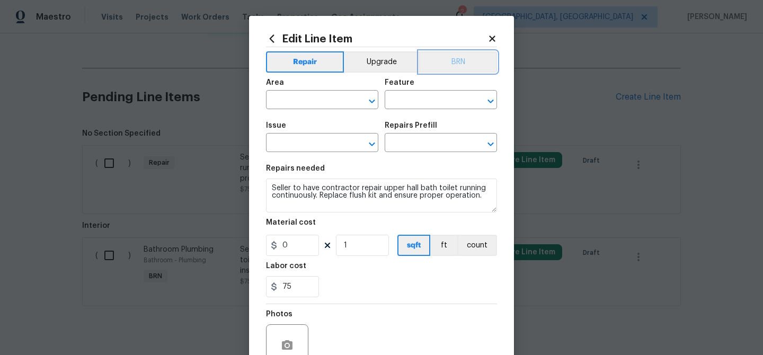
click at [473, 64] on button "BRN" at bounding box center [458, 61] width 78 height 21
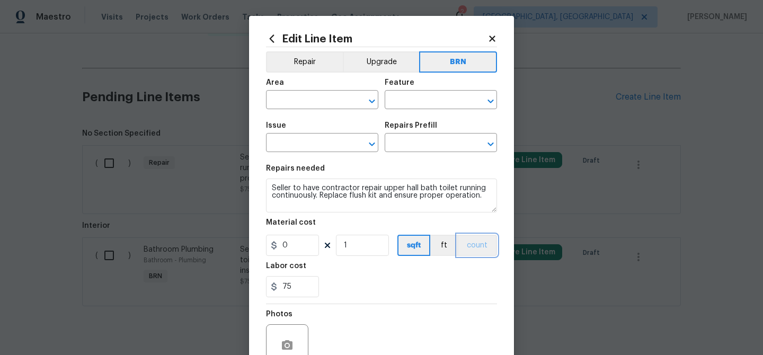
click at [474, 247] on button "count" at bounding box center [477, 245] width 40 height 21
click at [301, 96] on input "text" at bounding box center [307, 101] width 83 height 16
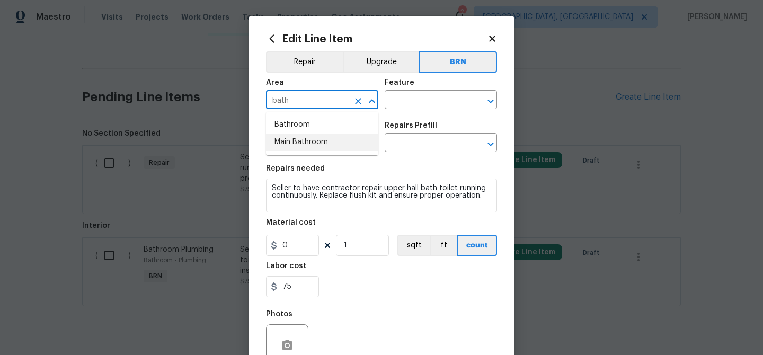
click at [309, 125] on li "Bathroom" at bounding box center [322, 124] width 112 height 17
type input "Bathroom"
click at [402, 103] on input "text" at bounding box center [426, 101] width 83 height 16
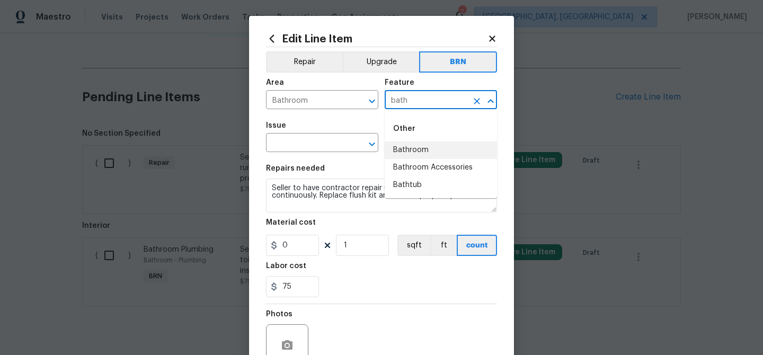
click at [405, 150] on li "Bathroom" at bounding box center [441, 149] width 112 height 17
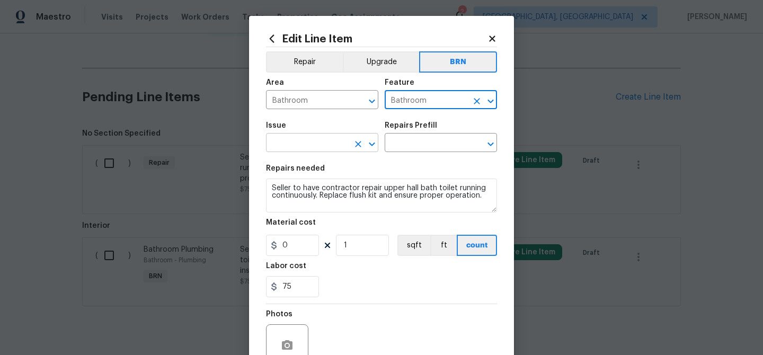
type input "Bathroom"
click at [317, 146] on input "text" at bounding box center [307, 144] width 83 height 16
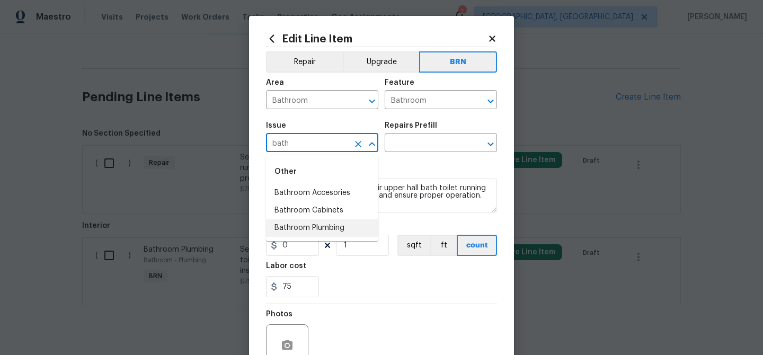
click at [311, 226] on li "Bathroom Plumbing" at bounding box center [322, 227] width 112 height 17
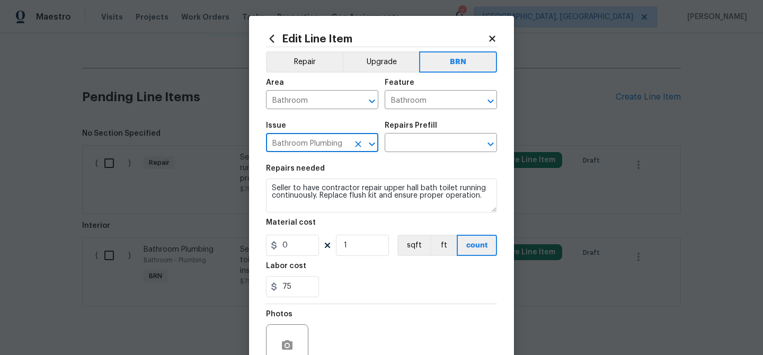
type input "Bathroom Plumbing"
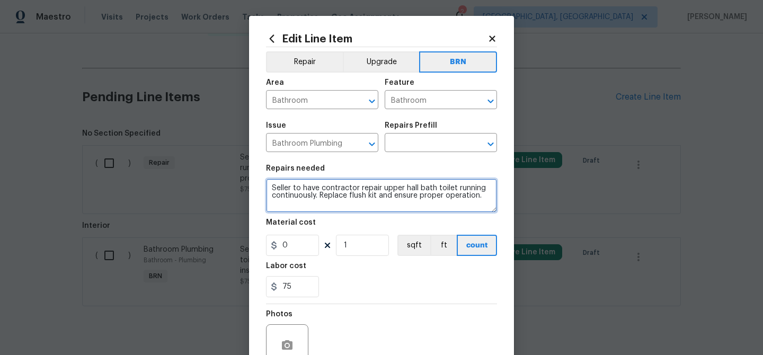
click at [312, 199] on textarea "Seller to have contractor repair upper hall bath toilet running continuously. R…" at bounding box center [381, 196] width 231 height 34
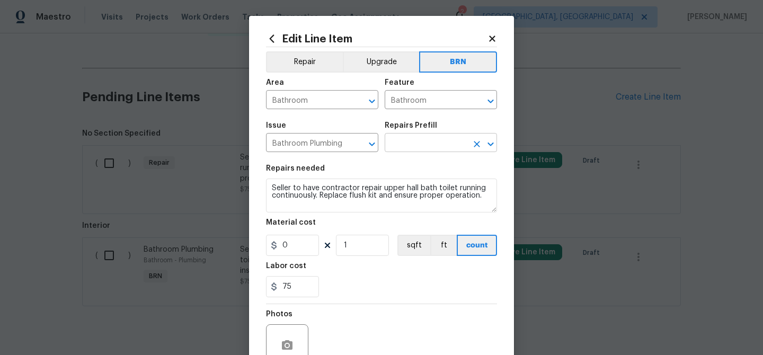
click at [400, 146] on input "text" at bounding box center [426, 144] width 83 height 16
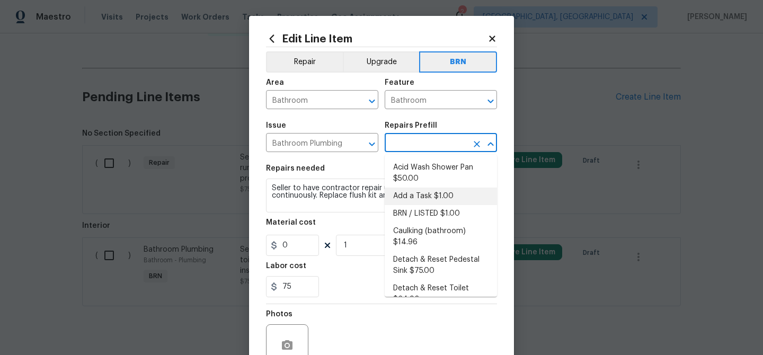
click at [412, 195] on li "Add a Task $1.00" at bounding box center [441, 196] width 112 height 17
type input "Plumbing"
type input "Add a Task $1.00"
type textarea "HPM to detail"
type input "1"
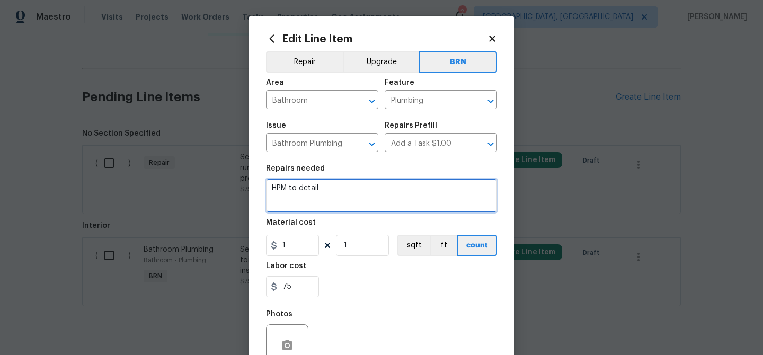
click at [347, 195] on textarea "HPM to detail" at bounding box center [381, 196] width 231 height 34
paste textarea "Seller to have contractor repair upper hall bath toilet running continuously. R…"
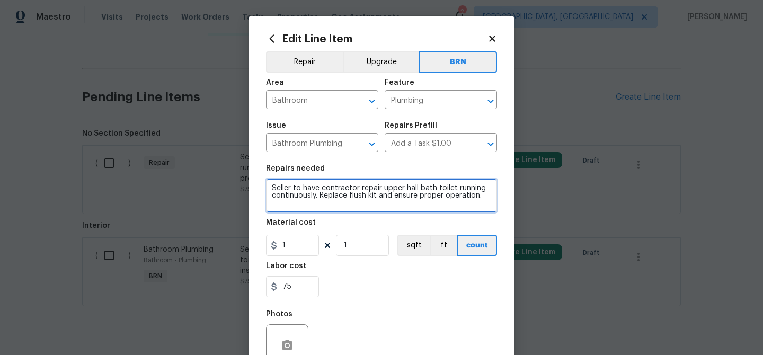
type textarea "Seller to have contractor repair upper hall bath toilet running continuously. R…"
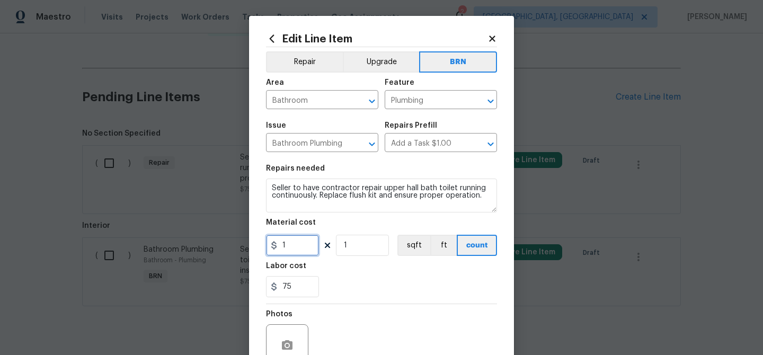
click at [307, 246] on input "1" at bounding box center [292, 245] width 53 height 21
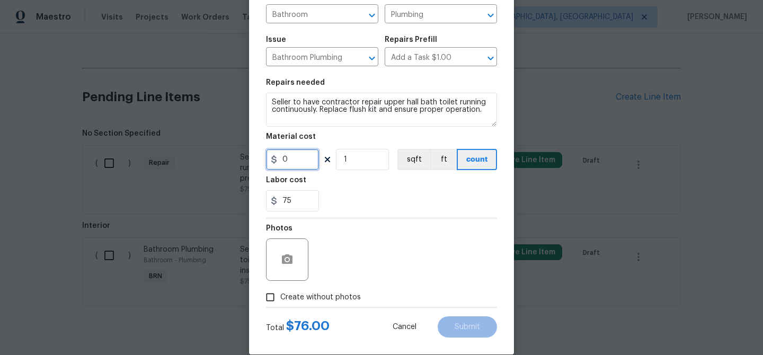
type input "0"
click at [274, 299] on input "Create without photos" at bounding box center [270, 297] width 20 height 20
checkbox input "true"
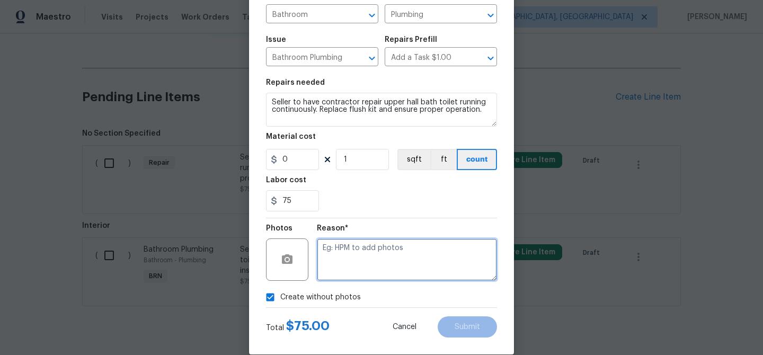
click at [369, 273] on textarea at bounding box center [407, 259] width 180 height 42
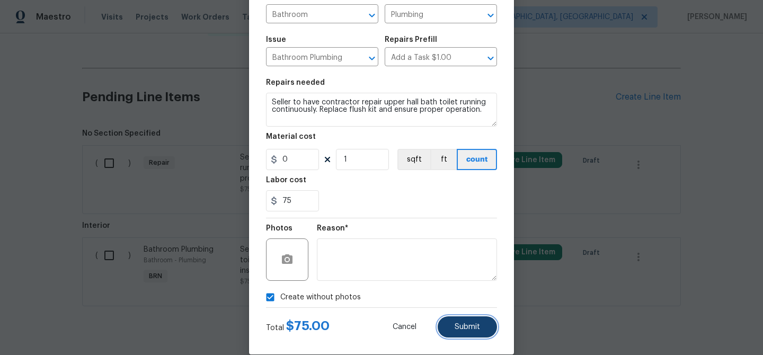
click at [459, 328] on span "Submit" at bounding box center [467, 327] width 25 height 8
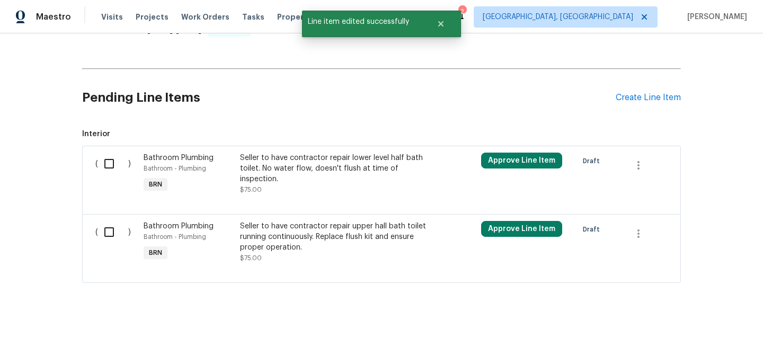
click at [111, 158] on input "checkbox" at bounding box center [113, 164] width 30 height 22
checkbox input "true"
click at [111, 240] on input "checkbox" at bounding box center [113, 232] width 30 height 22
checkbox input "true"
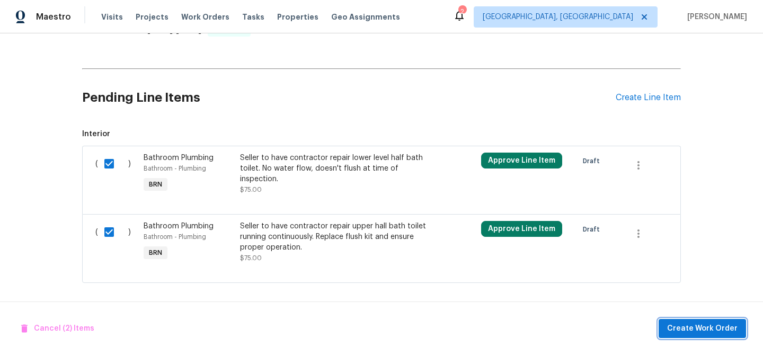
click at [705, 335] on button "Create Work Order" at bounding box center [702, 329] width 87 height 20
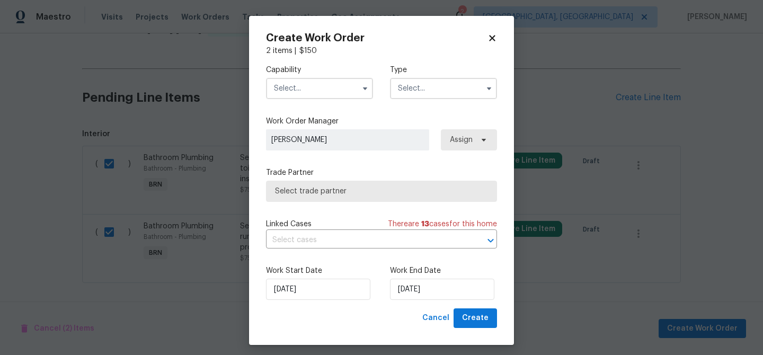
click at [303, 84] on input "text" at bounding box center [319, 88] width 107 height 21
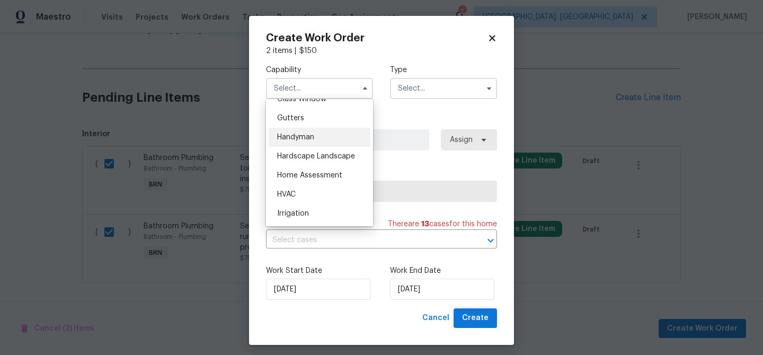
scroll to position [495, 0]
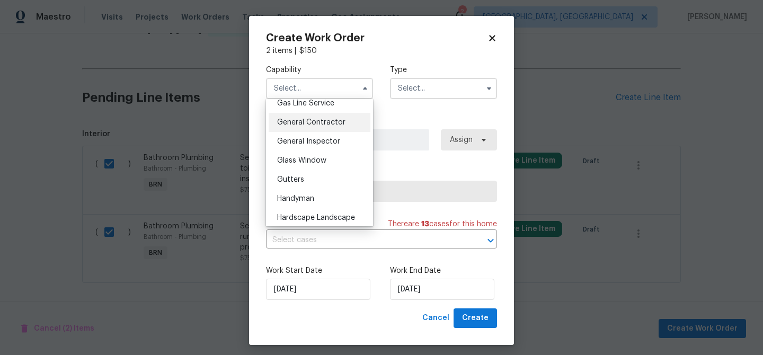
click at [308, 122] on span "General Contractor" at bounding box center [311, 122] width 68 height 7
type input "General Contractor"
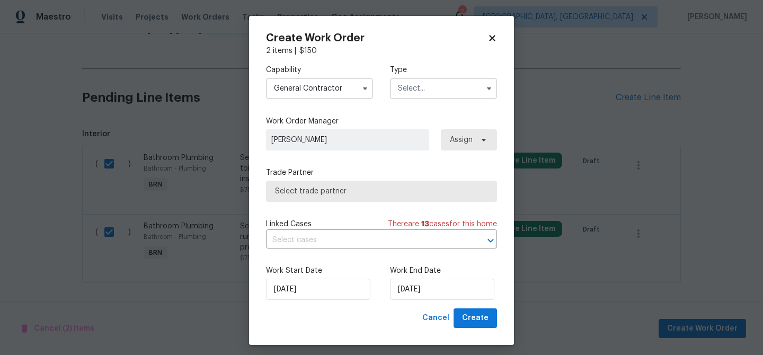
click at [400, 96] on input "text" at bounding box center [443, 88] width 107 height 21
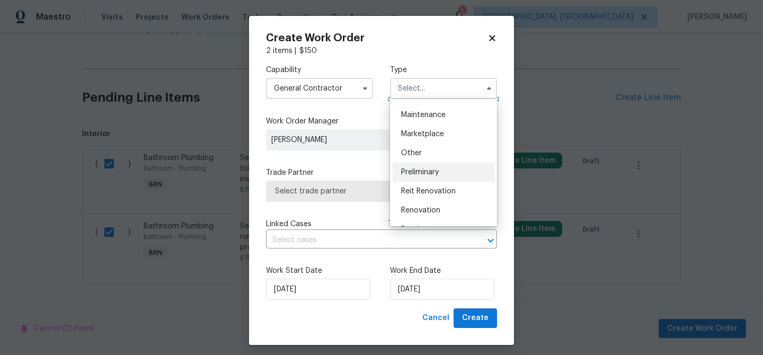
scroll to position [178, 0]
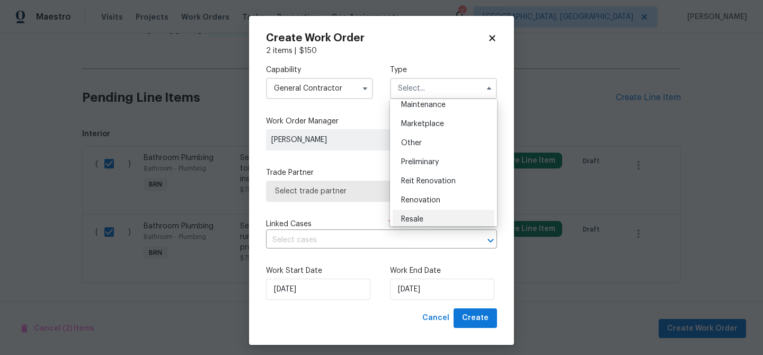
click at [414, 216] on span "Resale" at bounding box center [412, 219] width 22 height 7
type input "Resale"
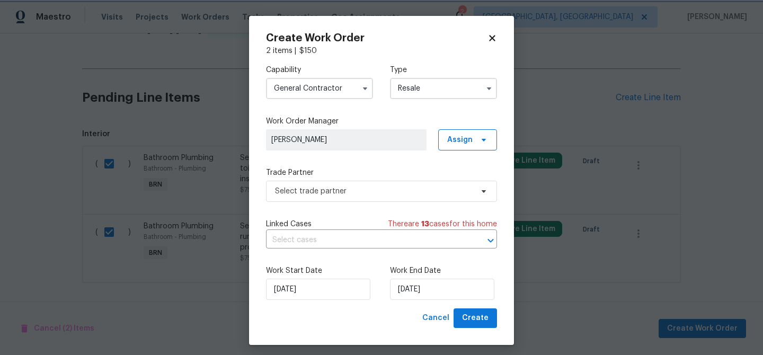
scroll to position [0, 0]
click at [354, 191] on span "Select trade partner" at bounding box center [374, 191] width 198 height 11
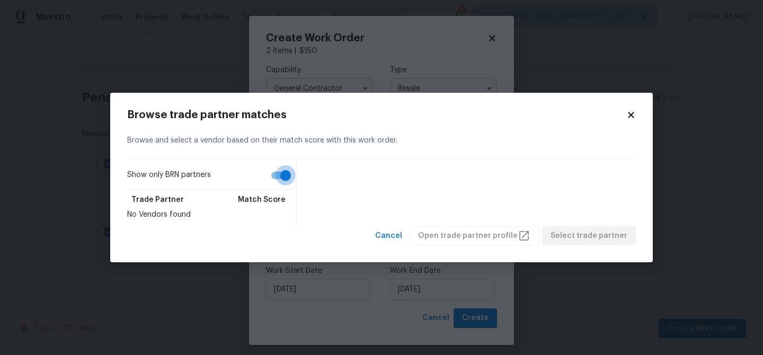
click at [273, 165] on input "Show only BRN partners" at bounding box center [285, 175] width 60 height 20
checkbox input "false"
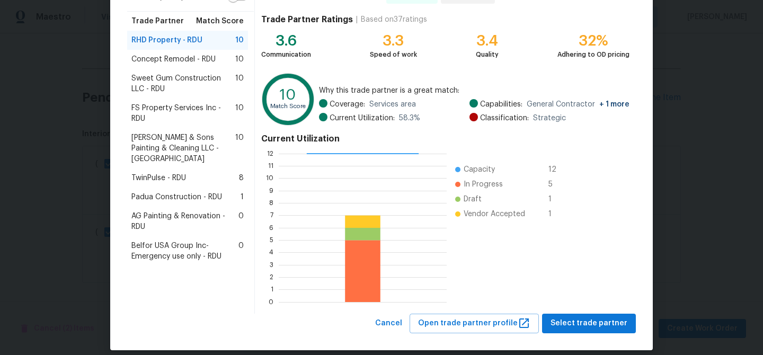
scroll to position [112, 0]
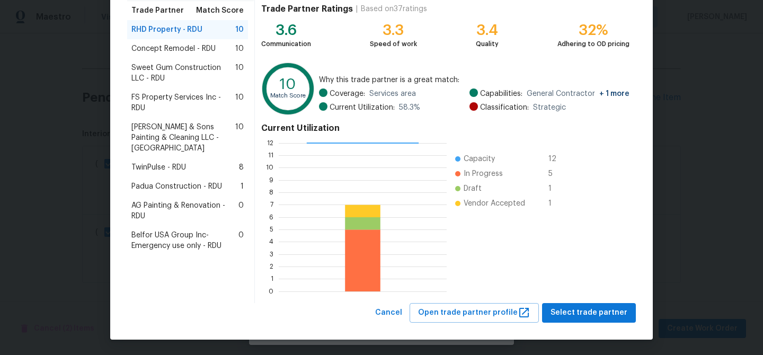
click at [167, 101] on span "FS Property Services Inc - RDU" at bounding box center [183, 102] width 104 height 21
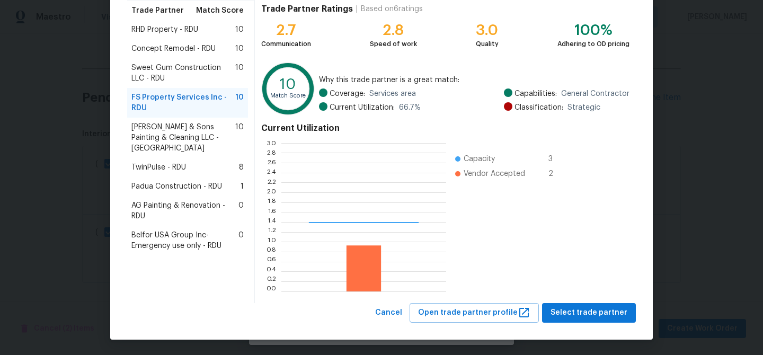
scroll to position [148, 165]
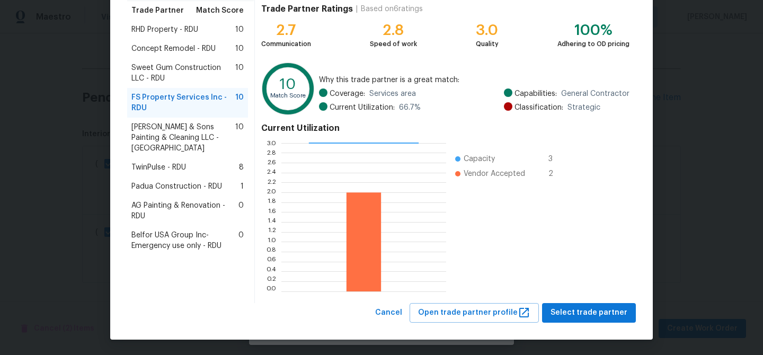
click at [180, 34] on span "RHD Property - RDU" at bounding box center [164, 29] width 67 height 11
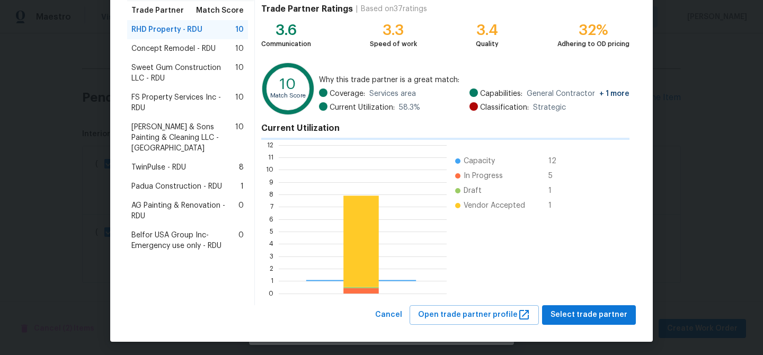
scroll to position [1, 1]
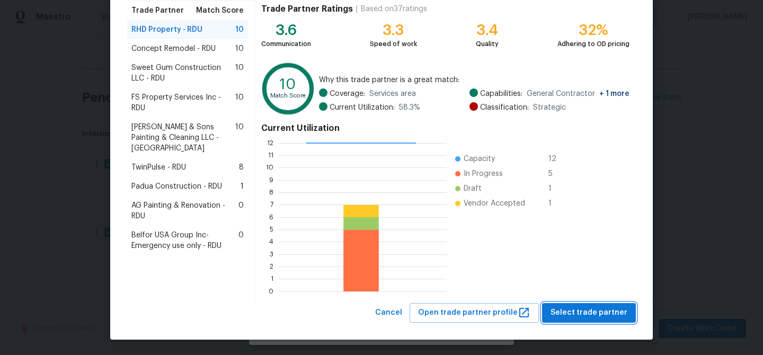
click at [580, 311] on span "Select trade partner" at bounding box center [589, 312] width 77 height 13
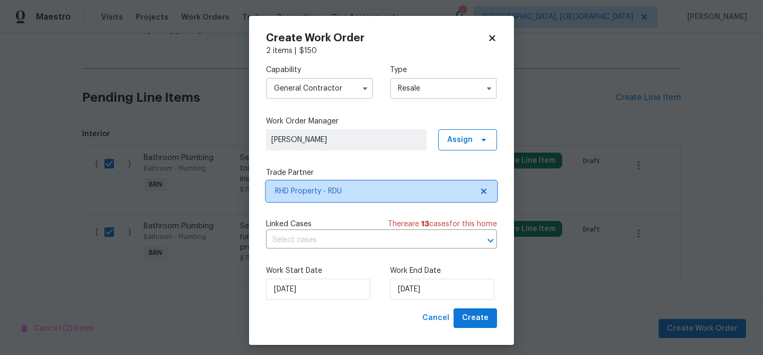
scroll to position [0, 0]
click at [322, 244] on input "text" at bounding box center [366, 240] width 201 height 16
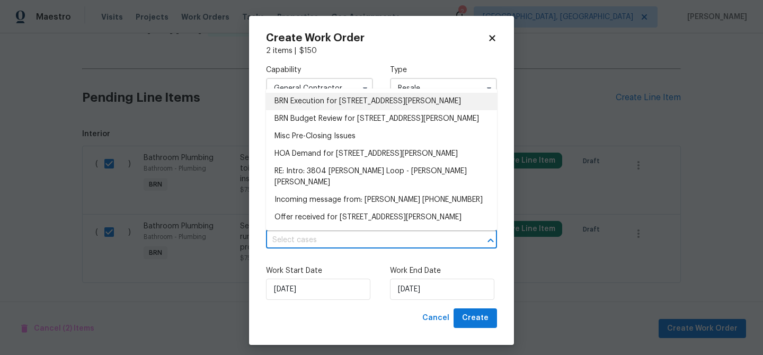
click at [291, 110] on li "BRN Execution for 3804 Prince Noah Loop, Wake Forest, NC 27587" at bounding box center [381, 101] width 231 height 17
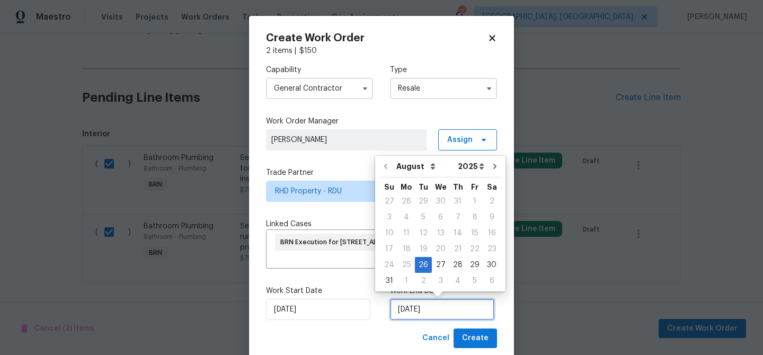
click at [416, 301] on input "26/08/2025" at bounding box center [442, 309] width 104 height 21
click at [453, 265] on div "28" at bounding box center [457, 265] width 17 height 15
type input "28/08/2025"
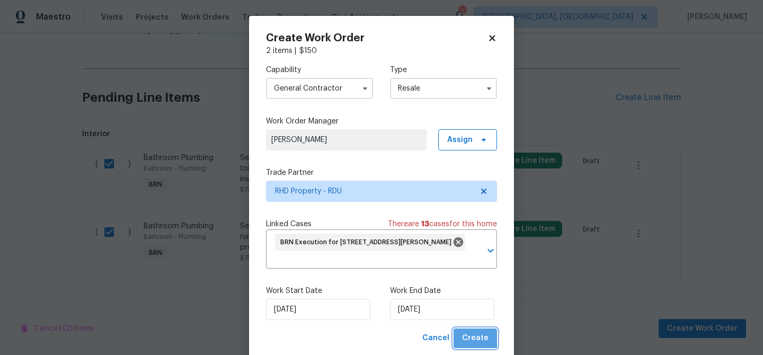
click at [469, 333] on span "Create" at bounding box center [475, 338] width 26 height 13
checkbox input "false"
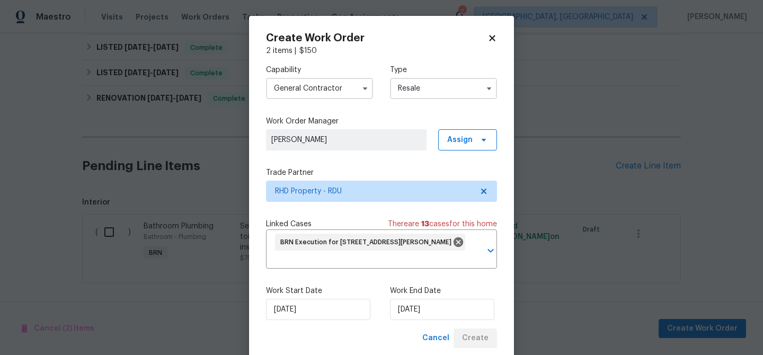
scroll to position [278, 0]
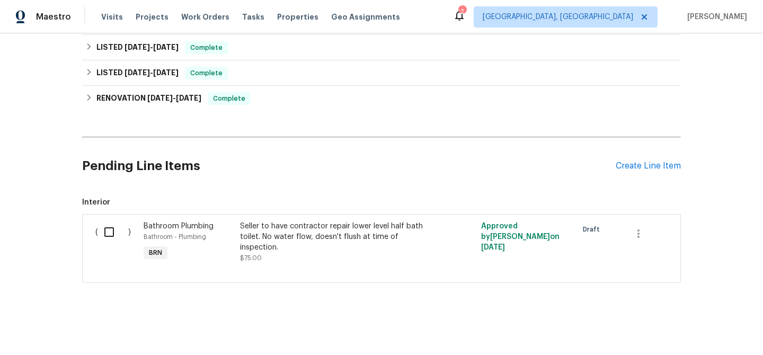
click at [262, 241] on div "Seller to have contractor repair lower level half bath toilet. No water flow, d…" at bounding box center [333, 237] width 187 height 32
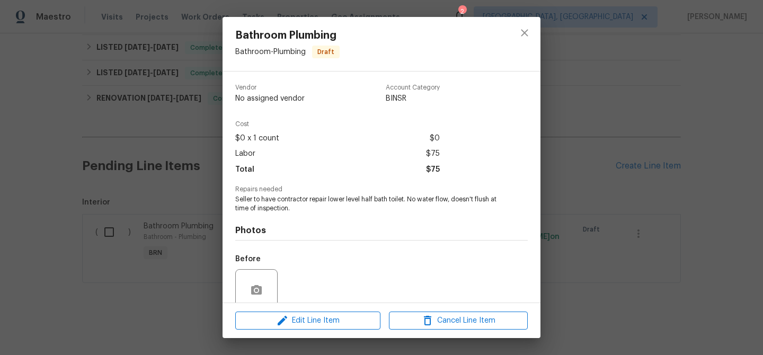
click at [259, 202] on span "Seller to have contractor repair lower level half bath toilet. No water flow, d…" at bounding box center [366, 204] width 263 height 18
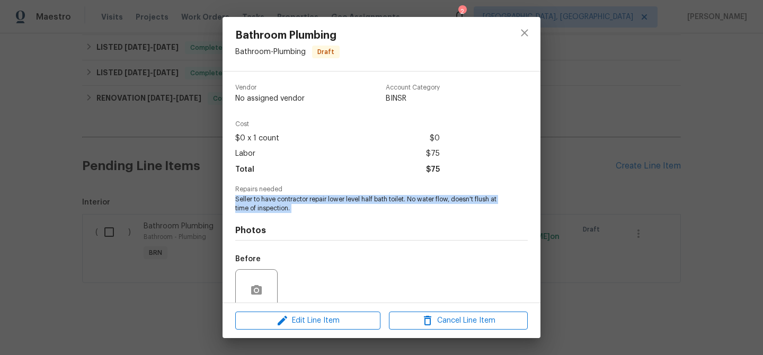
click at [259, 202] on span "Seller to have contractor repair lower level half bath toilet. No water flow, d…" at bounding box center [366, 204] width 263 height 18
copy span "Seller to have contractor repair lower level half bath toilet. No water flow, d…"
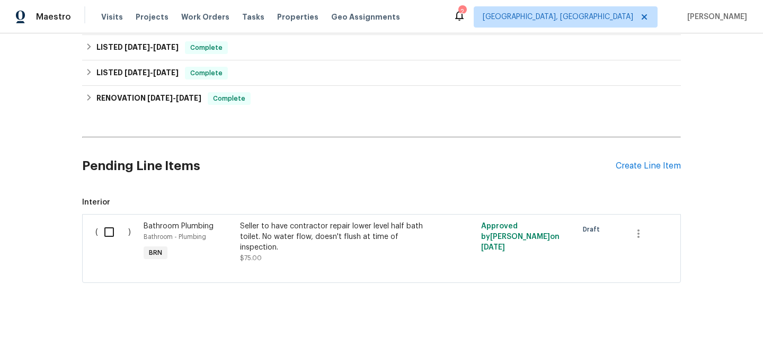
scroll to position [185, 0]
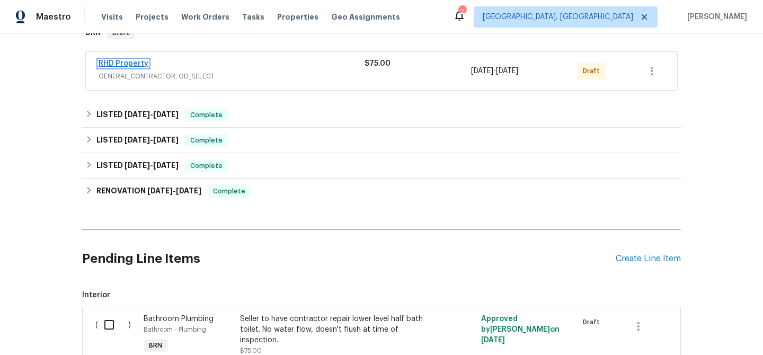
click at [132, 63] on link "RHD Property" at bounding box center [124, 63] width 50 height 7
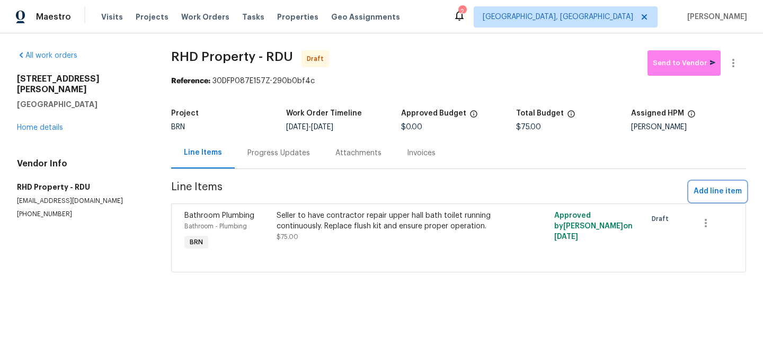
click at [716, 191] on span "Add line item" at bounding box center [718, 191] width 48 height 13
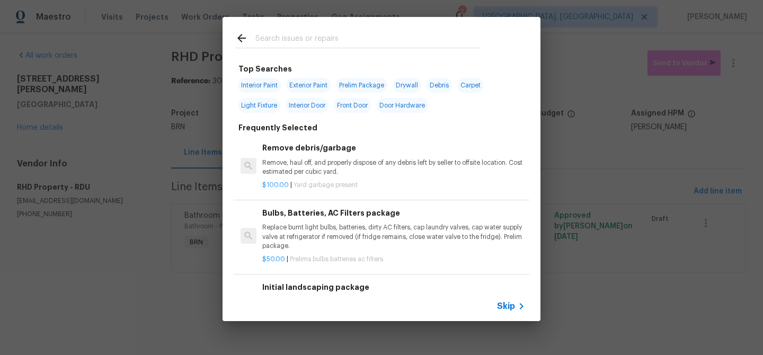
click at [498, 301] on span "Skip" at bounding box center [506, 306] width 18 height 11
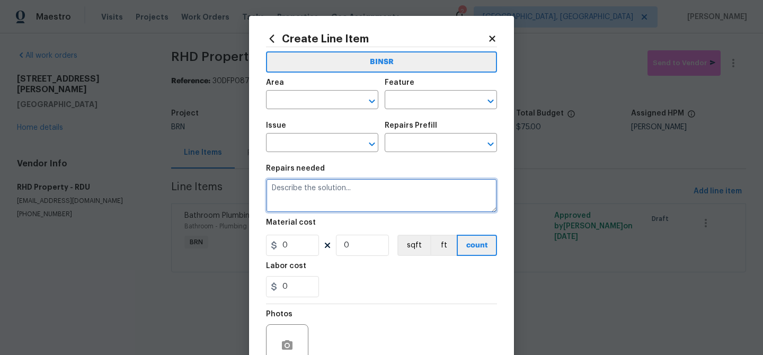
click at [357, 191] on textarea at bounding box center [381, 196] width 231 height 34
paste textarea "Seller to have contractor repair lower level half bath toilet. No water flow, d…"
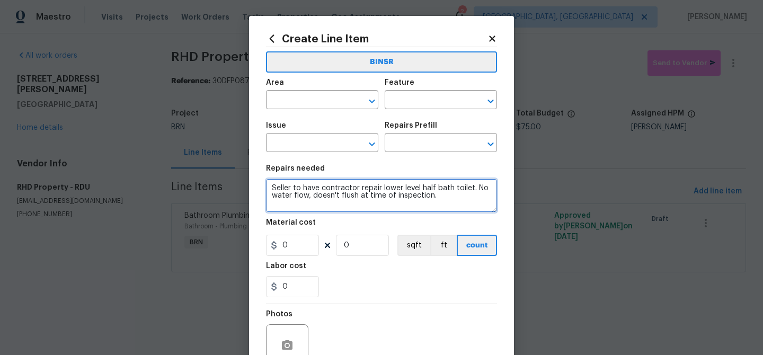
type textarea "Seller to have contractor repair lower level half bath toilet. No water flow, d…"
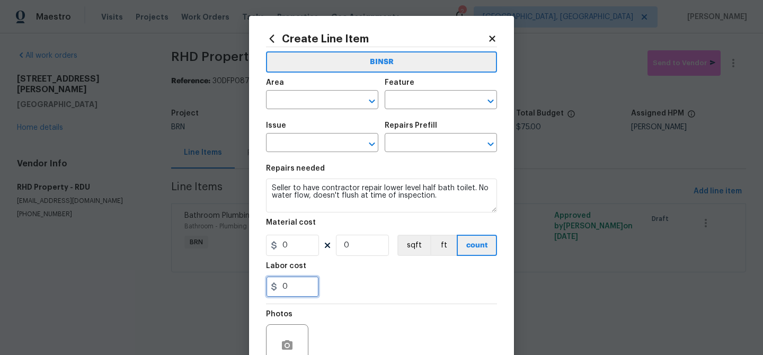
click at [308, 284] on input "0" at bounding box center [292, 286] width 53 height 21
type input "75"
click at [369, 242] on input "0" at bounding box center [362, 245] width 53 height 21
type input "1"
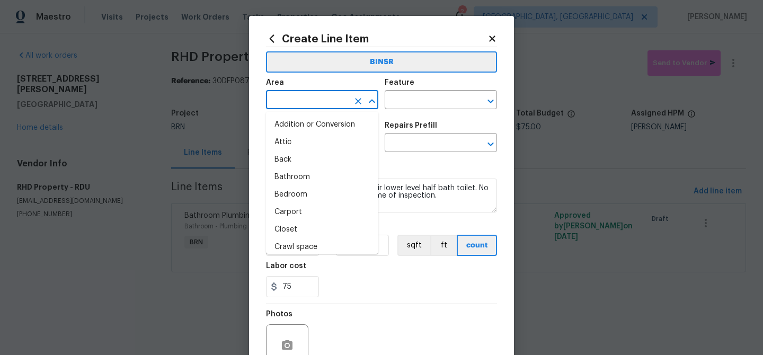
click at [291, 95] on input "text" at bounding box center [307, 101] width 83 height 16
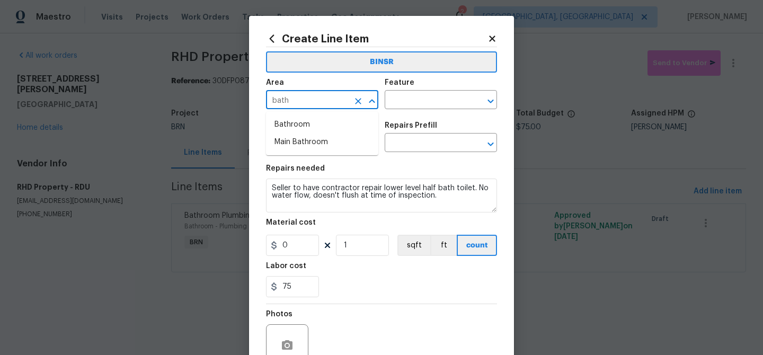
click at [287, 123] on li "Bathroom" at bounding box center [322, 124] width 112 height 17
type input "Bathroom"
click at [397, 102] on input "text" at bounding box center [426, 101] width 83 height 16
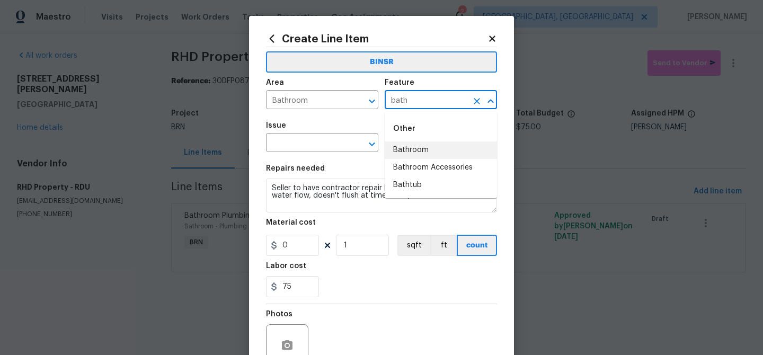
click at [412, 148] on li "Bathroom" at bounding box center [441, 149] width 112 height 17
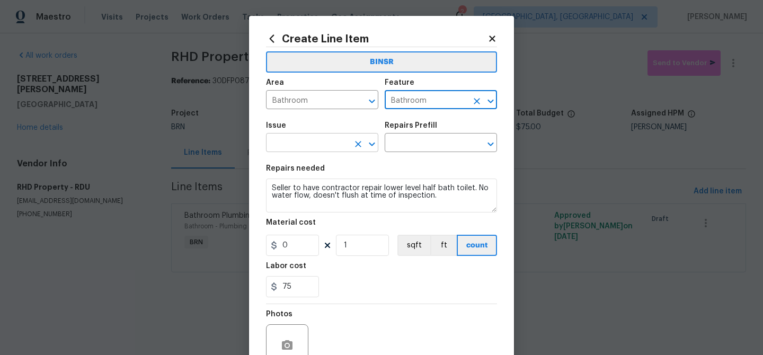
type input "Bathroom"
click at [315, 144] on input "text" at bounding box center [307, 144] width 83 height 16
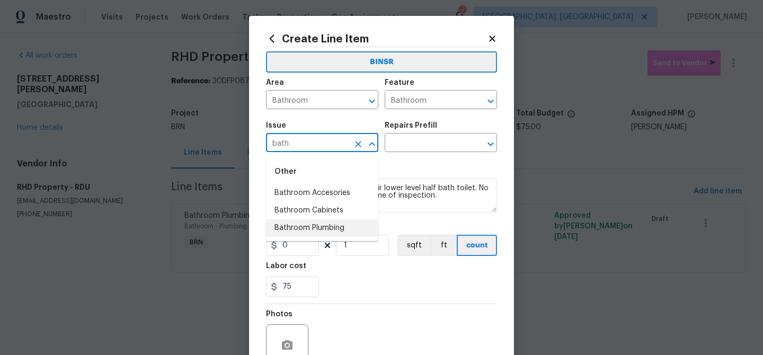
click at [302, 229] on li "Bathroom Plumbing" at bounding box center [322, 227] width 112 height 17
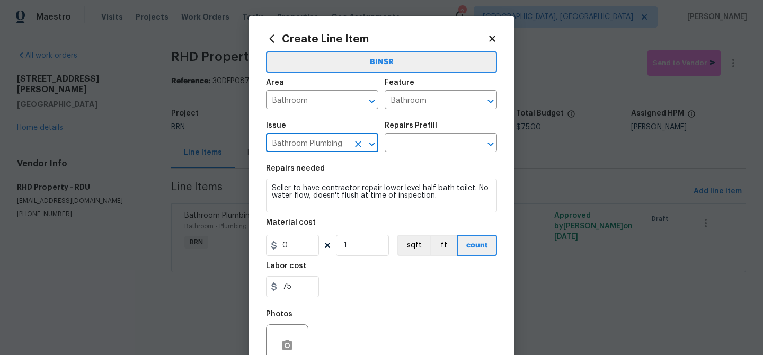
type input "Bathroom Plumbing"
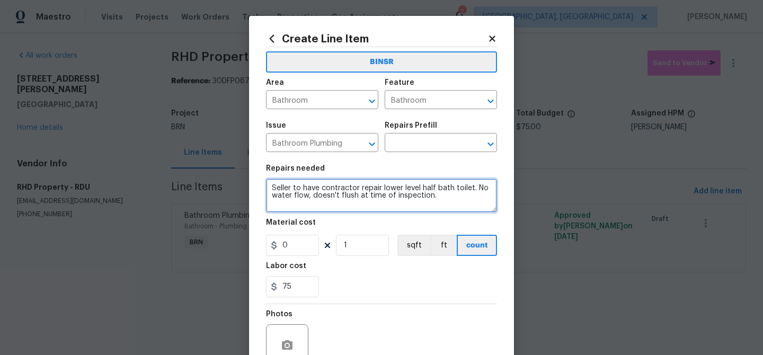
click at [302, 198] on textarea "Seller to have contractor repair lower level half bath toilet. No water flow, d…" at bounding box center [381, 196] width 231 height 34
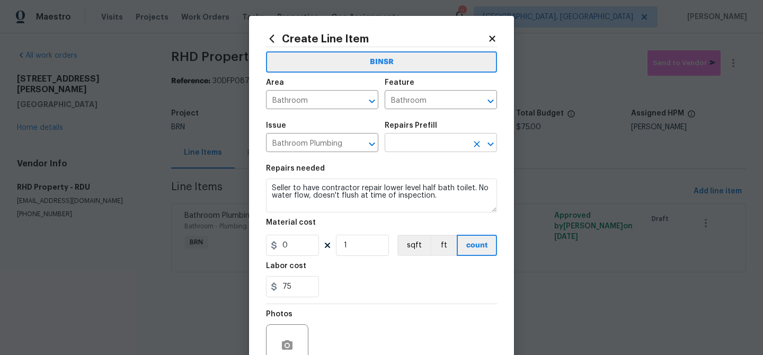
click at [393, 143] on input "text" at bounding box center [426, 144] width 83 height 16
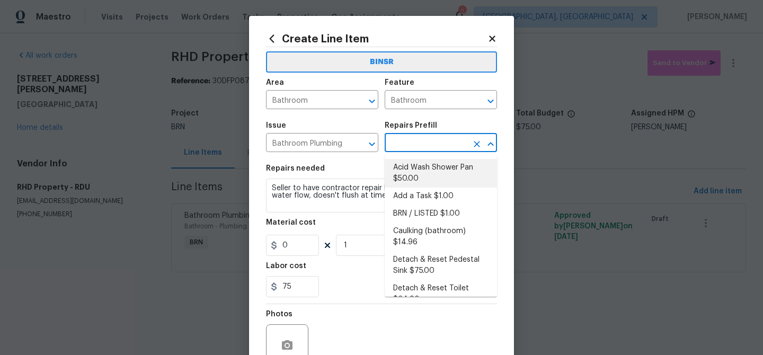
click at [407, 196] on li "Add a Task $1.00" at bounding box center [441, 196] width 112 height 17
type input "Plumbing"
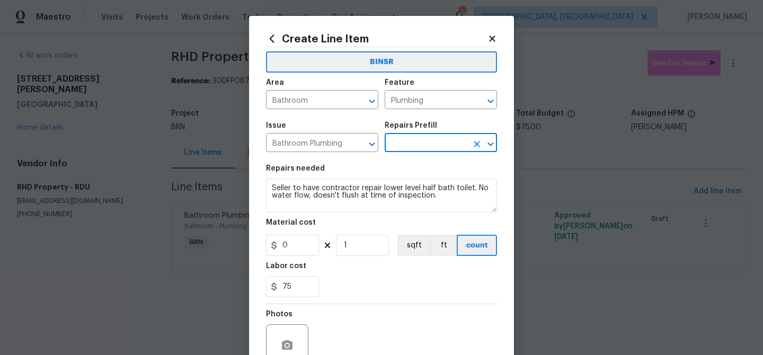
type input "Add a Task $1.00"
type textarea "HPM to detail"
type input "1"
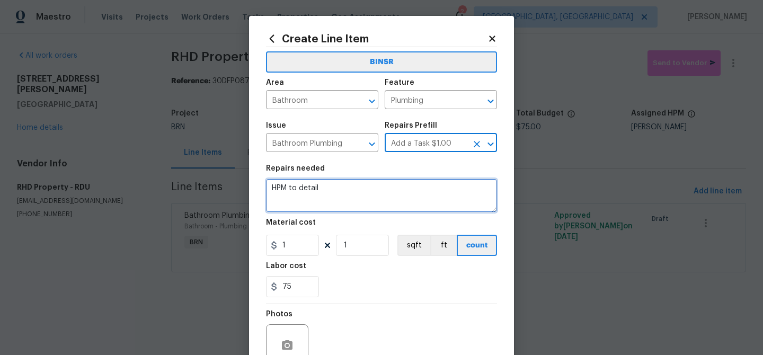
click at [355, 197] on textarea "HPM to detail" at bounding box center [381, 196] width 231 height 34
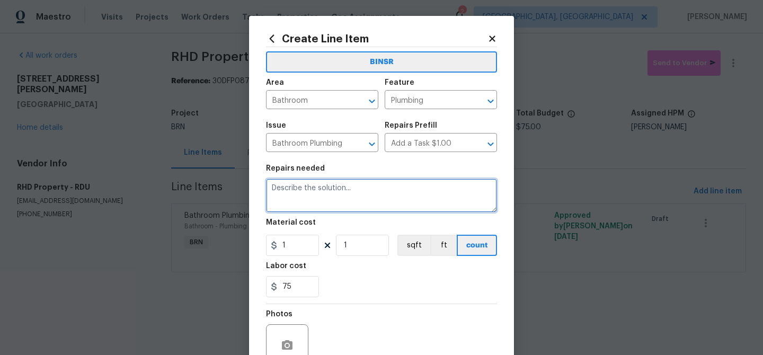
paste textarea "Seller to have contractor repair lower level half bath toilet. No water flow, d…"
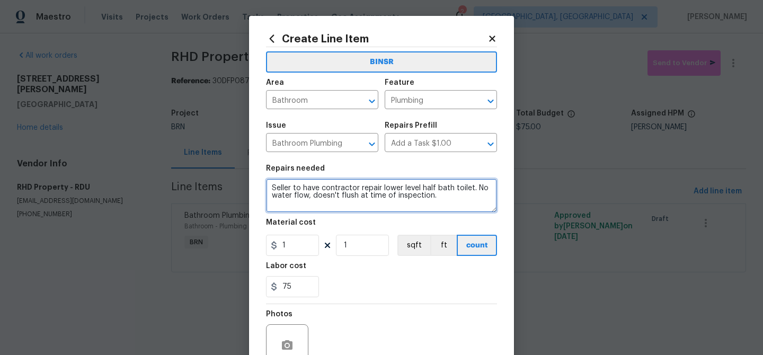
type textarea "Seller to have contractor repair lower level half bath toilet. No water flow, d…"
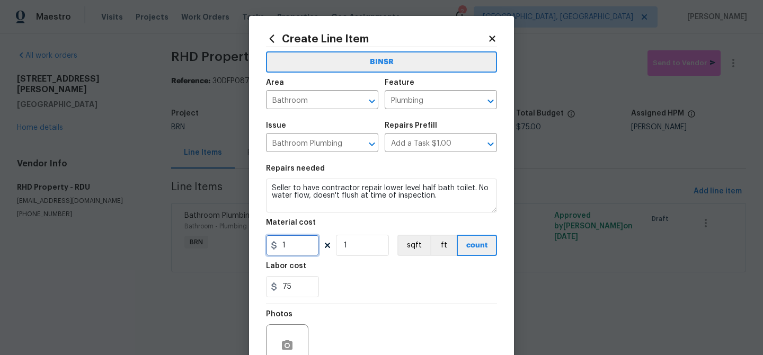
click at [286, 255] on input "1" at bounding box center [292, 245] width 53 height 21
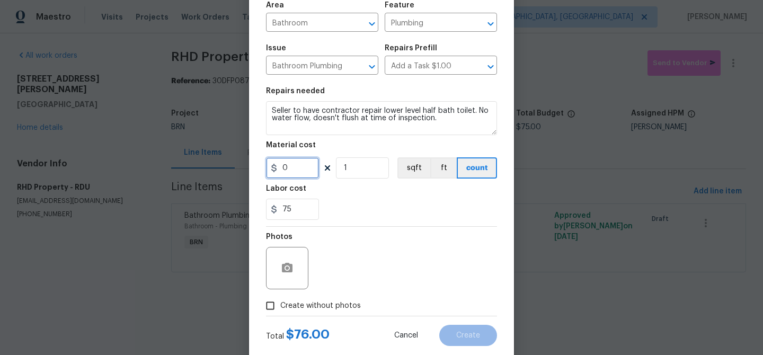
scroll to position [102, 0]
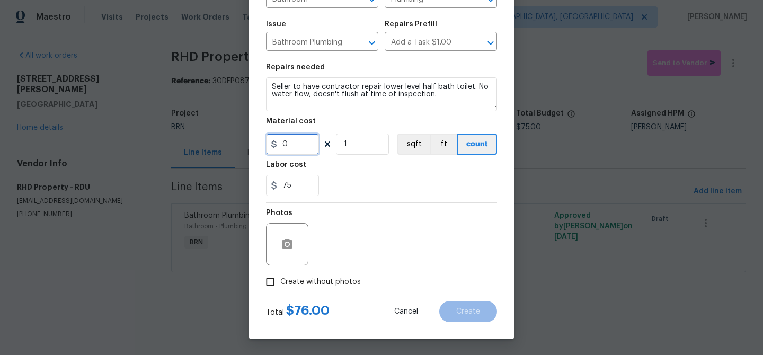
type input "0"
click at [272, 285] on input "Create without photos" at bounding box center [270, 282] width 20 height 20
checkbox input "true"
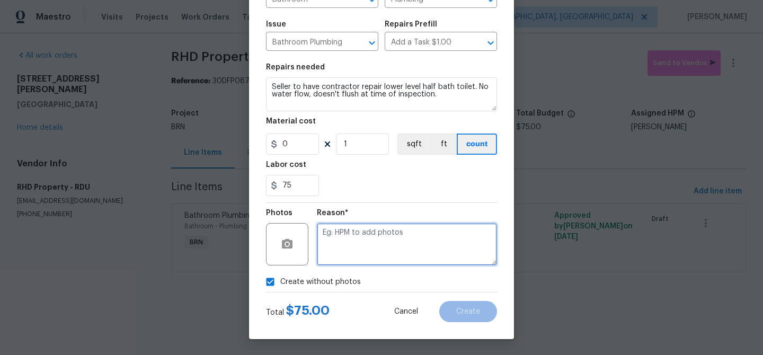
click at [334, 253] on textarea at bounding box center [407, 244] width 180 height 42
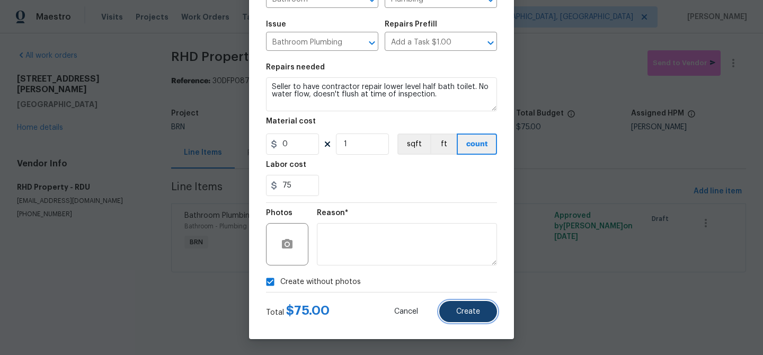
click at [447, 306] on button "Create" at bounding box center [468, 311] width 58 height 21
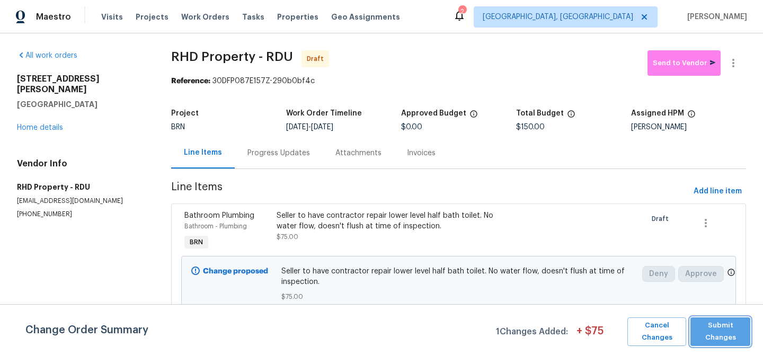
click at [715, 324] on span "Submit Changes" at bounding box center [720, 332] width 49 height 24
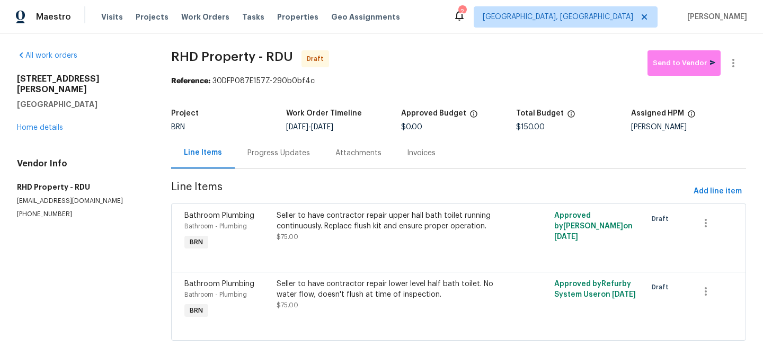
scroll to position [16, 0]
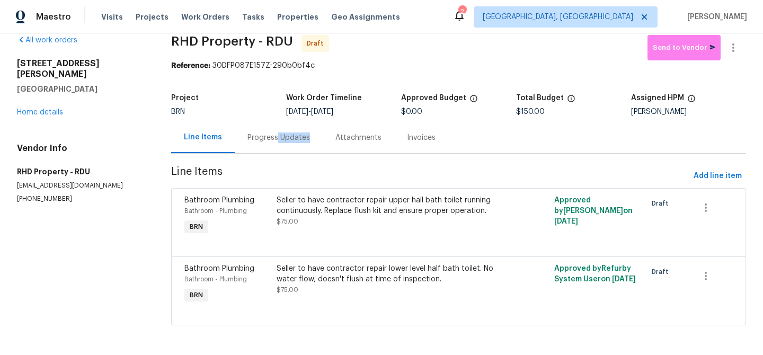
click at [273, 142] on div "Progress Updates" at bounding box center [279, 137] width 88 height 31
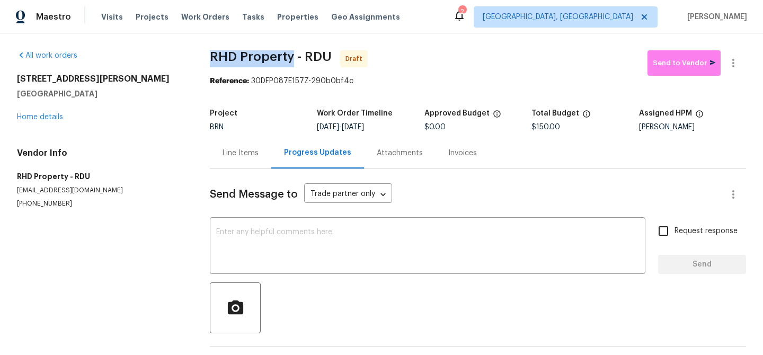
drag, startPoint x: 203, startPoint y: 58, endPoint x: 294, endPoint y: 55, distance: 90.1
click at [294, 55] on div "All work orders [STREET_ADDRESS][PERSON_NAME] Home details Vendor Info RHD Prop…" at bounding box center [381, 213] width 763 height 360
copy span "RHD Property"
click at [171, 66] on div "All work orders [STREET_ADDRESS][PERSON_NAME] Home details Vendor Info RHD Prop…" at bounding box center [100, 129] width 167 height 158
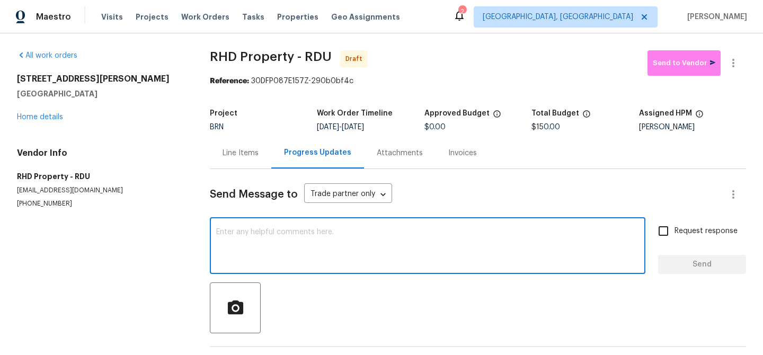
click at [317, 246] on textarea at bounding box center [427, 246] width 423 height 37
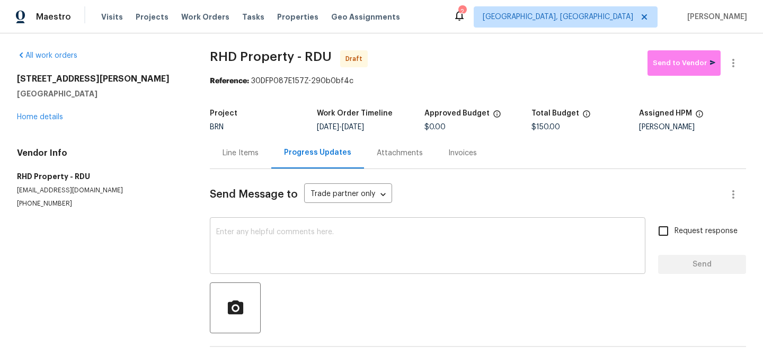
paste textarea "Hi, I'm Ananthi from Opendoor. Just wanted to check if you received the WO for …"
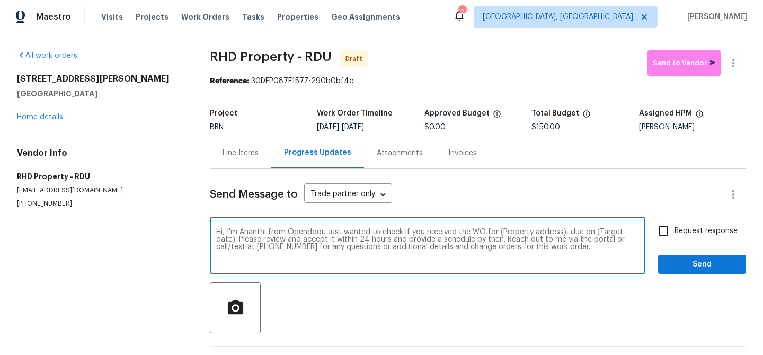
drag, startPoint x: 557, startPoint y: 233, endPoint x: 498, endPoint y: 233, distance: 59.4
click at [499, 233] on textarea "Hi, I'm Ananthi from Opendoor. Just wanted to check if you received the WO for …" at bounding box center [427, 246] width 423 height 37
paste textarea "[STREET_ADDRESS][PERSON_NAME]"
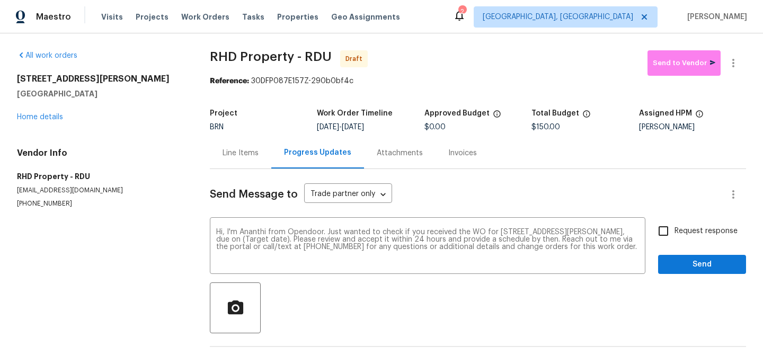
drag, startPoint x: 360, startPoint y: 127, endPoint x: 411, endPoint y: 127, distance: 51.4
click at [411, 127] on div "8/26/2025 - 8/28/2025" at bounding box center [370, 126] width 107 height 7
copy span "8/28/2025"
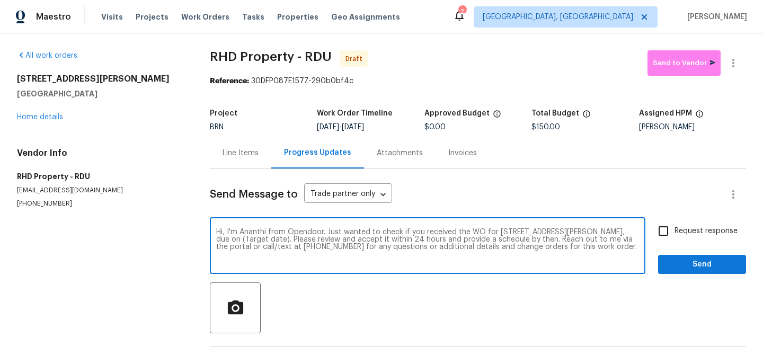
drag, startPoint x: 310, startPoint y: 241, endPoint x: 266, endPoint y: 240, distance: 44.0
click at [267, 239] on textarea "Hi, I'm Ananthi from Opendoor. Just wanted to check if you received the WO for …" at bounding box center [427, 246] width 423 height 37
paste textarea "8/28/2025"
type textarea "Hi, I'm Ananthi from Opendoor. Just wanted to check if you received the WO for …"
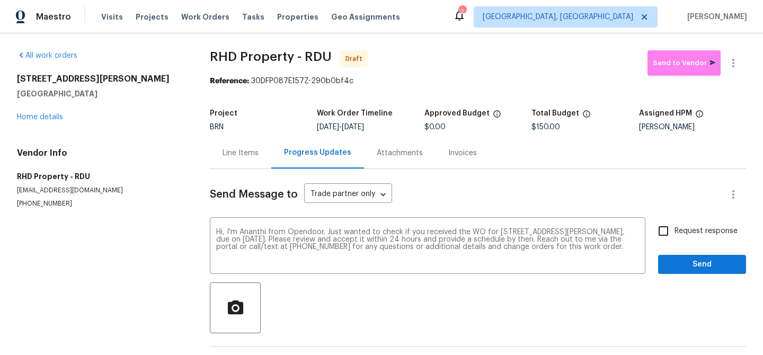
click at [687, 231] on span "Request response" at bounding box center [706, 231] width 63 height 11
click at [675, 231] on input "Request response" at bounding box center [663, 231] width 22 height 22
checkbox input "true"
click at [681, 259] on span "Send" at bounding box center [702, 264] width 71 height 13
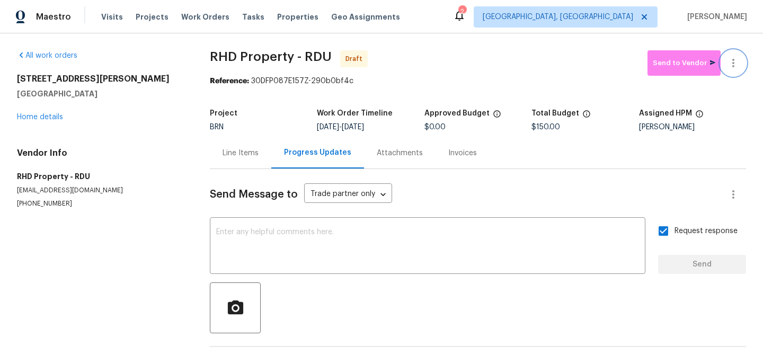
click at [734, 64] on icon "button" at bounding box center [733, 63] width 13 height 13
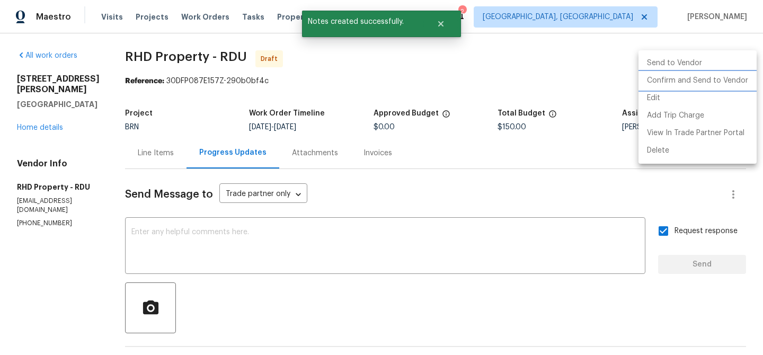
click at [678, 85] on li "Confirm and Send to Vendor" at bounding box center [698, 80] width 118 height 17
click at [225, 63] on div at bounding box center [381, 177] width 763 height 355
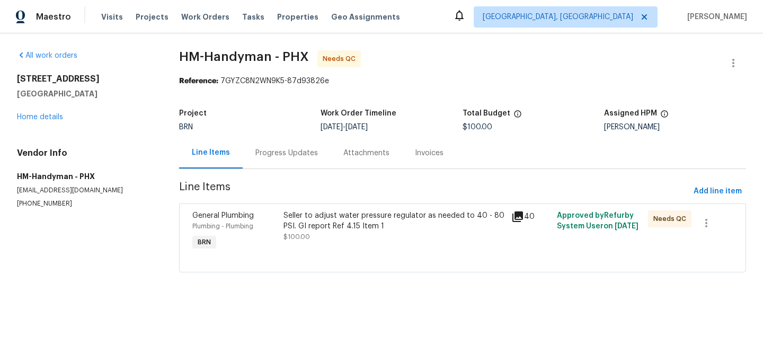
click at [325, 246] on div "Seller to adjust water pressure regulator as needed to 40 - 80 PSI. GI report R…" at bounding box center [394, 231] width 228 height 49
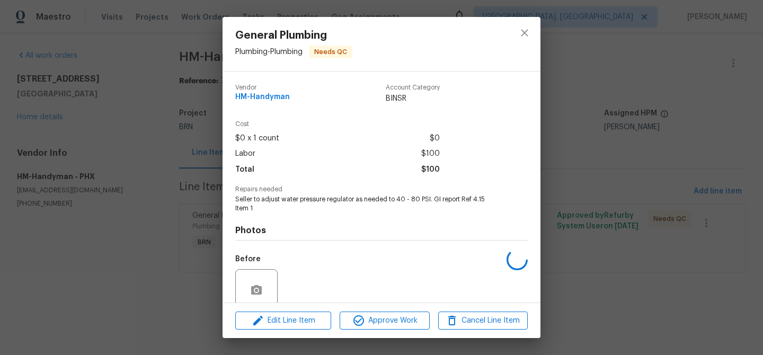
scroll to position [88, 0]
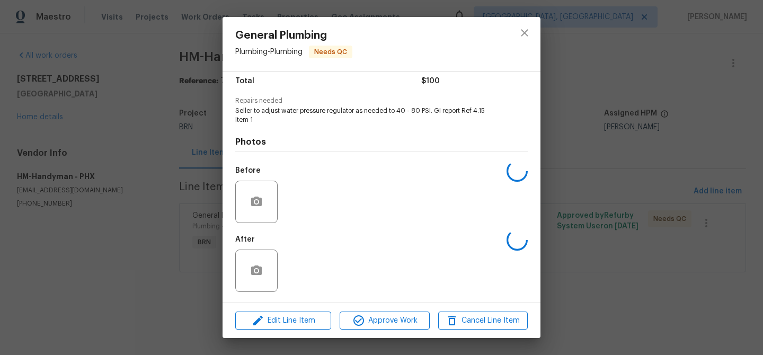
click at [290, 302] on div "Vendor HM-Handyman Account Category BINSR Cost $0 x 1 count $0 Labor $100 Total…" at bounding box center [382, 187] width 318 height 231
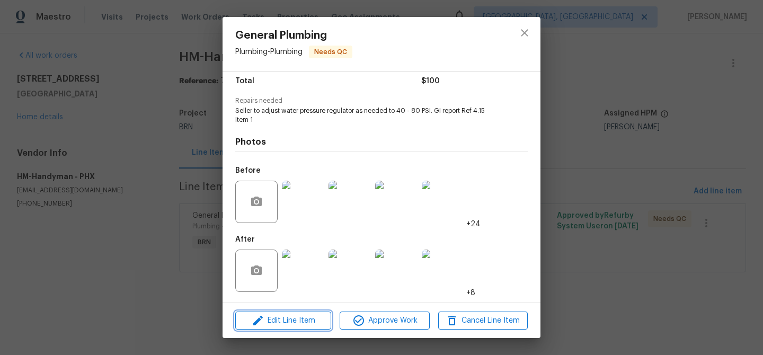
click at [279, 315] on span "Edit Line Item" at bounding box center [283, 320] width 90 height 13
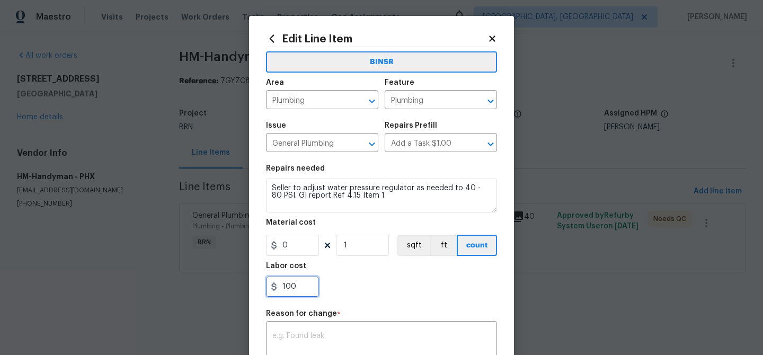
click at [300, 288] on input "100" at bounding box center [292, 286] width 53 height 21
type input "1"
paste input "800"
paste input "text"
type input "800"
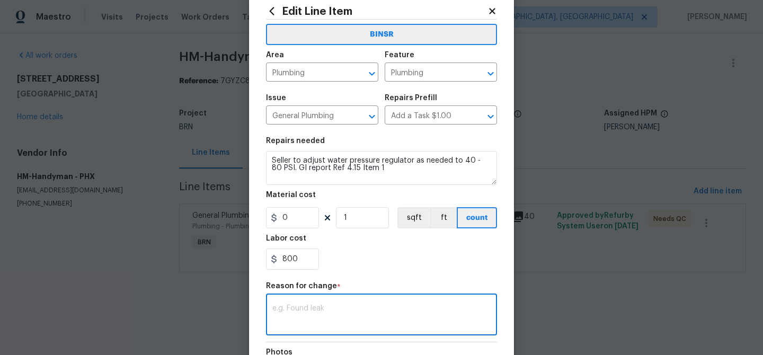
click at [357, 307] on textarea at bounding box center [381, 316] width 218 height 22
paste textarea "(AM) Updated per BR approval"
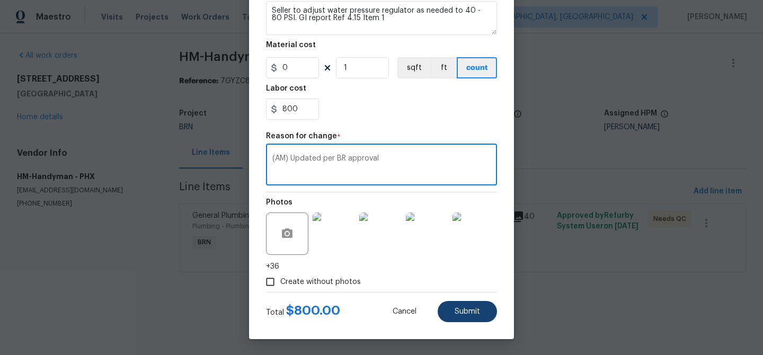
type textarea "(AM) Updated per BR approval"
click at [467, 313] on span "Submit" at bounding box center [467, 312] width 25 height 8
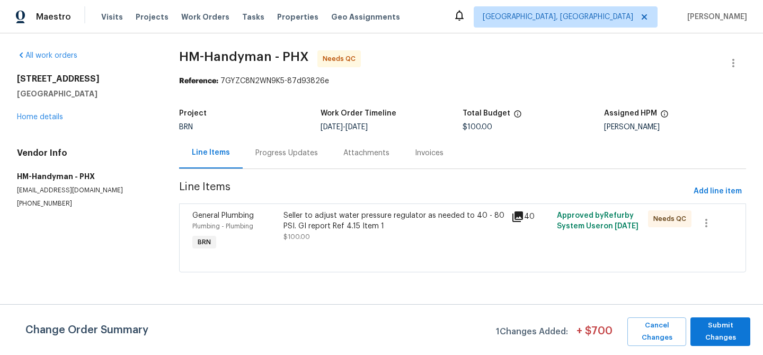
scroll to position [0, 0]
click at [690, 332] on button "Submit Changes" at bounding box center [720, 331] width 60 height 29
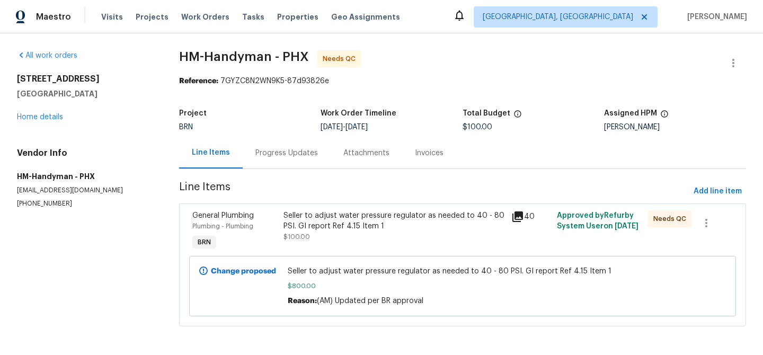
click at [272, 158] on div "Progress Updates" at bounding box center [286, 153] width 63 height 11
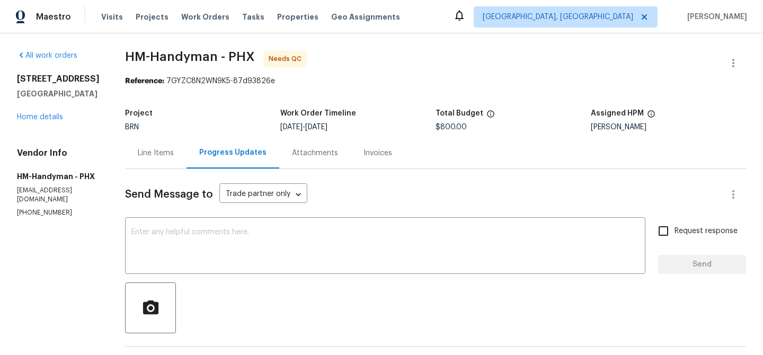
click at [171, 158] on div "Line Items" at bounding box center [155, 152] width 61 height 31
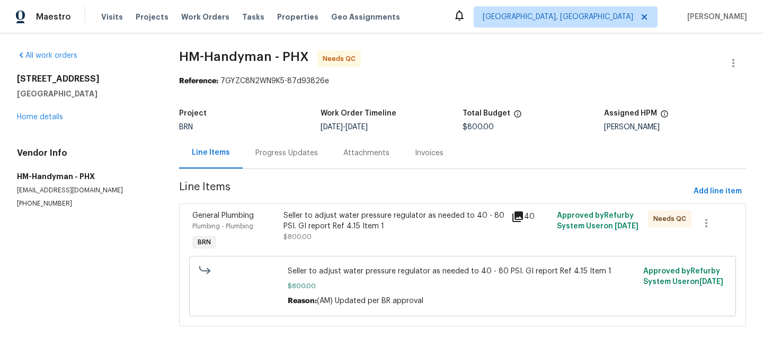
click at [366, 220] on div "Seller to adjust water pressure regulator as needed to 40 - 80 PSI. GI report R…" at bounding box center [393, 220] width 221 height 21
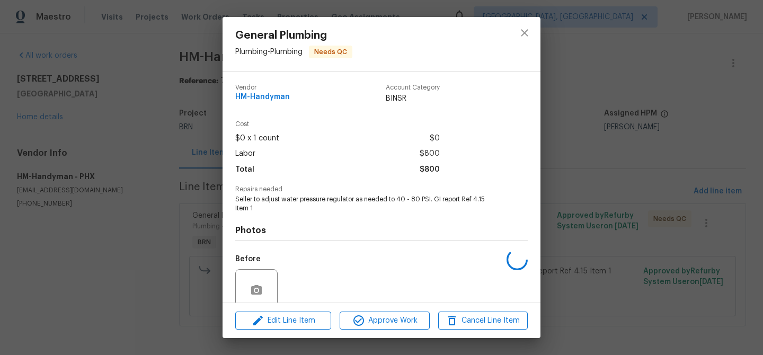
scroll to position [88, 0]
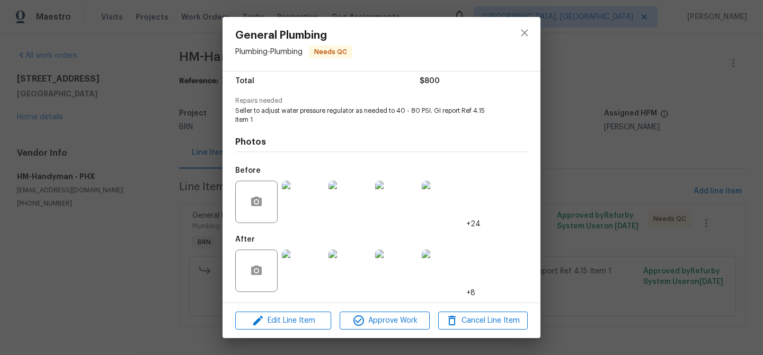
click at [296, 206] on img at bounding box center [303, 202] width 42 height 42
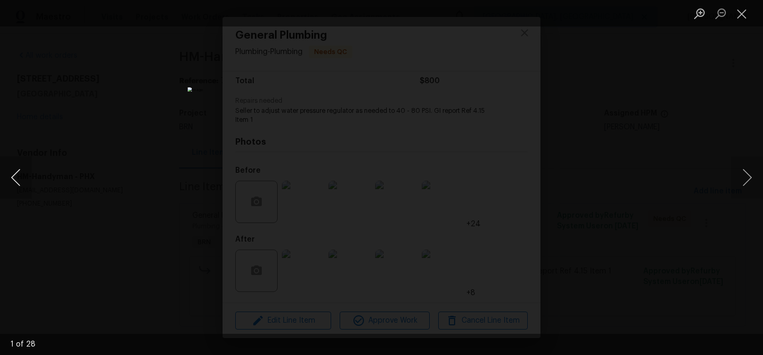
click at [13, 185] on button "Previous image" at bounding box center [16, 177] width 32 height 42
click at [81, 180] on div "Lightbox" at bounding box center [381, 177] width 763 height 355
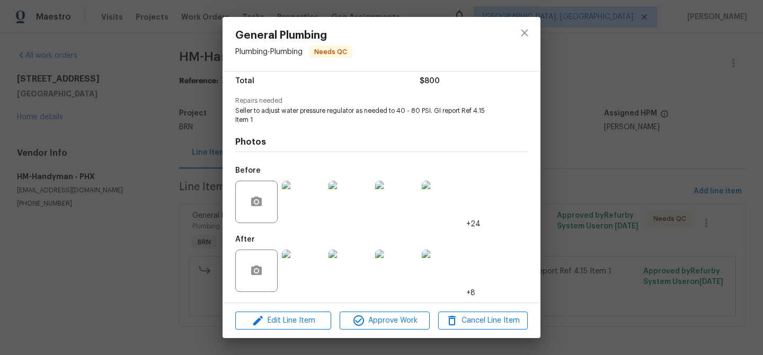
click at [312, 260] on img at bounding box center [303, 271] width 42 height 42
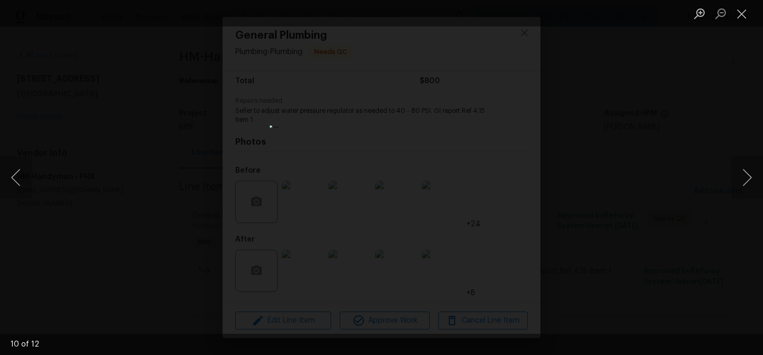
click at [381, 126] on img "Lightbox" at bounding box center [382, 178] width 224 height 104
click at [381, 132] on img "Lightbox" at bounding box center [381, 236] width 449 height 209
click at [143, 162] on div "Lightbox" at bounding box center [381, 177] width 763 height 355
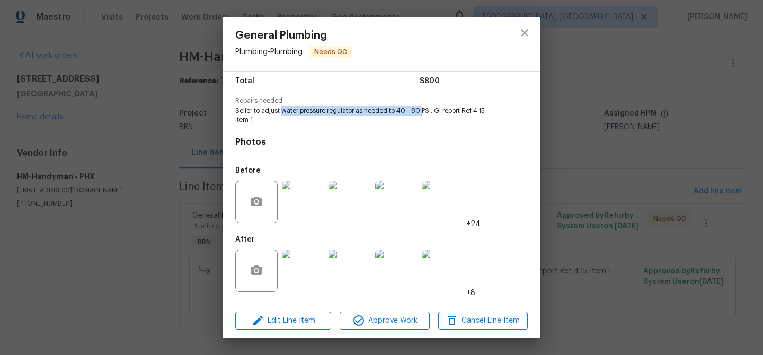
drag, startPoint x: 282, startPoint y: 111, endPoint x: 421, endPoint y: 113, distance: 138.9
click at [421, 113] on span "Seller to adjust water pressure regulator as needed to 40 - 80 PSI. GI report R…" at bounding box center [366, 116] width 263 height 18
copy span "water pressure regulator as needed to 40 - 80"
click at [290, 268] on img at bounding box center [303, 271] width 42 height 42
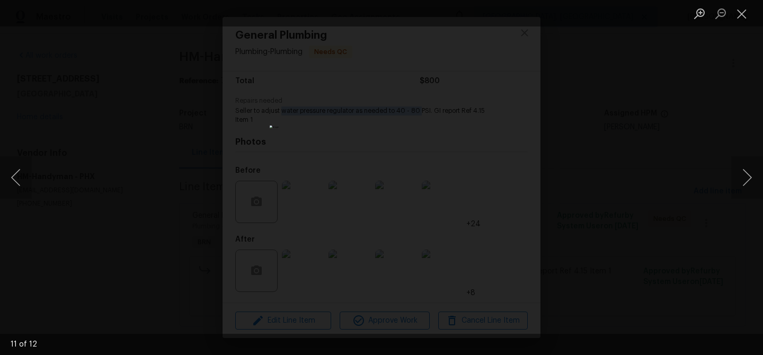
click at [109, 180] on div "Lightbox" at bounding box center [381, 177] width 763 height 355
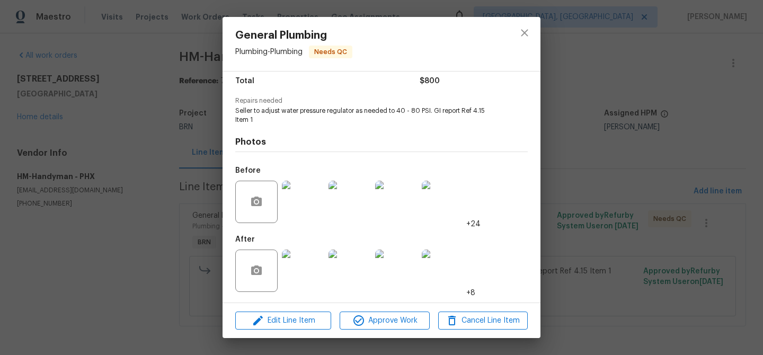
click at [142, 179] on div "General Plumbing Plumbing - Plumbing Needs QC Vendor HM-Handyman Account Catego…" at bounding box center [381, 177] width 763 height 355
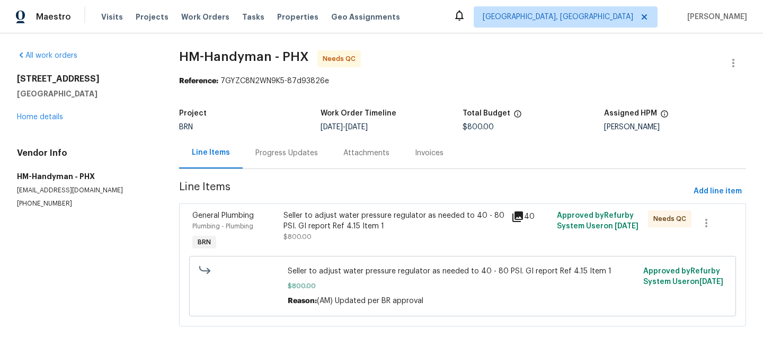
click at [297, 149] on div "Progress Updates" at bounding box center [286, 153] width 63 height 11
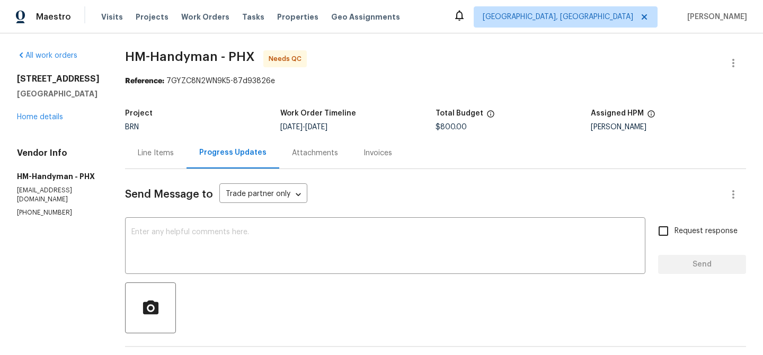
click at [730, 61] on icon "button" at bounding box center [733, 63] width 13 height 13
click at [693, 57] on li "Edit" at bounding box center [699, 63] width 114 height 17
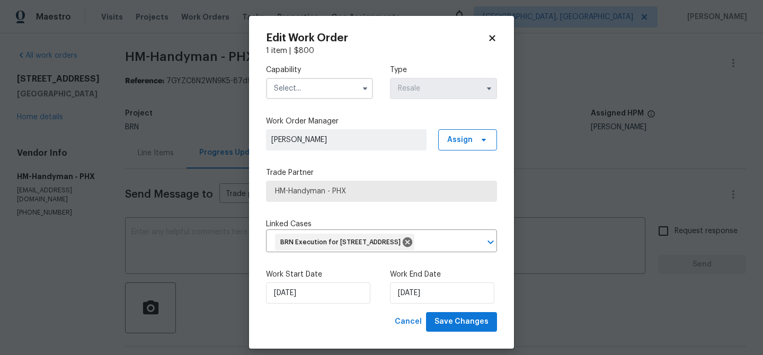
click at [318, 91] on input "text" at bounding box center [319, 88] width 107 height 21
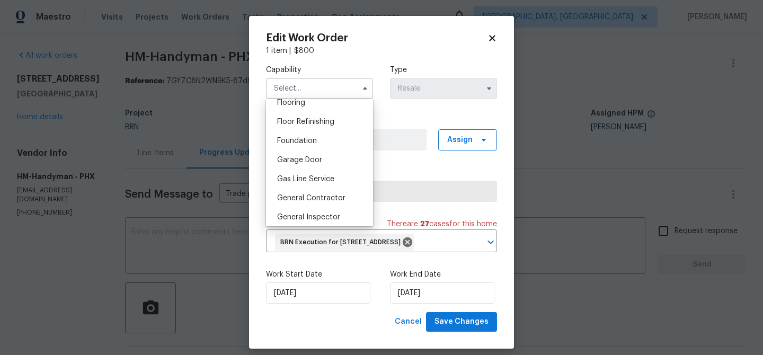
scroll to position [422, 0]
click at [304, 197] on span "General Contractor" at bounding box center [311, 195] width 68 height 7
type input "General Contractor"
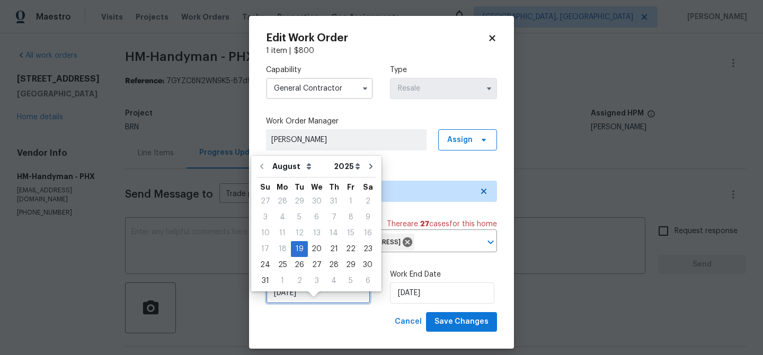
click at [284, 304] on input "[DATE]" at bounding box center [318, 292] width 104 height 21
click at [281, 264] on div "25" at bounding box center [282, 265] width 17 height 15
type input "[DATE]"
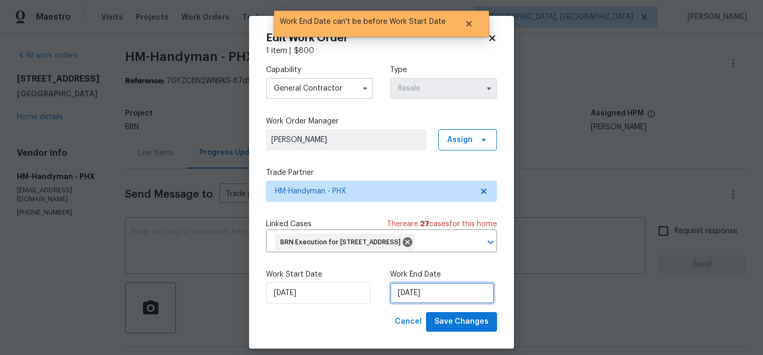
click at [414, 304] on input "[DATE]" at bounding box center [442, 292] width 104 height 21
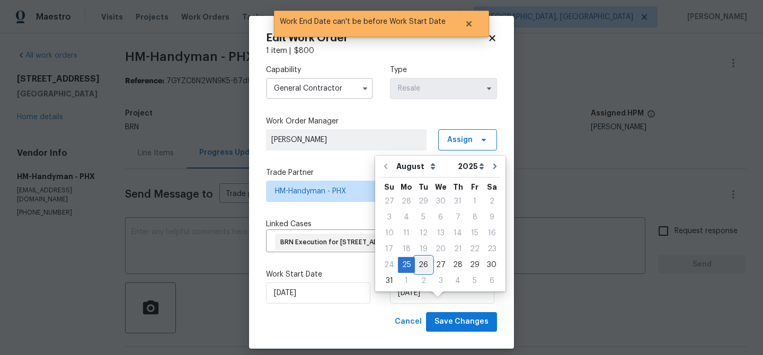
click at [420, 267] on div "26" at bounding box center [423, 265] width 17 height 15
type input "[DATE]"
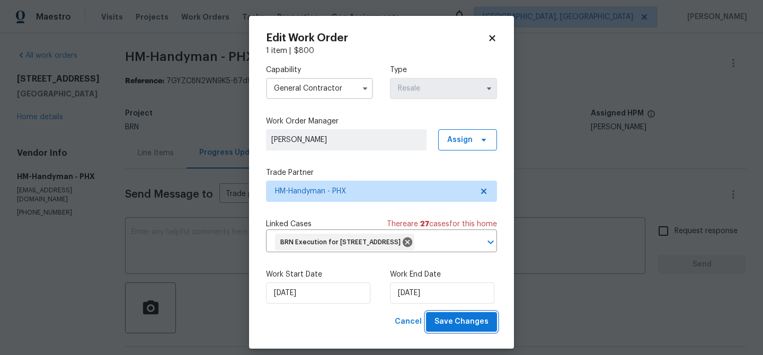
click at [450, 332] on button "Save Changes" at bounding box center [461, 322] width 71 height 20
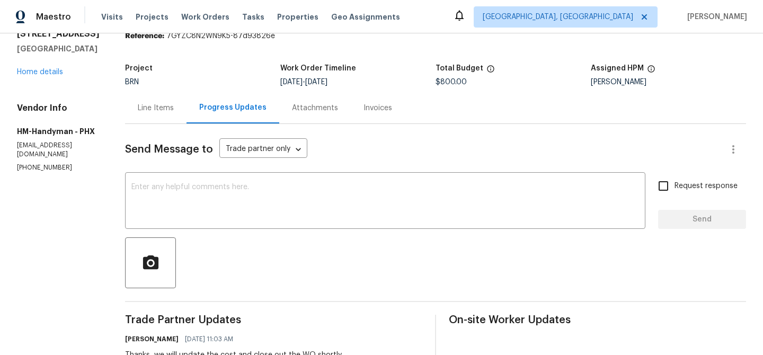
scroll to position [50, 0]
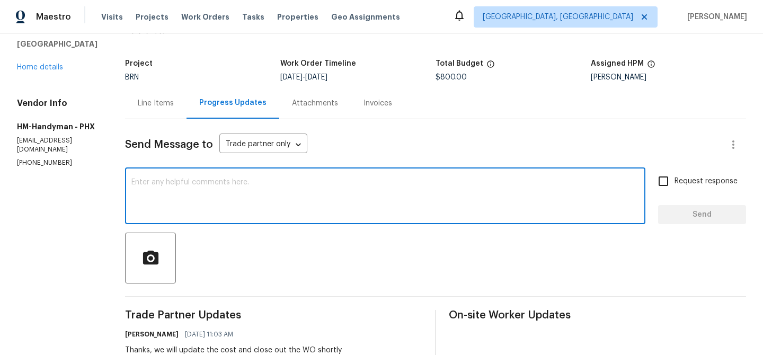
click at [199, 206] on textarea at bounding box center [385, 197] width 508 height 37
paste textarea "WO is approved, Please upload the invoice under the invoice section.Thanks"
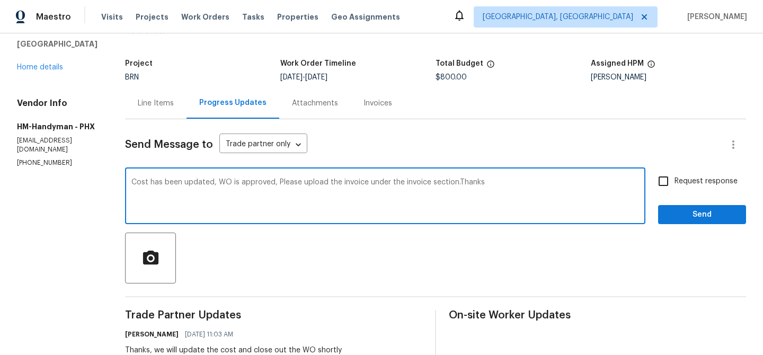
type textarea "Cost has been updated, WO is approved, Please upload the invoice under the invo…"
click at [673, 179] on input "Request response" at bounding box center [663, 181] width 22 height 22
checkbox input "true"
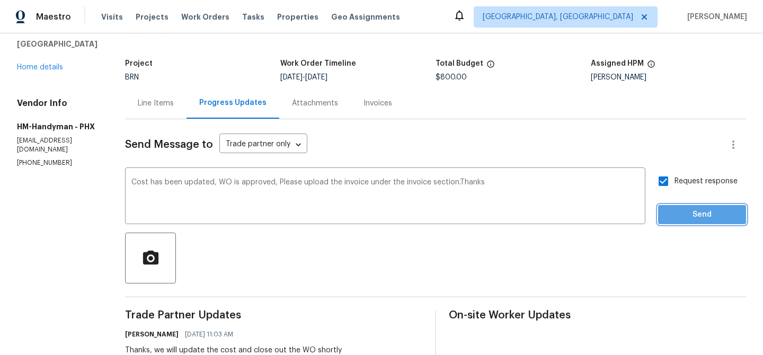
click at [673, 212] on span "Send" at bounding box center [702, 214] width 71 height 13
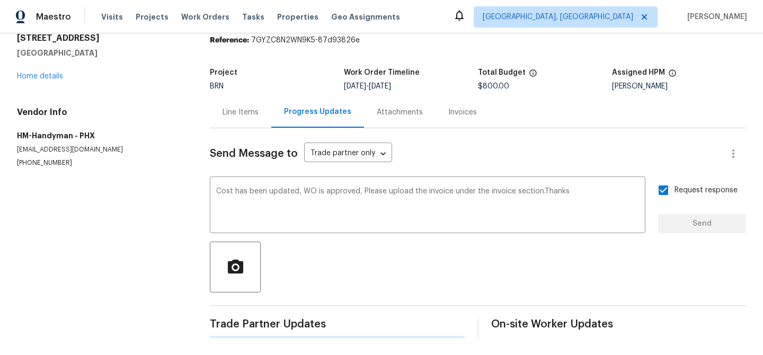
scroll to position [0, 0]
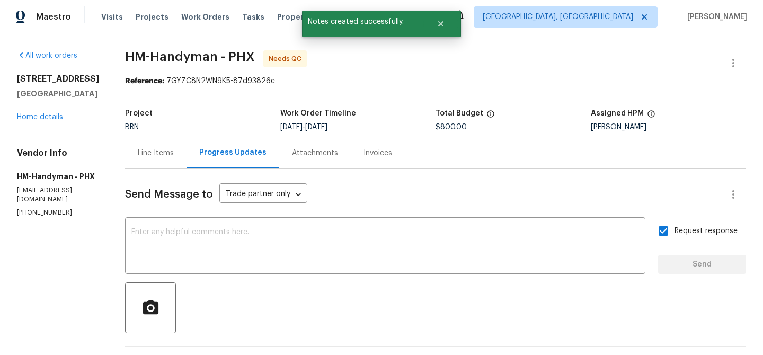
click at [165, 162] on div "Line Items" at bounding box center [155, 152] width 61 height 31
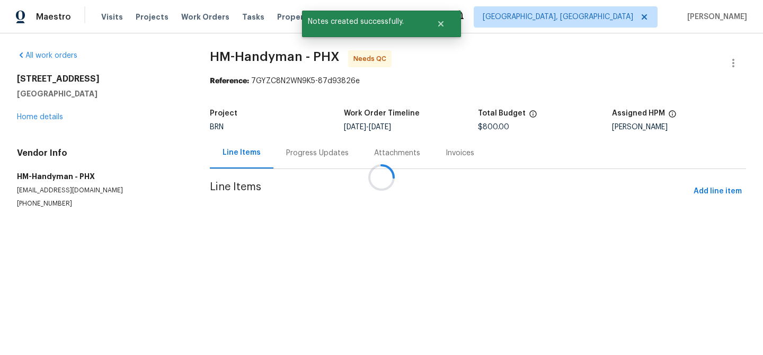
click at [318, 215] on div at bounding box center [381, 177] width 763 height 355
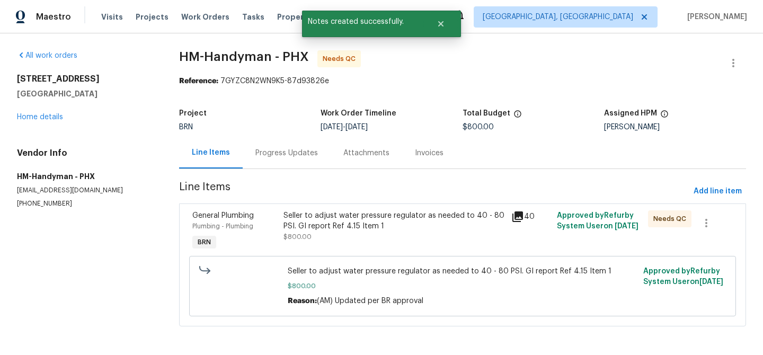
click at [314, 237] on div "Seller to adjust water pressure regulator as needed to 40 - 80 PSI. GI report R…" at bounding box center [393, 226] width 221 height 32
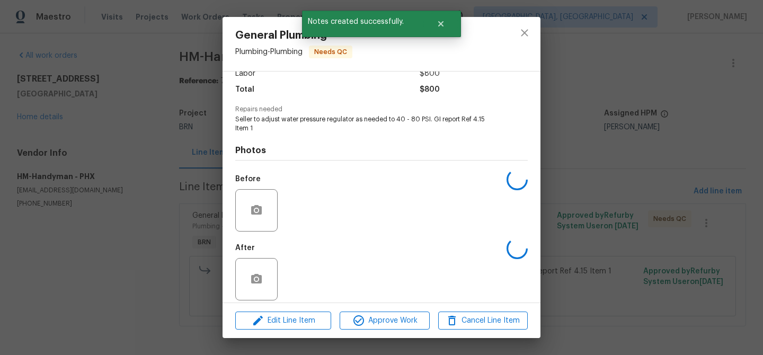
scroll to position [88, 0]
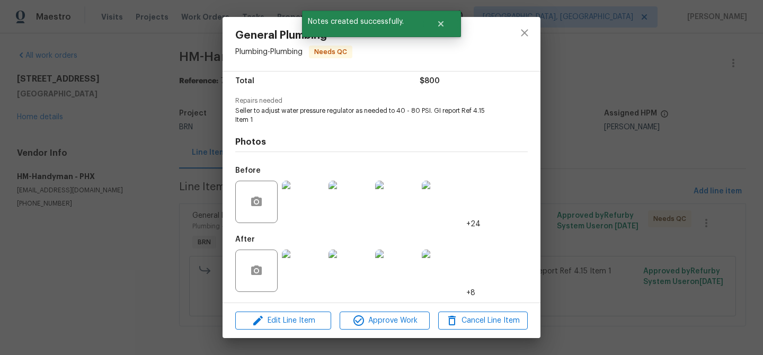
click at [360, 300] on div "Vendor HM-Handyman Account Category BINSR Cost $0 x 1 count $0 Labor $800 Total…" at bounding box center [382, 187] width 318 height 231
click at [359, 308] on div "Edit Line Item Approve Work Cancel Line Item" at bounding box center [382, 321] width 318 height 36
click at [356, 321] on icon "button" at bounding box center [358, 320] width 11 height 11
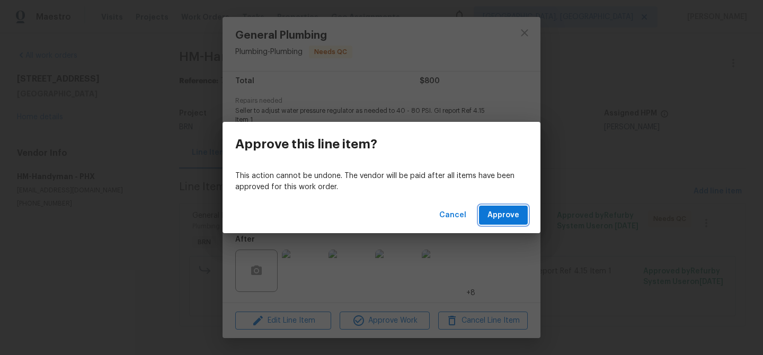
click at [491, 218] on span "Approve" at bounding box center [504, 215] width 32 height 13
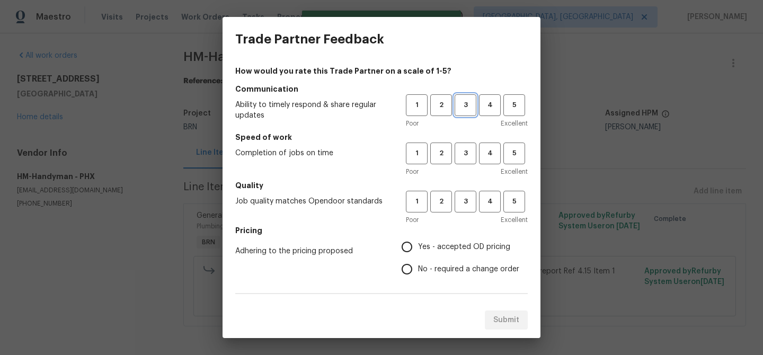
click at [459, 108] on span "3" at bounding box center [466, 105] width 20 height 12
click at [462, 155] on span "3" at bounding box center [466, 153] width 20 height 12
click at [462, 199] on span "3" at bounding box center [466, 202] width 20 height 12
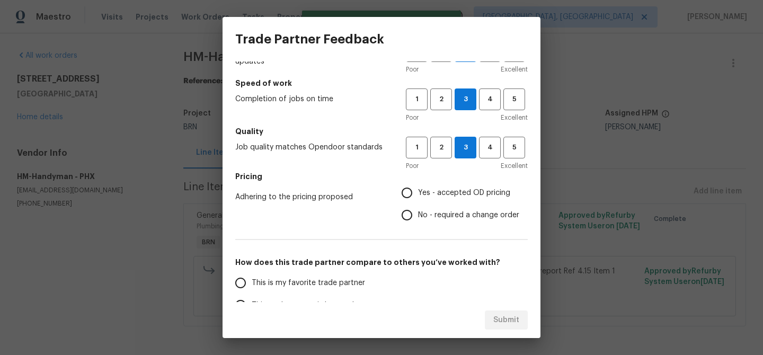
click at [407, 209] on input "No - required a change order" at bounding box center [407, 215] width 22 height 22
radio input "true"
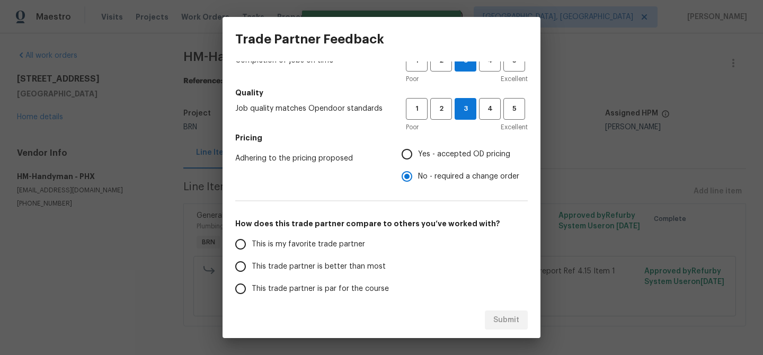
scroll to position [134, 0]
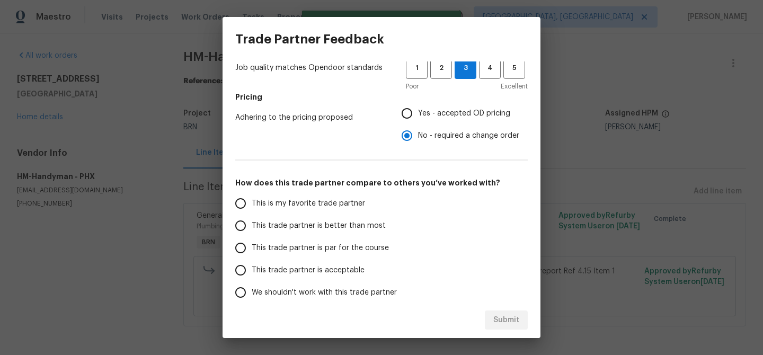
click at [303, 226] on span "This trade partner is better than most" at bounding box center [319, 225] width 134 height 11
click at [252, 226] on input "This trade partner is better than most" at bounding box center [240, 226] width 22 height 22
click at [498, 315] on span "Submit" at bounding box center [506, 320] width 26 height 13
radio input "true"
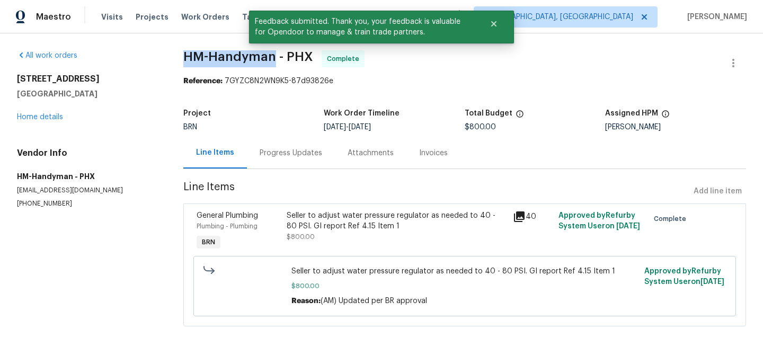
drag, startPoint x: 180, startPoint y: 61, endPoint x: 274, endPoint y: 60, distance: 94.3
click at [274, 60] on div "All work orders [STREET_ADDRESS] Home details Vendor Info HM-Handyman - PHX [EM…" at bounding box center [381, 194] width 763 height 323
copy span "HM-Handyman"
